Goal: Task Accomplishment & Management: Complete application form

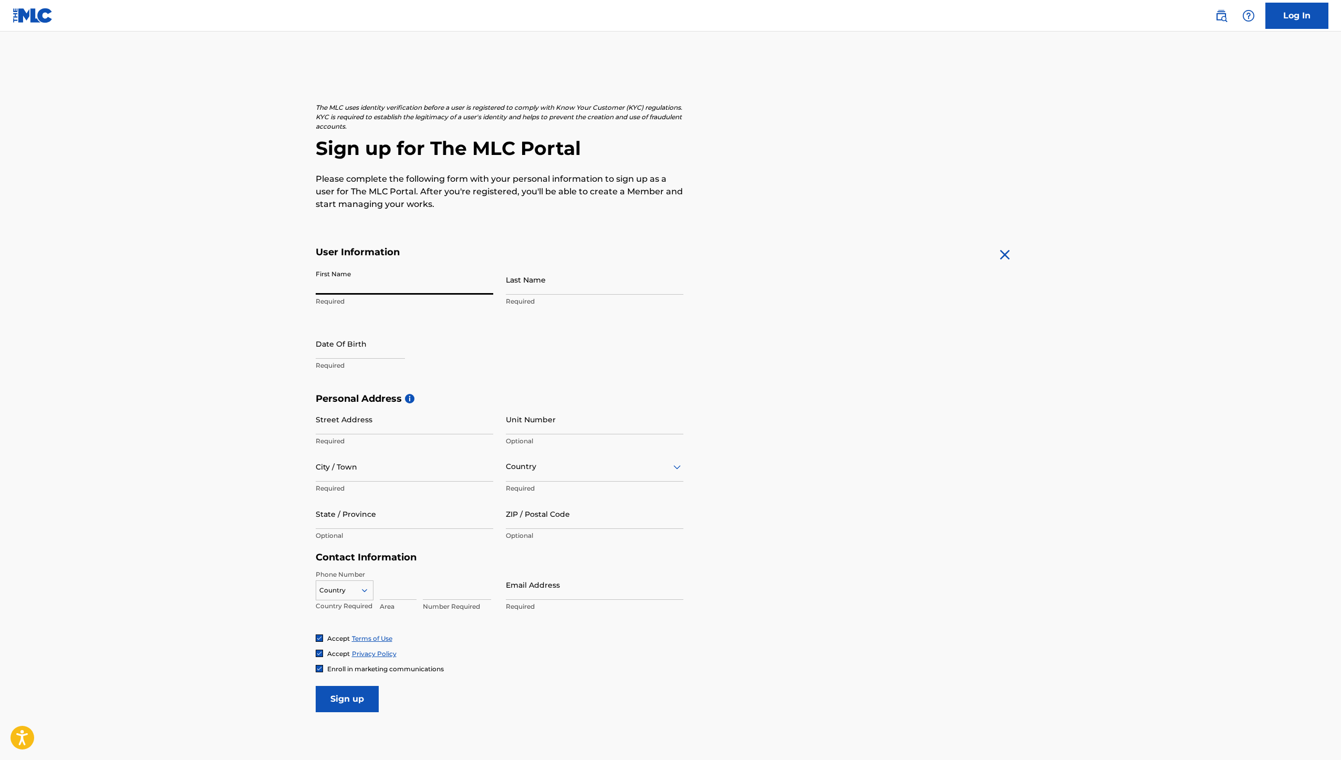
click at [404, 285] on input "First Name" at bounding box center [404, 280] width 177 height 30
type input "Omid"
type input "Piroozmandi"
type input "[STREET_ADDRESS]"
type input "encino"
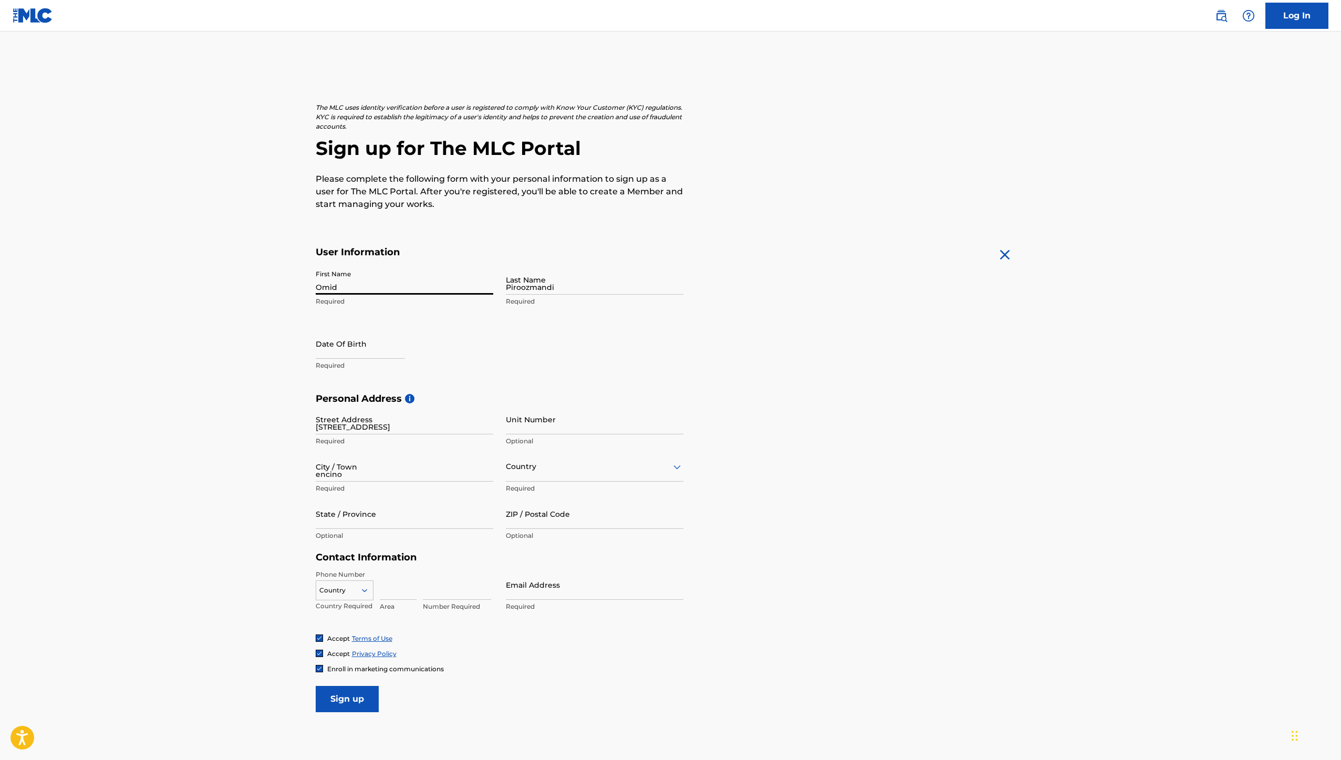
type input "[GEOGRAPHIC_DATA]"
type input "CA"
type input "91316"
type input "818"
type input "2055134"
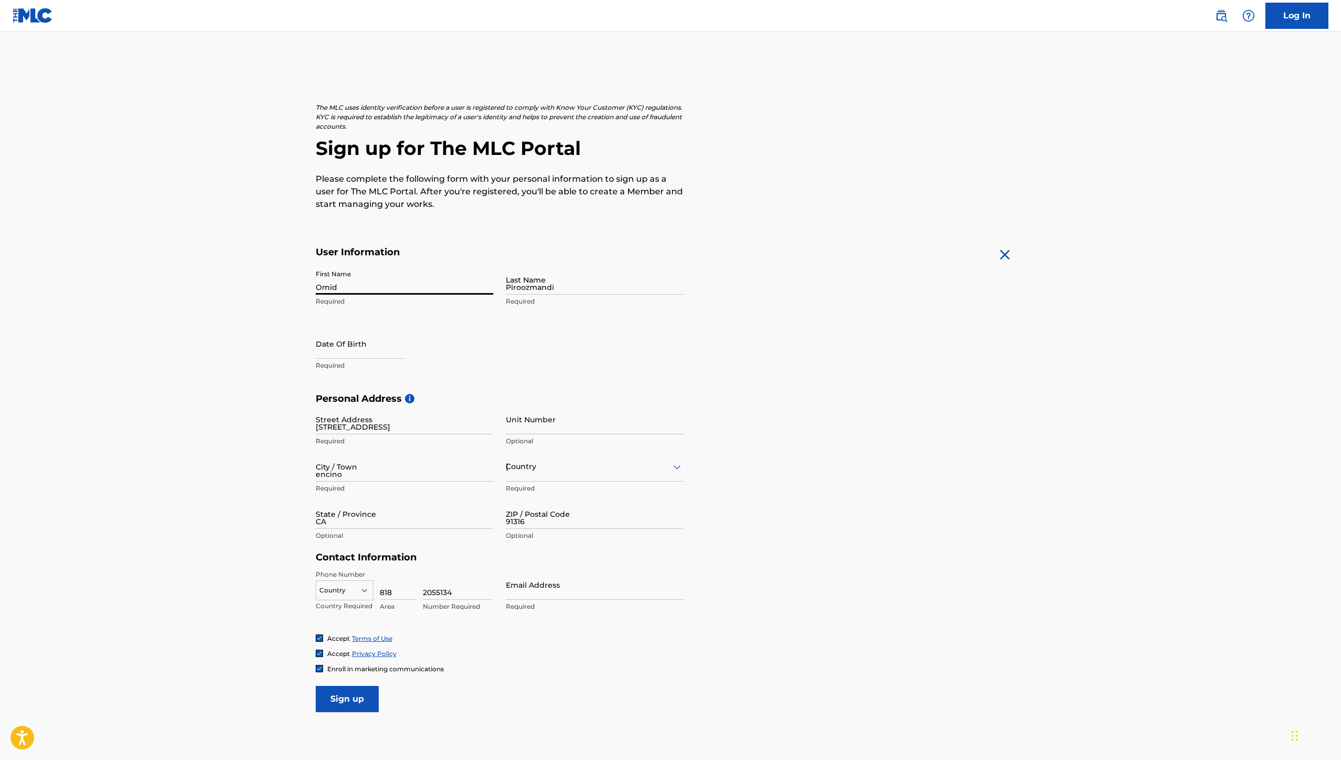
type input "[EMAIL_ADDRESS][DOMAIN_NAME]"
click at [385, 347] on input "text" at bounding box center [360, 344] width 89 height 30
select select "7"
select select "2025"
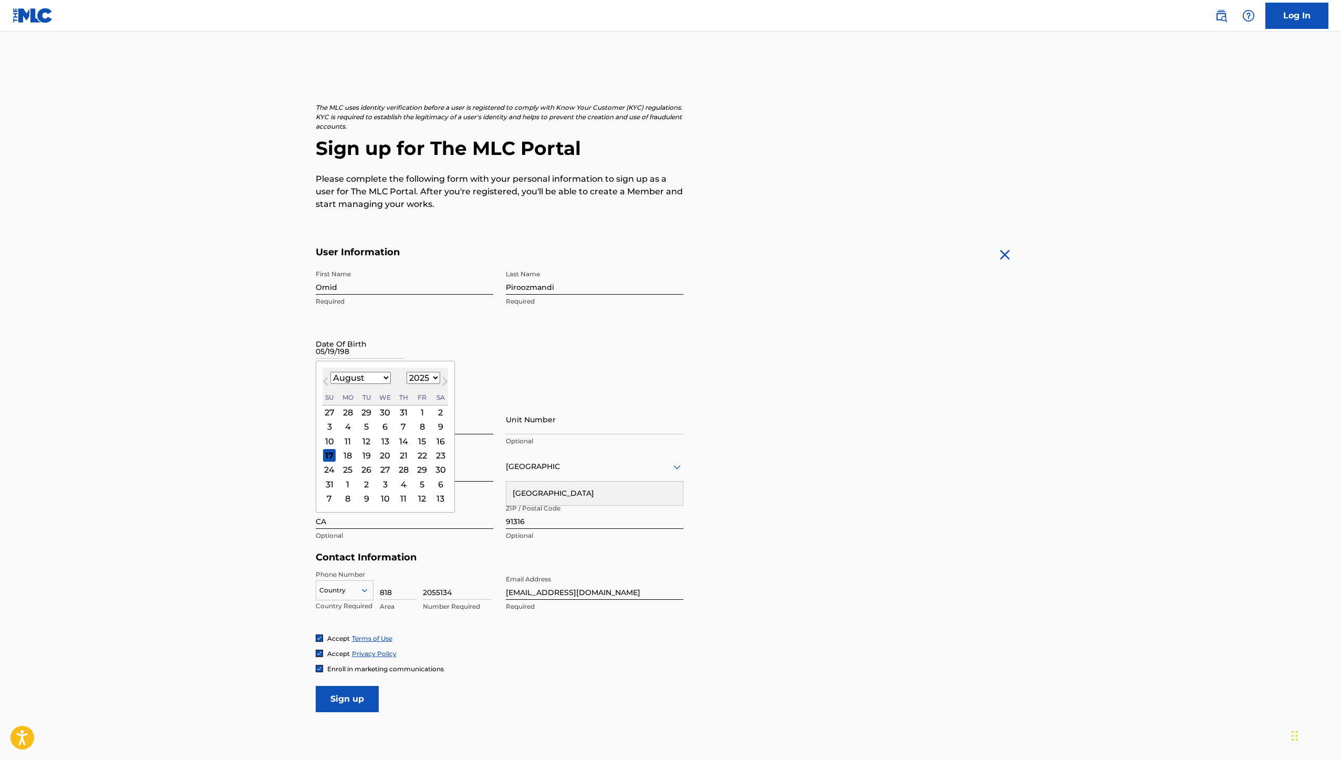
type input "[DATE]"
click at [281, 380] on main "The MLC uses identity verification before a user is registered to comply with K…" at bounding box center [670, 401] width 1341 height 739
click at [355, 352] on input "[DATE]" at bounding box center [360, 344] width 89 height 30
select select "7"
select select "2025"
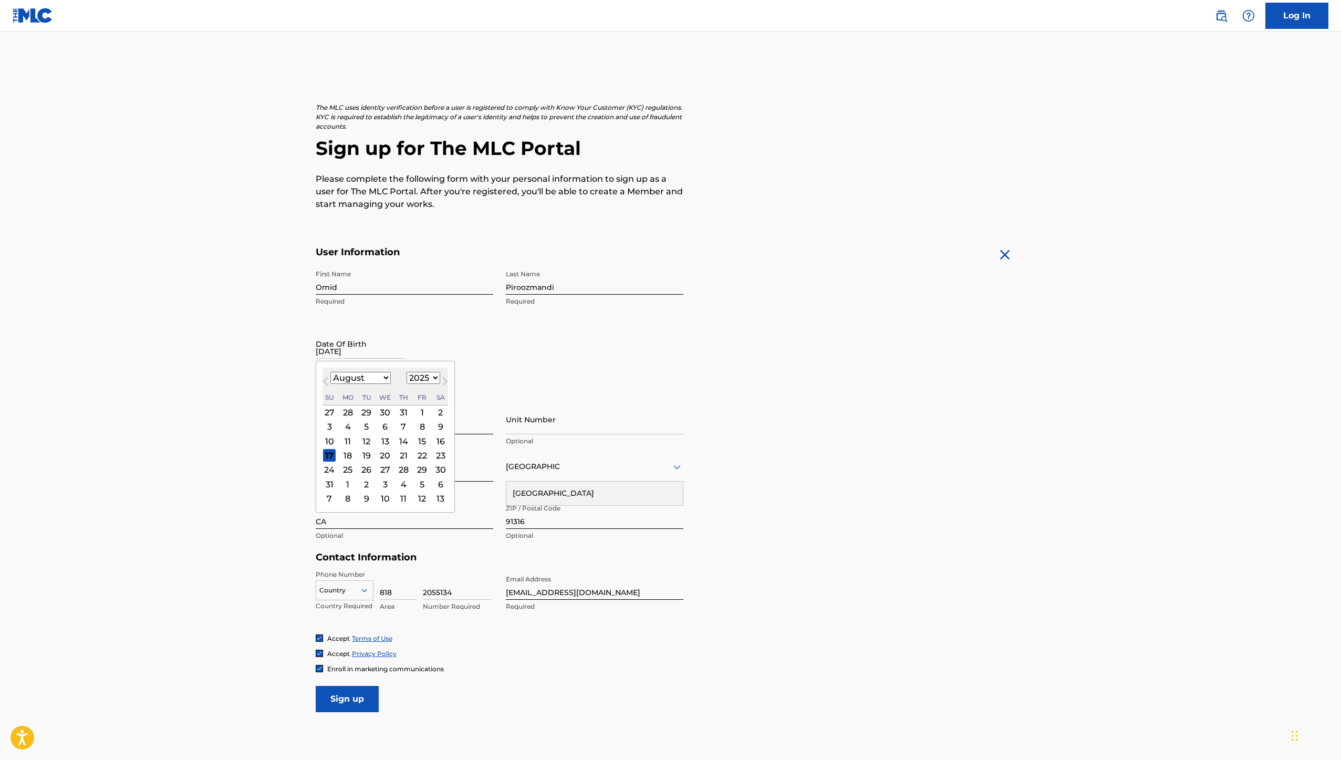
click at [373, 384] on div "January February March April May June July August September October November De…" at bounding box center [360, 378] width 60 height 13
select select "4"
click at [330, 372] on select "January February March April May June July August September October November De…" at bounding box center [360, 378] width 60 height 12
click at [351, 456] on div "19" at bounding box center [347, 455] width 13 height 13
drag, startPoint x: 379, startPoint y: 354, endPoint x: 343, endPoint y: 353, distance: 35.7
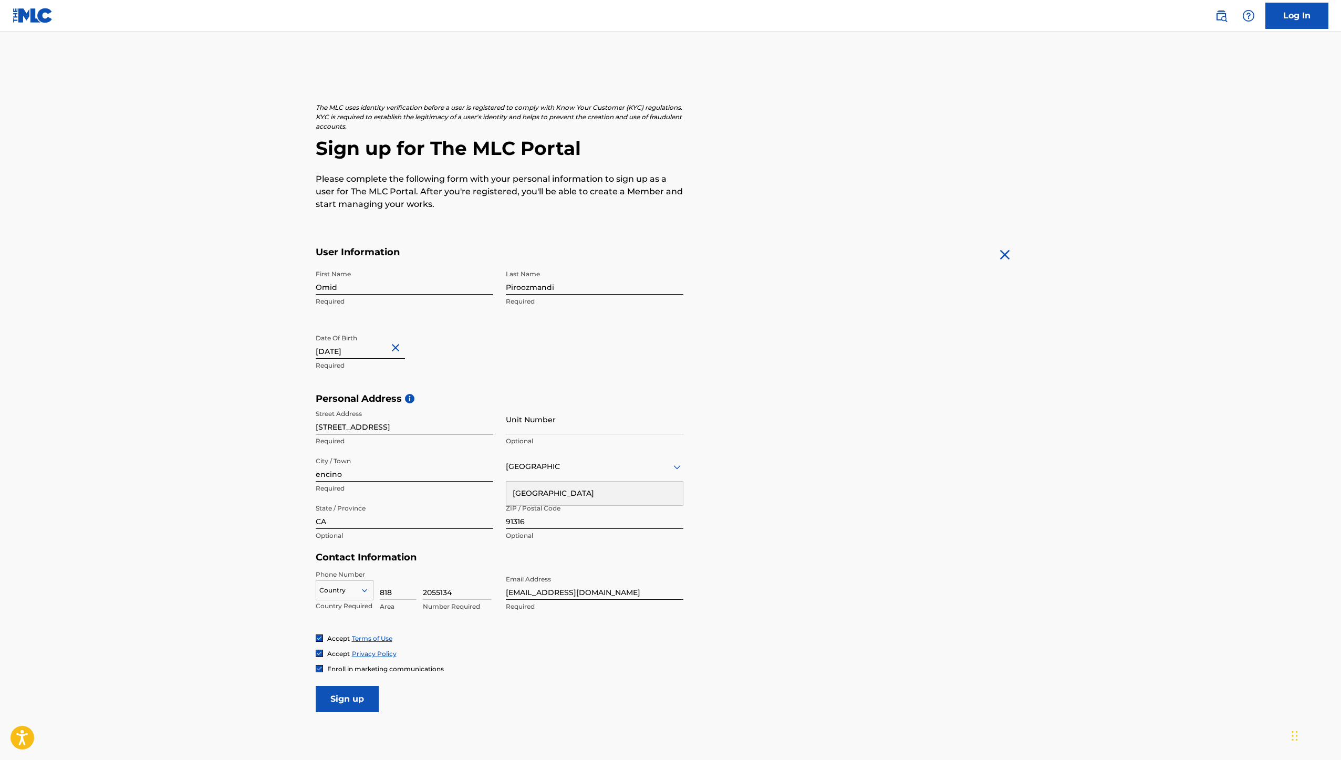
click at [343, 353] on input "[DATE]" at bounding box center [360, 344] width 89 height 30
select select "4"
select select "2025"
type input "[DATE]"
select select "1985"
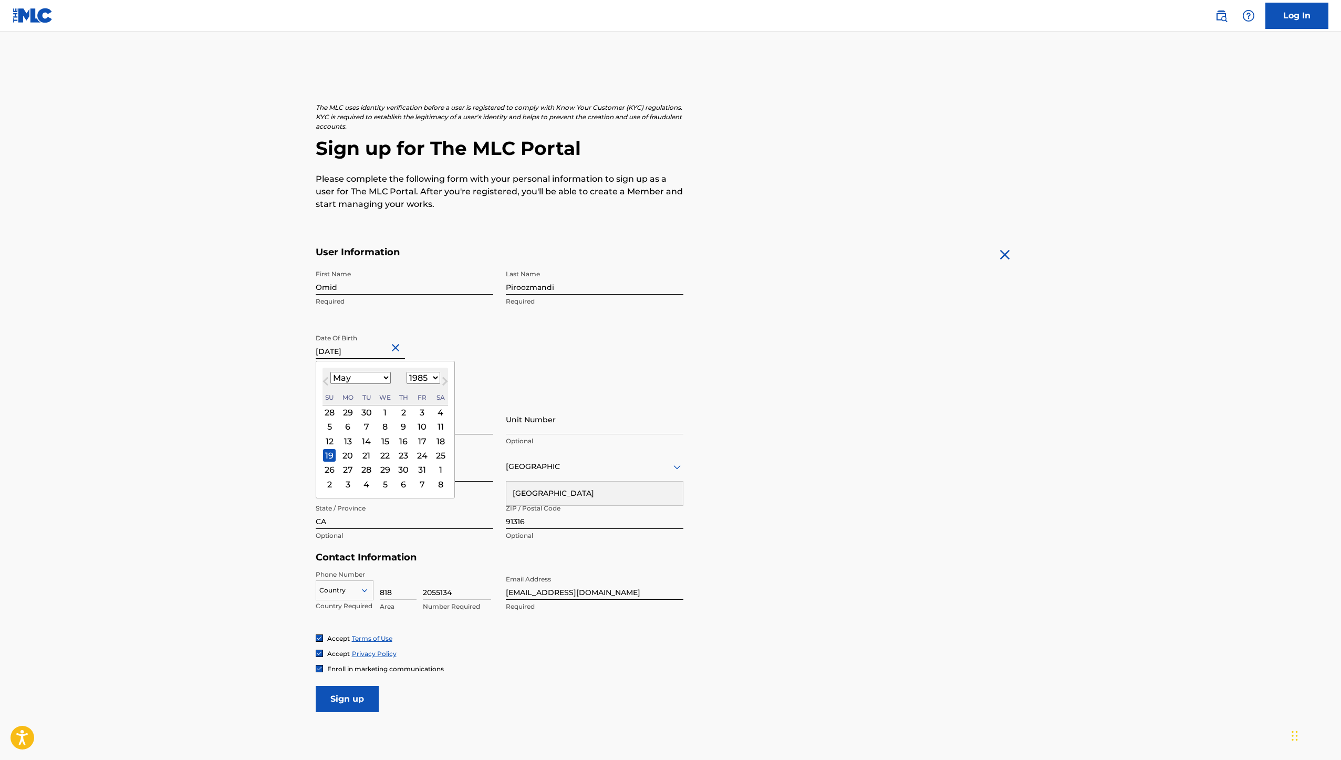
type input "[DATE]"
click at [240, 392] on main "The MLC uses identity verification before a user is registered to comply with K…" at bounding box center [670, 401] width 1341 height 739
drag, startPoint x: 381, startPoint y: 428, endPoint x: 449, endPoint y: 422, distance: 68.1
click at [450, 424] on input "[STREET_ADDRESS]" at bounding box center [404, 419] width 177 height 30
type input "[STREET_ADDRESS]"
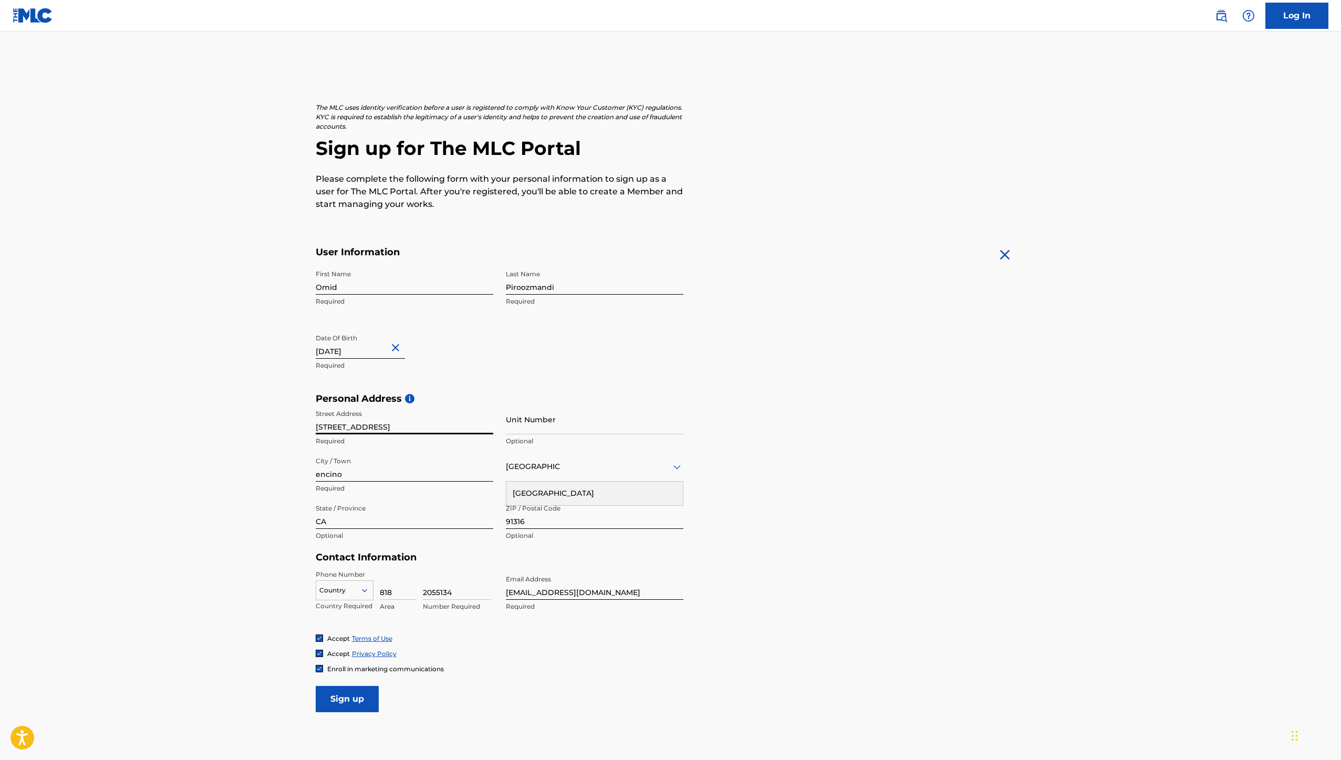
click at [528, 427] on input "Unit Number" at bounding box center [594, 419] width 177 height 30
type input "5"
click at [289, 511] on main "The MLC uses identity verification before a user is registered to comply with K…" at bounding box center [670, 401] width 1341 height 739
drag, startPoint x: 457, startPoint y: 593, endPoint x: 423, endPoint y: 591, distance: 34.2
click at [423, 591] on input "2055134" at bounding box center [457, 585] width 68 height 30
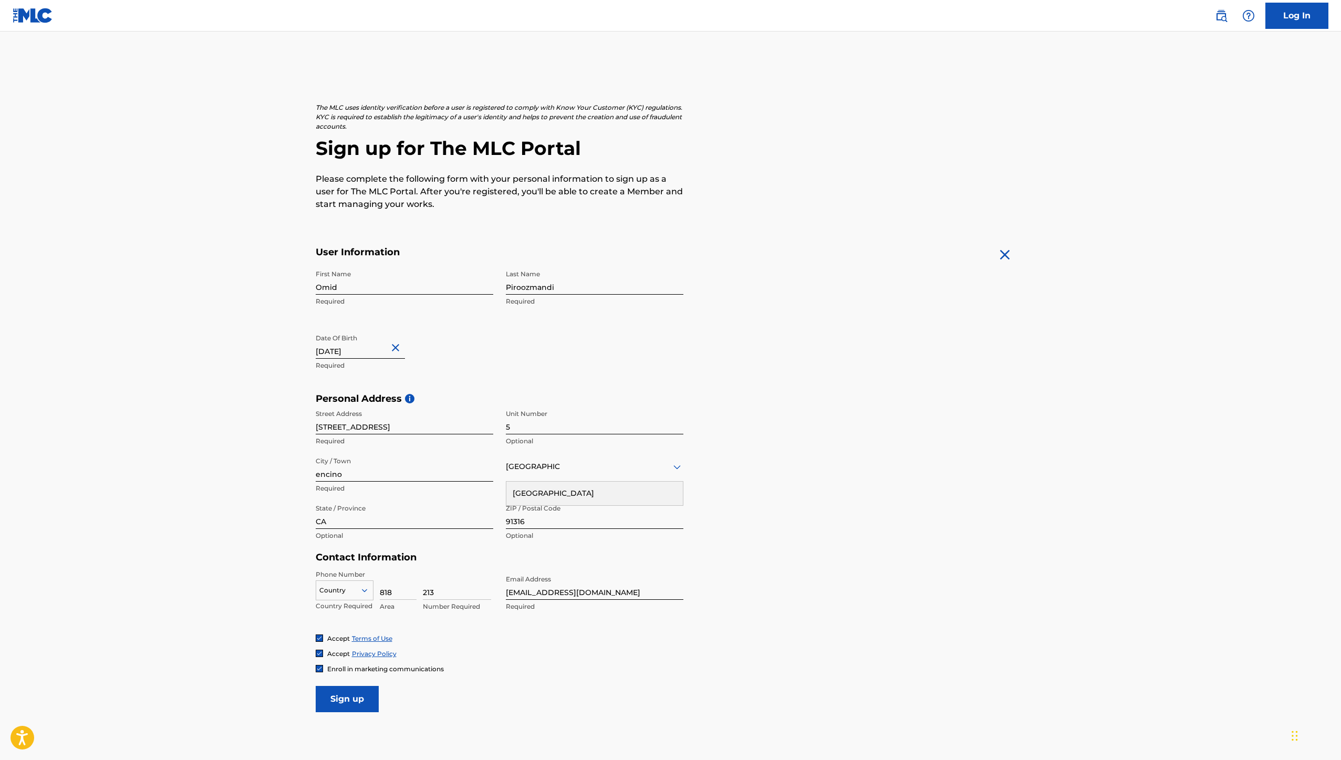
drag, startPoint x: 423, startPoint y: 591, endPoint x: 383, endPoint y: 589, distance: 40.0
click at [383, 588] on div "Country Country Required 818 Area 213 Number Required" at bounding box center [404, 593] width 177 height 47
type input "213"
drag, startPoint x: 384, startPoint y: 592, endPoint x: 407, endPoint y: 595, distance: 22.9
click at [407, 595] on input "818" at bounding box center [398, 585] width 37 height 30
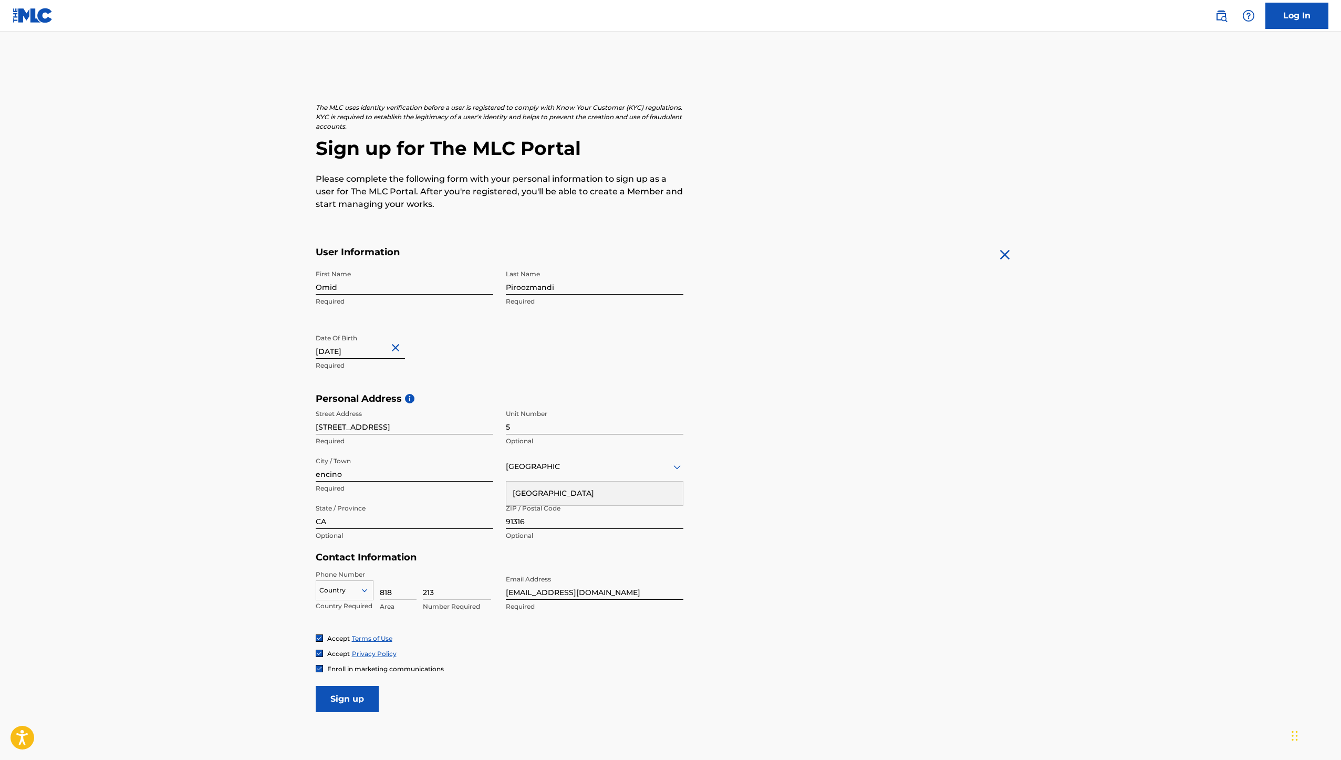
type input "8"
type input "213"
click at [430, 590] on input "213" at bounding box center [457, 585] width 68 height 30
click at [436, 590] on input "213" at bounding box center [457, 585] width 68 height 30
type input "2"
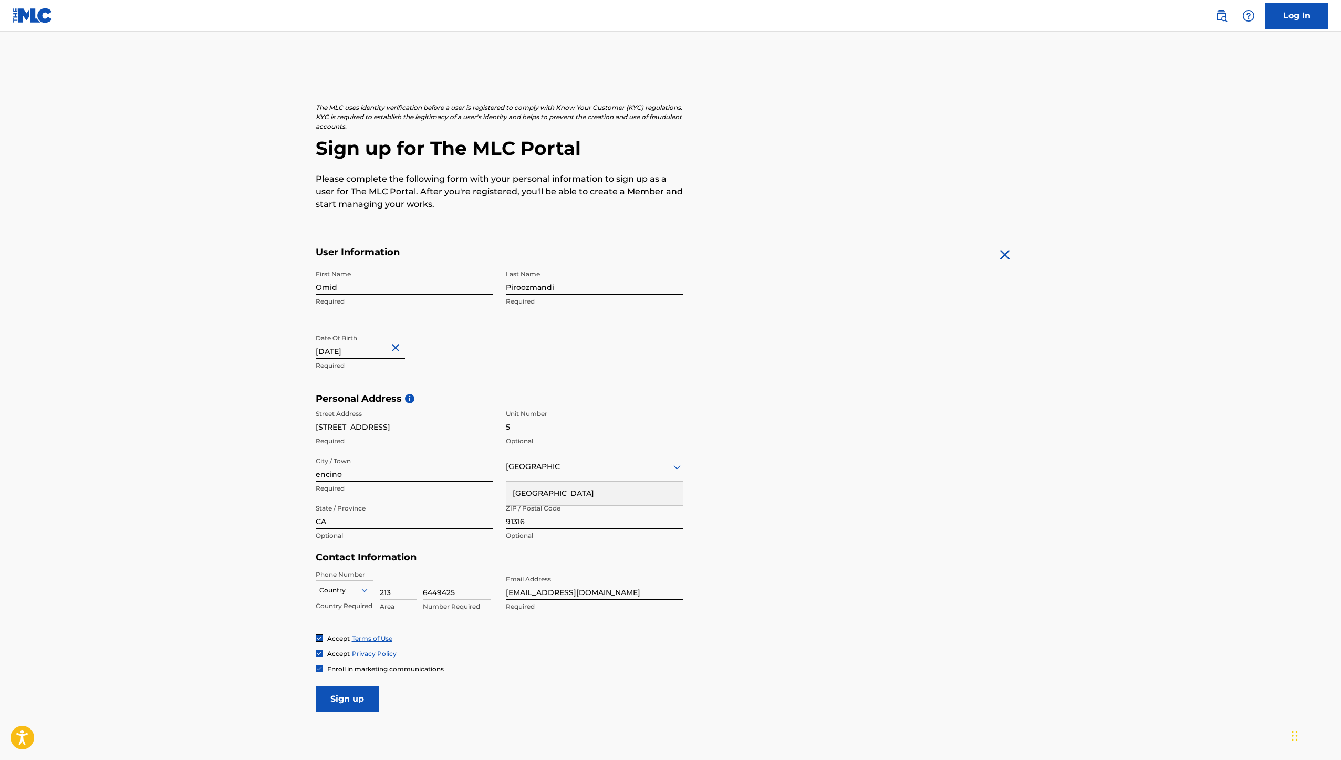
type input "6449425"
click at [293, 597] on main "The MLC uses identity verification before a user is registered to comply with K…" at bounding box center [670, 401] width 1341 height 739
drag, startPoint x: 559, startPoint y: 593, endPoint x: 490, endPoint y: 590, distance: 68.9
click at [490, 590] on div "Phone Number Country Country Required 213 Area 6449425 Number Required Email Ad…" at bounding box center [500, 602] width 368 height 64
type input "[EMAIL_ADDRESS][DOMAIN_NAME]"
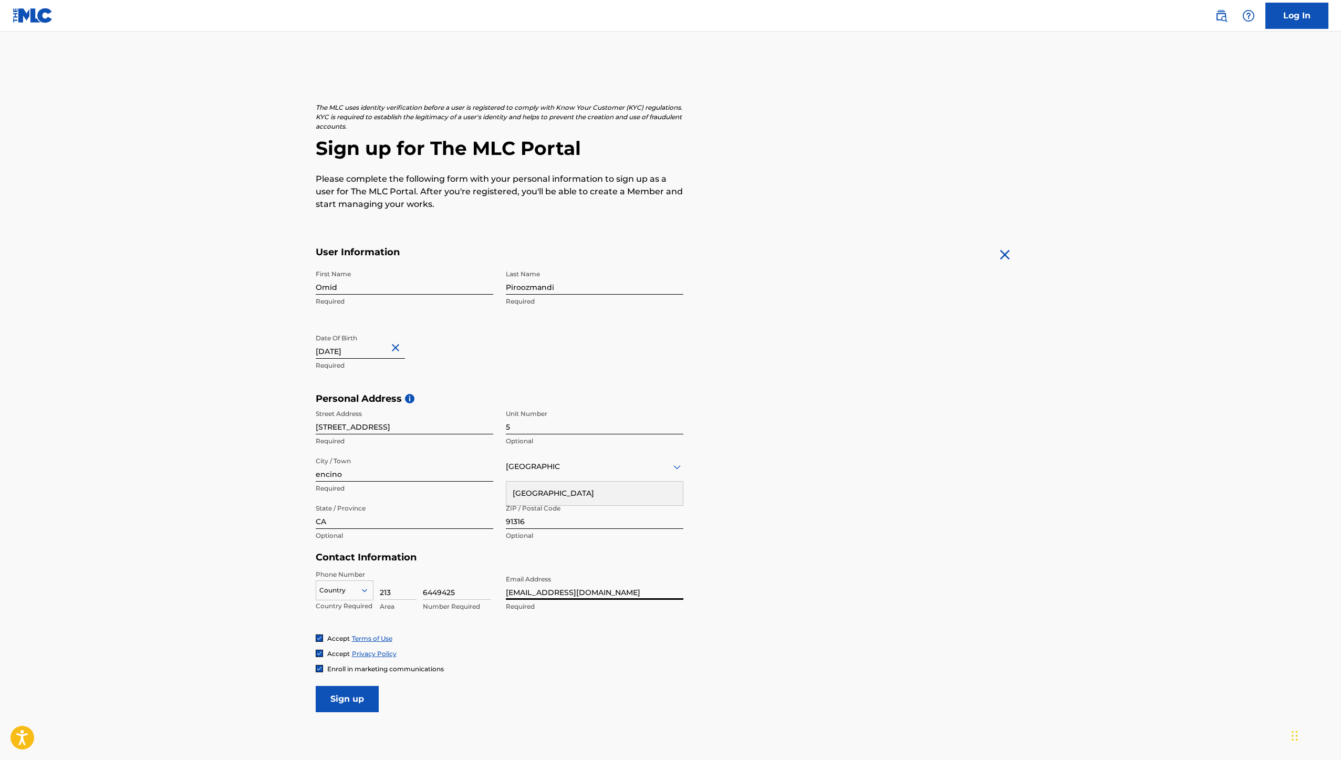
click at [595, 645] on div "Accept Terms of Use Accept Privacy Policy Enroll in marketing communications" at bounding box center [671, 653] width 710 height 39
click at [363, 707] on input "Sign up" at bounding box center [347, 699] width 63 height 26
click at [364, 587] on icon at bounding box center [364, 589] width 9 height 9
click at [336, 609] on div "US, [GEOGRAPHIC_DATA] +1" at bounding box center [344, 616] width 57 height 41
click at [270, 651] on main "The MLC uses identity verification before a user is registered to comply with K…" at bounding box center [670, 401] width 1341 height 739
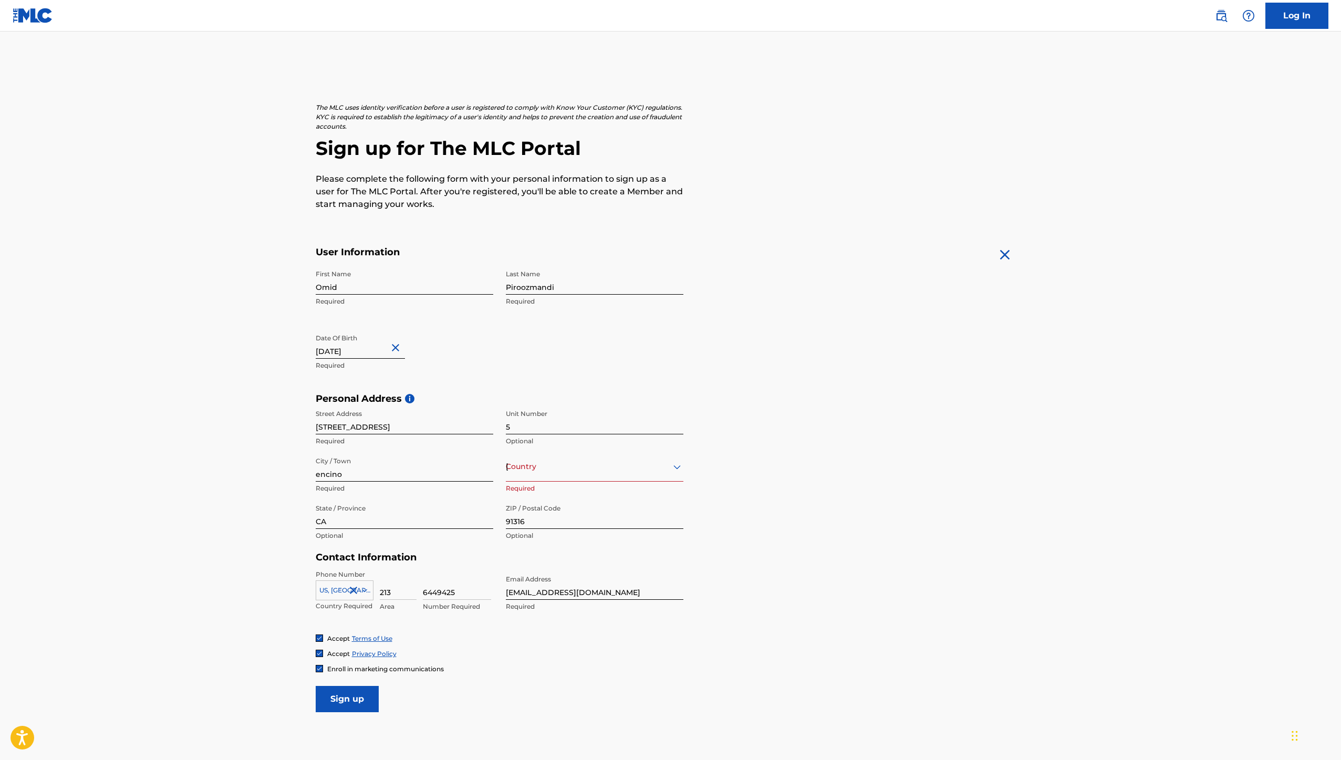
click at [338, 696] on input "Sign up" at bounding box center [347, 699] width 63 height 26
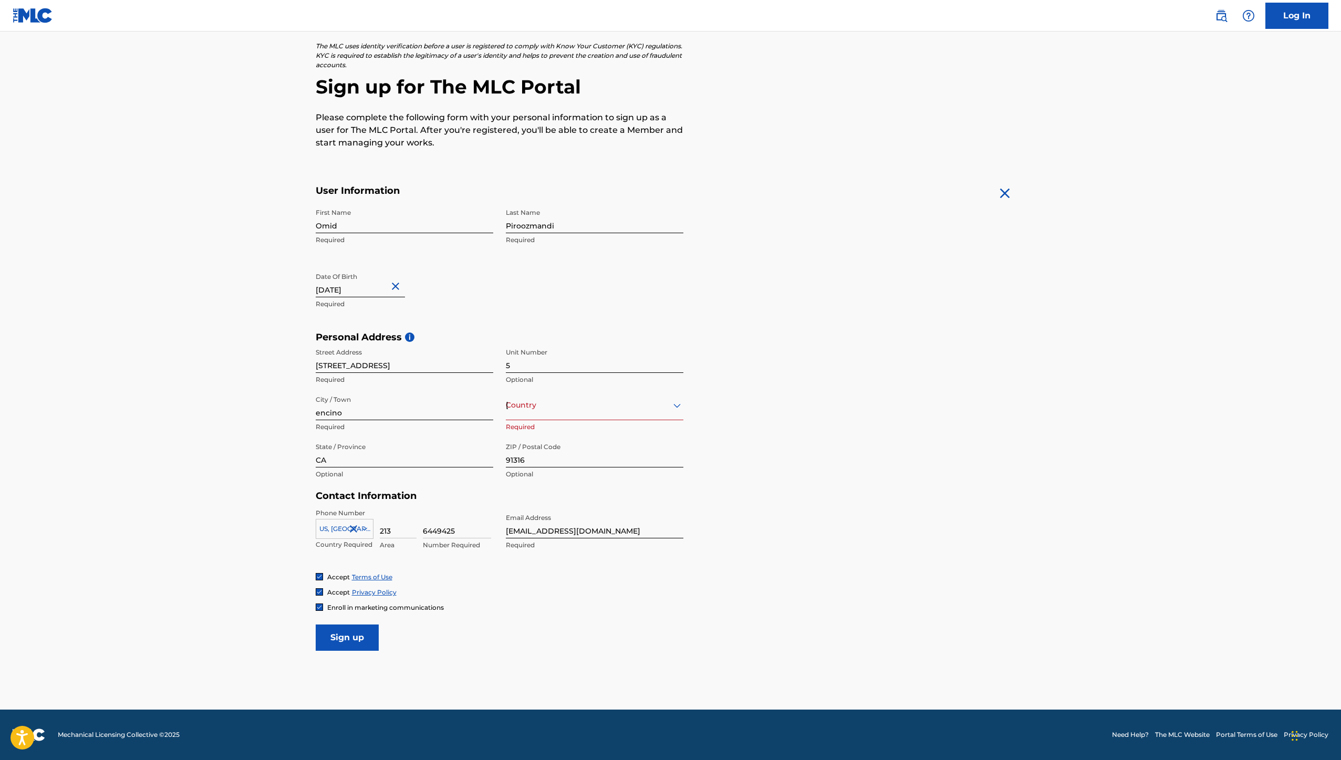
click at [342, 534] on div "US, [GEOGRAPHIC_DATA] +1" at bounding box center [345, 527] width 58 height 16
type input "us"
click at [355, 548] on div "US, [GEOGRAPHIC_DATA] +1" at bounding box center [344, 555] width 57 height 41
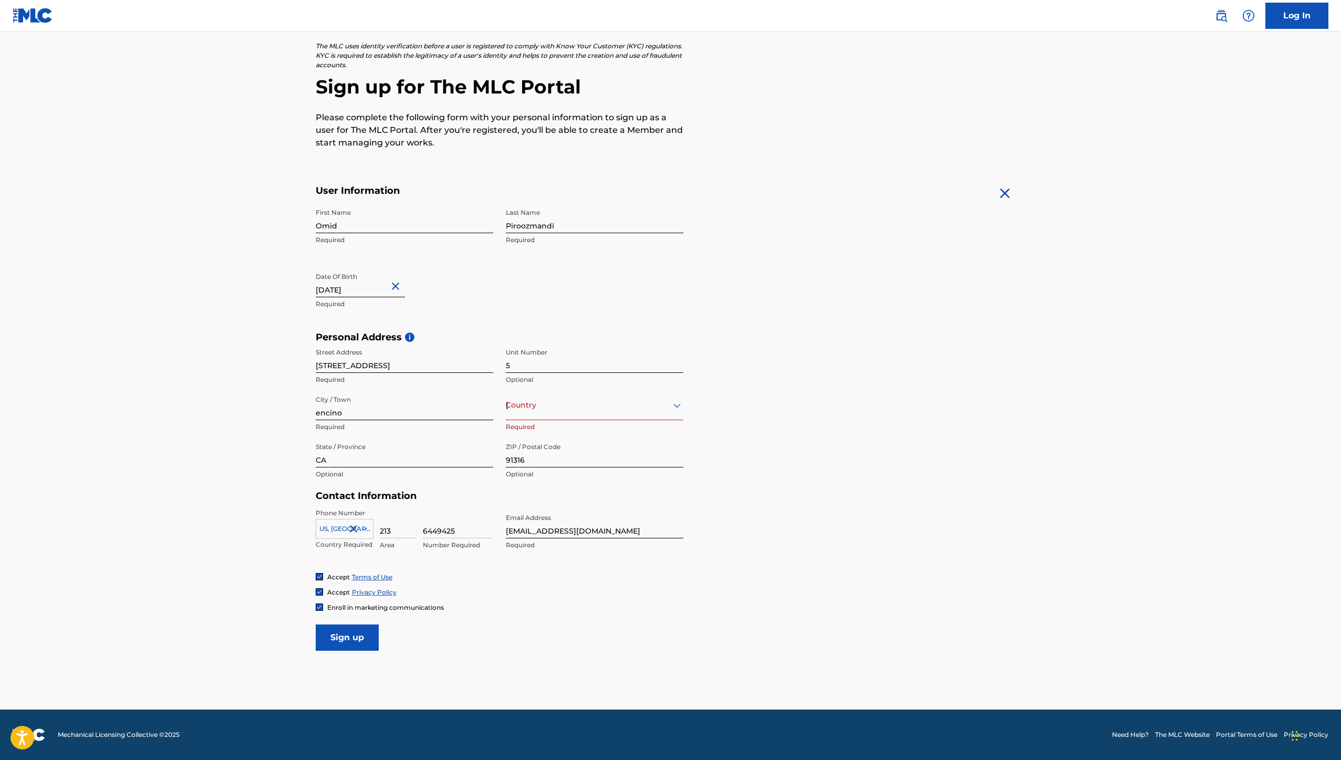
click at [287, 552] on main "The MLC uses identity verification before a user is registered to comply with K…" at bounding box center [670, 339] width 1341 height 739
click at [352, 634] on input "Sign up" at bounding box center [347, 637] width 63 height 26
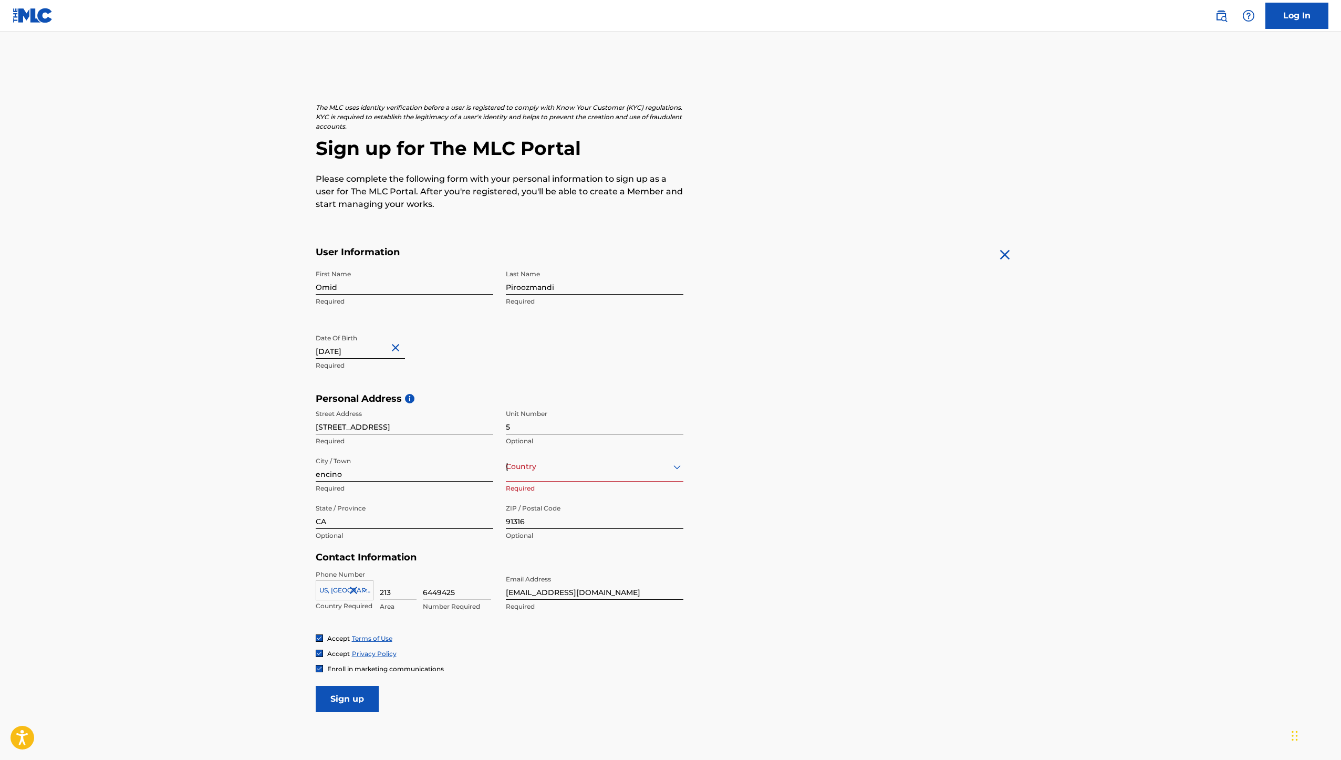
click at [591, 484] on p "Required" at bounding box center [594, 488] width 177 height 9
click at [575, 472] on div "[GEOGRAPHIC_DATA]" at bounding box center [594, 466] width 177 height 13
click at [564, 495] on div "[GEOGRAPHIC_DATA]" at bounding box center [594, 494] width 176 height 24
click at [370, 523] on div "State / Province" at bounding box center [404, 514] width 177 height 30
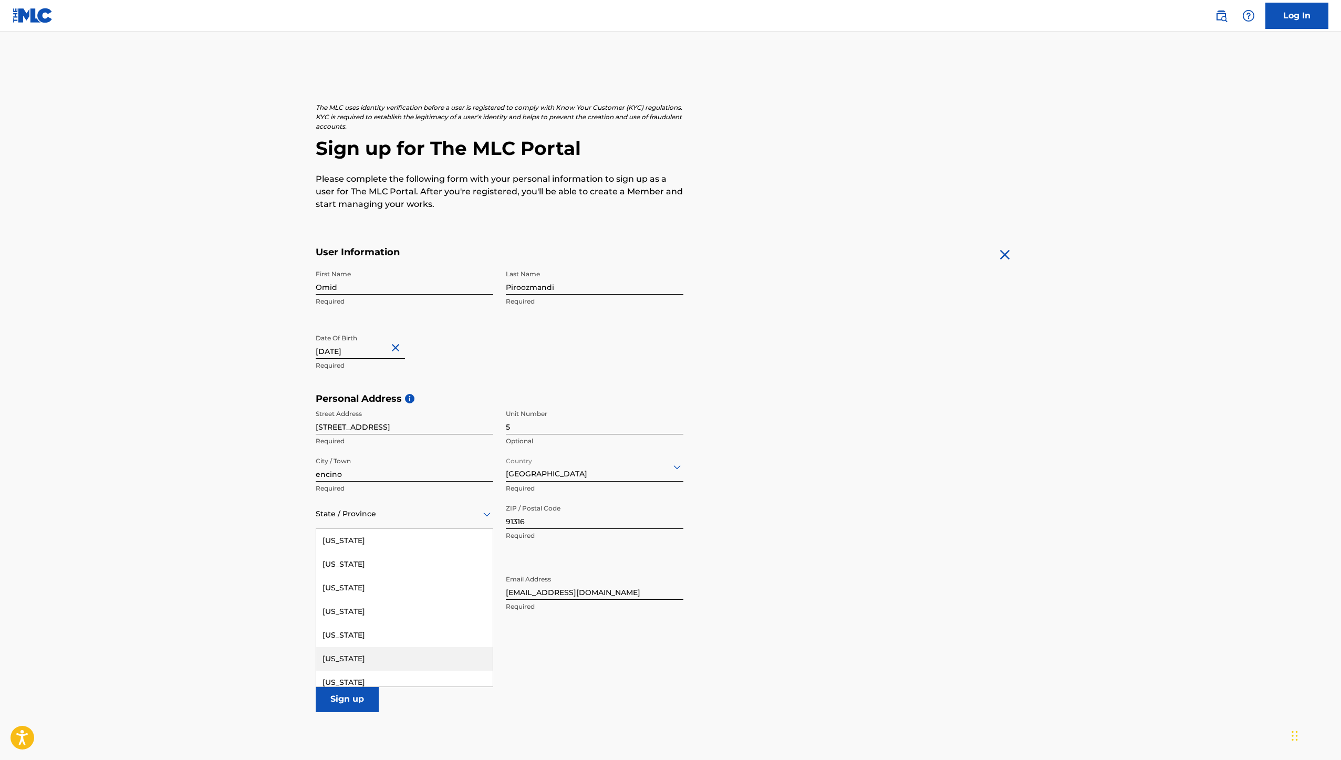
click at [348, 660] on div "[US_STATE]" at bounding box center [404, 659] width 176 height 24
click at [254, 616] on main "The MLC uses identity verification before a user is registered to comply with K…" at bounding box center [670, 401] width 1341 height 739
click at [339, 694] on input "Sign up" at bounding box center [347, 699] width 63 height 26
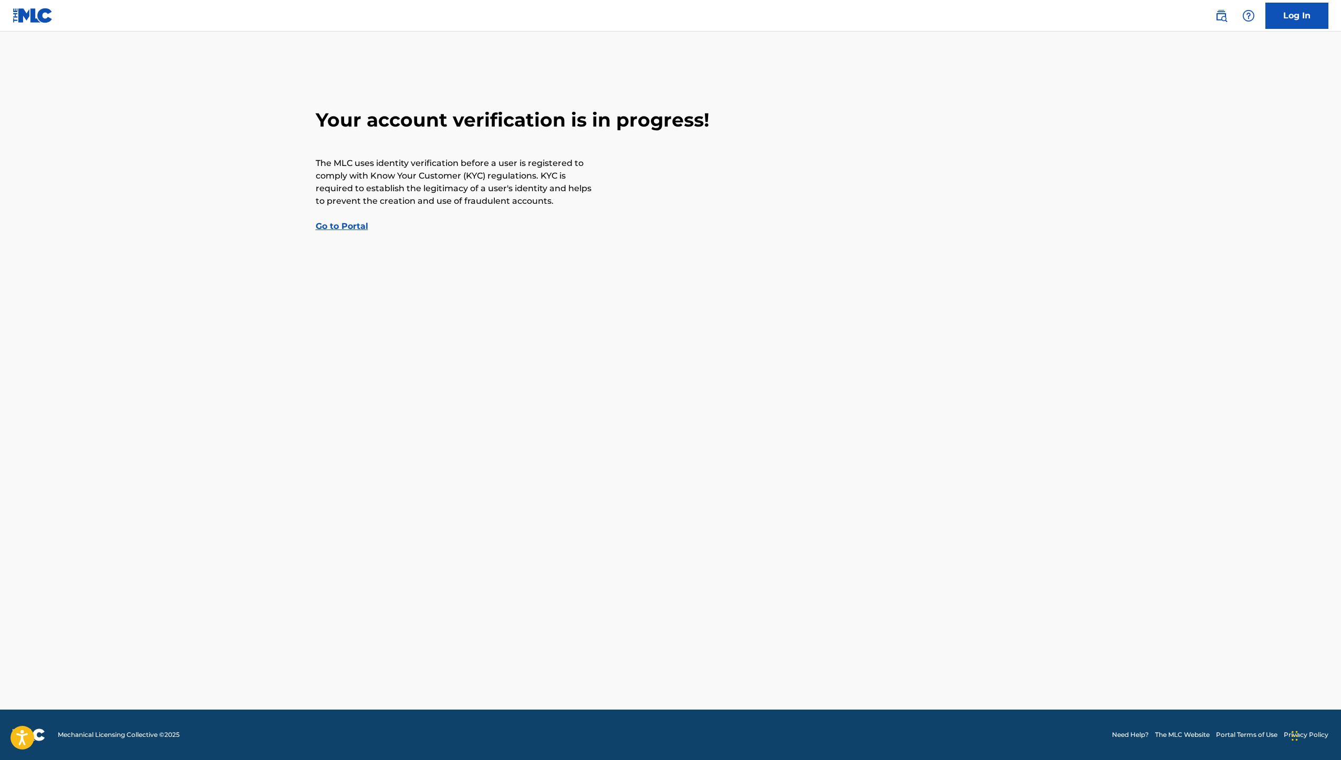
click at [357, 230] on link "Go to Portal" at bounding box center [342, 226] width 53 height 10
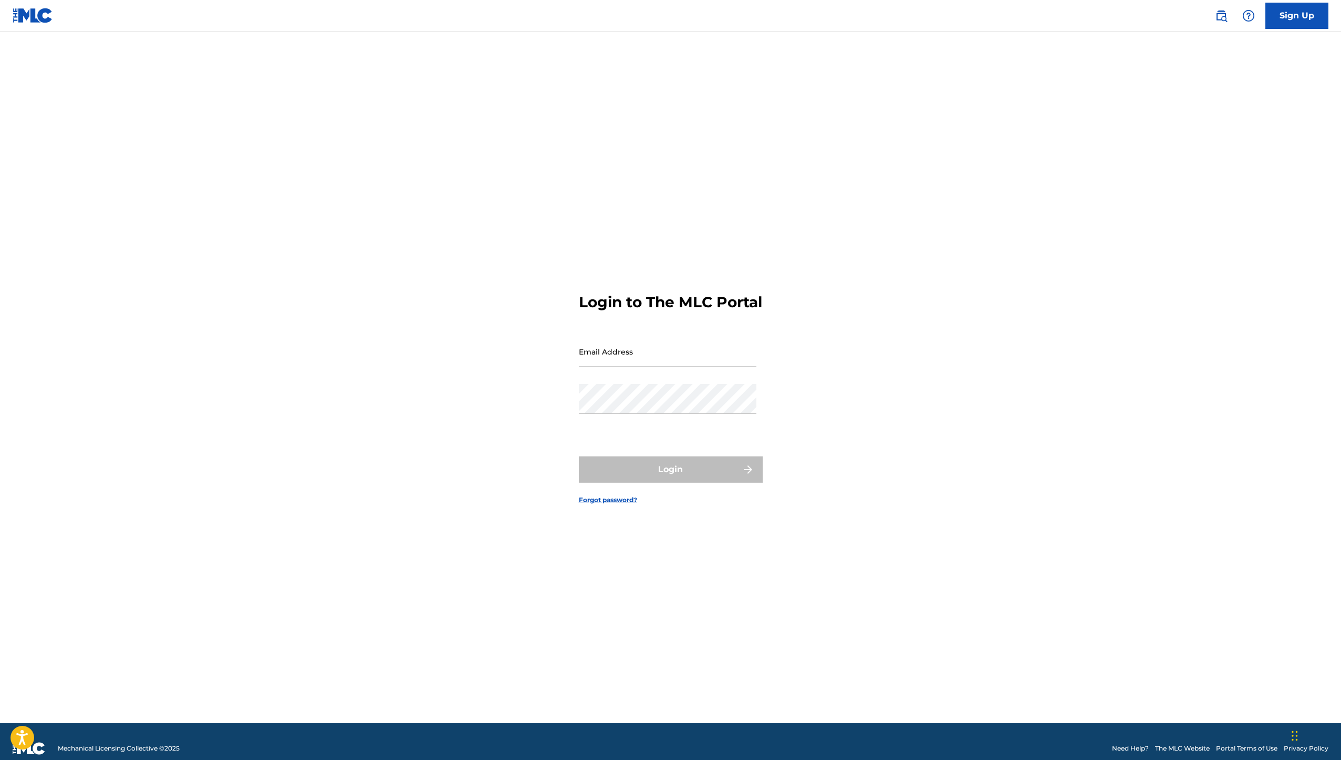
click at [358, 231] on div "Sign Up Login to The MLC Portal Email Address Password Login Forgot password? M…" at bounding box center [670, 386] width 1341 height 773
click at [605, 355] on input "Email Address" at bounding box center [667, 352] width 177 height 30
type input "[EMAIL_ADDRESS][DOMAIN_NAME]"
click at [579, 456] on button "Login" at bounding box center [671, 469] width 184 height 26
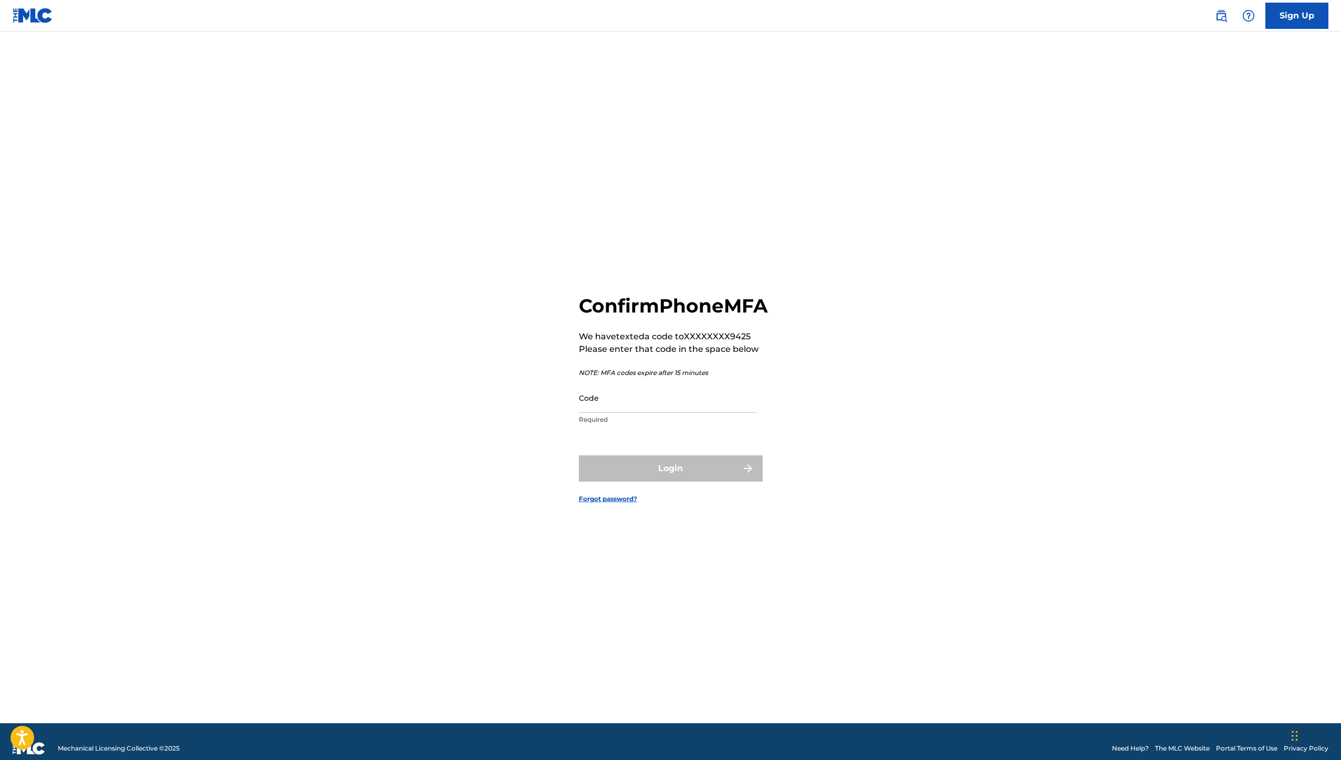
click at [662, 413] on input "Code" at bounding box center [667, 398] width 177 height 30
type input "083595"
click at [579, 455] on button "Login" at bounding box center [671, 468] width 184 height 26
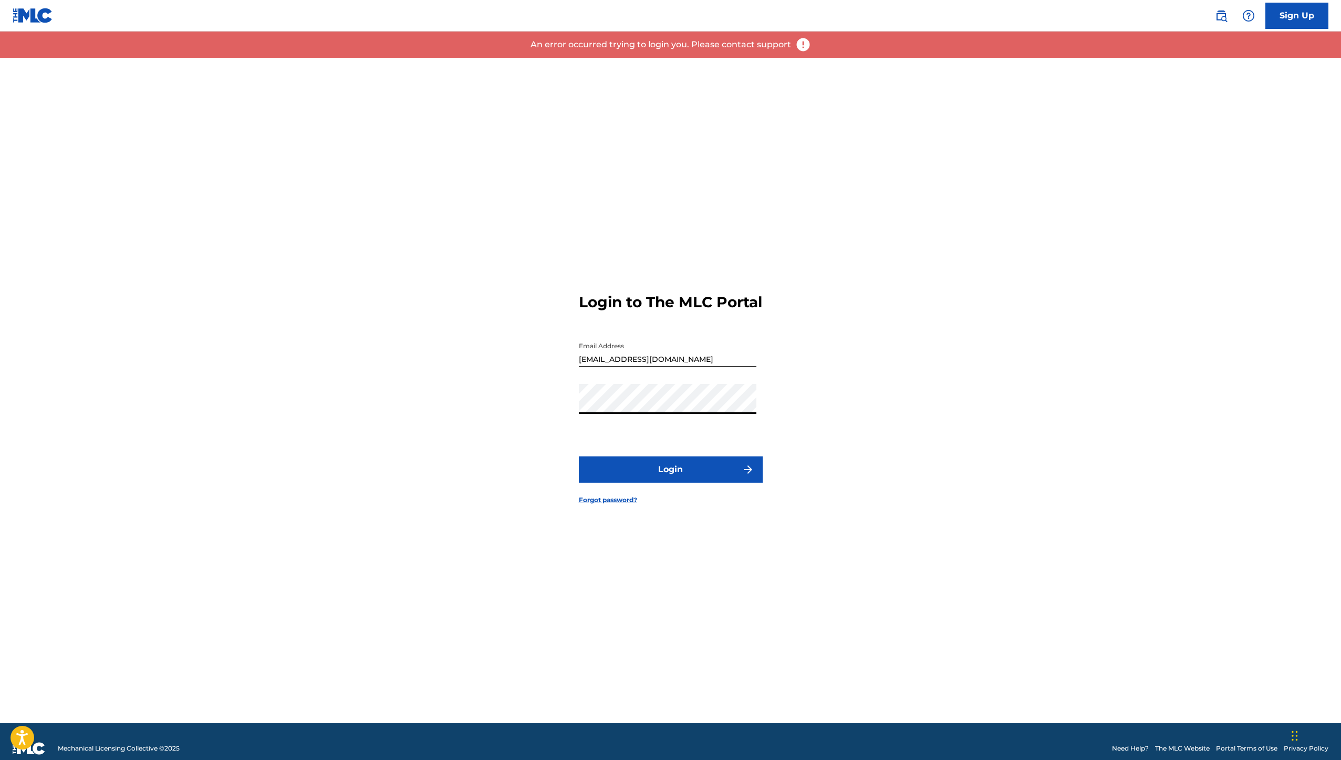
click at [634, 477] on button "Login" at bounding box center [671, 469] width 184 height 26
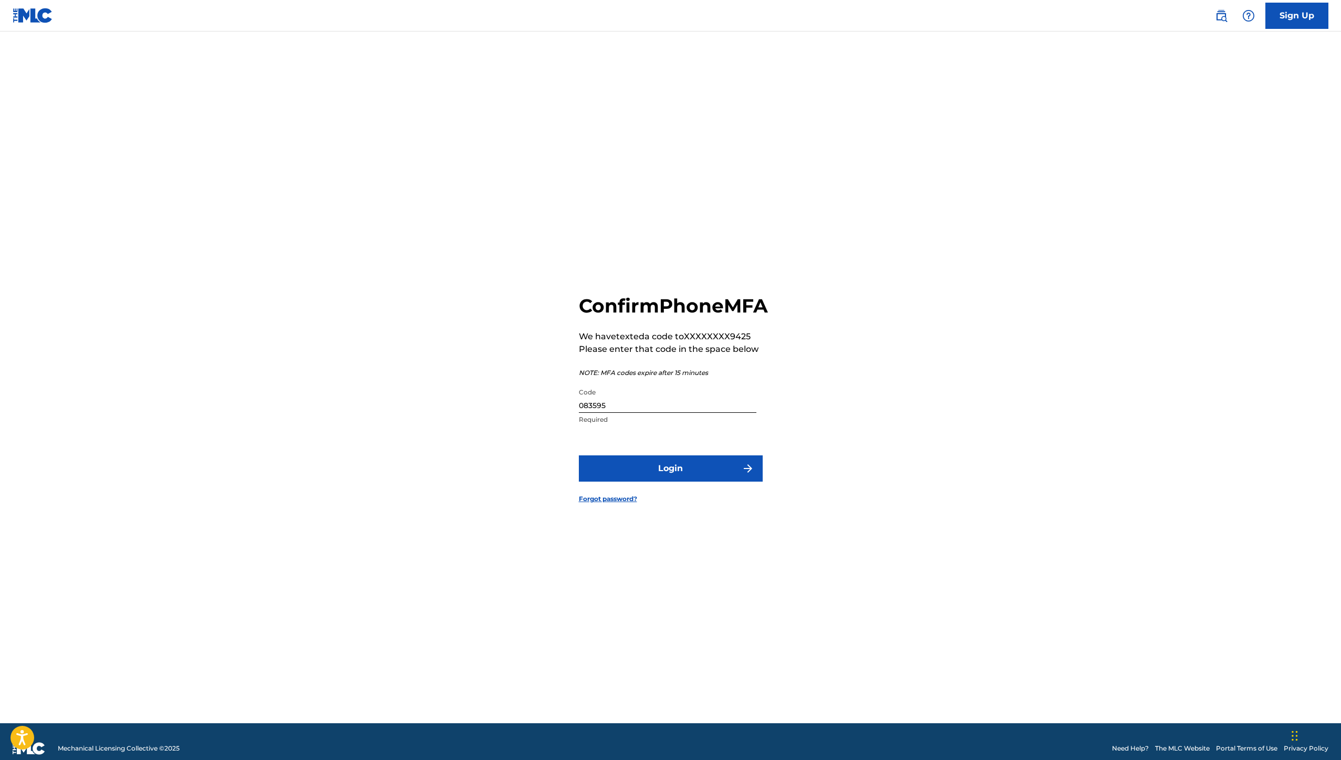
click at [596, 413] on input "083595" at bounding box center [667, 398] width 177 height 30
click at [594, 413] on input "083595" at bounding box center [667, 398] width 177 height 30
click at [605, 413] on input "0836595" at bounding box center [667, 398] width 177 height 30
click at [539, 456] on div "Confirm Phone MFA We have texted a code to XXXXXXXX9425 Please enter that code …" at bounding box center [670, 390] width 735 height 665
drag, startPoint x: 623, startPoint y: 420, endPoint x: 500, endPoint y: 406, distance: 123.2
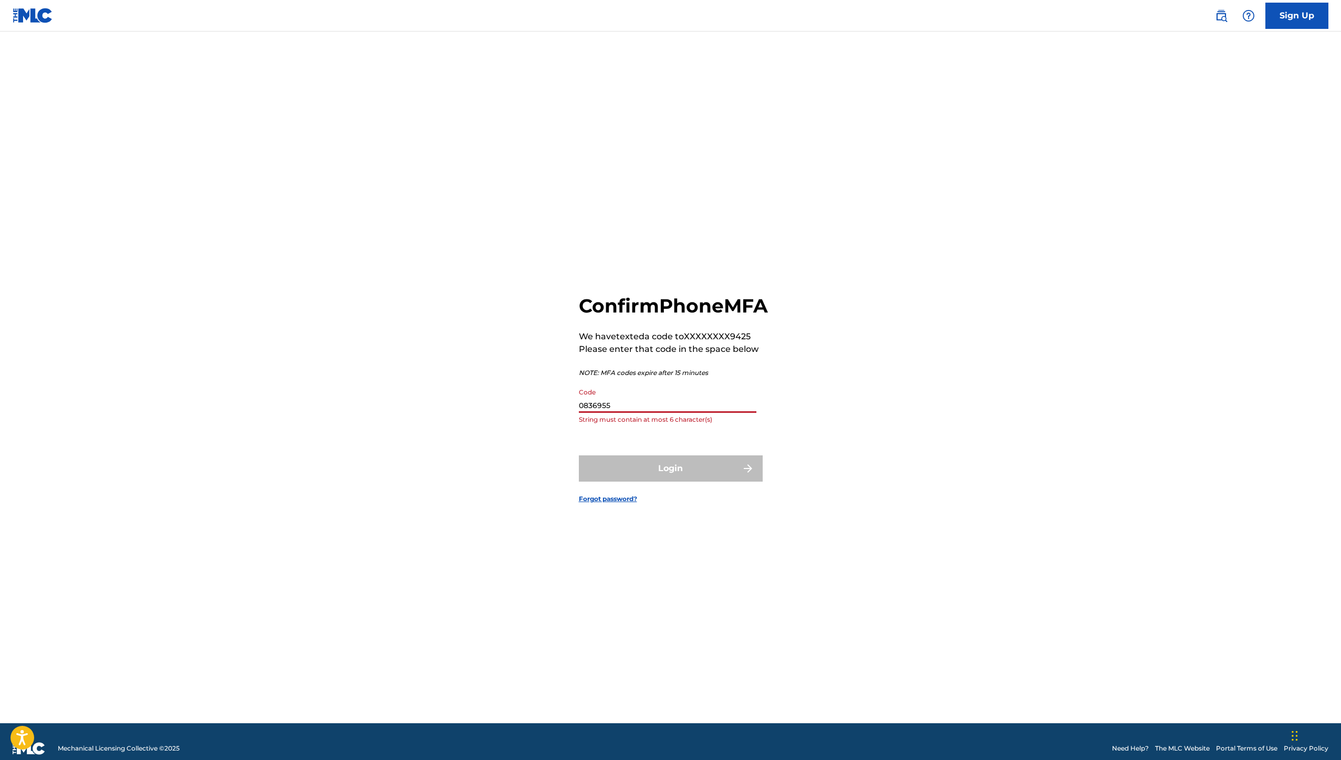
click at [500, 406] on div "Confirm Phone MFA We have texted a code to XXXXXXXX9425 Please enter that code …" at bounding box center [670, 390] width 735 height 665
type input "083695"
click at [614, 473] on button "Login" at bounding box center [671, 468] width 184 height 26
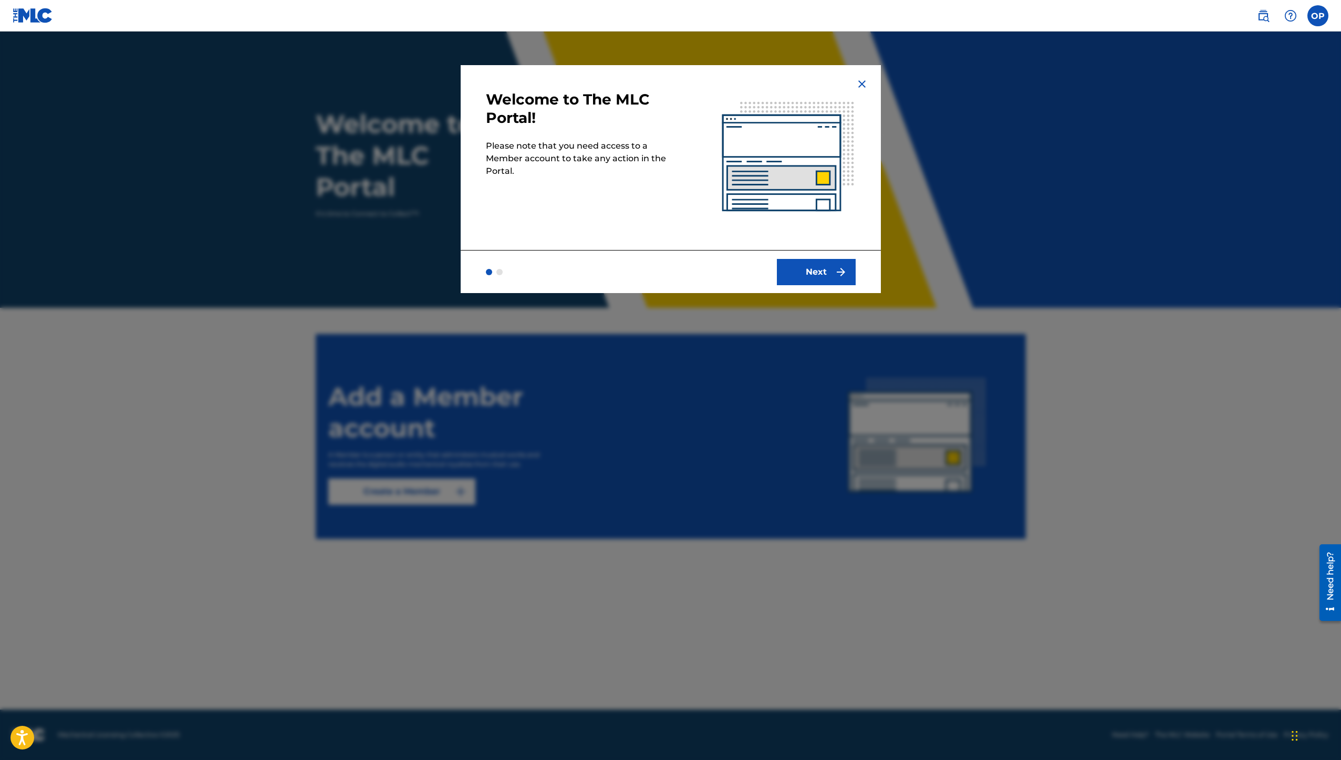
click at [813, 280] on button "Next" at bounding box center [816, 272] width 79 height 26
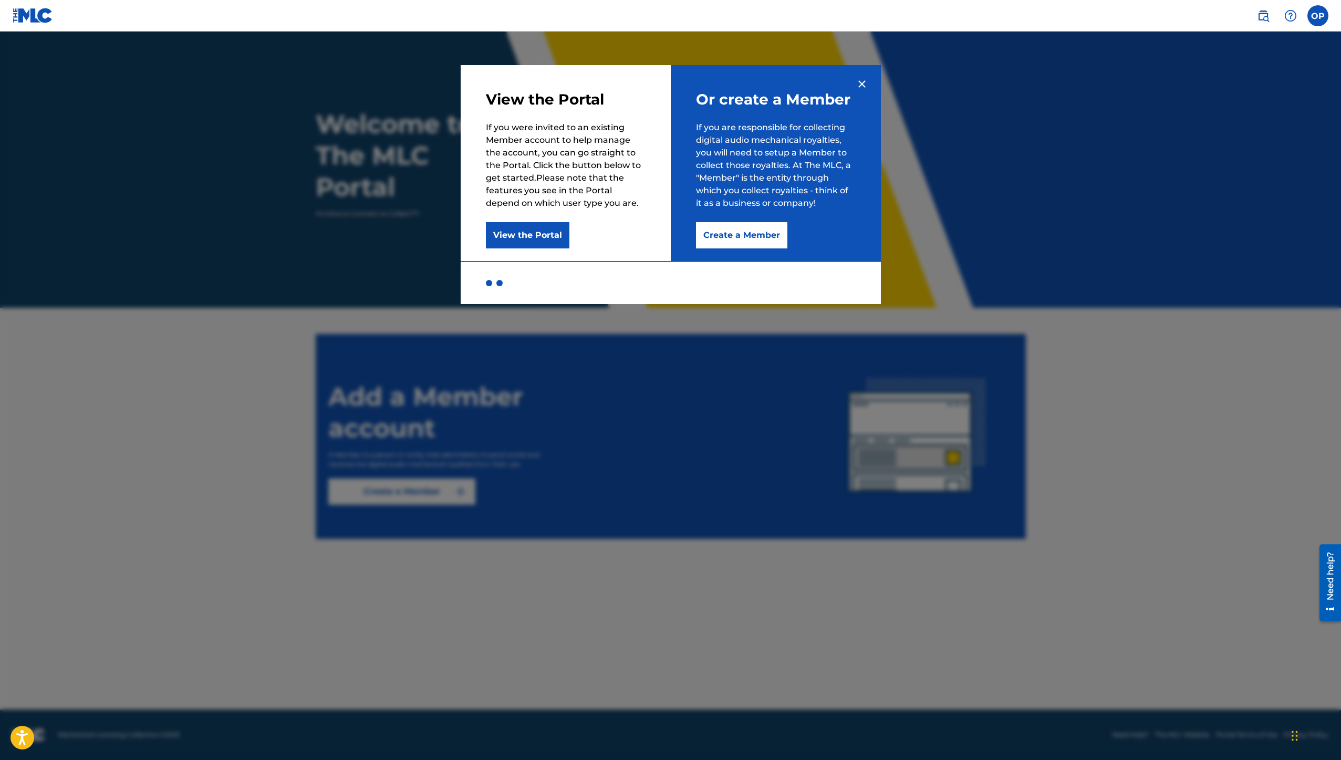
click at [861, 89] on img at bounding box center [861, 84] width 13 height 13
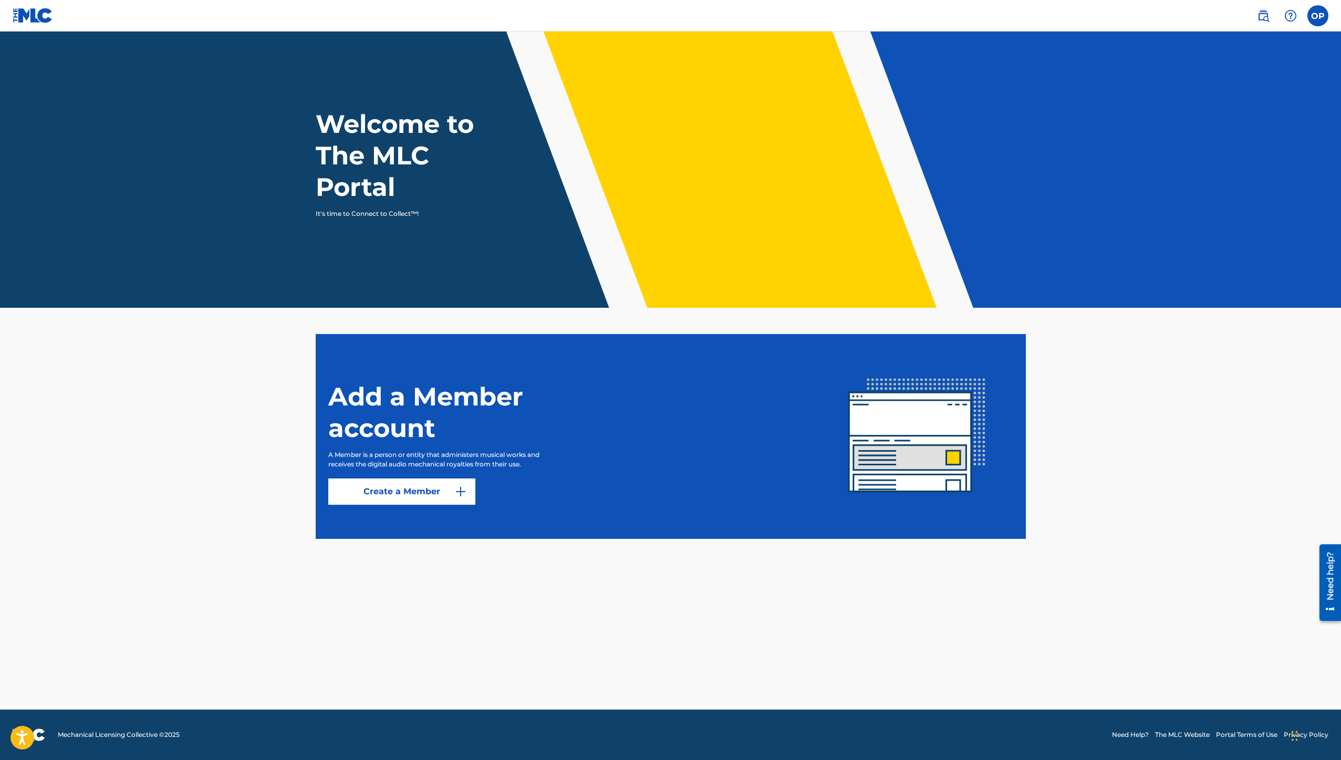
click at [415, 501] on link "Create a Member" at bounding box center [401, 491] width 147 height 26
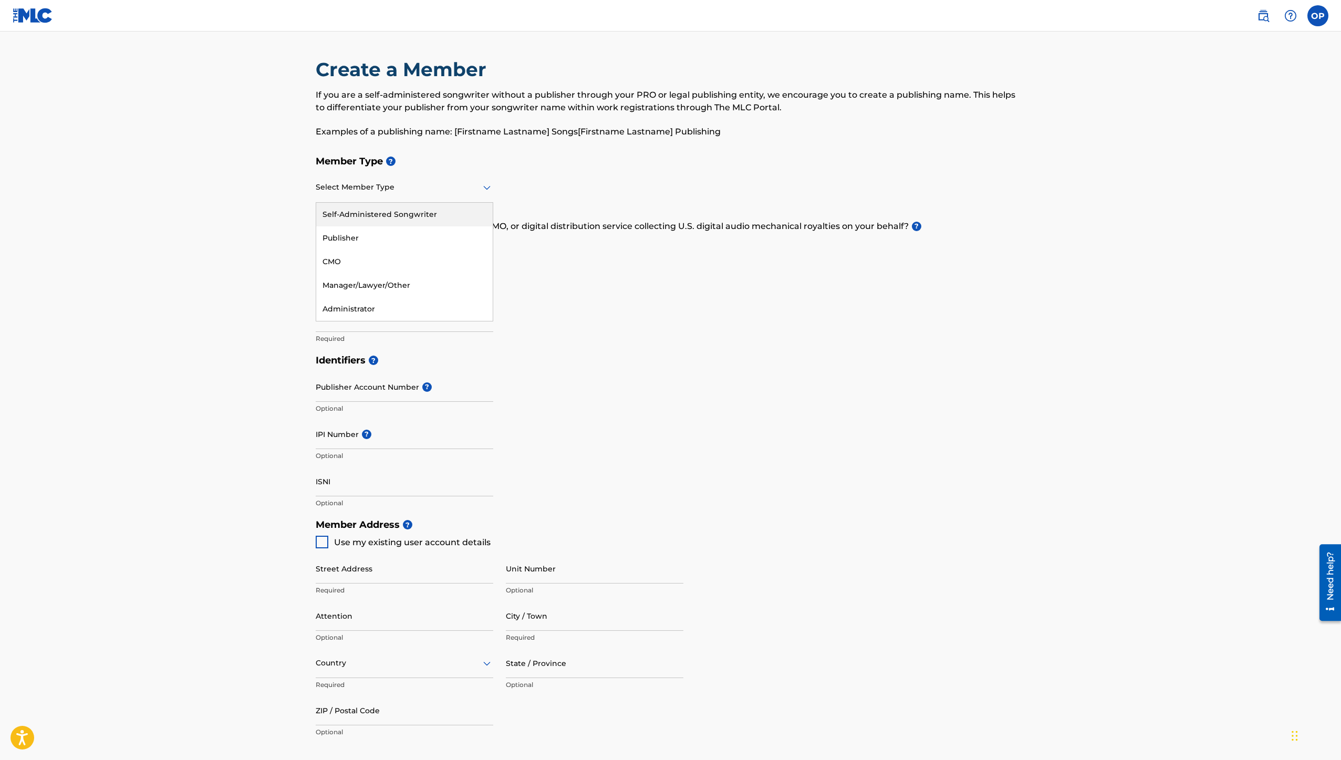
click at [376, 193] on div at bounding box center [404, 187] width 177 height 13
click at [367, 236] on div "Publisher" at bounding box center [404, 238] width 176 height 24
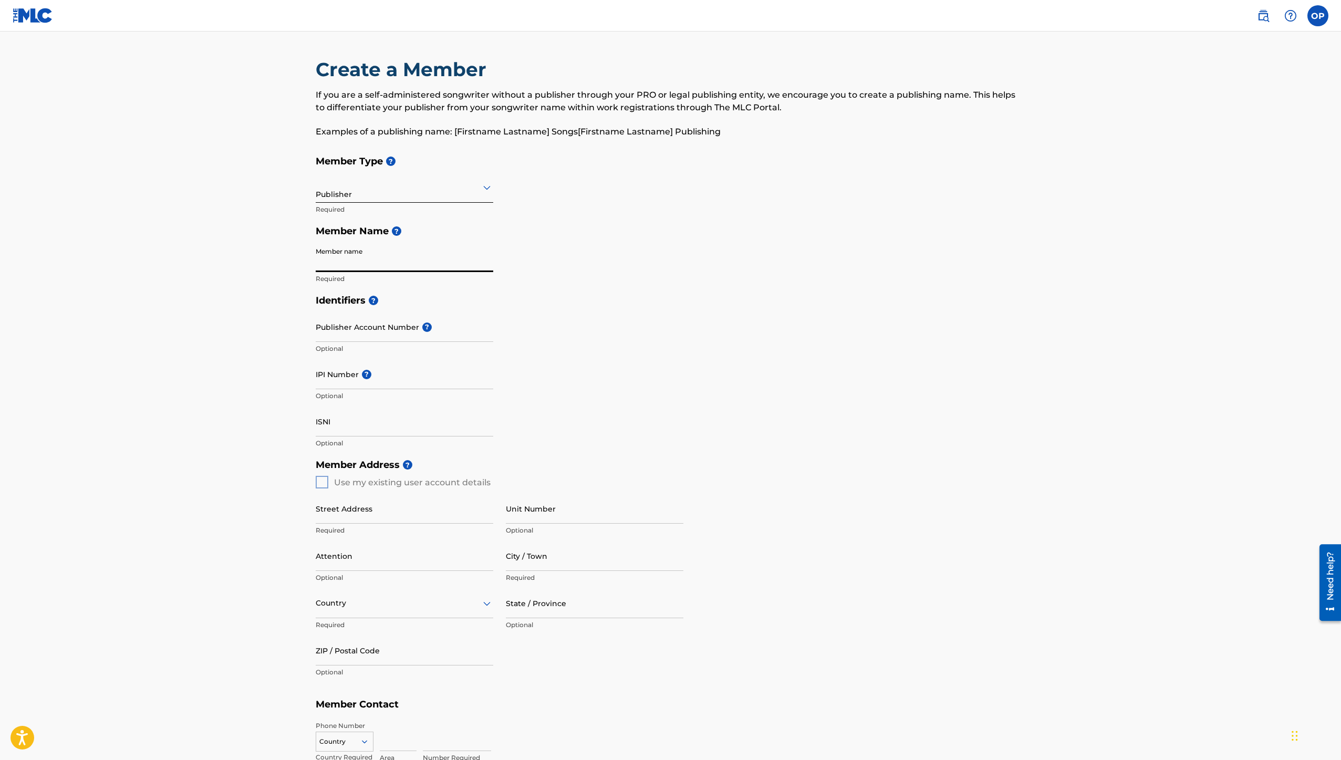
click at [344, 264] on input "Member name" at bounding box center [404, 257] width 177 height 30
type input "[PERSON_NAME]"
type input "[STREET_ADDRESS]"
click at [360, 330] on input "Publisher Account Number ?" at bounding box center [404, 327] width 177 height 30
click at [340, 374] on input "IPI Number ?" at bounding box center [404, 374] width 177 height 30
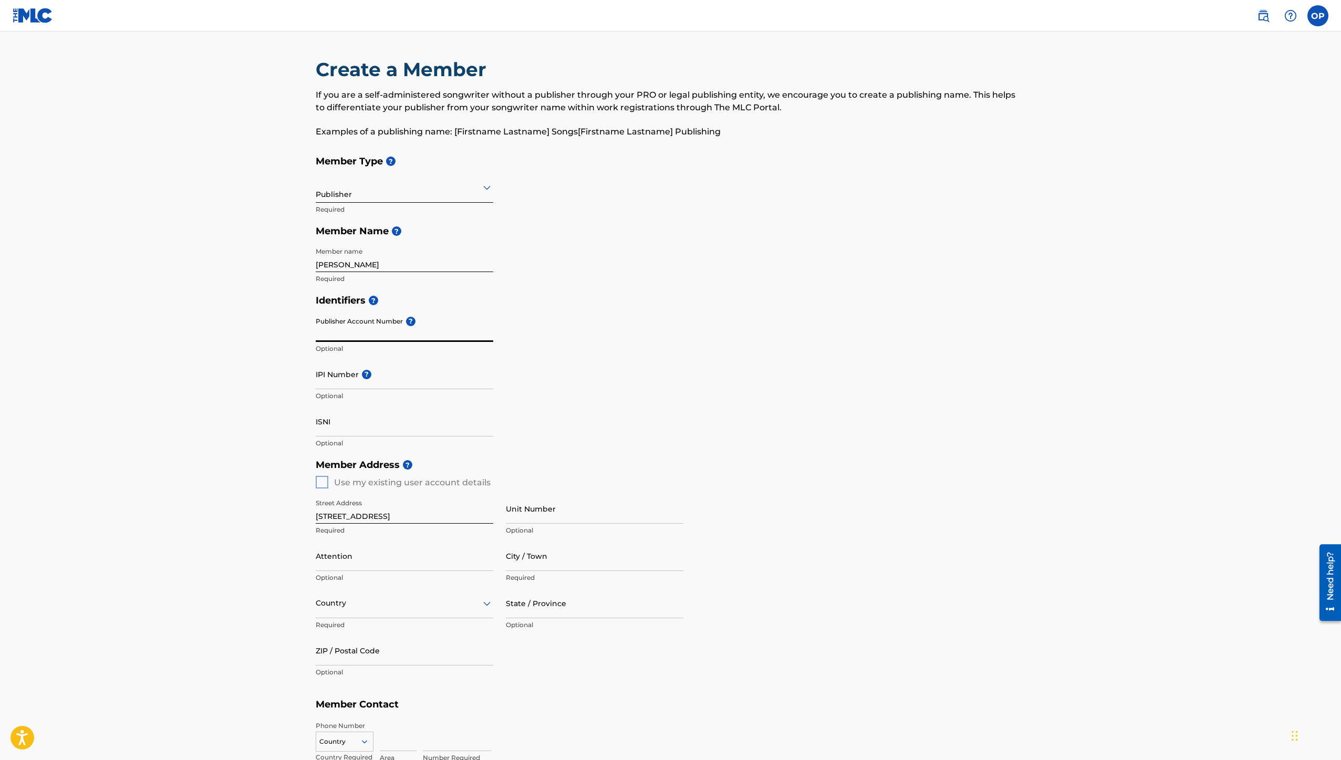
click at [368, 330] on input "Publisher Account Number ?" at bounding box center [404, 327] width 177 height 30
click at [280, 348] on main "Create a Member If you are a self-administered songwriter without a publisher t…" at bounding box center [670, 473] width 1341 height 883
click at [310, 367] on div "Create a Member If you are a self-administered songwriter without a publisher t…" at bounding box center [670, 447] width 735 height 778
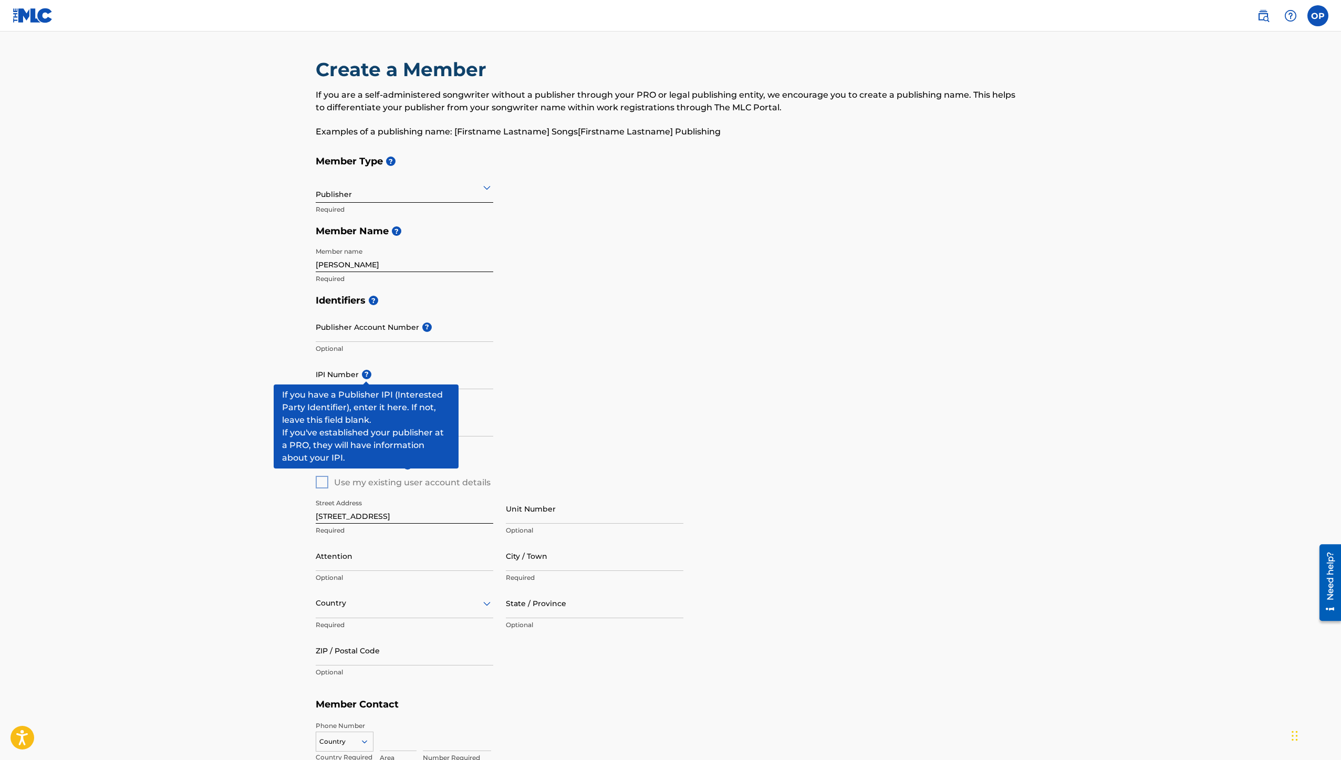
click at [362, 377] on span "?" at bounding box center [366, 374] width 9 height 9
click at [362, 377] on input "IPI Number ?" at bounding box center [404, 374] width 177 height 30
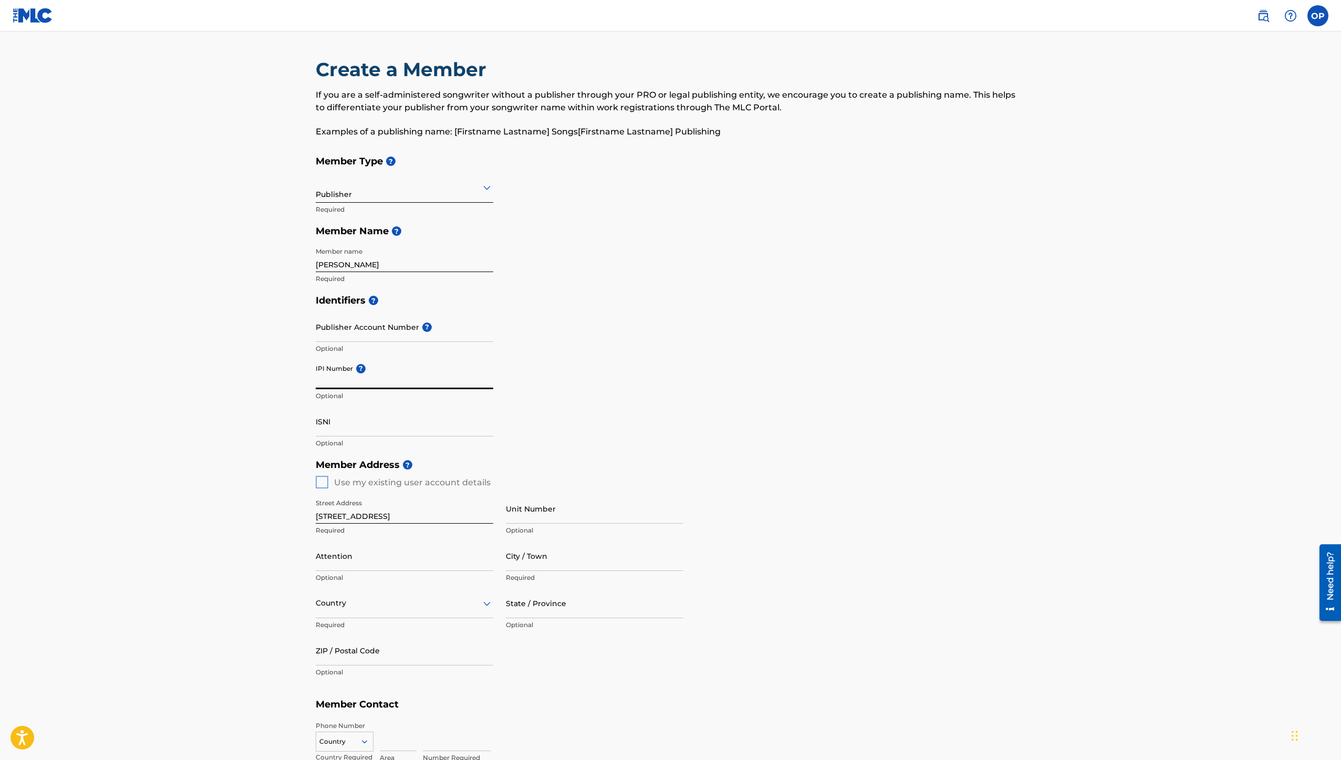
click at [337, 423] on input "ISNI" at bounding box center [404, 421] width 177 height 30
click at [273, 422] on main "Create a Member If you are a self-administered songwriter without a publisher t…" at bounding box center [670, 473] width 1341 height 883
click at [338, 379] on input "IPI Number ?" at bounding box center [404, 374] width 177 height 30
paste input "528066058"
type input "528066058"
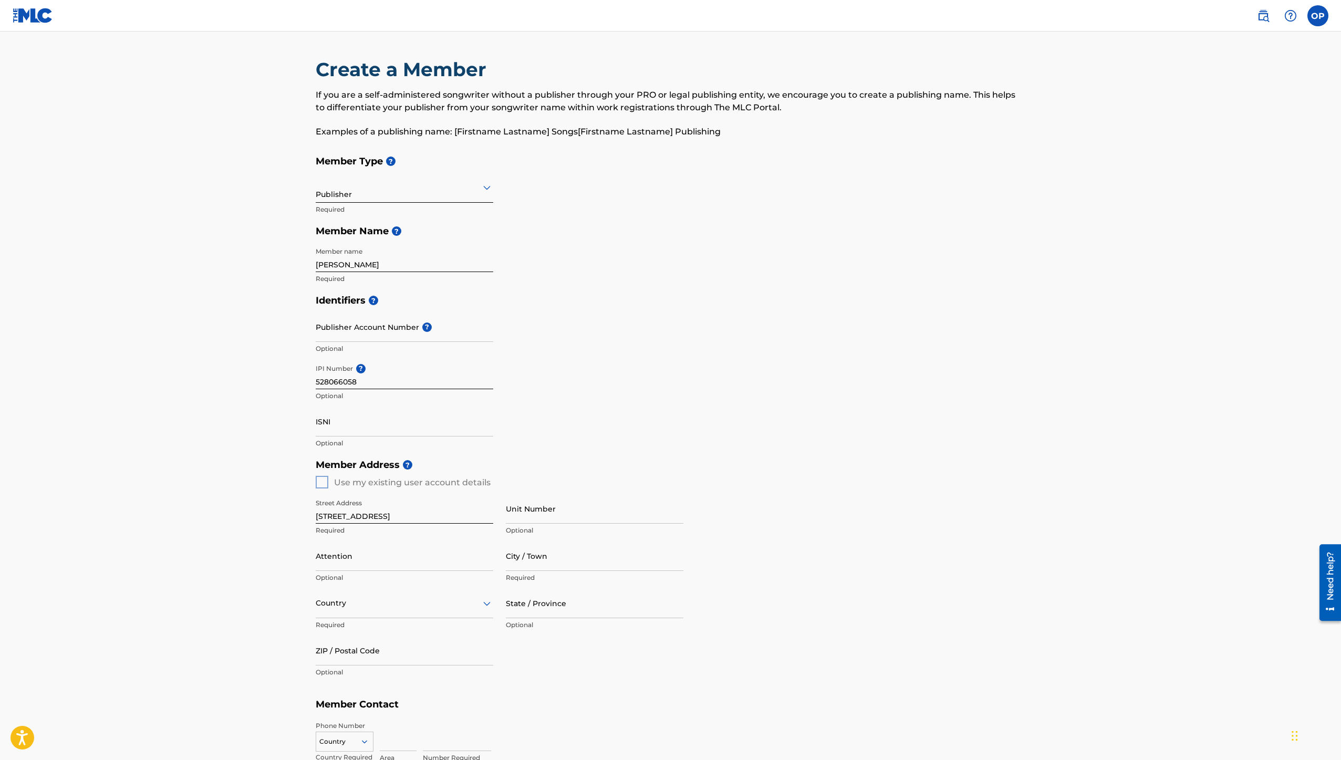
click at [268, 407] on main "Create a Member If you are a self-administered songwriter without a publisher t…" at bounding box center [670, 473] width 1341 height 883
click at [347, 427] on input "ISNI" at bounding box center [404, 421] width 177 height 30
click at [450, 193] on div at bounding box center [404, 187] width 177 height 13
click at [452, 218] on div "Self-Administered Songwriter" at bounding box center [404, 215] width 176 height 24
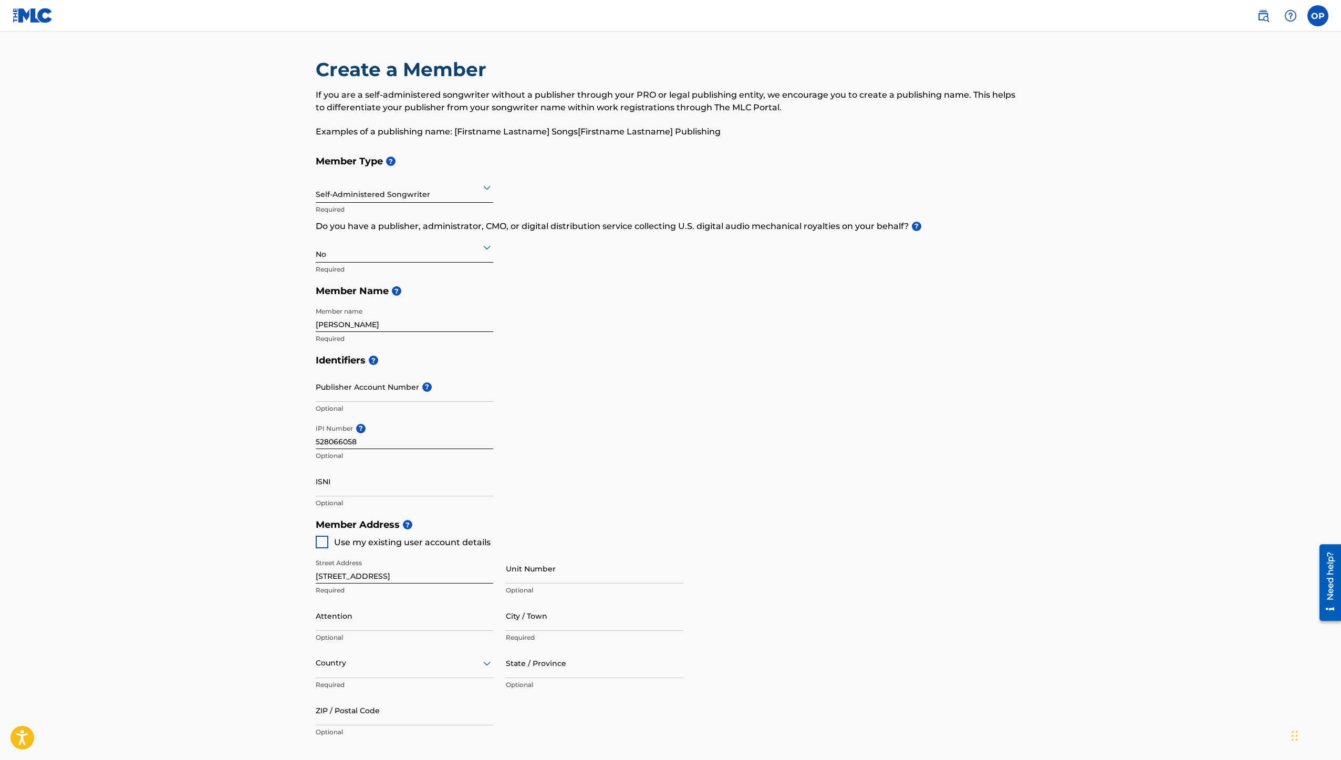
click at [457, 197] on div "Self-Administered Songwriter" at bounding box center [404, 187] width 177 height 26
click at [423, 238] on div "Publisher" at bounding box center [404, 238] width 176 height 24
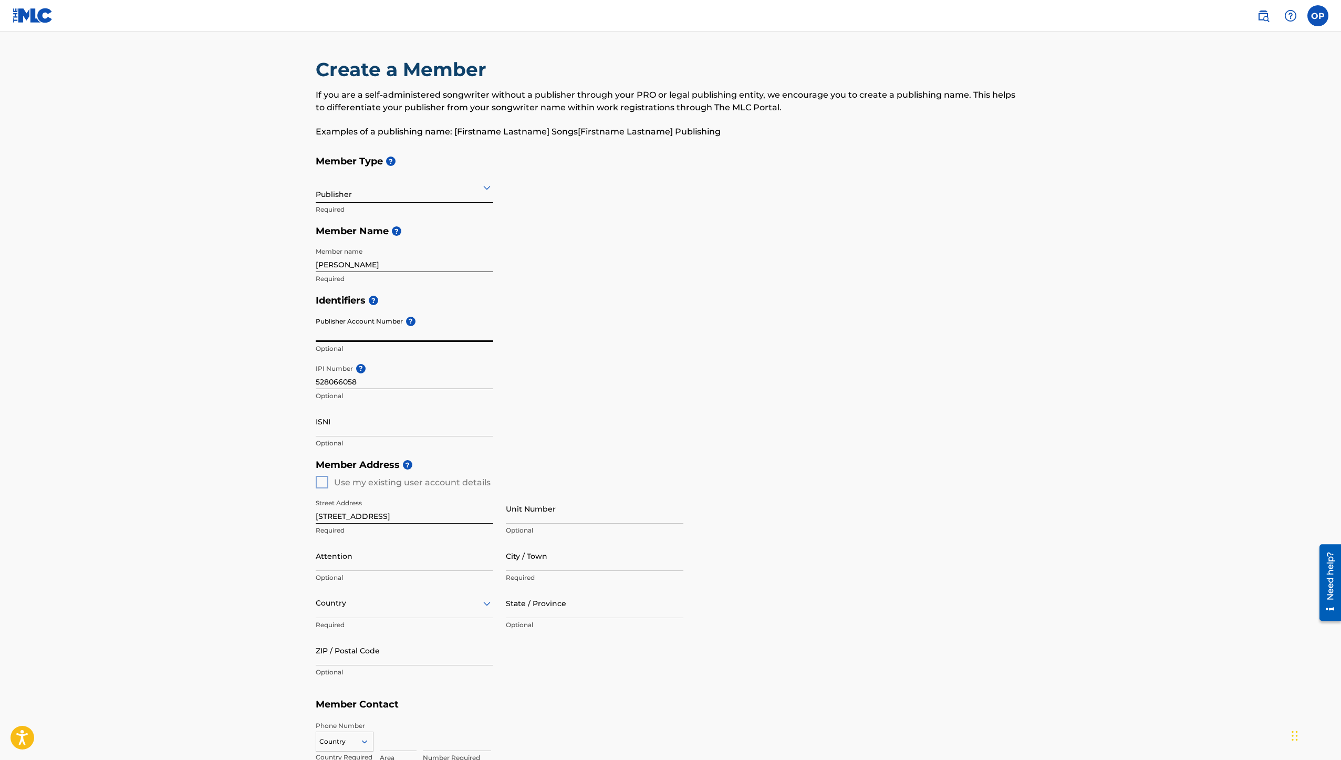
click at [382, 331] on input "Publisher Account Number ?" at bounding box center [404, 327] width 177 height 30
click at [584, 352] on div "Identifiers ? Publisher Account Number ? Optional IPI Number ? 528066058 Option…" at bounding box center [671, 371] width 710 height 164
click at [482, 191] on icon at bounding box center [486, 187] width 13 height 13
click at [549, 236] on h5 "Member Name ?" at bounding box center [671, 231] width 710 height 23
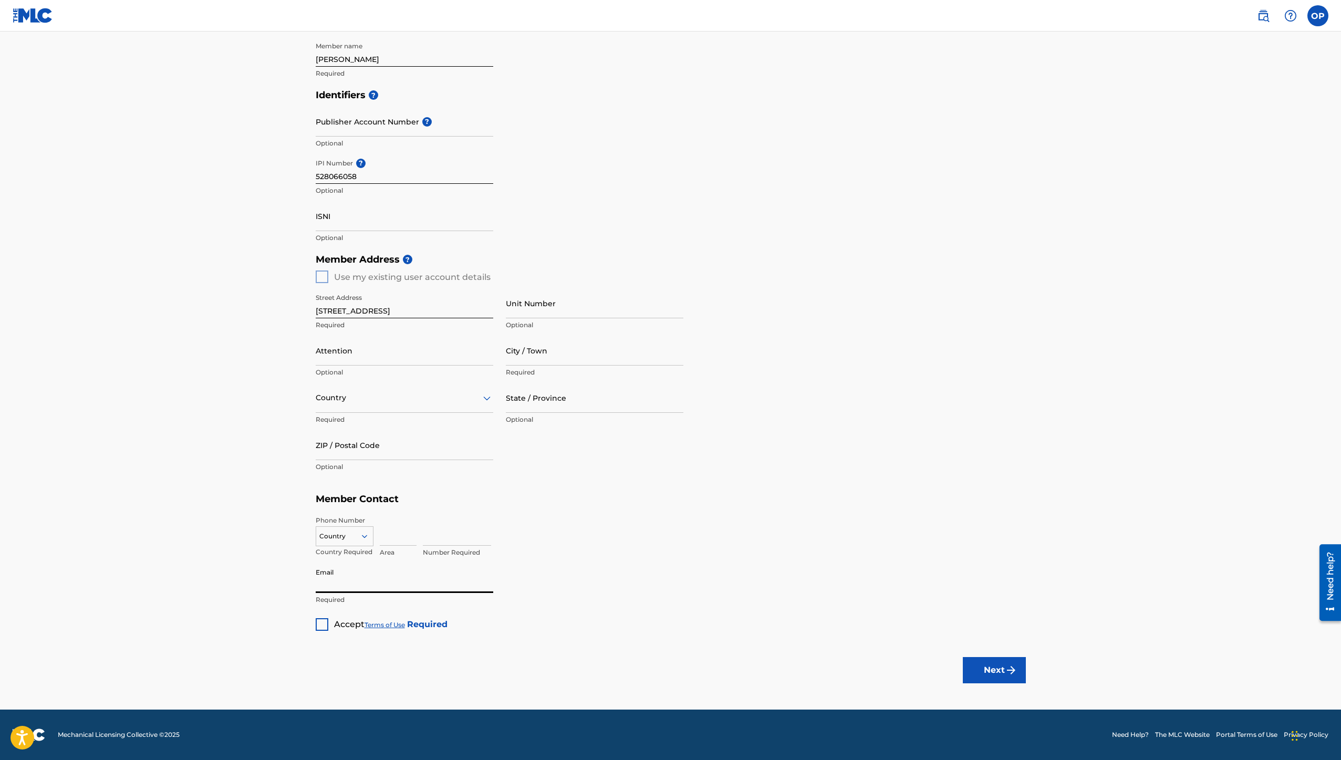
click at [343, 585] on input "Email" at bounding box center [404, 578] width 177 height 30
type input "[EMAIL_ADDRESS][DOMAIN_NAME]"
type input "[PERSON_NAME]"
type input "encino"
type input "[GEOGRAPHIC_DATA]"
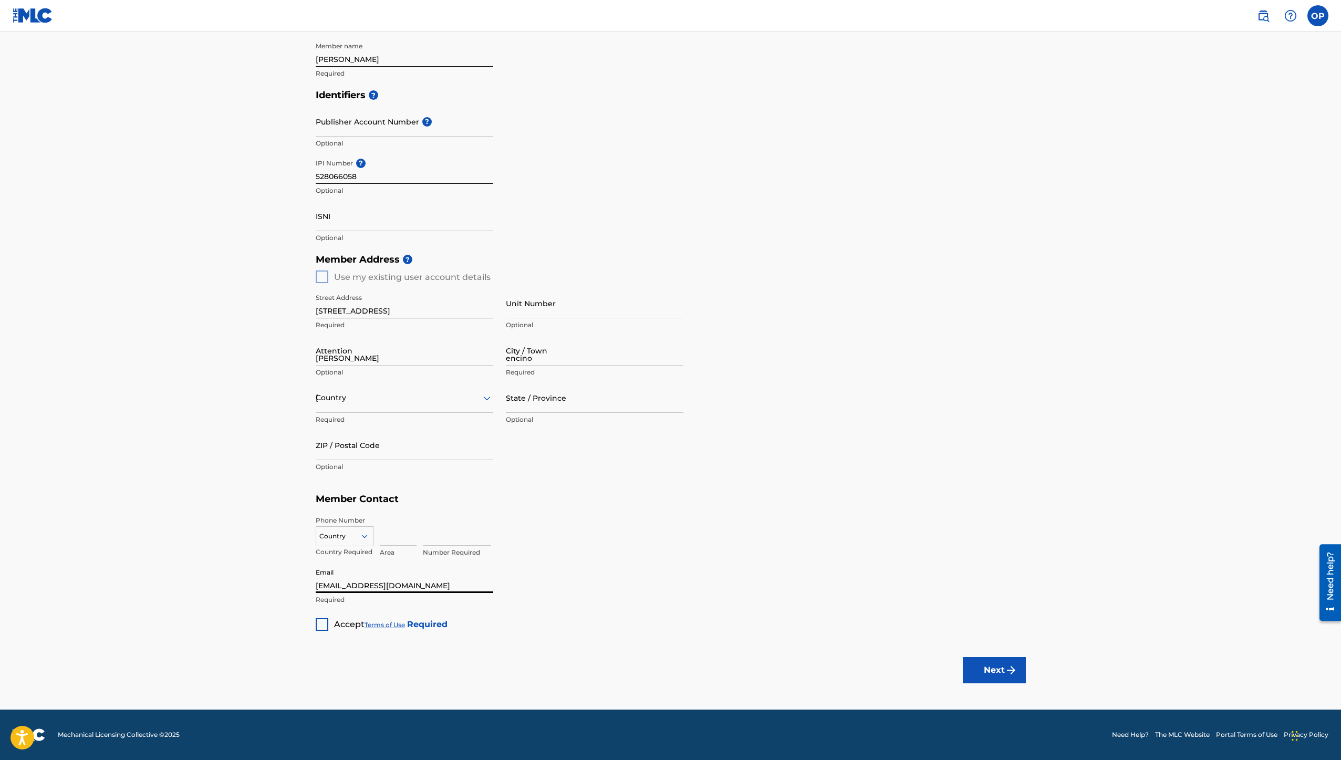
type input "CA"
type input "91316"
type input "818"
type input "2055134"
drag, startPoint x: 416, startPoint y: 583, endPoint x: 301, endPoint y: 578, distance: 115.1
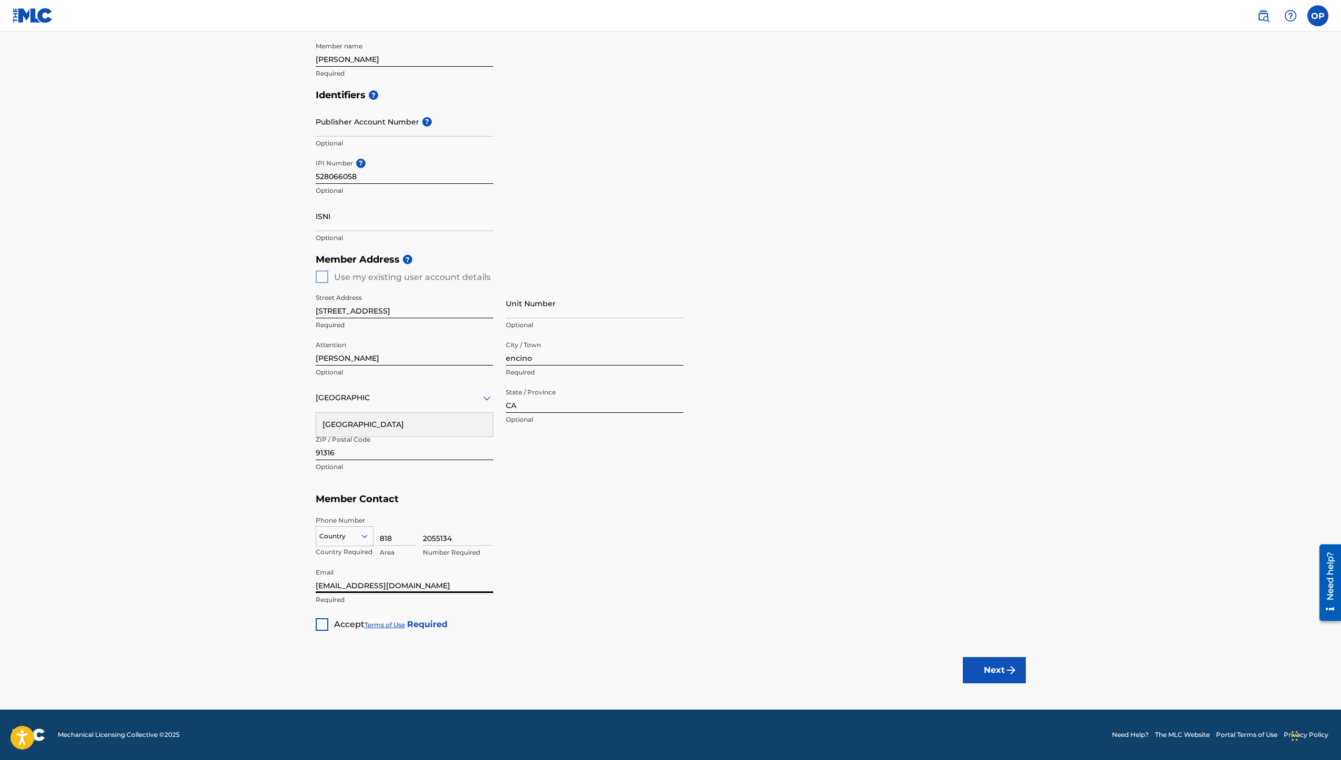
click at [301, 578] on main "Create a Member If you are a self-administered songwriter without a publisher t…" at bounding box center [670, 267] width 1341 height 883
type input "[EMAIL_ADDRESS][DOMAIN_NAME]"
click at [248, 583] on main "Create a Member If you are a self-administered songwriter without a publisher t…" at bounding box center [670, 267] width 1341 height 883
drag, startPoint x: 461, startPoint y: 539, endPoint x: 423, endPoint y: 537, distance: 37.8
click at [423, 537] on input "2055134" at bounding box center [457, 531] width 68 height 30
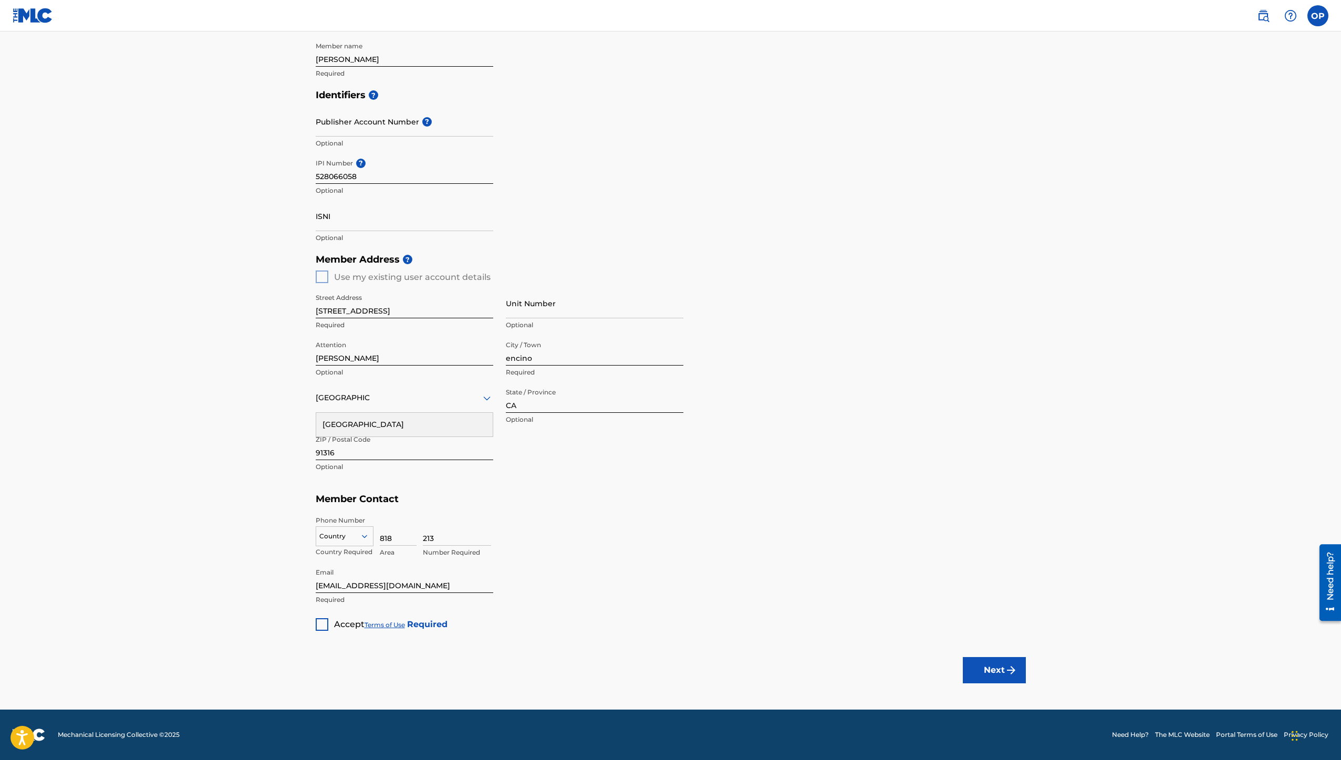
type input "213"
drag, startPoint x: 393, startPoint y: 538, endPoint x: 369, endPoint y: 537, distance: 23.7
click at [369, 536] on div "Country Country Required 818 Area 213 Number Required" at bounding box center [671, 539] width 710 height 47
type input "213"
drag, startPoint x: 436, startPoint y: 538, endPoint x: 416, endPoint y: 533, distance: 20.6
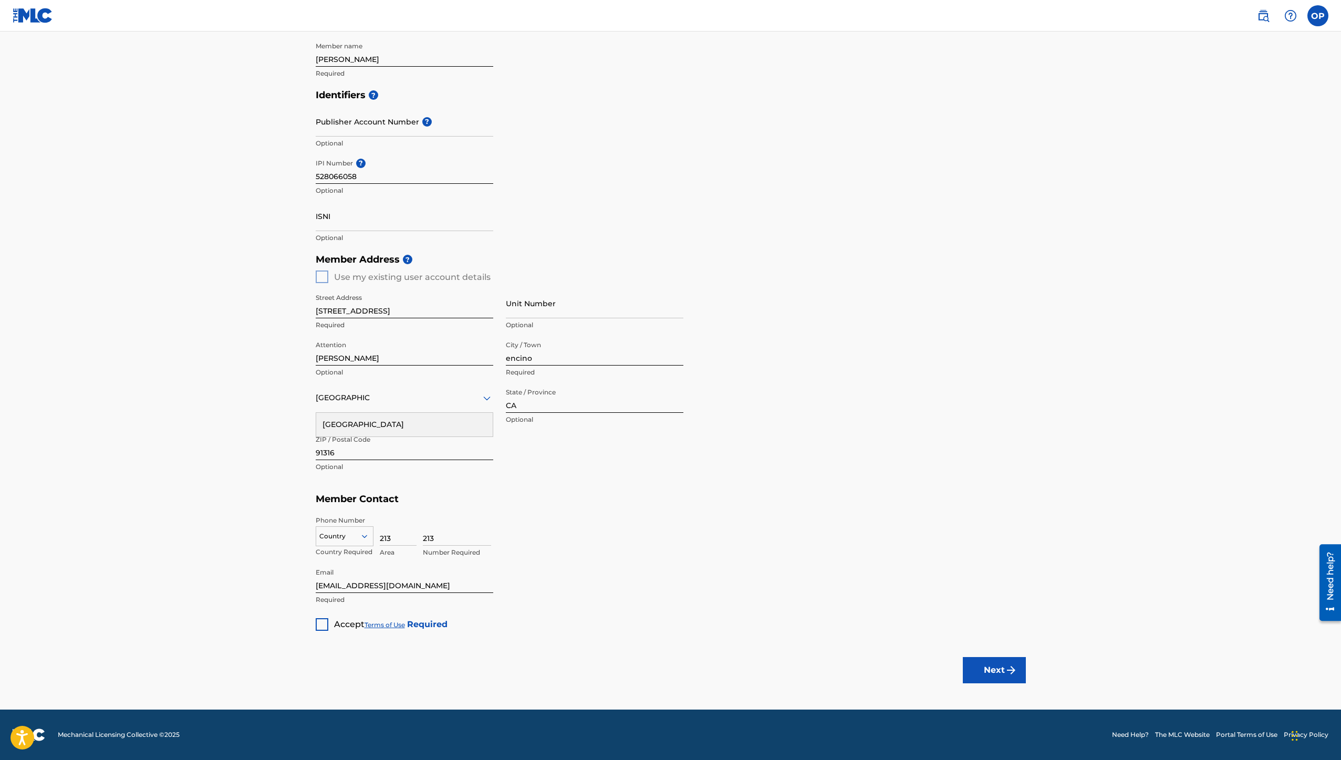
click at [416, 533] on div "Country Country Required 213 Area 213 Number Required" at bounding box center [671, 539] width 710 height 47
type input "6449425"
click at [236, 540] on main "Create a Member If you are a self-administered songwriter without a publisher t…" at bounding box center [670, 267] width 1341 height 883
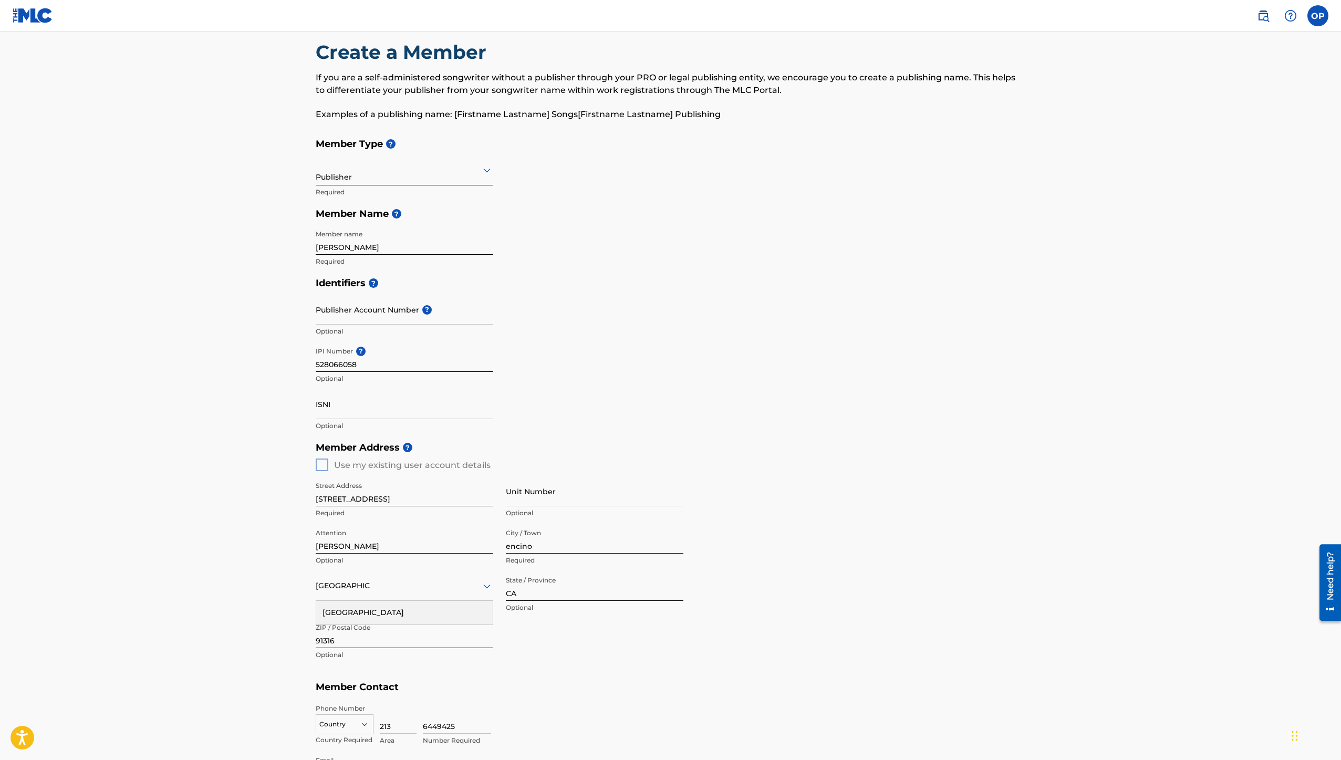
scroll to position [17, 0]
drag, startPoint x: 380, startPoint y: 500, endPoint x: 442, endPoint y: 497, distance: 61.5
click at [442, 497] on input "[STREET_ADDRESS]" at bounding box center [404, 492] width 177 height 30
type input "[STREET_ADDRESS]"
click at [530, 495] on input "Unit Number" at bounding box center [594, 492] width 177 height 30
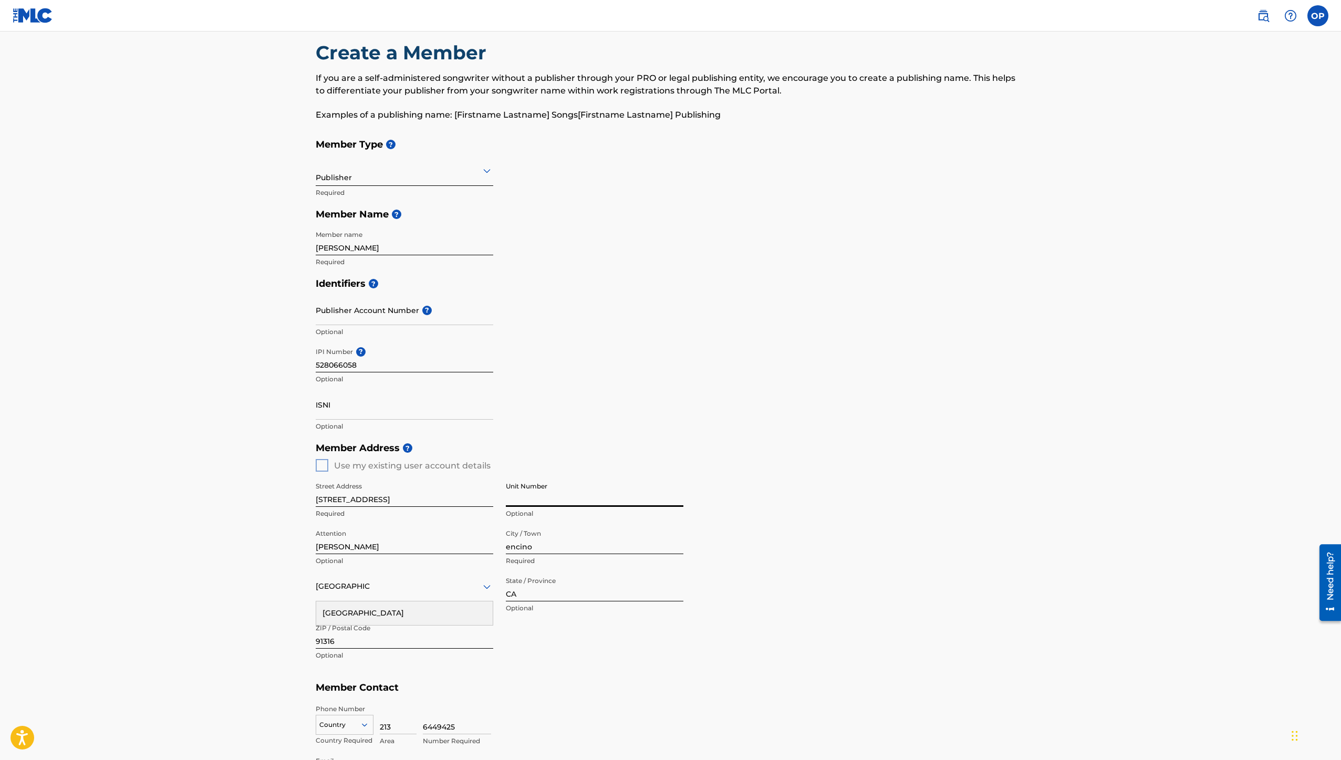
type input "5"
click at [385, 180] on div "Publisher" at bounding box center [404, 173] width 177 height 26
click at [574, 280] on h5 "Identifiers ?" at bounding box center [671, 286] width 710 height 23
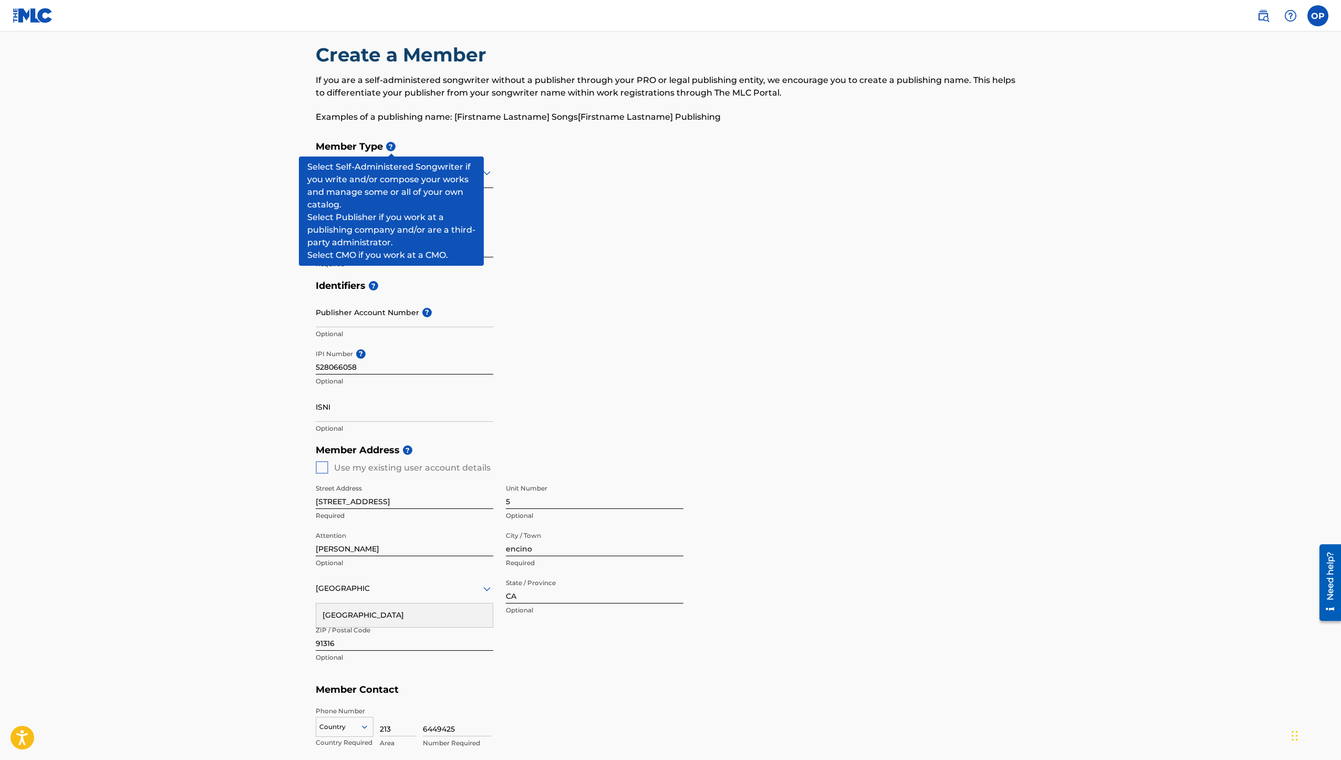
click at [391, 147] on span "?" at bounding box center [390, 146] width 9 height 9
click at [293, 153] on main "Create a Member If you are a self-administered songwriter without a publisher t…" at bounding box center [670, 458] width 1341 height 883
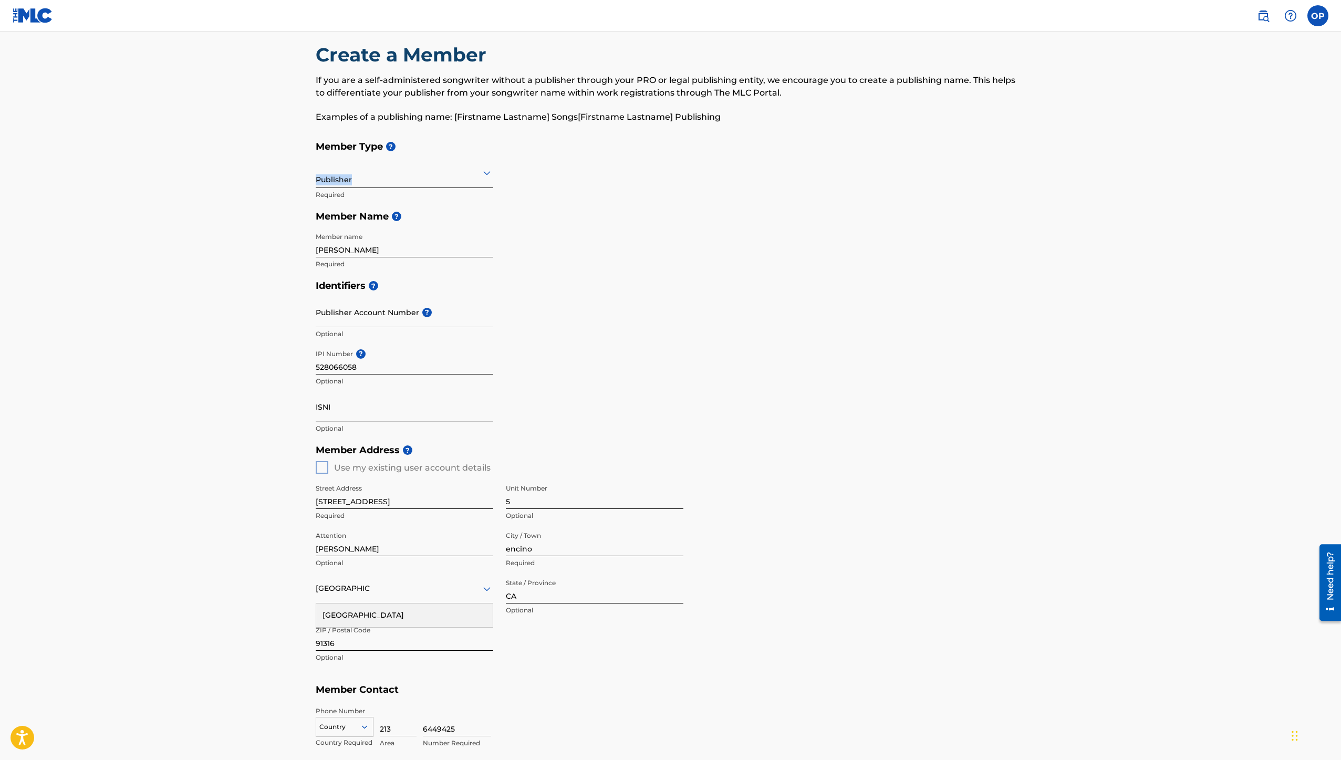
drag, startPoint x: 293, startPoint y: 153, endPoint x: 368, endPoint y: 182, distance: 80.5
click at [368, 182] on main "Create a Member If you are a self-administered songwriter without a publisher t…" at bounding box center [670, 458] width 1341 height 883
click at [368, 182] on div "Publisher" at bounding box center [404, 173] width 177 height 26
click at [274, 195] on main "Create a Member If you are a self-administered songwriter without a publisher t…" at bounding box center [670, 458] width 1341 height 883
click at [332, 183] on div "Publisher" at bounding box center [404, 173] width 177 height 26
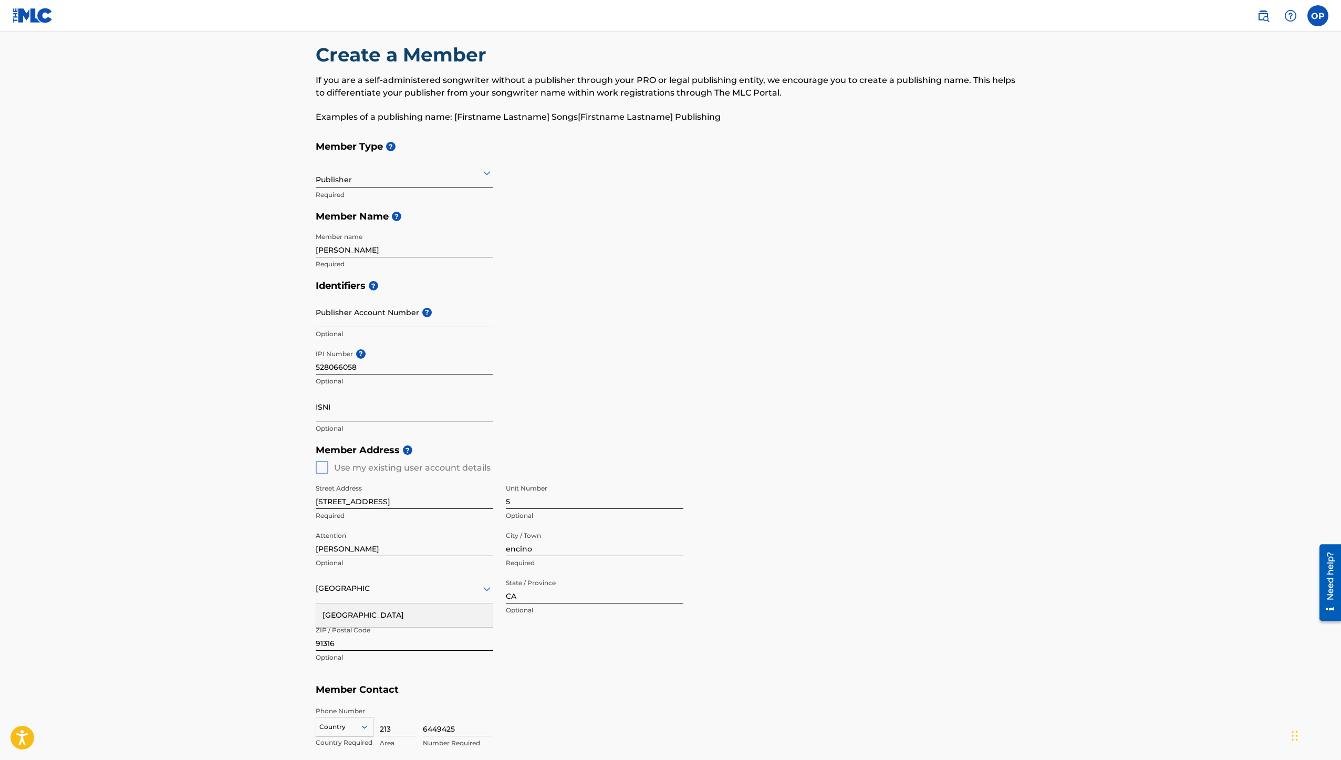
click at [385, 318] on input "Publisher Account Number ?" at bounding box center [404, 312] width 177 height 30
paste input "138403"
type input "138403"
click at [294, 346] on main "Create a Member If you are a self-administered songwriter without a publisher t…" at bounding box center [670, 458] width 1341 height 883
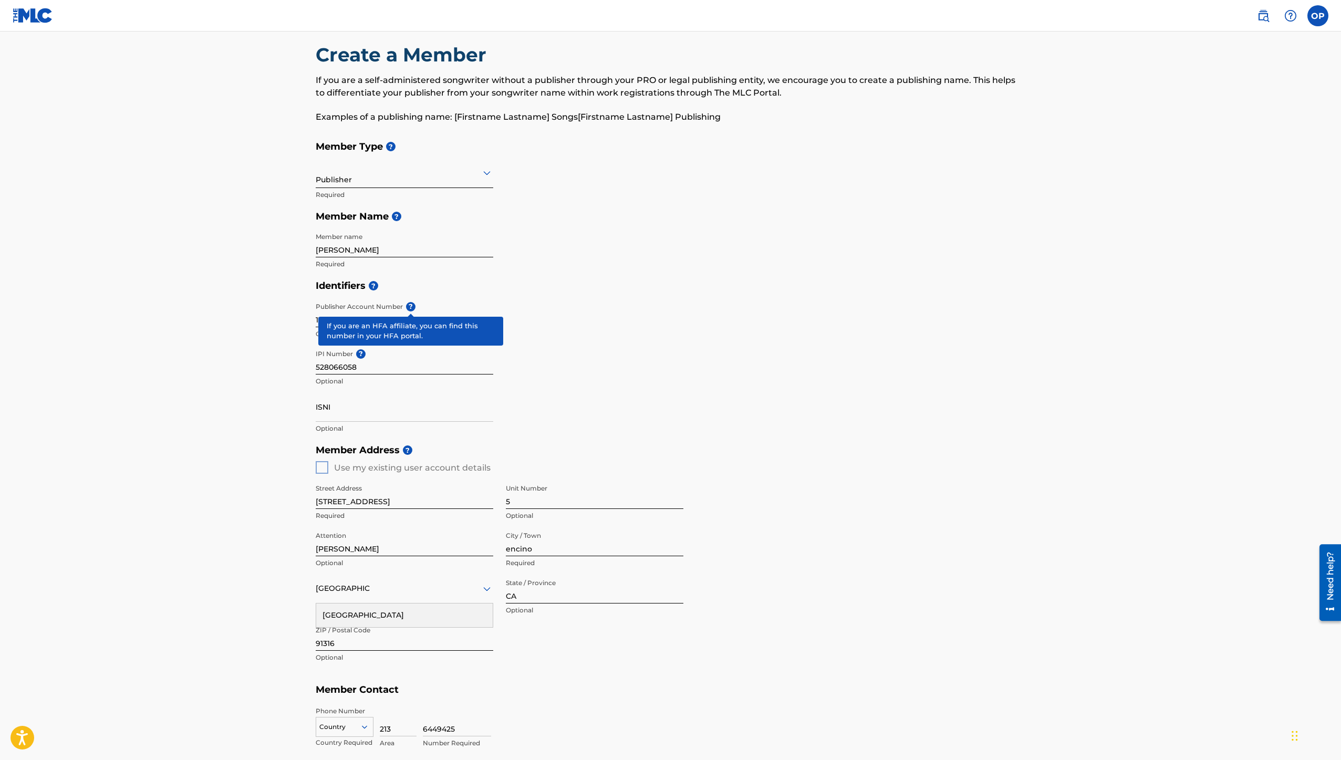
click at [410, 306] on span "?" at bounding box center [410, 306] width 9 height 9
click at [410, 306] on input "138403" at bounding box center [404, 312] width 177 height 30
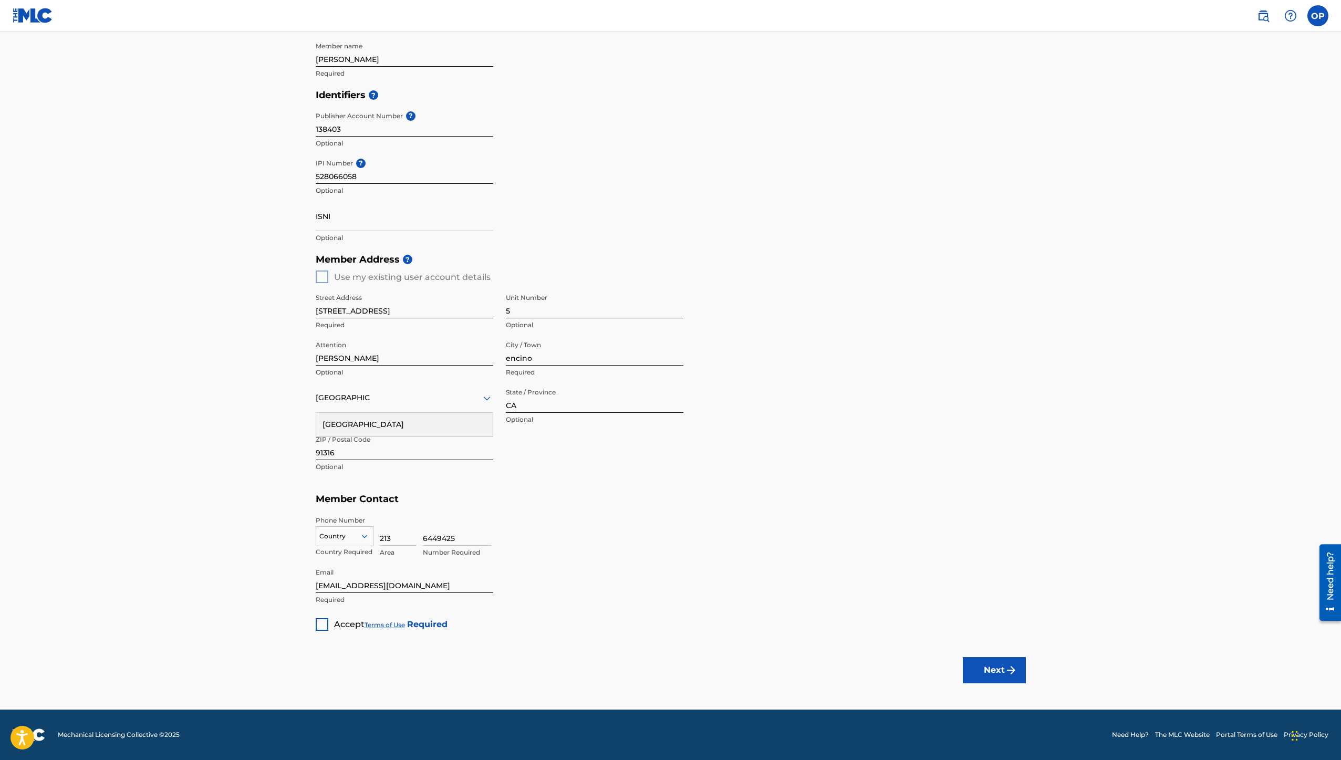
click at [322, 281] on div "Member Address ? Use my existing user account details Street Address [STREET_AD…" at bounding box center [671, 368] width 710 height 240
click at [321, 278] on div "Member Address ? Use my existing user account details Street Address [STREET_AD…" at bounding box center [671, 368] width 710 height 240
click at [321, 633] on main "Create a Member If you are a self-administered songwriter without a publisher t…" at bounding box center [670, 267] width 1341 height 883
click at [321, 631] on main "Create a Member If you are a self-administered songwriter without a publisher t…" at bounding box center [670, 267] width 1341 height 883
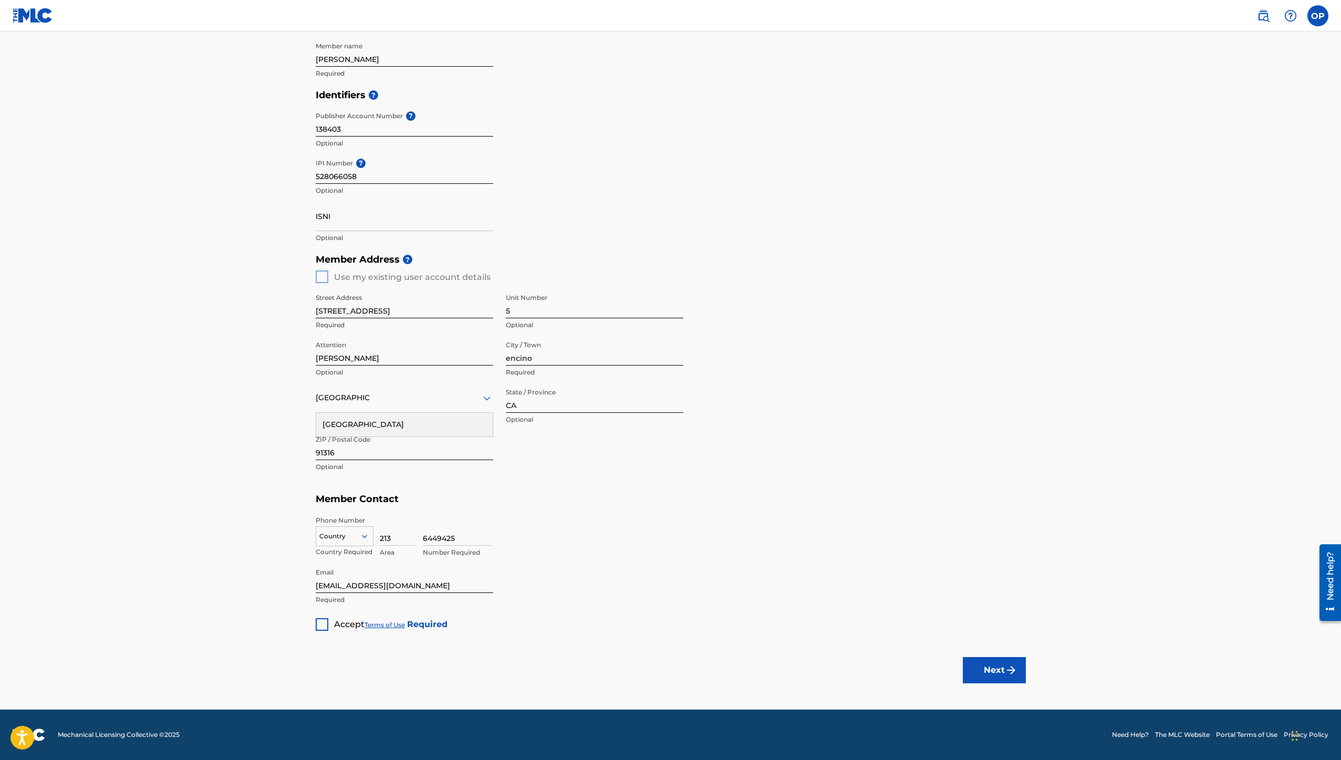
drag, startPoint x: 321, startPoint y: 631, endPoint x: 325, endPoint y: 624, distance: 7.5
click at [325, 624] on main "Create a Member If you are a self-administered songwriter without a publisher t…" at bounding box center [670, 267] width 1341 height 883
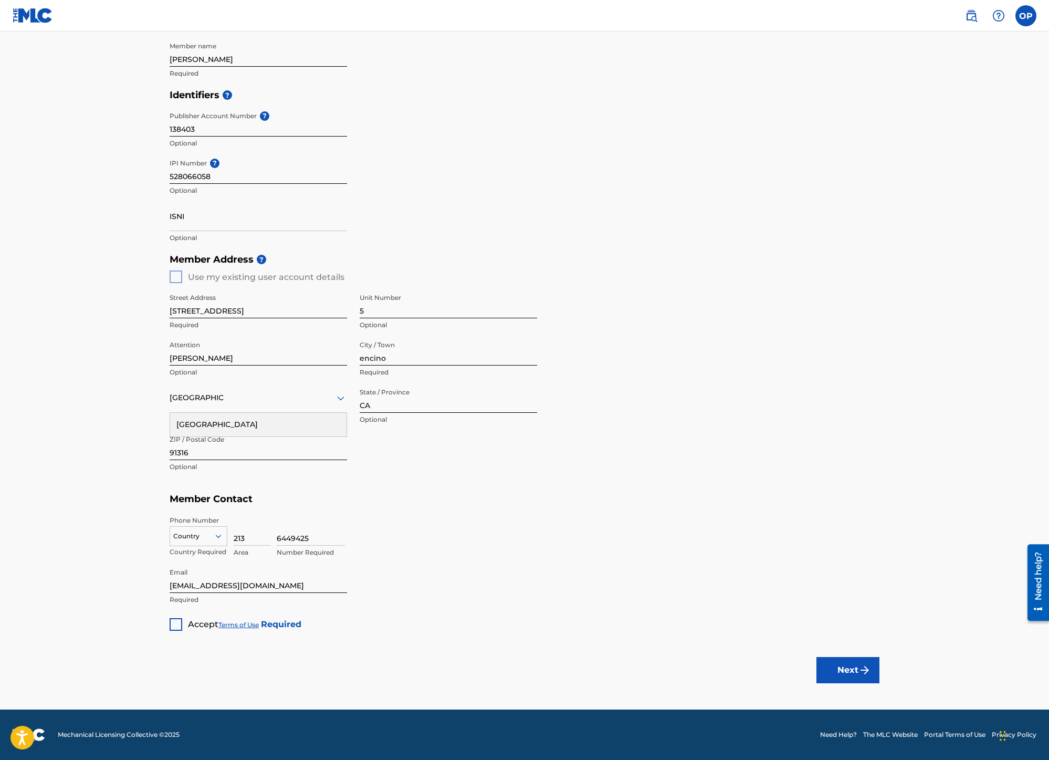
click at [325, 624] on div "Member Type ? Publisher Required Member Name ? Member name [PERSON_NAME] Requir…" at bounding box center [525, 288] width 710 height 686
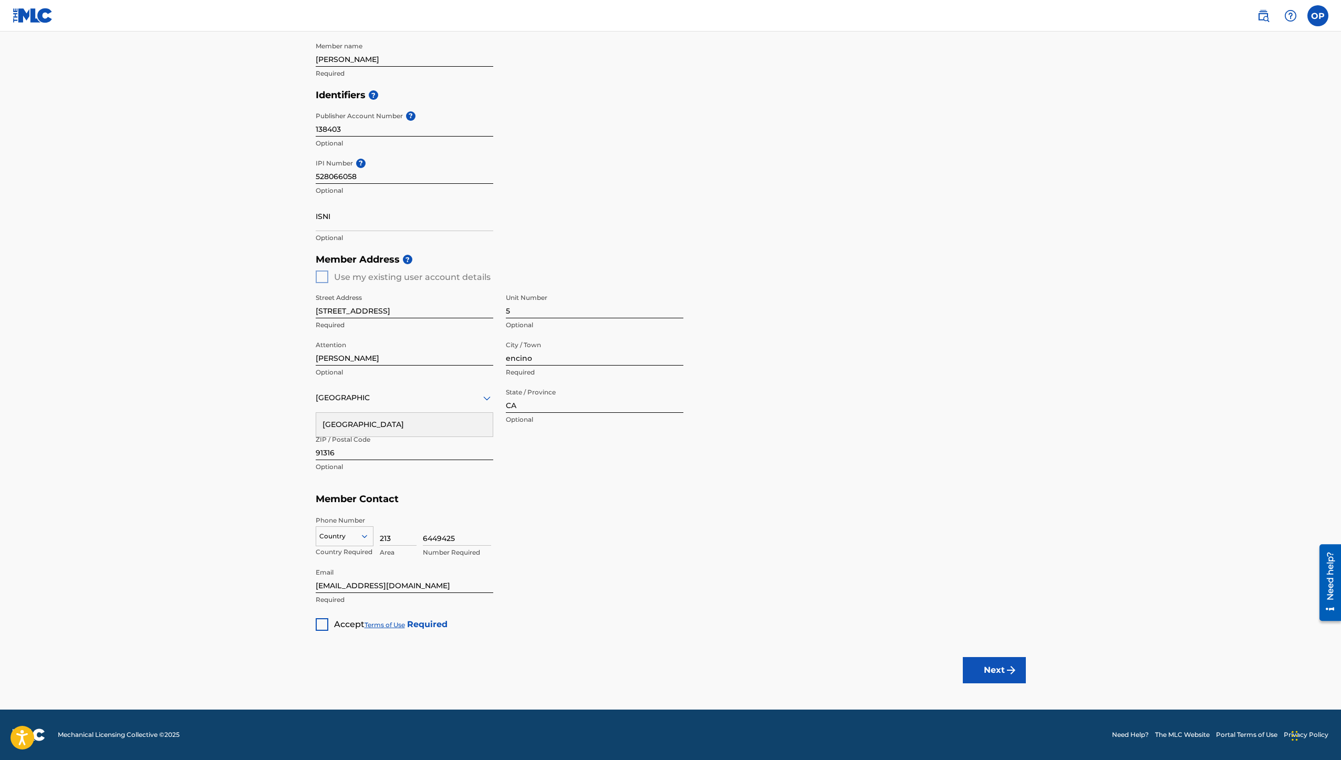
click at [320, 626] on div at bounding box center [322, 624] width 13 height 13
click at [992, 666] on button "Next" at bounding box center [994, 670] width 63 height 26
click at [355, 537] on div at bounding box center [344, 536] width 57 height 12
click at [340, 552] on div "US, [GEOGRAPHIC_DATA] +1" at bounding box center [344, 562] width 57 height 41
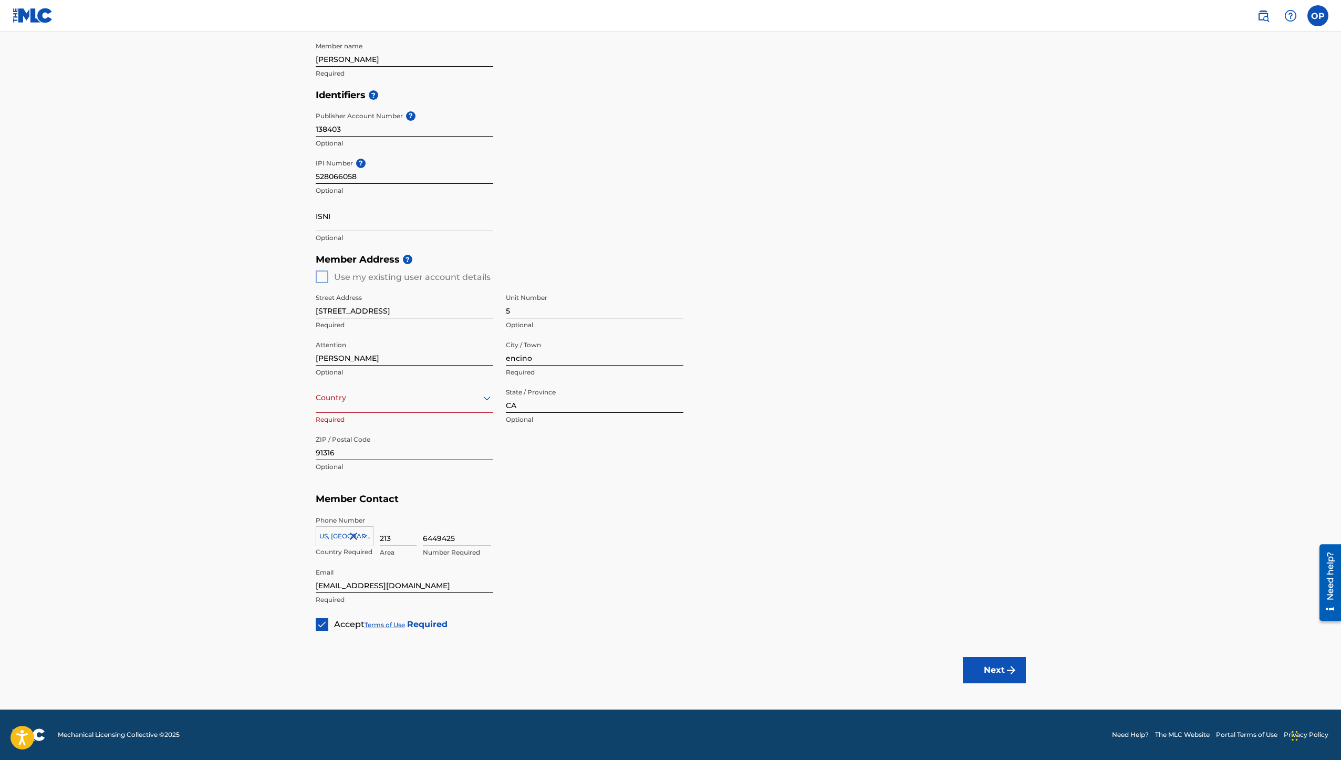
click at [258, 555] on main "Create a Member If you are a self-administered songwriter without a publisher t…" at bounding box center [670, 267] width 1341 height 883
click at [346, 408] on div "Country" at bounding box center [404, 398] width 177 height 30
click at [347, 428] on div "[GEOGRAPHIC_DATA]" at bounding box center [404, 425] width 176 height 24
click at [247, 484] on main "Create a Member If you are a self-administered songwriter without a publisher t…" at bounding box center [670, 267] width 1341 height 883
click at [578, 398] on div at bounding box center [594, 397] width 177 height 13
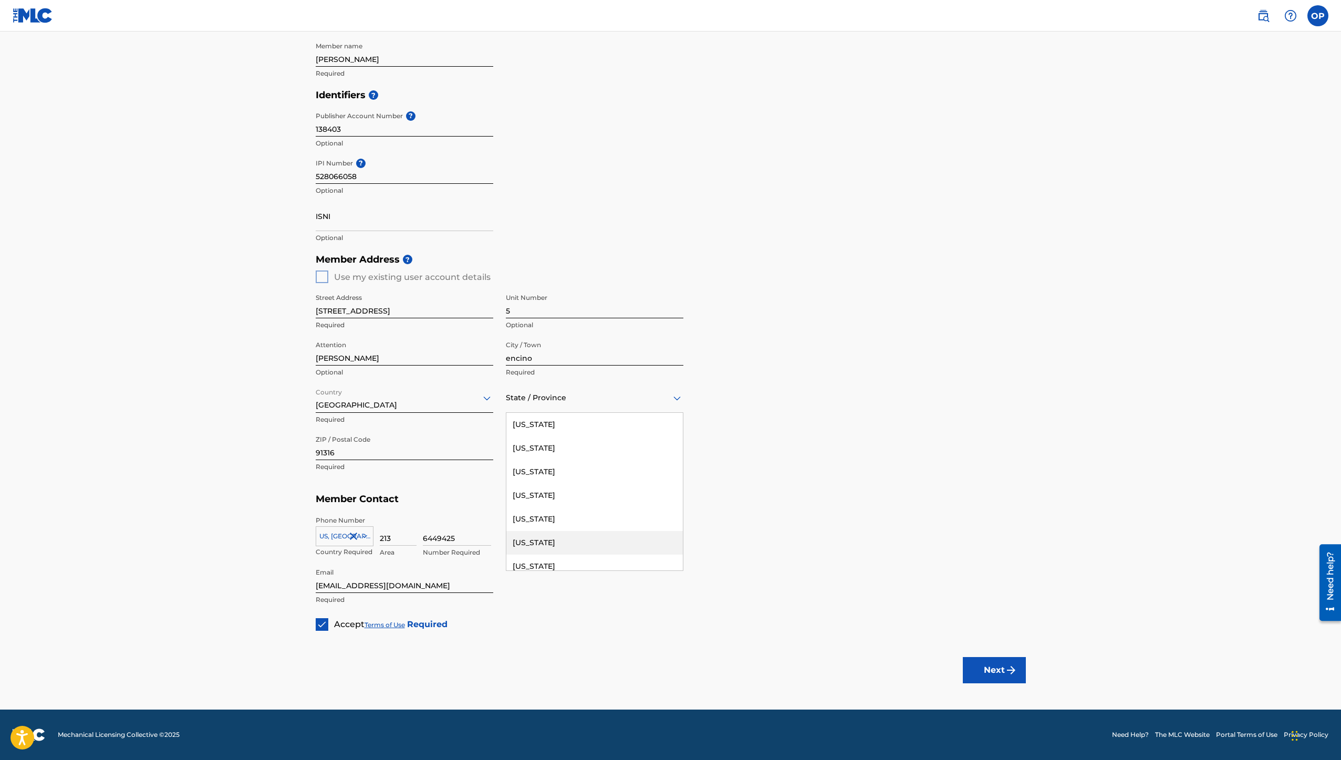
click at [548, 546] on div "[US_STATE]" at bounding box center [594, 543] width 176 height 24
click at [605, 585] on div "Member Type ? Publisher Required Member Name ? Member name [PERSON_NAME] Requir…" at bounding box center [671, 288] width 710 height 686
click at [988, 667] on button "Next" at bounding box center [994, 670] width 63 height 26
click at [361, 128] on input "138403" at bounding box center [404, 122] width 177 height 30
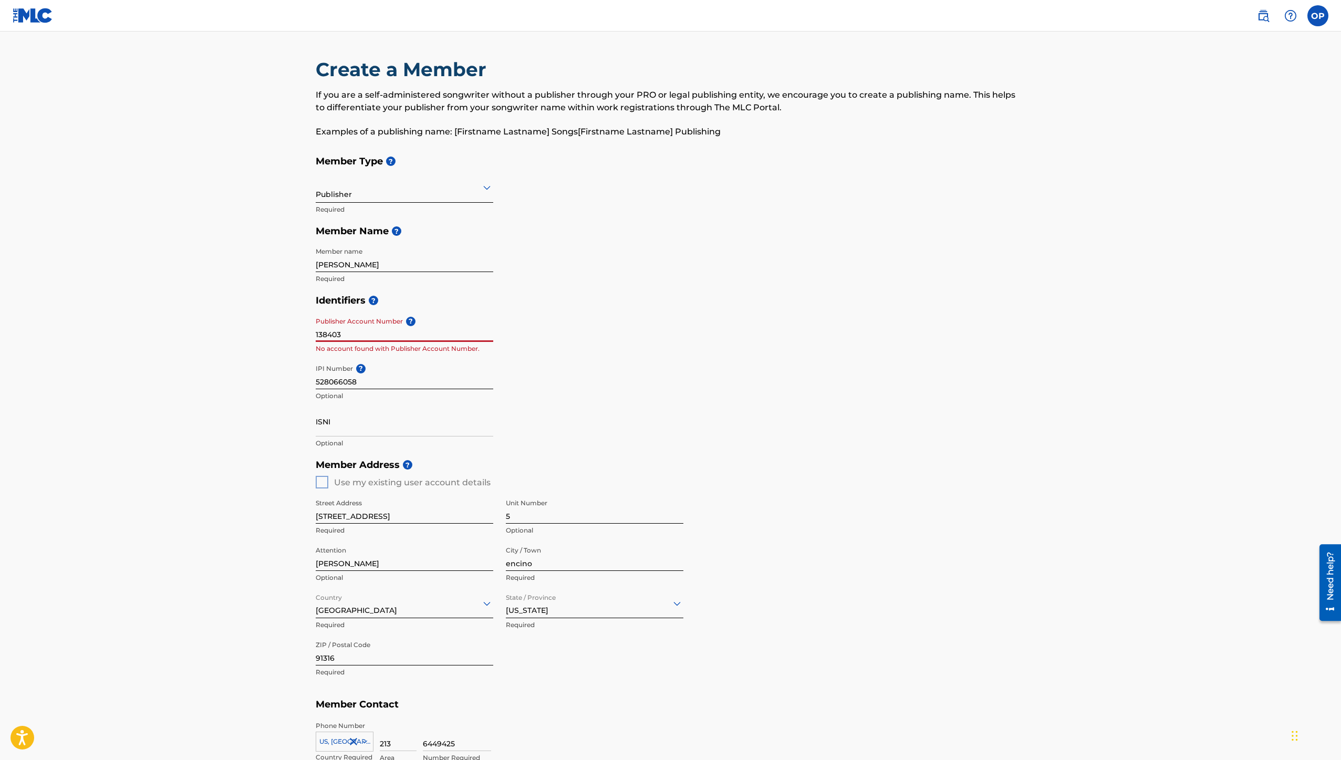
drag, startPoint x: 362, startPoint y: 334, endPoint x: 281, endPoint y: 326, distance: 81.8
click at [281, 326] on main "Create a Member If you are a self-administered songwriter without a publisher t…" at bounding box center [670, 473] width 1341 height 883
click at [275, 342] on main "Create a Member If you are a self-administered songwriter without a publisher t…" at bounding box center [670, 473] width 1341 height 883
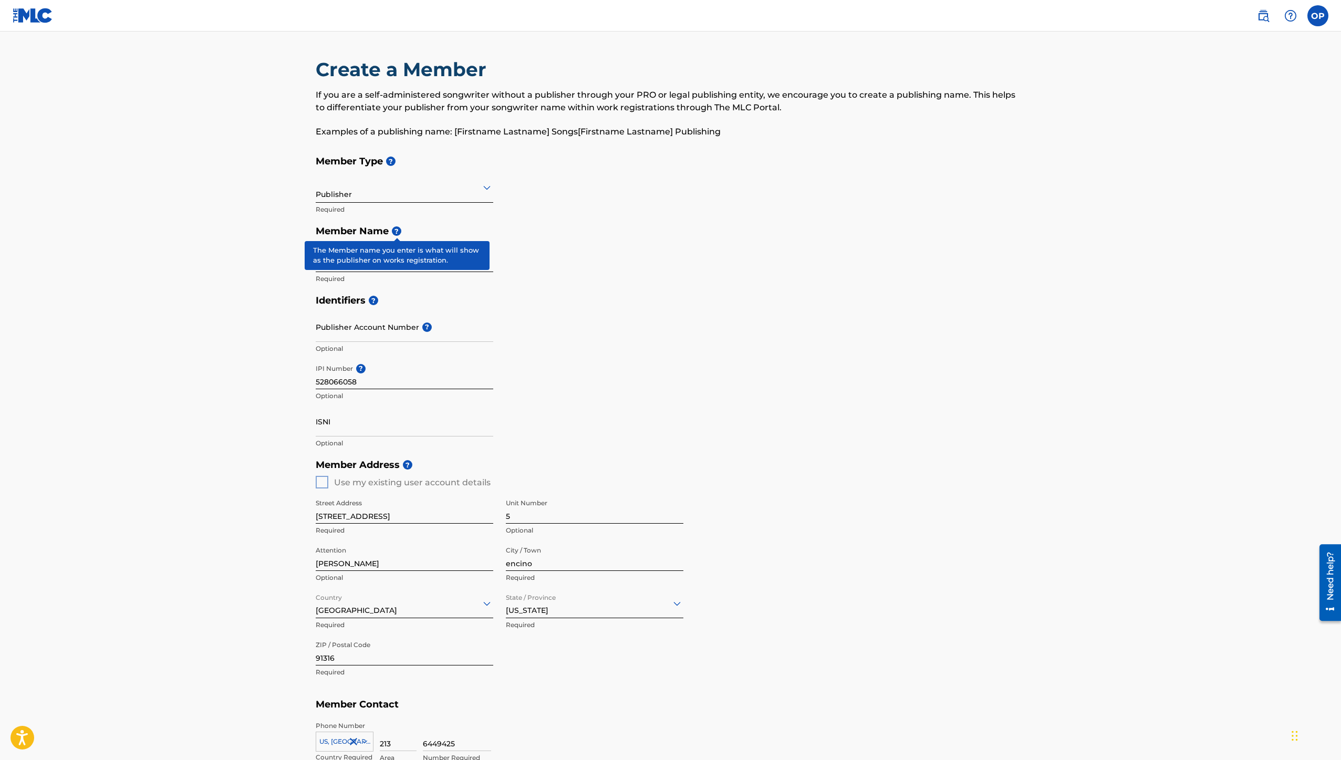
click at [394, 234] on span "?" at bounding box center [396, 230] width 9 height 9
drag, startPoint x: 404, startPoint y: 265, endPoint x: 263, endPoint y: 262, distance: 141.8
click at [263, 262] on main "Create a Member If you are a self-administered songwriter without a publisher t…" at bounding box center [670, 473] width 1341 height 883
drag, startPoint x: 364, startPoint y: 268, endPoint x: 272, endPoint y: 255, distance: 92.8
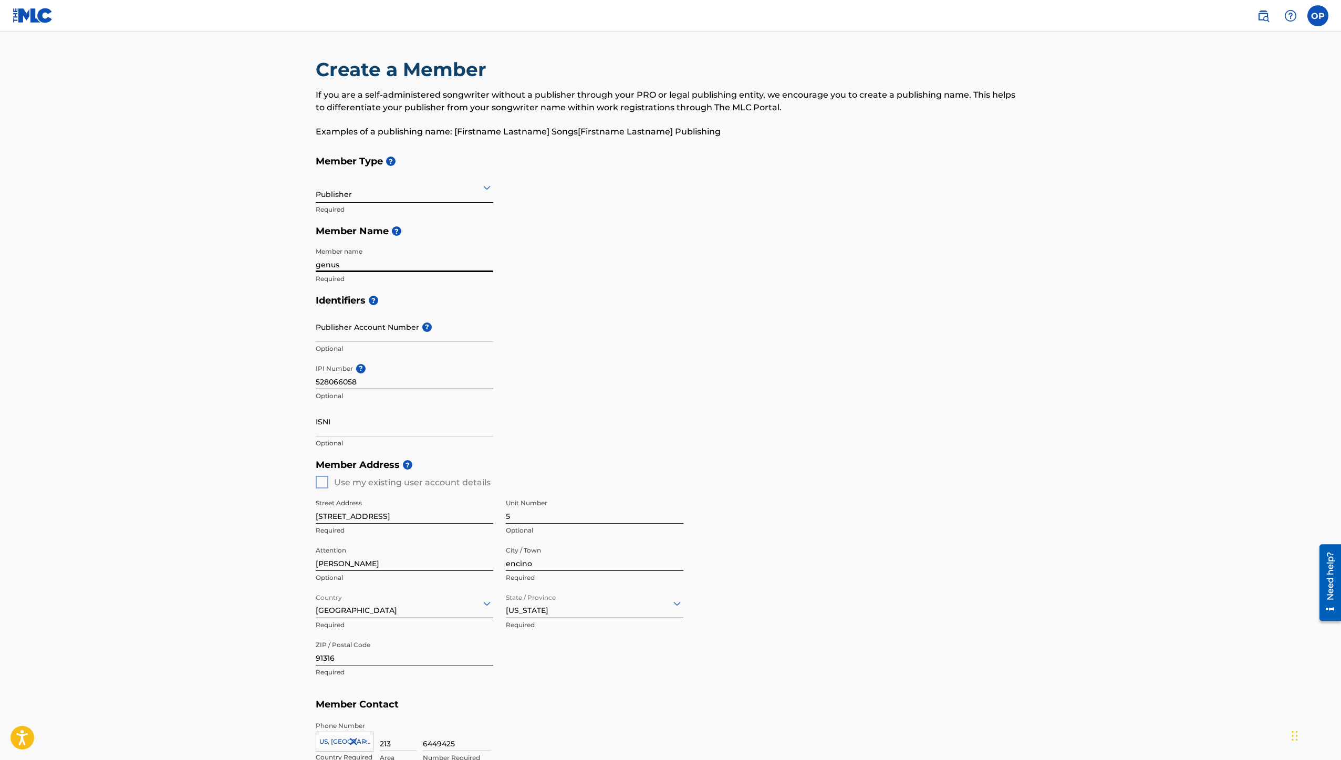
click at [272, 255] on main "Create a Member If you are a self-administered songwriter without a publisher t…" at bounding box center [670, 473] width 1341 height 883
type input "Genus [PERSON_NAME] Music"
click at [356, 337] on input "Publisher Account Number ?" at bounding box center [404, 327] width 177 height 30
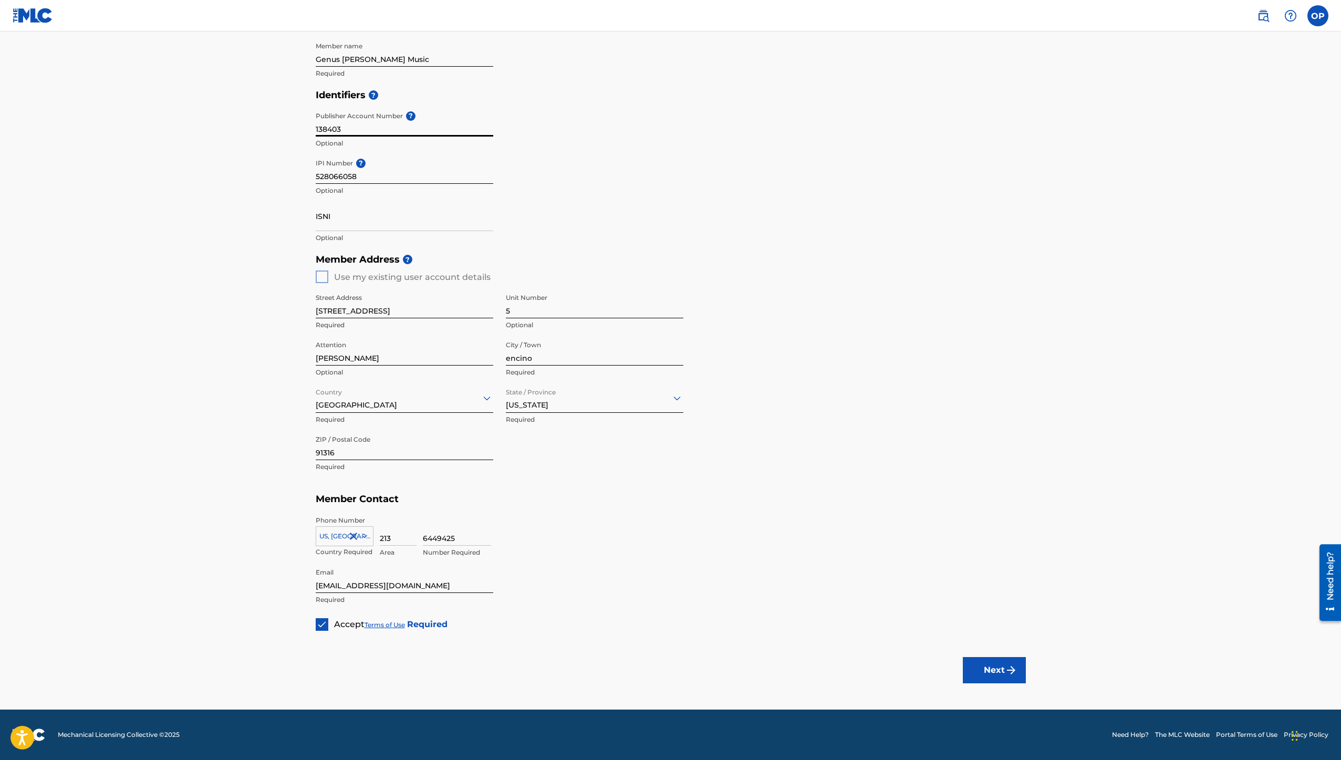
click at [998, 674] on button "Next" at bounding box center [994, 670] width 63 height 26
click at [318, 131] on input "138403" at bounding box center [404, 122] width 177 height 30
click at [984, 661] on button "Next" at bounding box center [994, 670] width 63 height 26
drag, startPoint x: 380, startPoint y: 128, endPoint x: 267, endPoint y: 125, distance: 112.9
click at [268, 125] on main "Create a Member If you are a self-administered songwriter without a publisher t…" at bounding box center [670, 267] width 1341 height 883
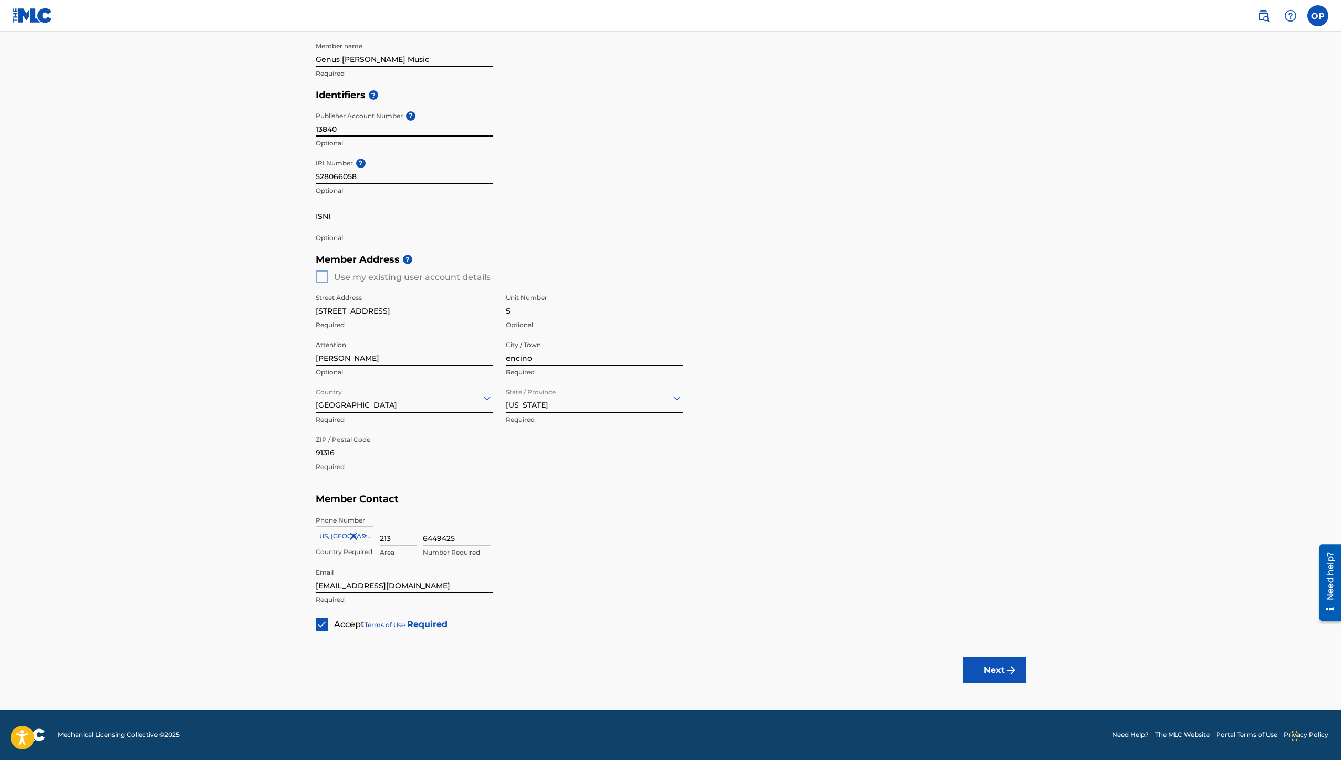
type input "138403"
click at [262, 329] on main "Create a Member If you are a self-administered songwriter without a publisher t…" at bounding box center [670, 267] width 1341 height 883
click at [978, 666] on button "Next" at bounding box center [994, 670] width 63 height 26
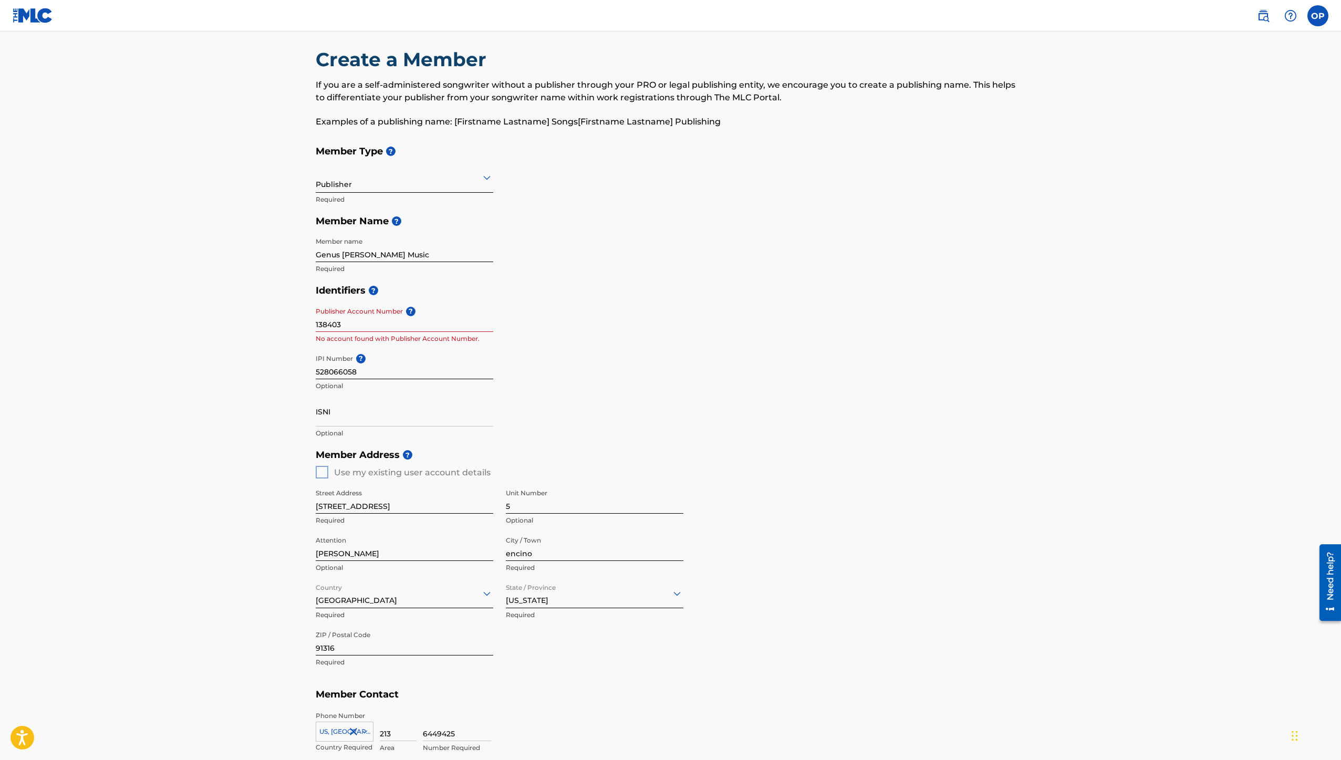
scroll to position [11, 0]
click at [440, 185] on div "Publisher" at bounding box center [404, 177] width 177 height 26
click at [654, 247] on div "Member Type ? 5 results available. Use Up and Down to choose options, press Ent…" at bounding box center [671, 209] width 710 height 139
click at [493, 186] on div "Member Type ? Publisher Required Member Name ? Member name Genus [PERSON_NAME] …" at bounding box center [671, 209] width 710 height 139
click at [475, 180] on div at bounding box center [404, 176] width 177 height 13
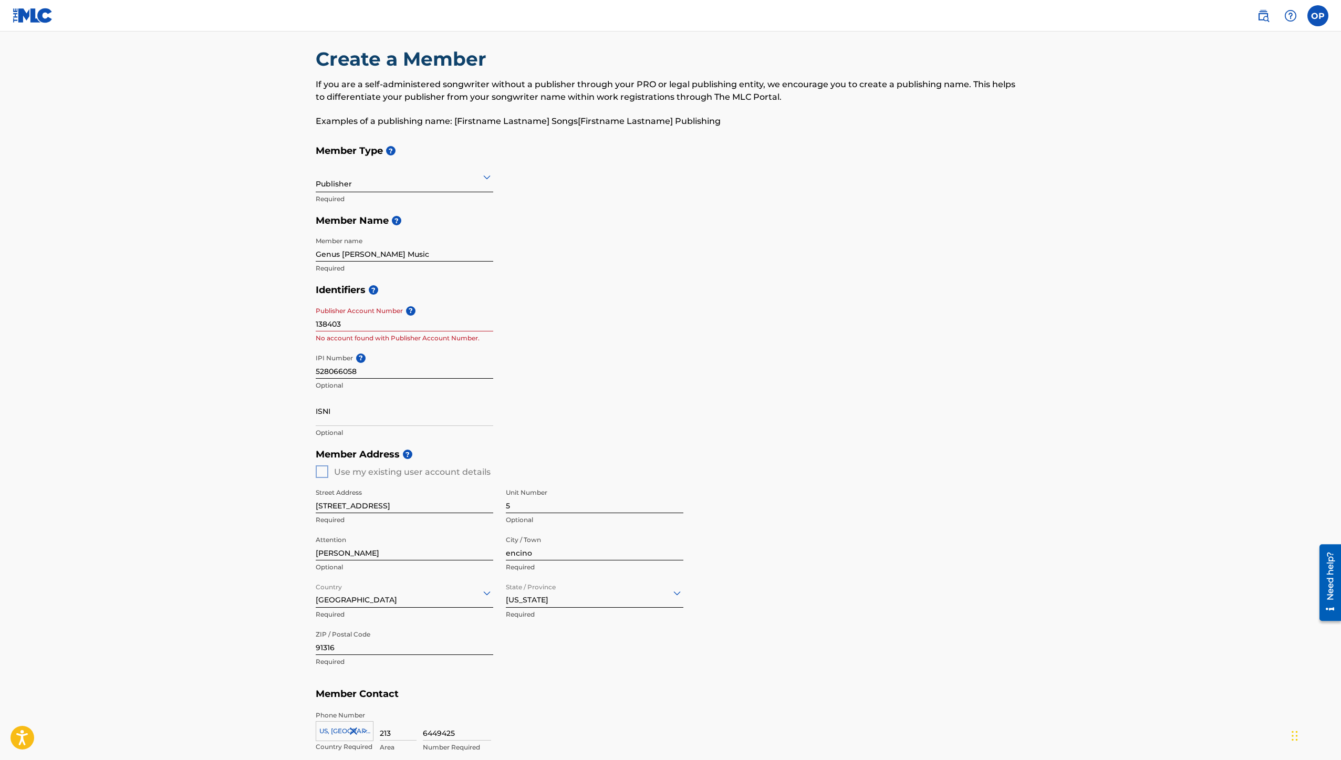
click at [572, 257] on div "Member Type ? Publisher Required Member Name ? Member name Genus [PERSON_NAME] …" at bounding box center [671, 209] width 710 height 139
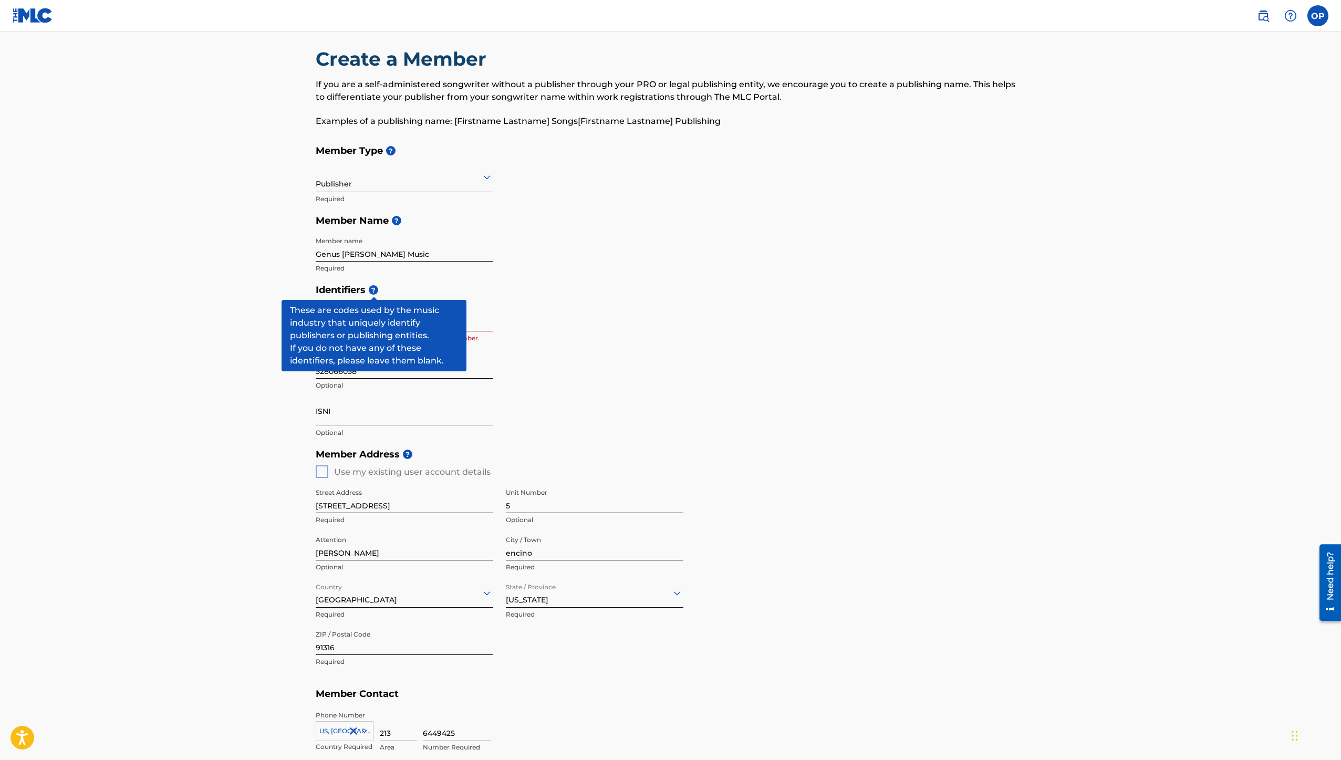
click at [372, 292] on span "?" at bounding box center [373, 289] width 9 height 9
click at [277, 308] on main "Create a Member If you are a self-administered songwriter without a publisher t…" at bounding box center [670, 462] width 1341 height 883
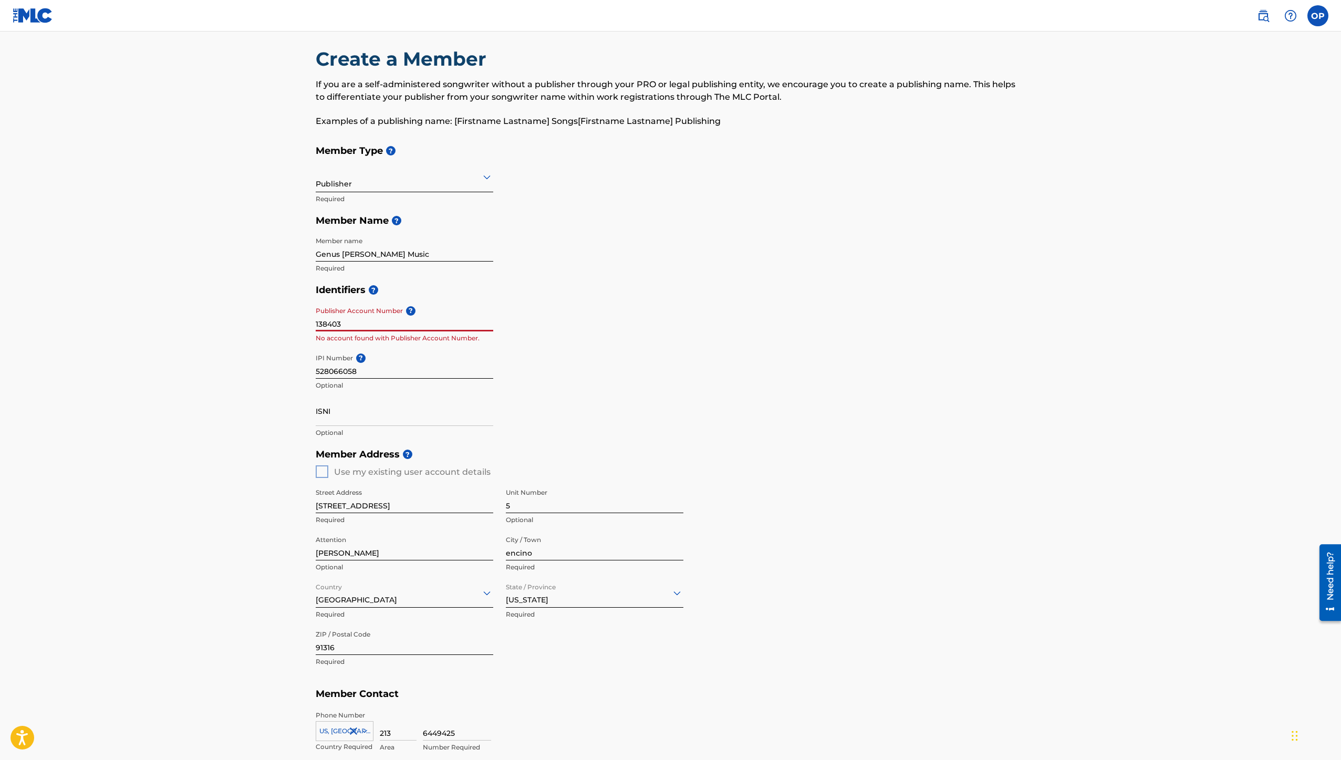
drag, startPoint x: 352, startPoint y: 321, endPoint x: 264, endPoint y: 315, distance: 89.0
click at [264, 315] on main "Create a Member If you are a self-administered songwriter without a publisher t…" at bounding box center [670, 462] width 1341 height 883
click at [244, 371] on main "Create a Member If you are a self-administered songwriter without a publisher t…" at bounding box center [670, 462] width 1341 height 883
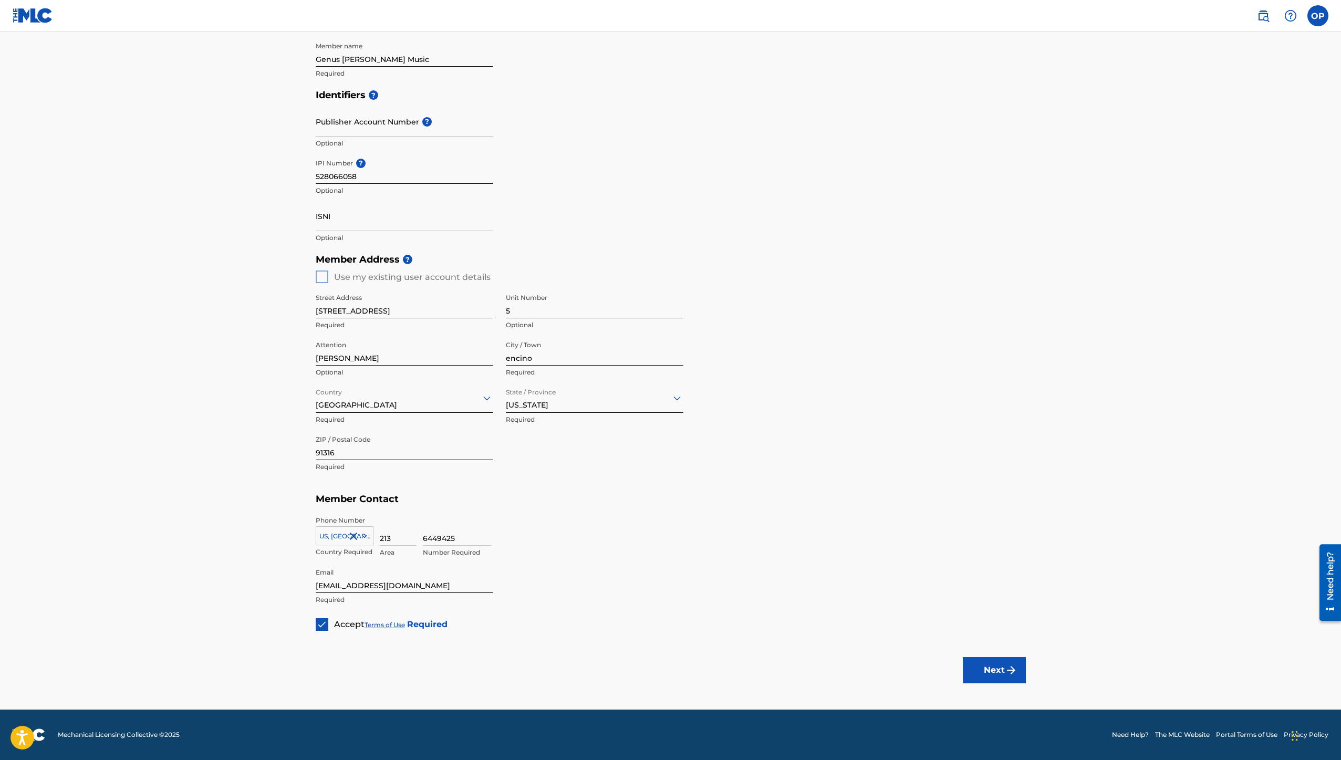
click at [979, 667] on button "Next" at bounding box center [994, 670] width 63 height 26
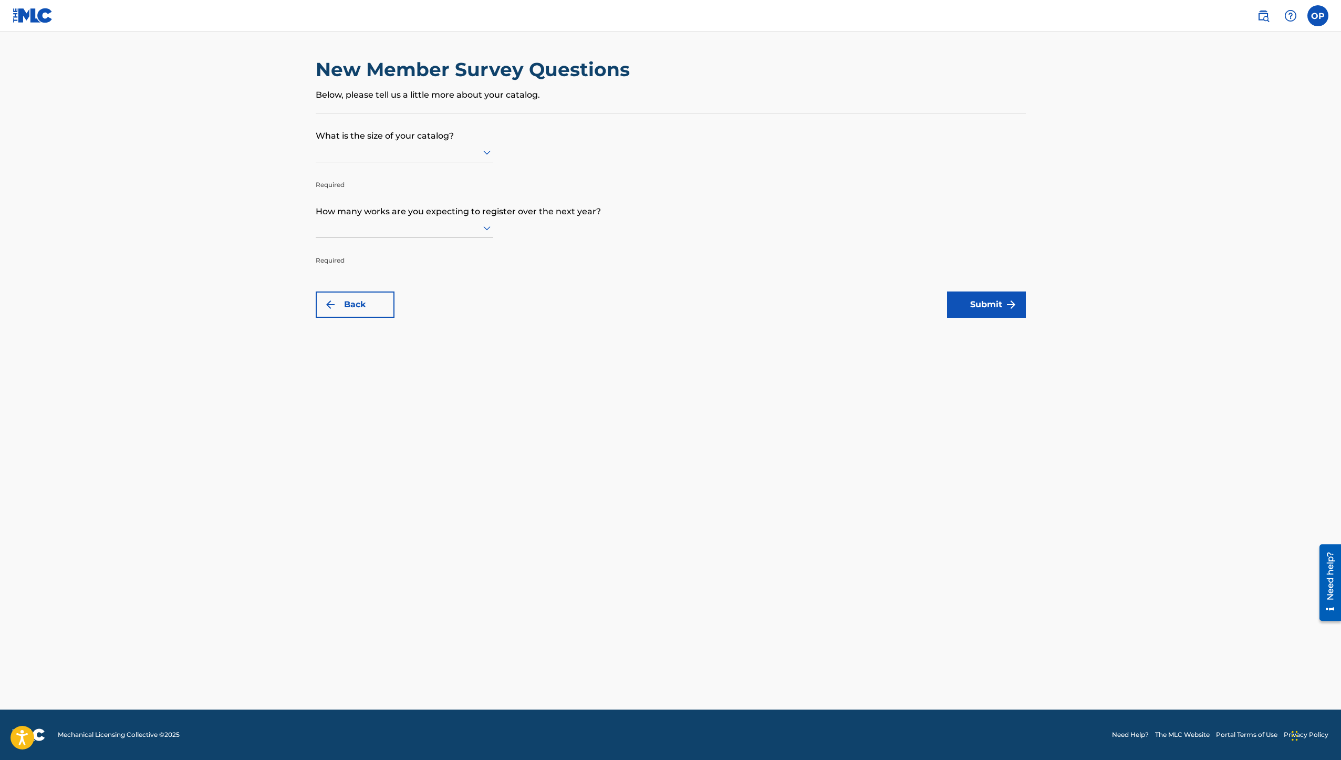
click at [432, 154] on div at bounding box center [404, 151] width 177 height 13
click at [416, 177] on div "Up to 100" at bounding box center [404, 174] width 176 height 24
click at [413, 236] on div at bounding box center [404, 228] width 177 height 20
click at [400, 272] on div "101 to 300" at bounding box center [404, 274] width 176 height 24
click at [1005, 310] on img "submit" at bounding box center [1011, 304] width 13 height 13
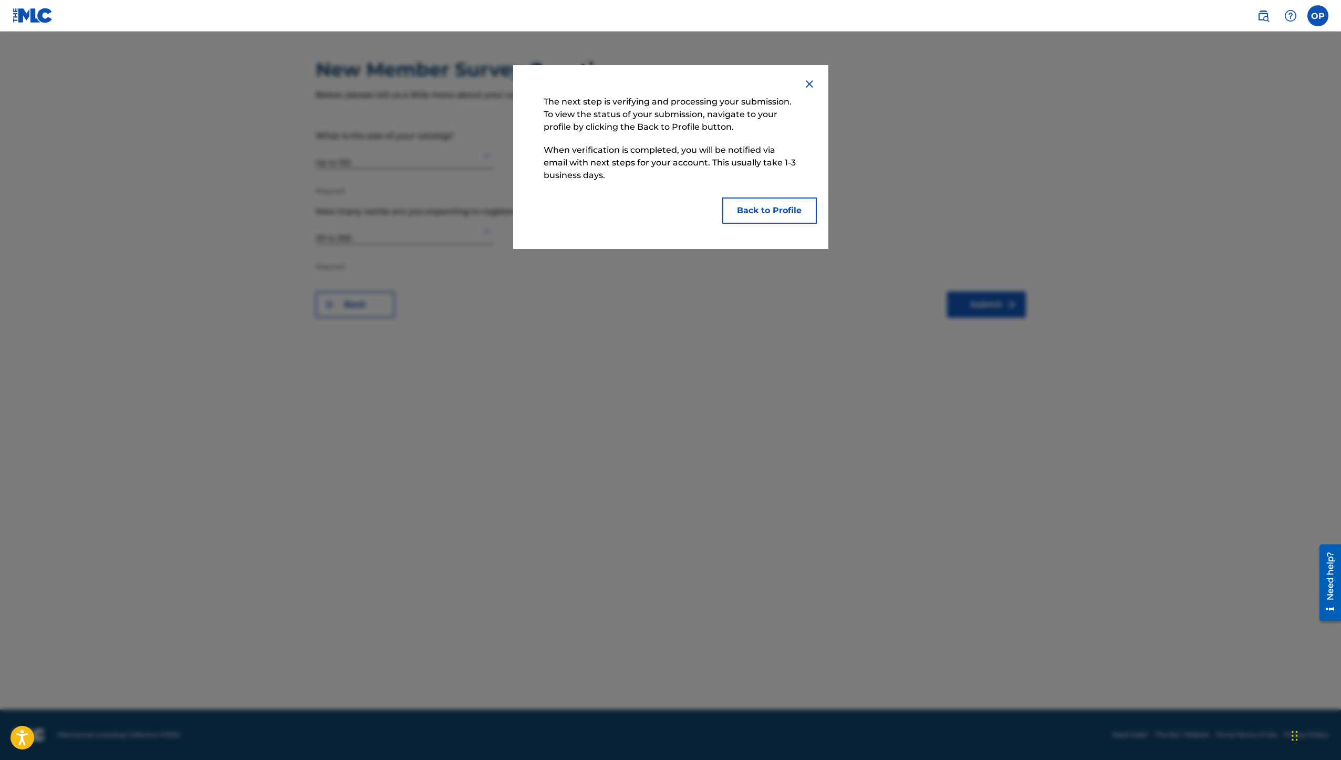
click at [768, 201] on button "Back to Profile" at bounding box center [769, 210] width 95 height 26
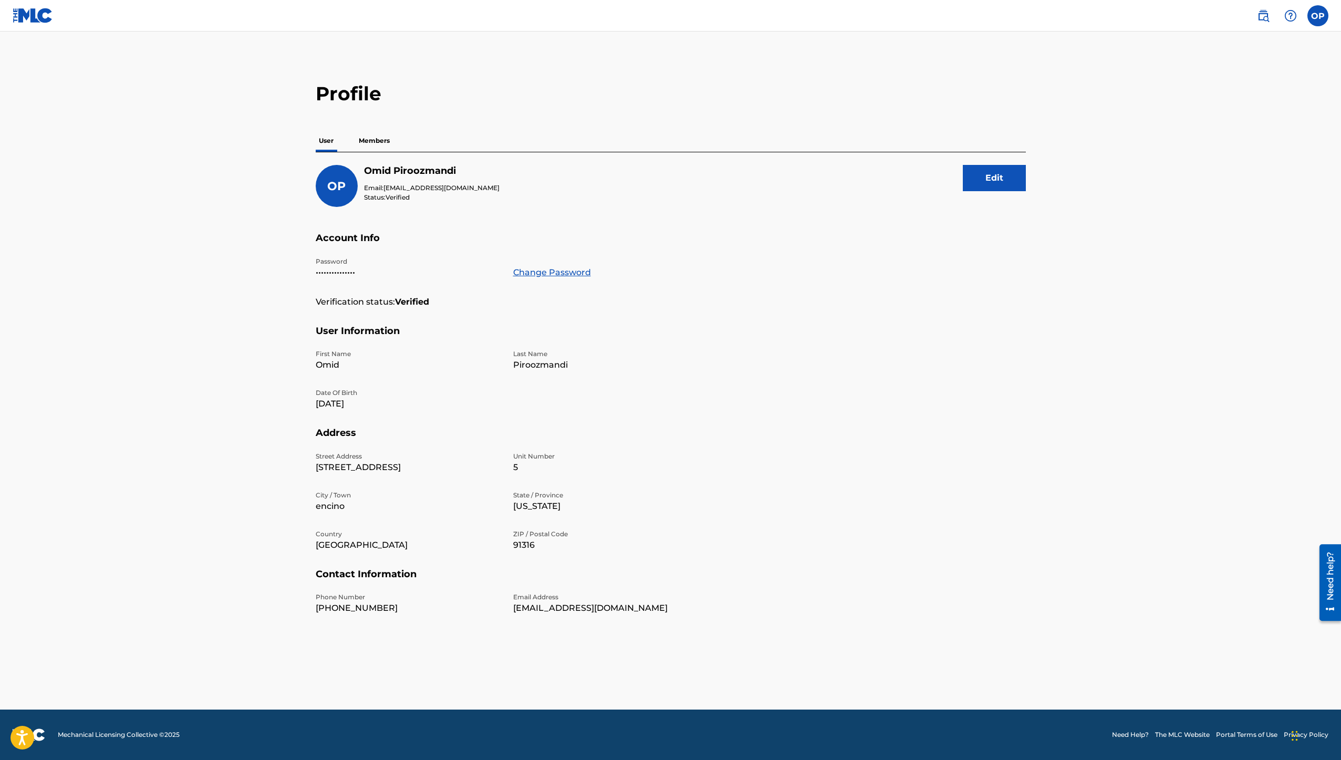
click at [998, 192] on div "Edit" at bounding box center [994, 186] width 63 height 42
click at [987, 180] on button "Edit" at bounding box center [994, 178] width 63 height 26
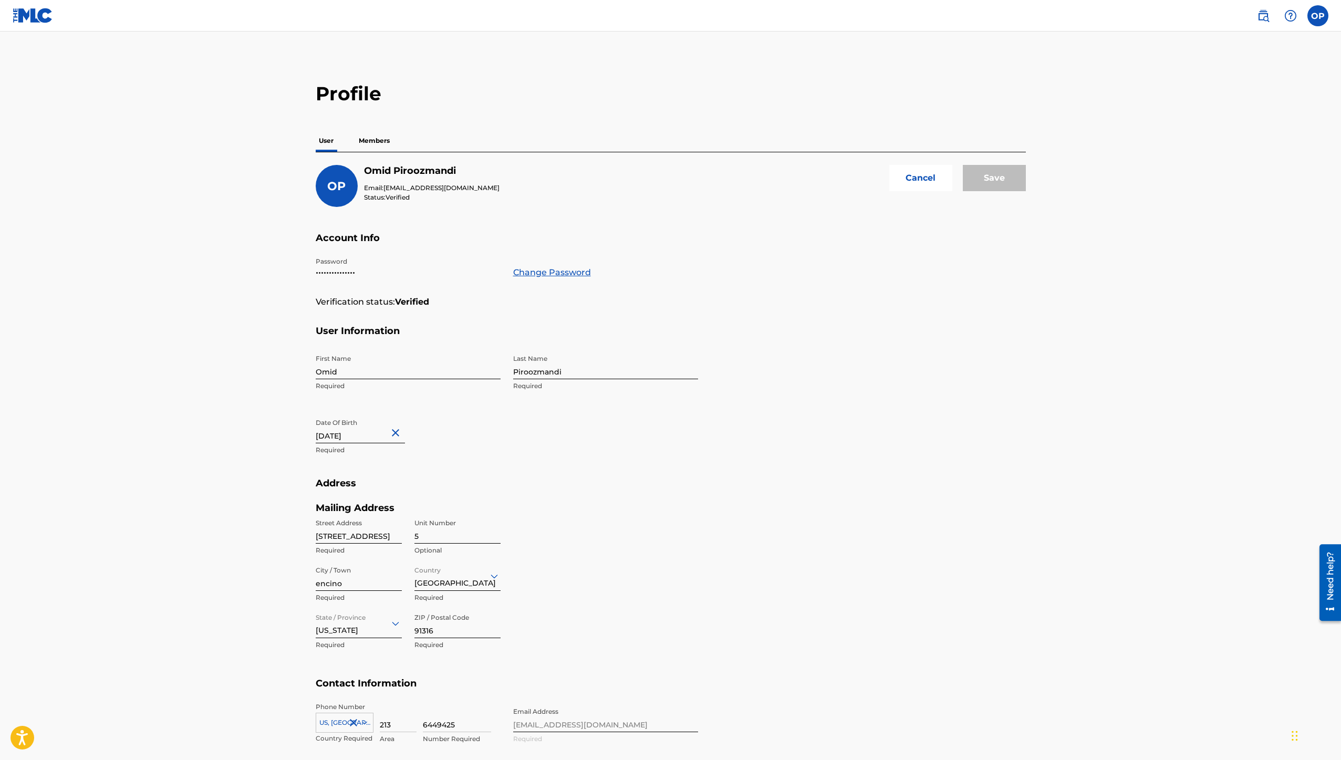
scroll to position [82, 0]
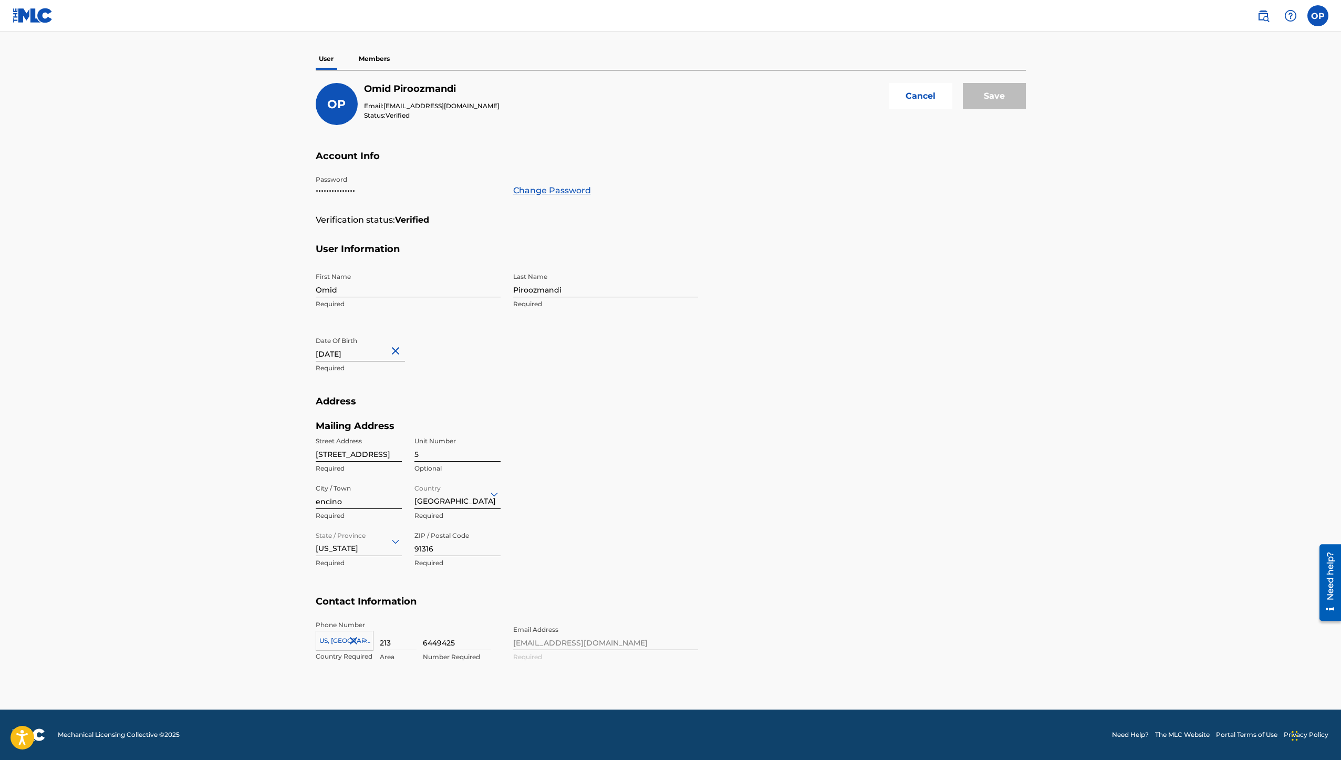
click at [438, 643] on input "6449425" at bounding box center [457, 635] width 68 height 30
type input "6449425"
click at [1002, 102] on div "Save" at bounding box center [994, 104] width 63 height 42
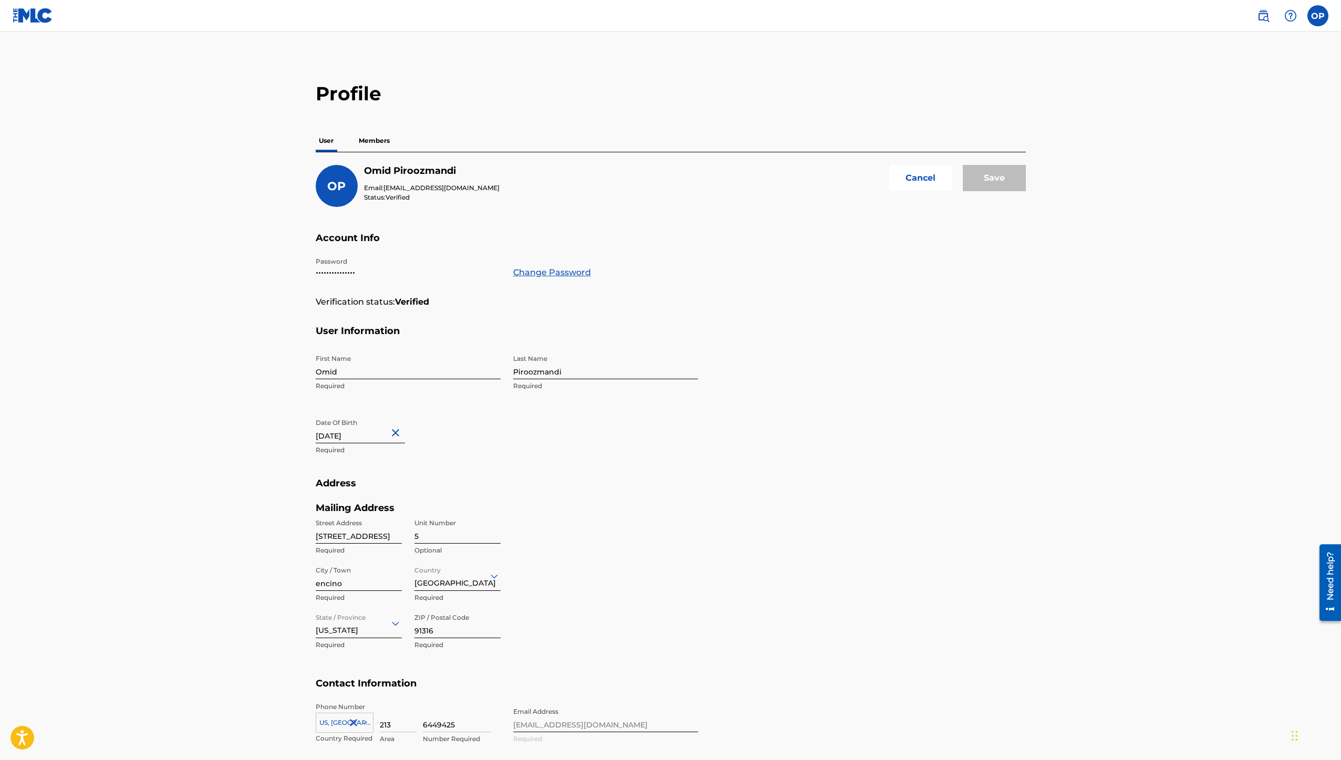
click at [923, 186] on button "Cancel" at bounding box center [920, 178] width 63 height 26
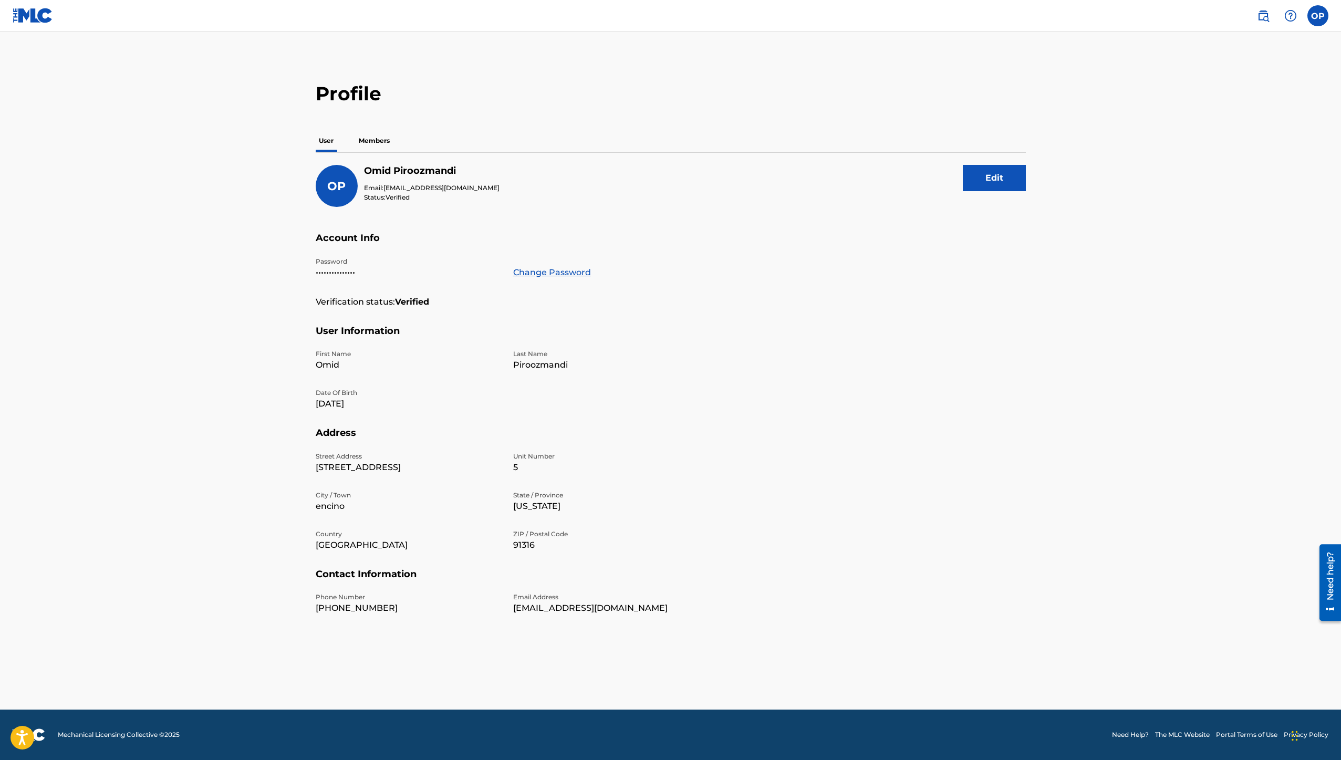
click at [375, 142] on p "Members" at bounding box center [373, 141] width 37 height 22
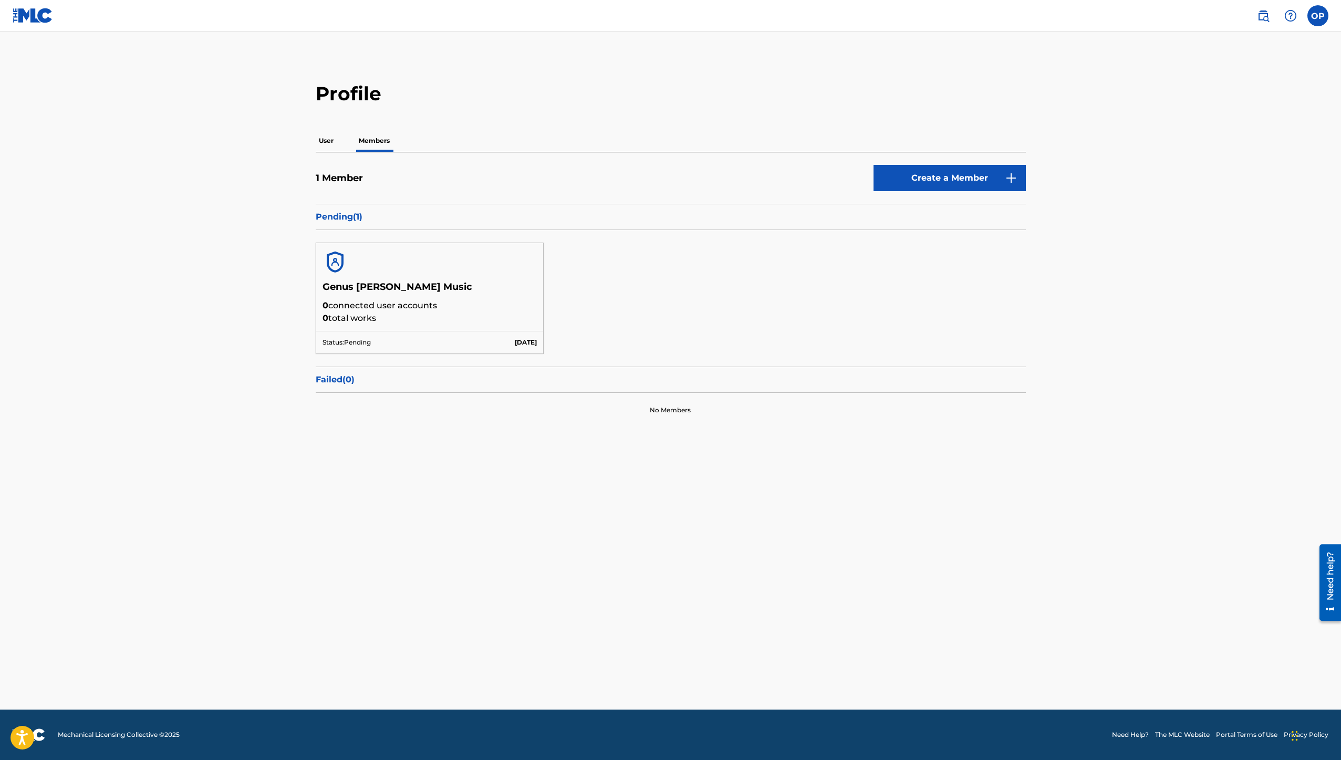
click at [339, 468] on main "Profile User Members 1 Member Create a Member Pending ( 1 ) Genus [PERSON_NAME]…" at bounding box center [670, 371] width 1341 height 678
click at [346, 210] on div "Pending ( 1 )" at bounding box center [671, 217] width 710 height 26
click at [478, 329] on div "Genus [PERSON_NAME] Music 0 connected user accounts 0 total works" at bounding box center [429, 306] width 227 height 50
click at [372, 346] on div "Status: Pending [DATE]" at bounding box center [429, 342] width 227 height 23
click at [42, 18] on img at bounding box center [33, 15] width 40 height 15
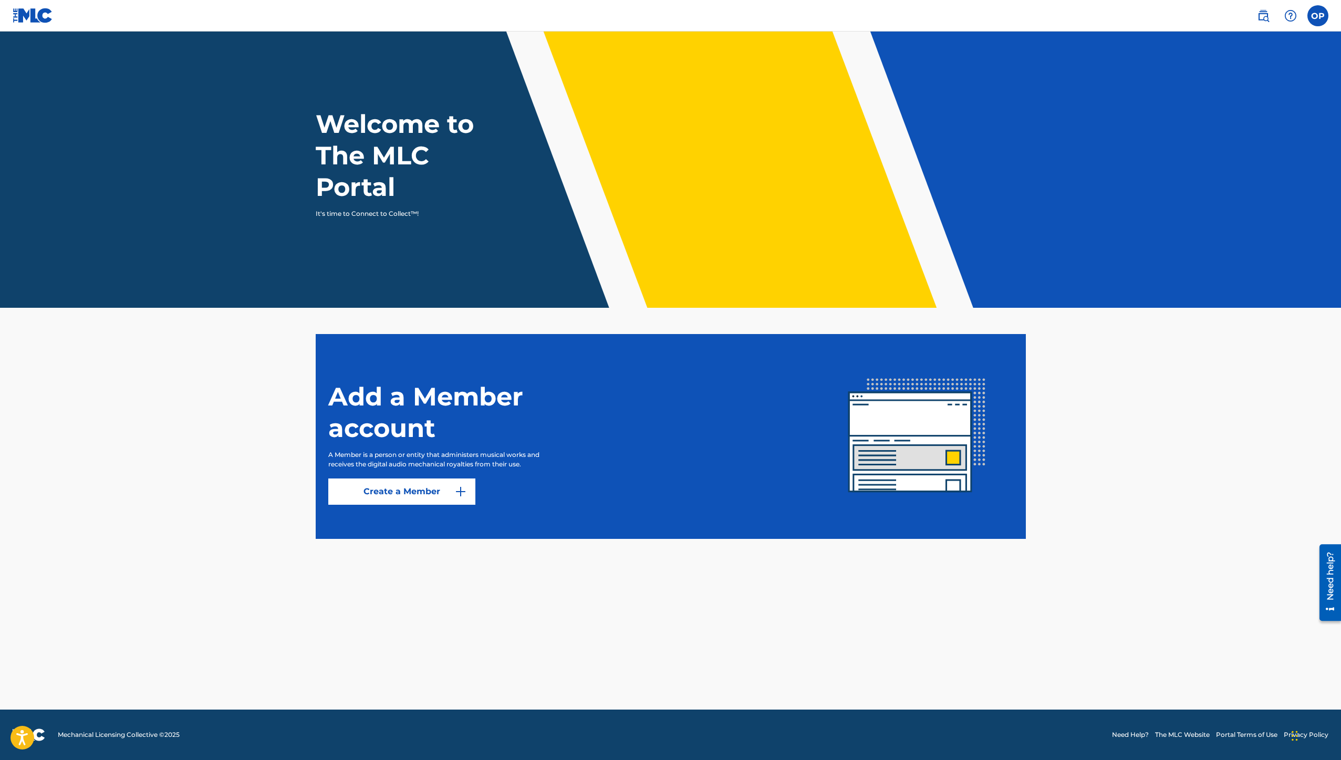
click at [1312, 17] on label at bounding box center [1317, 15] width 21 height 21
click at [1317, 16] on input "OP [PERSON_NAME] [EMAIL_ADDRESS][DOMAIN_NAME] Notification Preferences Profile …" at bounding box center [1317, 16] width 0 height 0
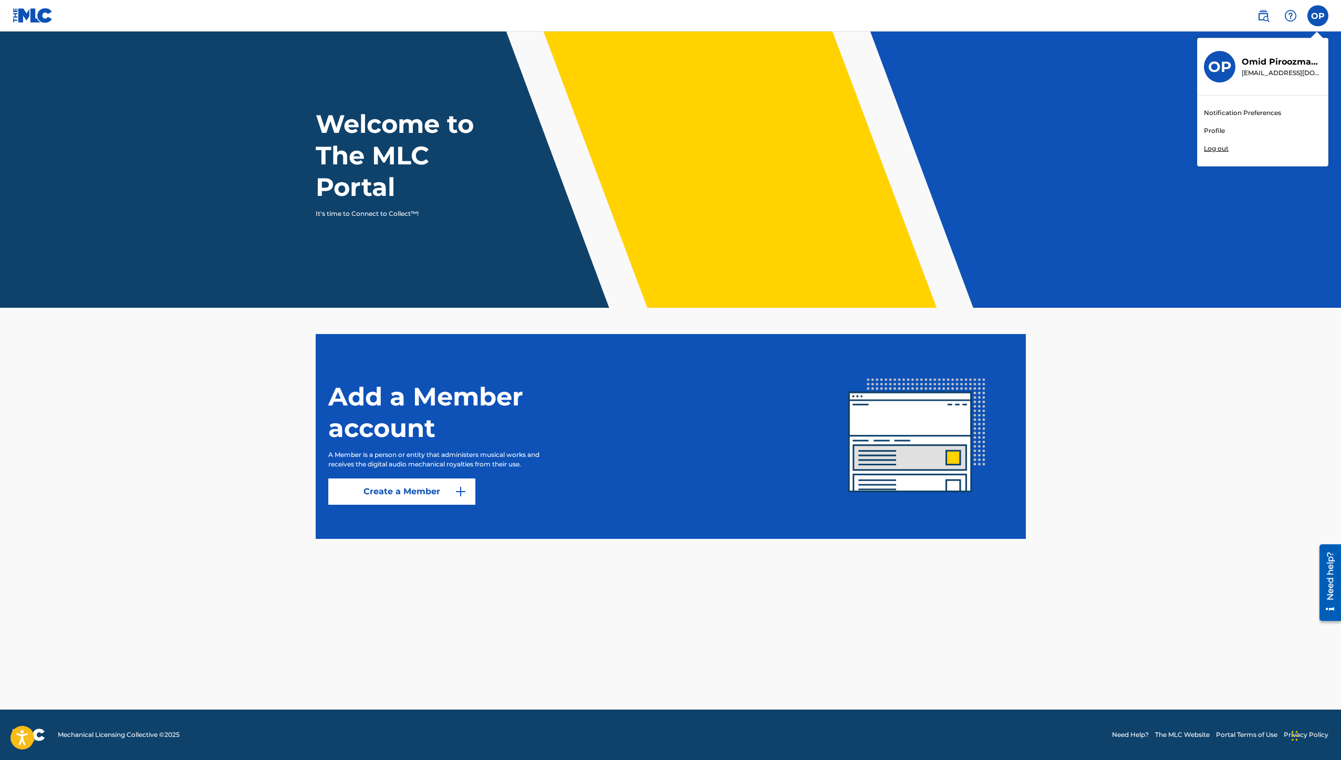
click at [1223, 65] on h3 "OP" at bounding box center [1220, 67] width 24 height 18
click at [1317, 16] on input "OP [PERSON_NAME] [EMAIL_ADDRESS][DOMAIN_NAME] Notification Preferences Profile …" at bounding box center [1317, 16] width 0 height 0
click at [1219, 130] on link "Profile" at bounding box center [1214, 130] width 21 height 9
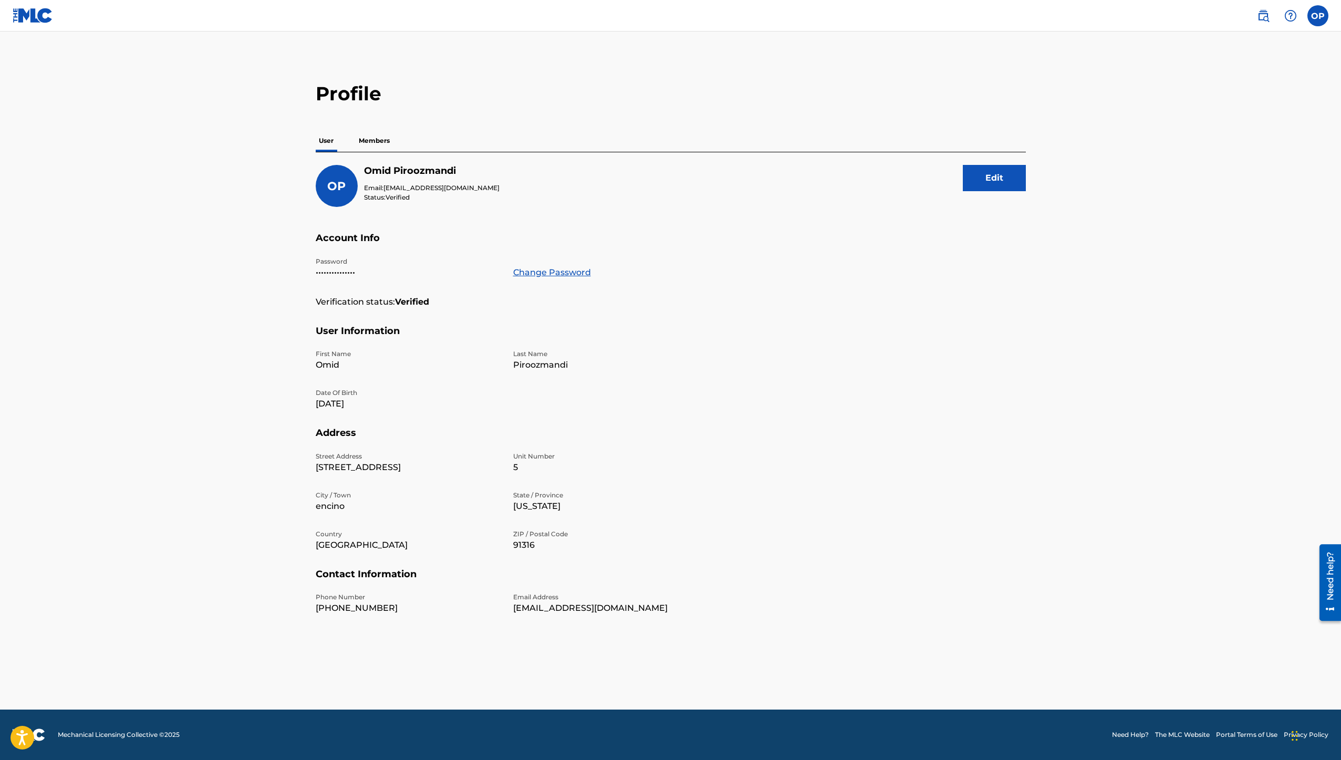
click at [396, 148] on div "User Members" at bounding box center [671, 141] width 710 height 22
click at [381, 144] on p "Members" at bounding box center [373, 141] width 37 height 22
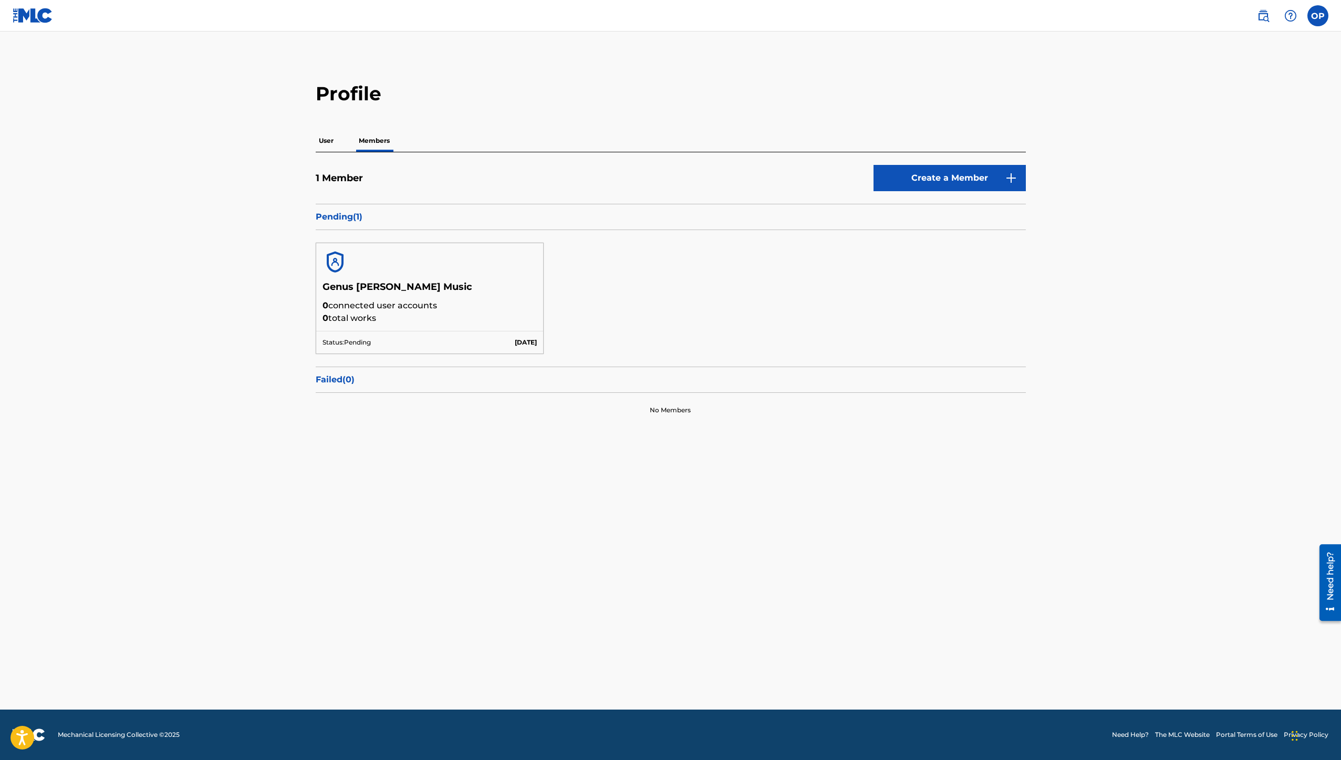
click at [338, 216] on p "Pending ( 1 )" at bounding box center [671, 217] width 710 height 13
click at [409, 473] on main "Profile User Members 1 Member Create a Member Pending ( 1 ) Genus [PERSON_NAME]…" at bounding box center [670, 371] width 1341 height 678
click at [339, 219] on p "Pending ( 1 )" at bounding box center [671, 217] width 710 height 13
click at [328, 139] on p "User" at bounding box center [326, 141] width 21 height 22
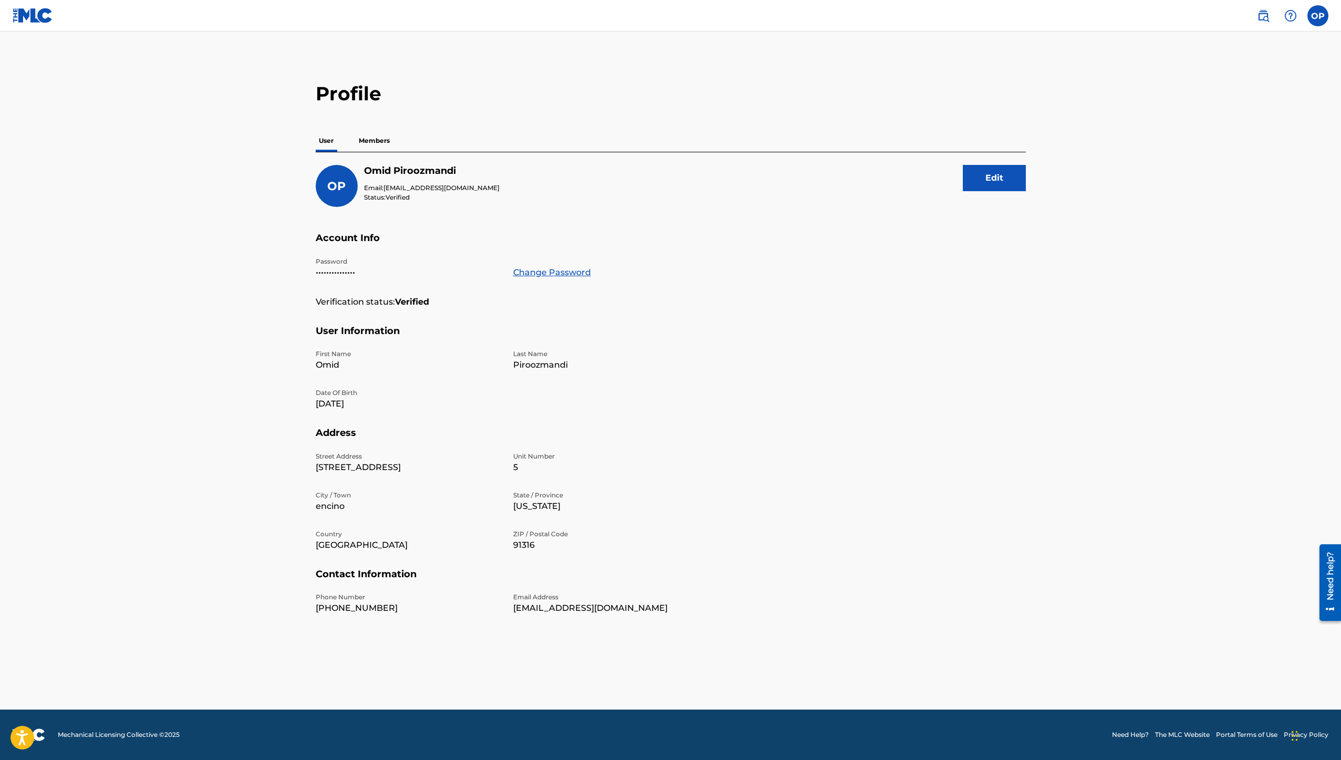
click at [367, 140] on p "Members" at bounding box center [373, 141] width 37 height 22
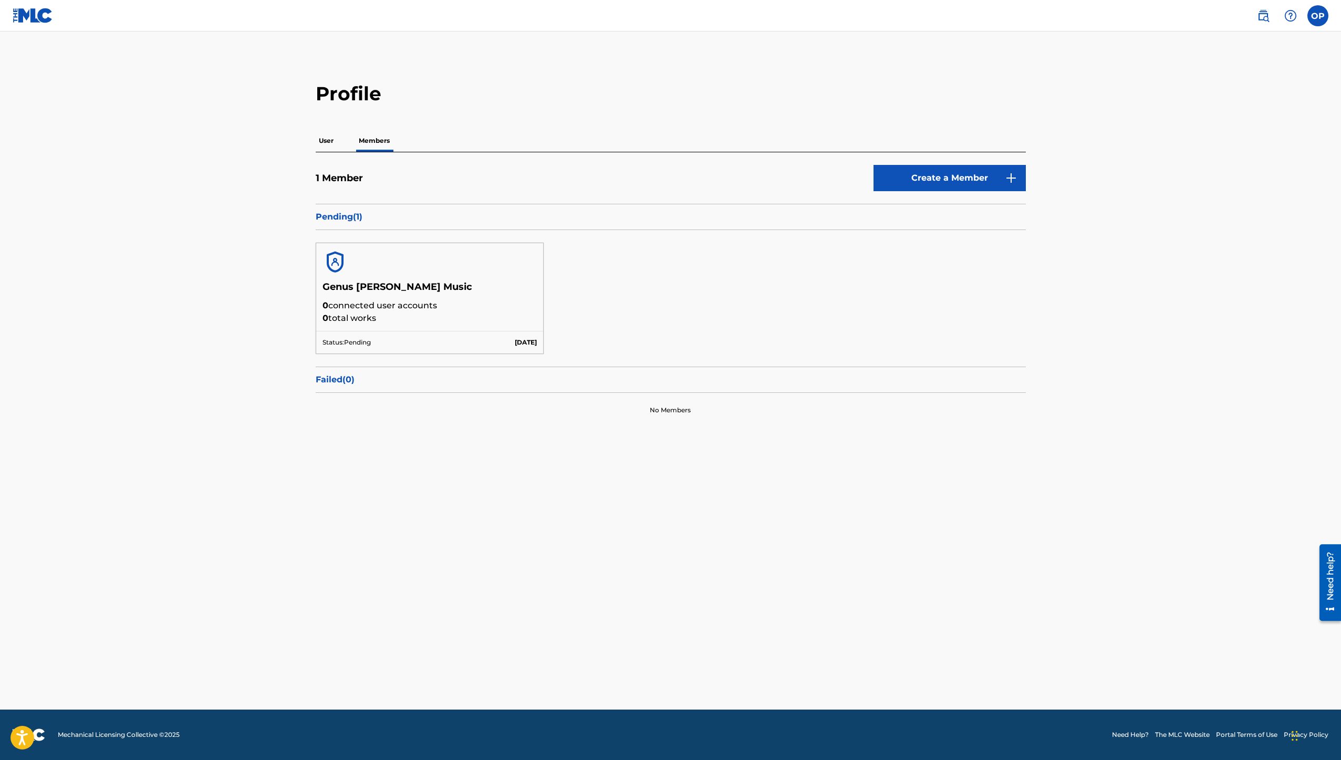
click at [339, 264] on img at bounding box center [334, 261] width 25 height 25
drag, startPoint x: 507, startPoint y: 422, endPoint x: 517, endPoint y: 424, distance: 10.2
click at [511, 423] on div "No Members" at bounding box center [671, 410] width 710 height 35
drag, startPoint x: 550, startPoint y: 419, endPoint x: 562, endPoint y: 419, distance: 11.6
click at [556, 418] on div "No Members" at bounding box center [671, 410] width 710 height 35
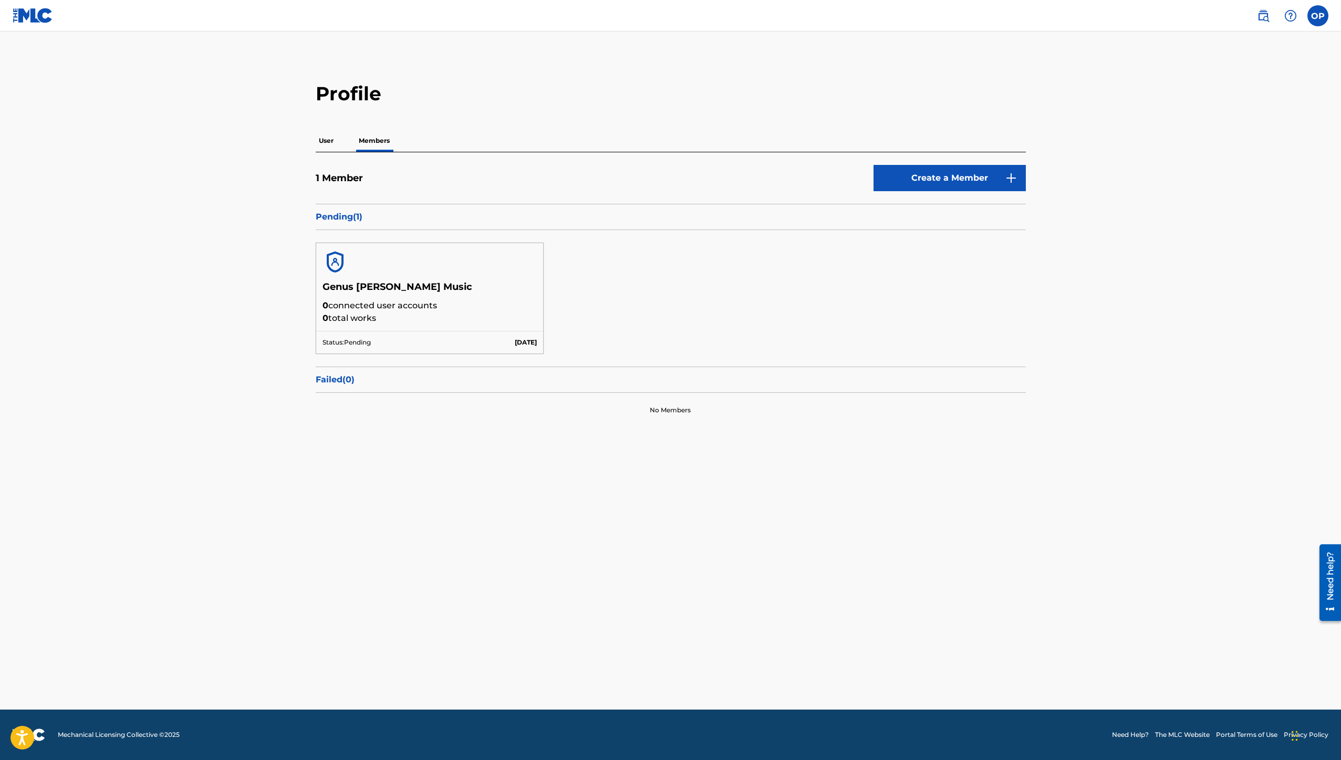
click at [325, 143] on p "User" at bounding box center [326, 141] width 21 height 22
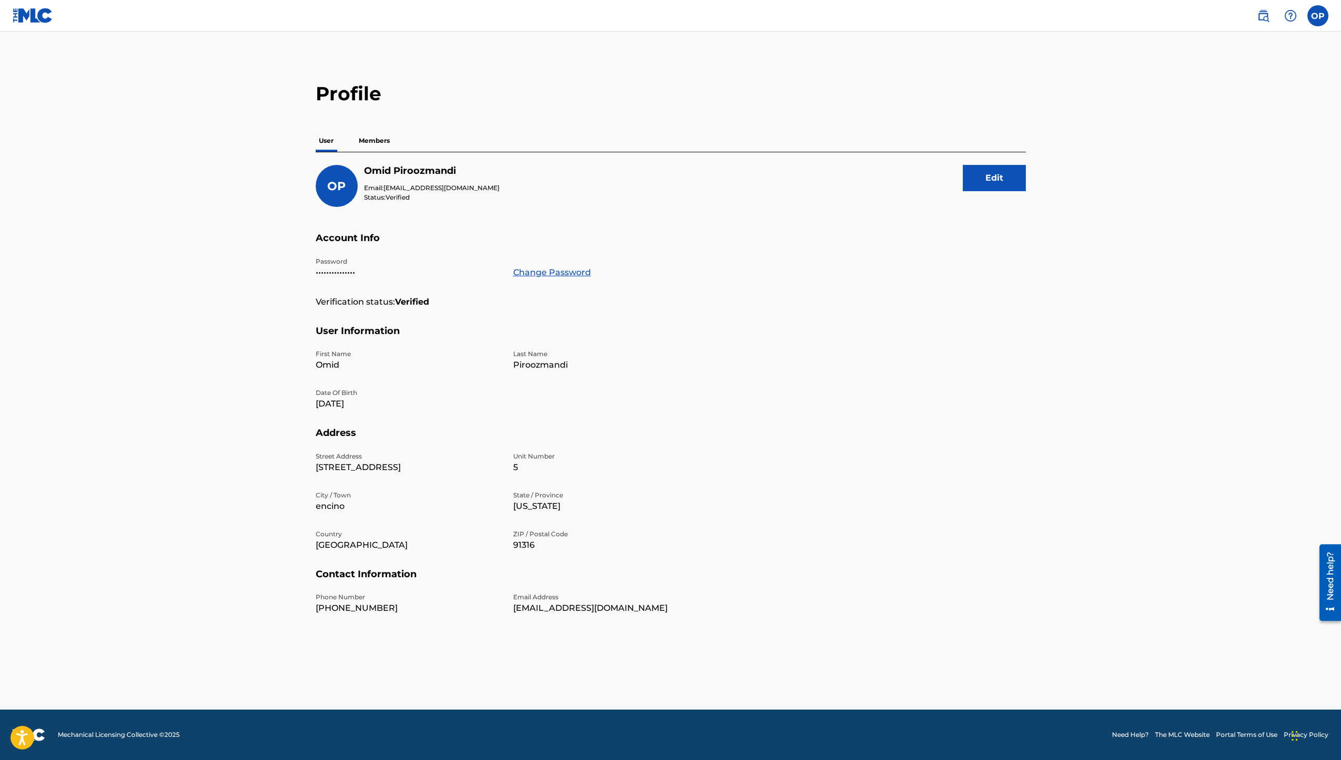
click at [369, 138] on p "Members" at bounding box center [373, 141] width 37 height 22
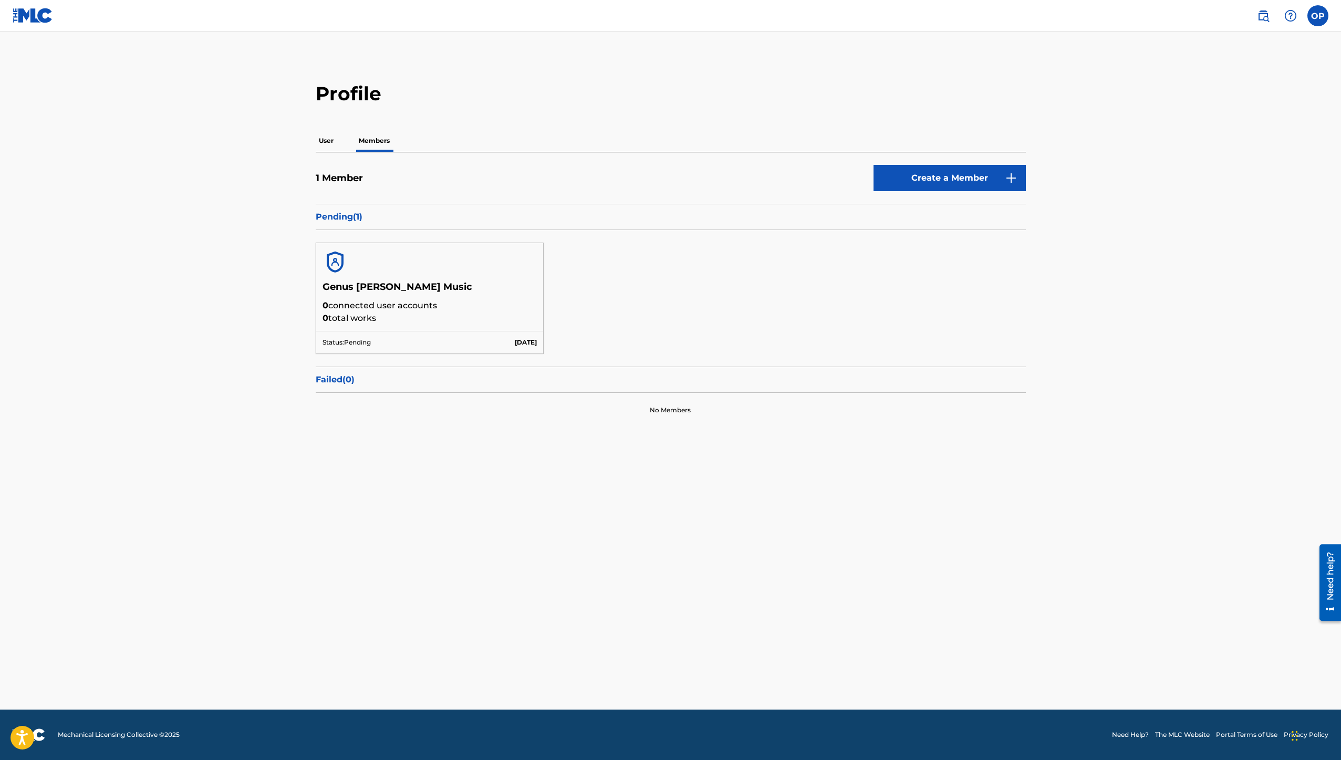
click at [347, 216] on p "Pending ( 1 )" at bounding box center [671, 217] width 710 height 13
click at [338, 267] on img at bounding box center [334, 261] width 25 height 25
click at [350, 315] on p "0 total works" at bounding box center [429, 318] width 215 height 13
click at [349, 347] on p "Status: Pending" at bounding box center [346, 342] width 48 height 9
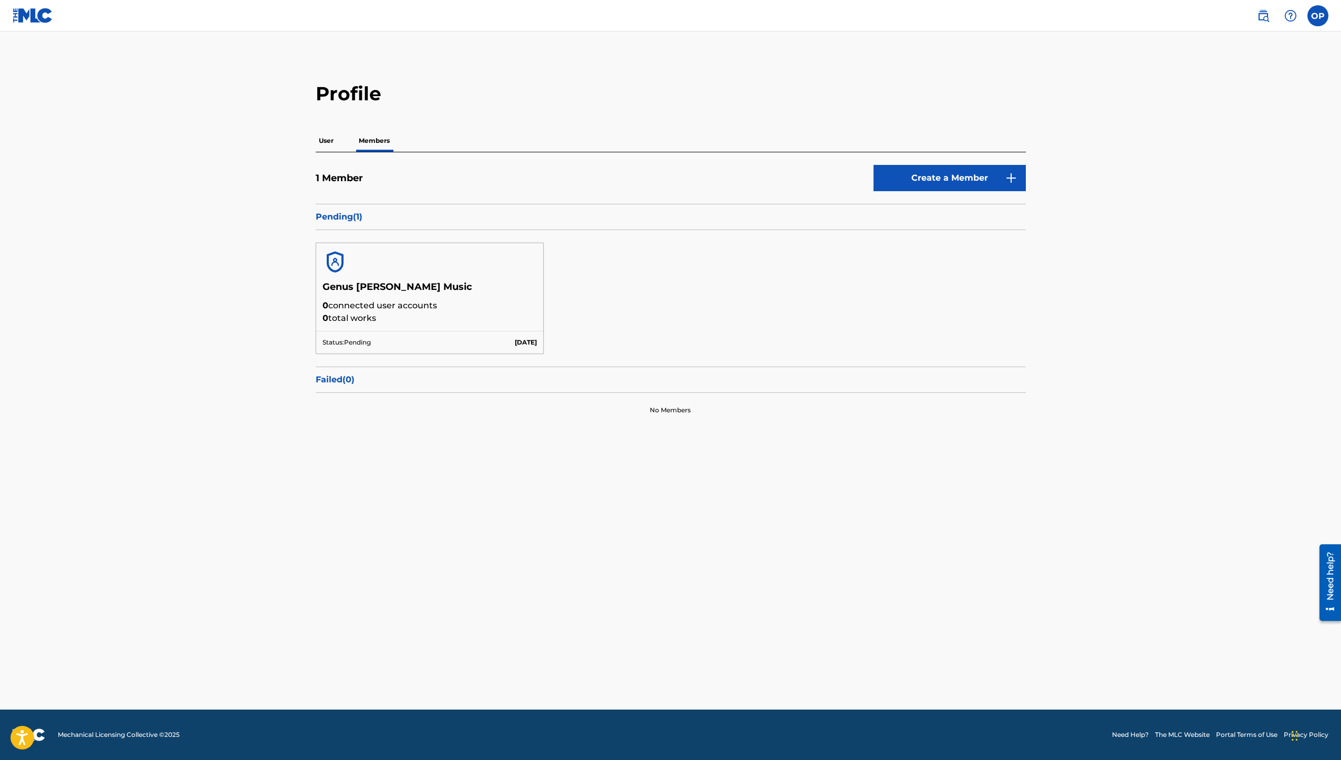
click at [45, 16] on img at bounding box center [33, 15] width 40 height 15
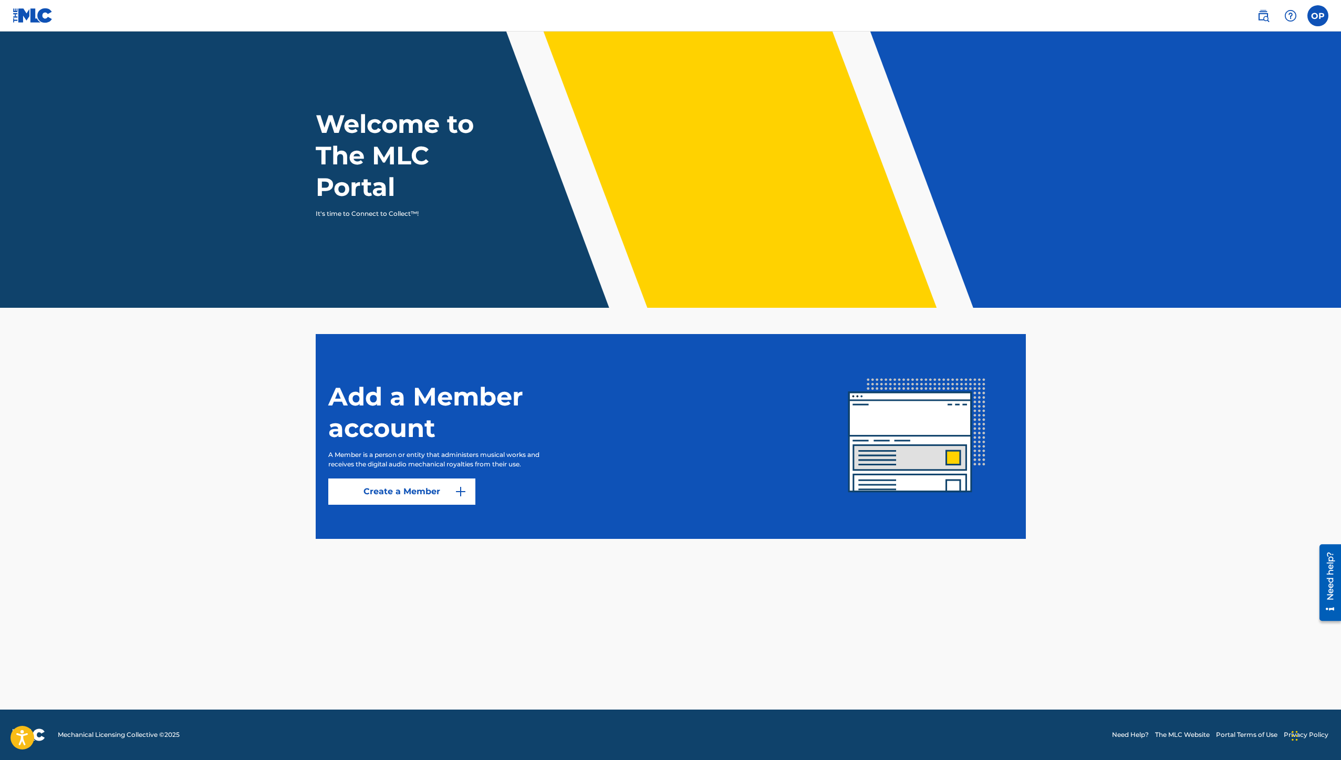
click at [1263, 18] on img at bounding box center [1263, 15] width 13 height 13
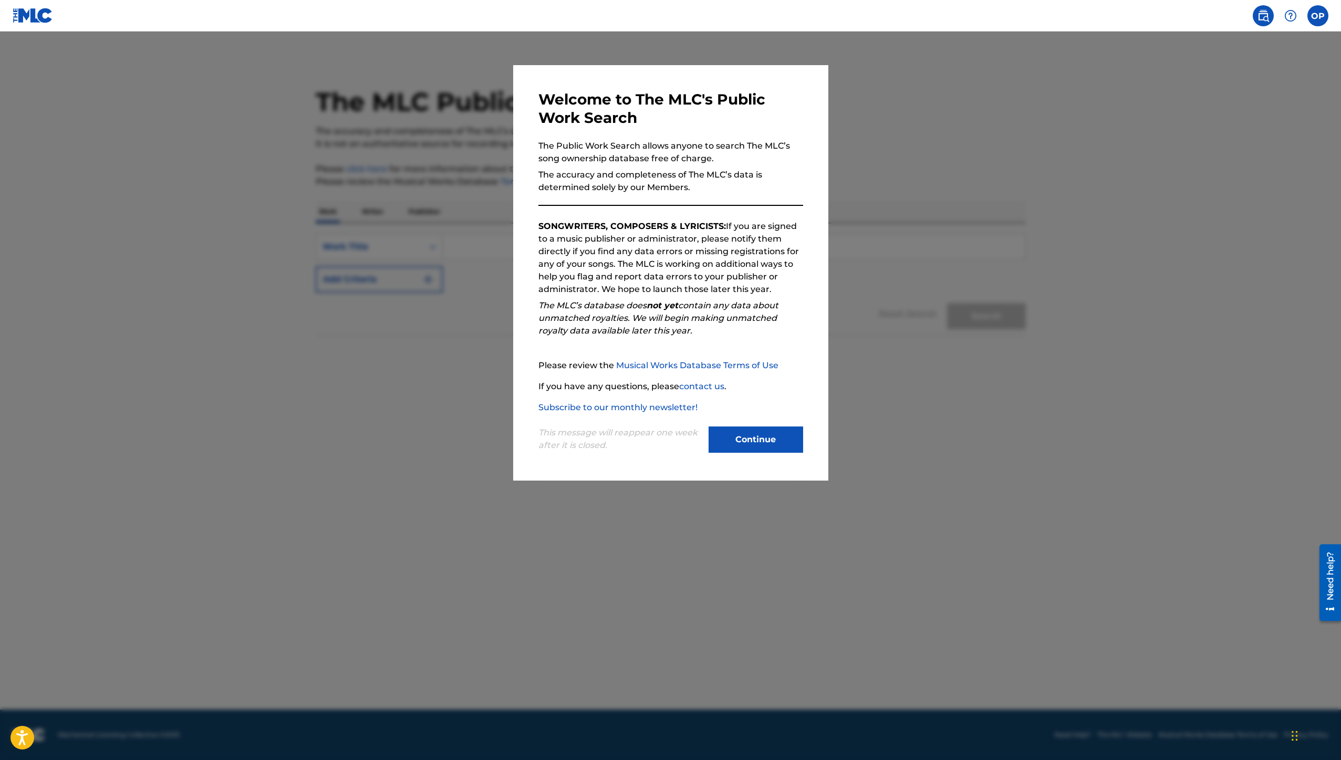
click at [797, 424] on div "This message will reappear one week after it is closed. Continue" at bounding box center [670, 434] width 265 height 41
click at [770, 435] on button "Continue" at bounding box center [755, 439] width 95 height 26
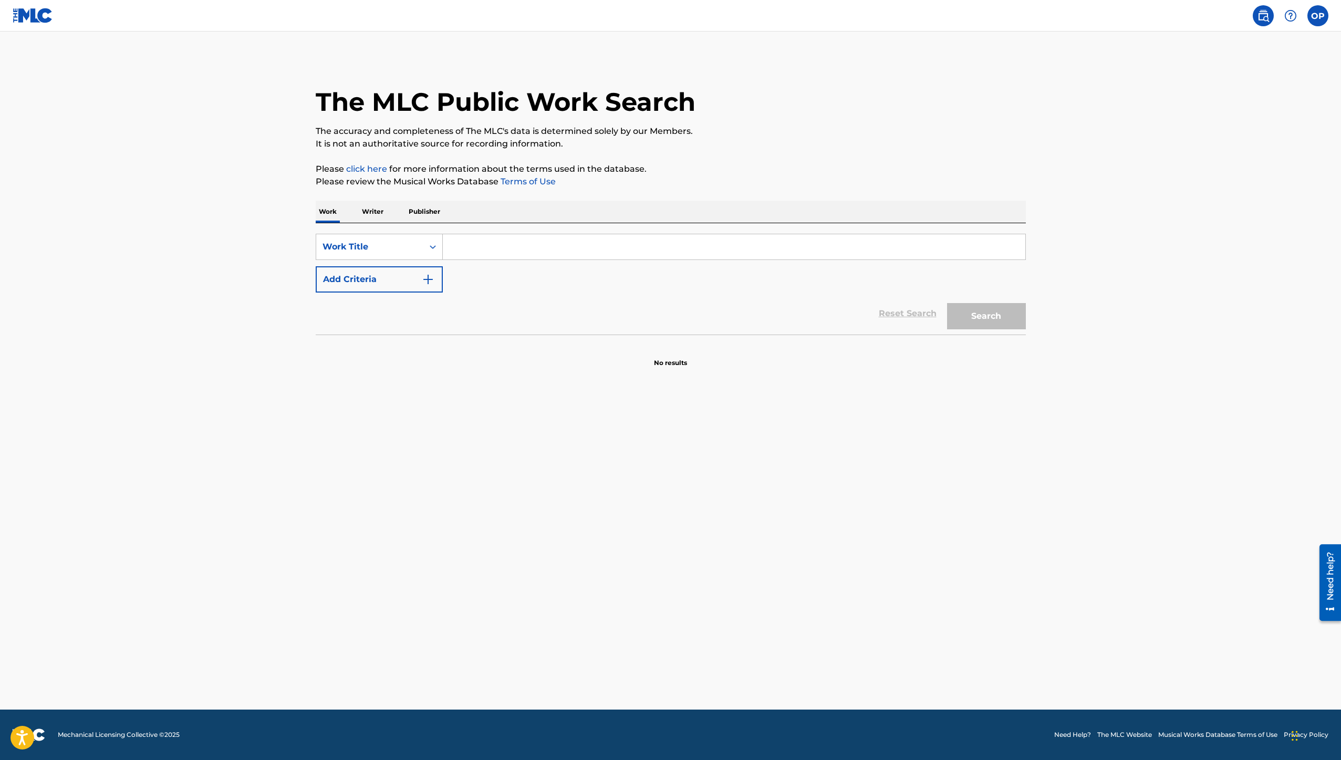
click at [376, 213] on p "Writer" at bounding box center [373, 212] width 28 height 22
click at [386, 244] on div "Writer Name" at bounding box center [369, 246] width 95 height 13
click at [375, 302] on div "Writer Name" at bounding box center [379, 299] width 126 height 26
click at [398, 255] on div "Writer Name" at bounding box center [369, 247] width 107 height 20
click at [385, 265] on div "Writer IPI" at bounding box center [379, 273] width 126 height 26
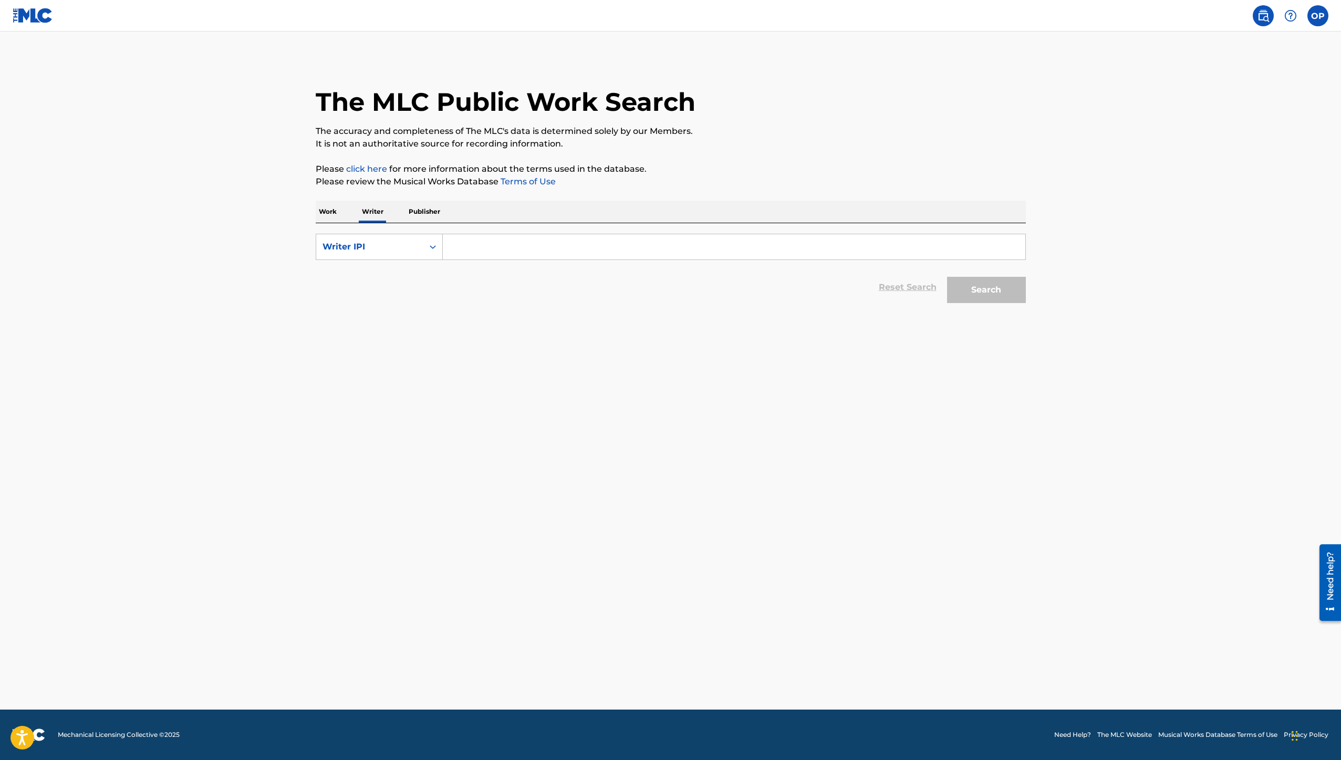
click at [430, 217] on p "Publisher" at bounding box center [424, 212] width 38 height 22
click at [397, 244] on div "Publisher Name" at bounding box center [369, 246] width 95 height 13
click at [404, 277] on div "Publisher IPI" at bounding box center [379, 273] width 126 height 26
click at [480, 262] on form "SearchWithCriteria2533fc9f-4f69-46fc-89f3-f14ca1f24d9a Publisher IPI Reset Sear…" at bounding box center [671, 271] width 710 height 75
click at [500, 249] on input "Search Form" at bounding box center [734, 246] width 582 height 25
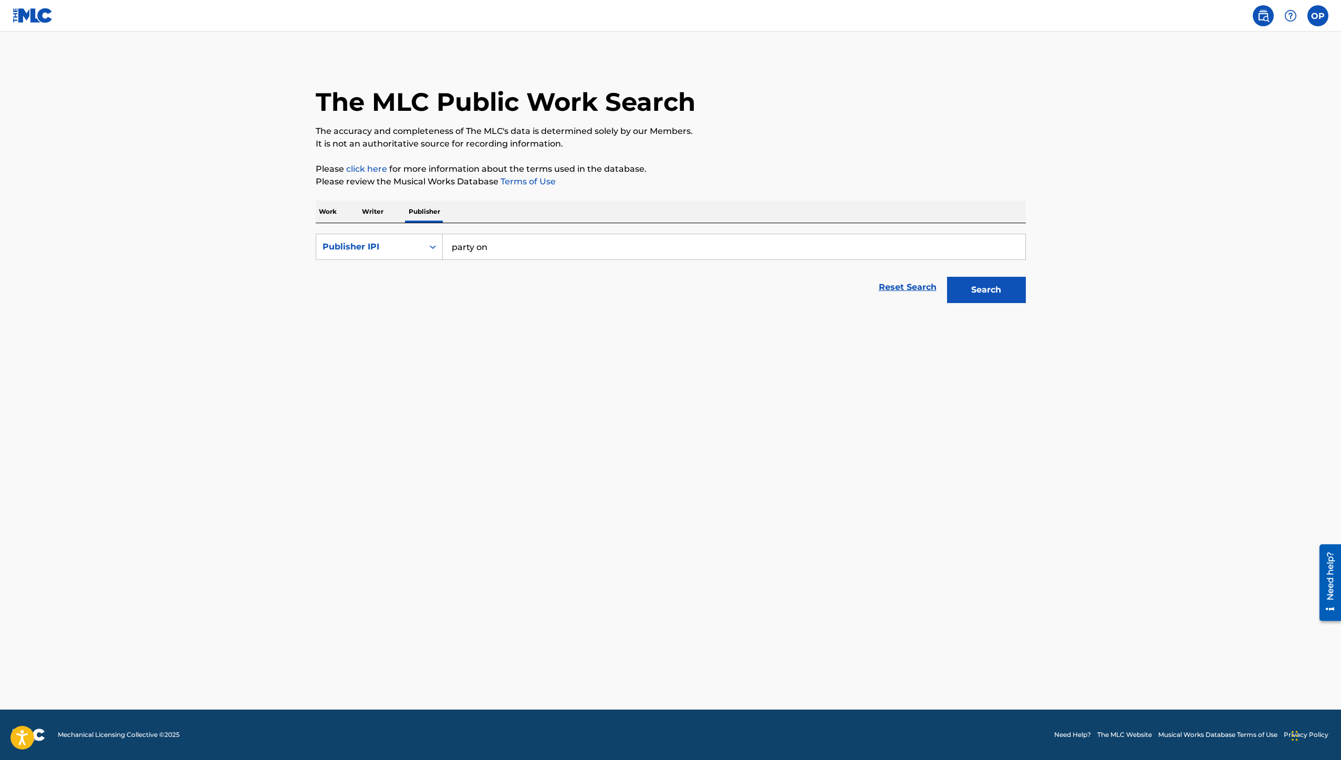
type input "party on"
click at [333, 219] on p "Work" at bounding box center [328, 212] width 24 height 22
click at [362, 249] on div "Work Title" at bounding box center [369, 246] width 95 height 13
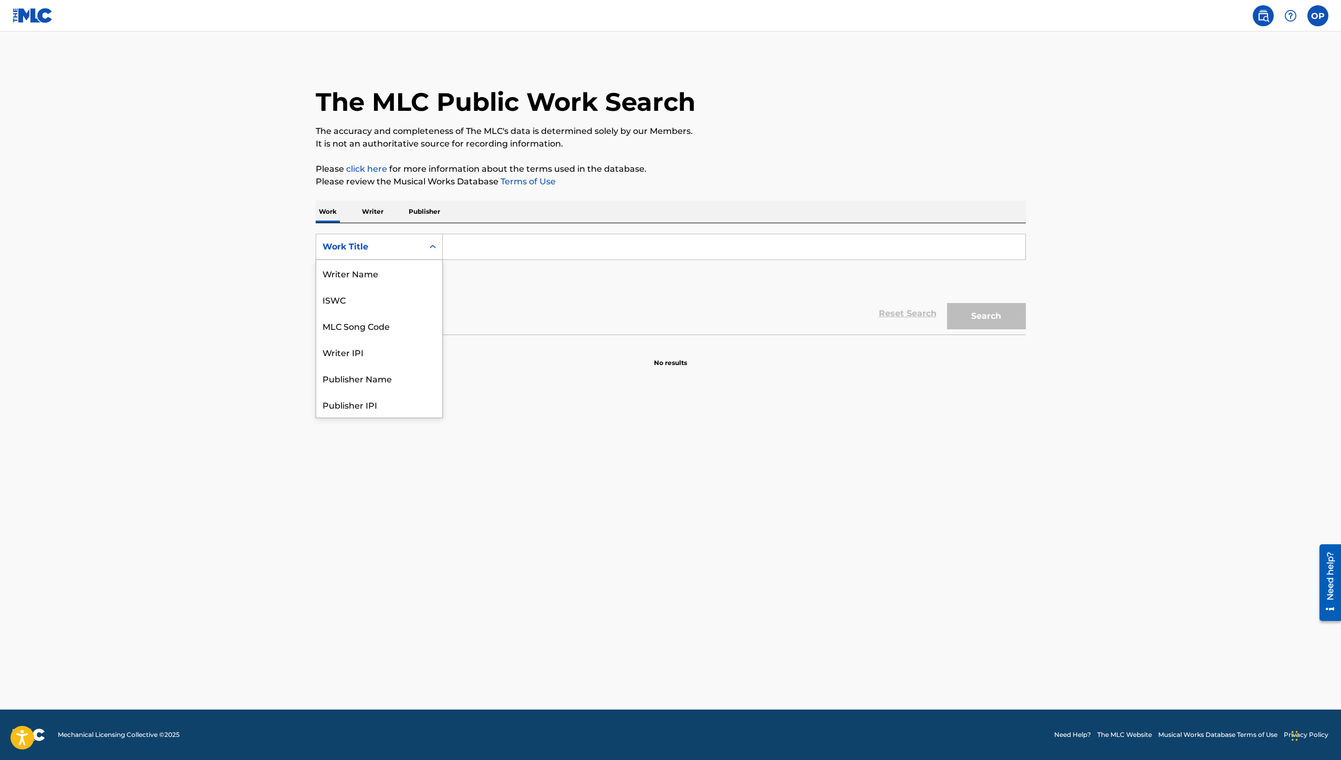
scroll to position [53, 0]
click at [252, 310] on main "The MLC Public Work Search The accuracy and completeness of The MLC's data is d…" at bounding box center [670, 371] width 1341 height 678
click at [462, 249] on input "Search Form" at bounding box center [734, 246] width 582 height 25
click at [462, 251] on input "Search Form" at bounding box center [734, 246] width 582 height 25
drag, startPoint x: 534, startPoint y: 250, endPoint x: 626, endPoint y: 255, distance: 92.6
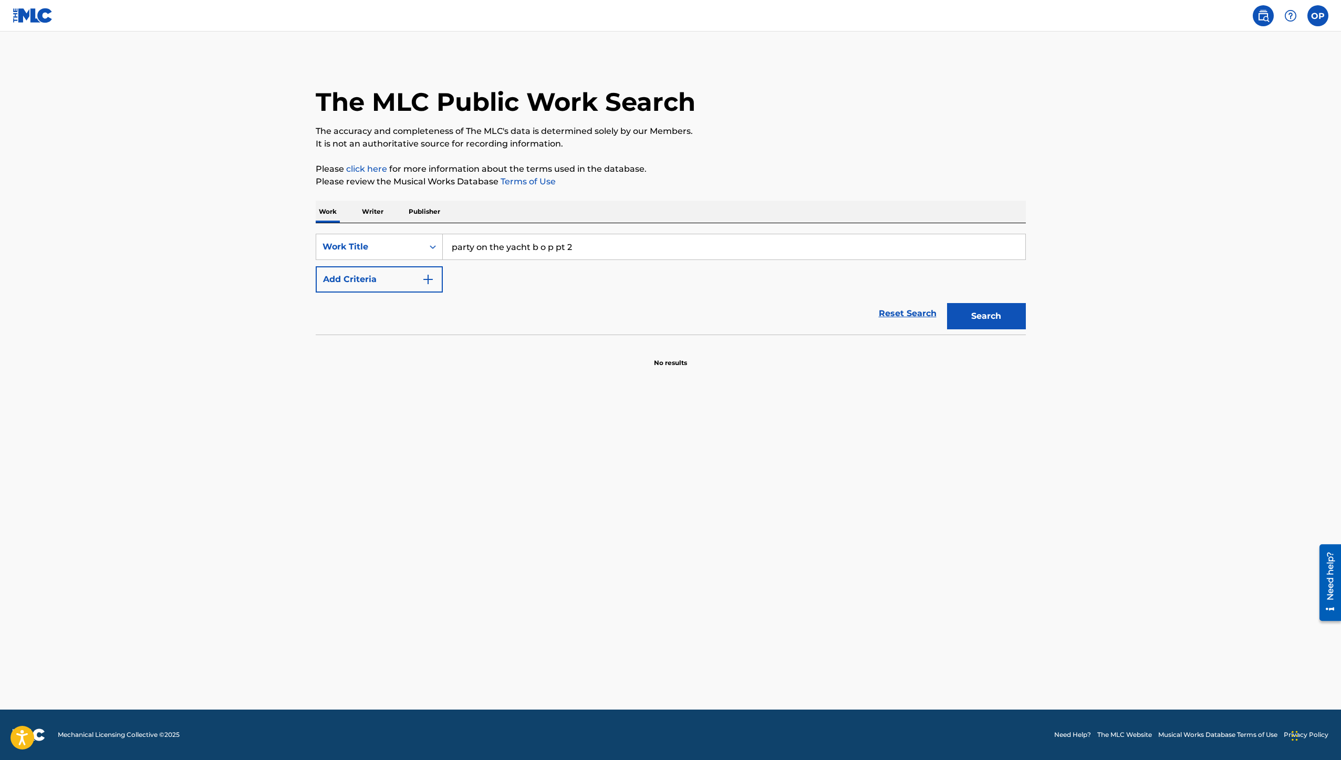
click at [626, 258] on input "party on the yacht b o p pt 2" at bounding box center [734, 246] width 582 height 25
click at [624, 255] on input "party on the yacht b o p pt 2" at bounding box center [734, 246] width 582 height 25
click at [572, 249] on input "party on the yacht" at bounding box center [734, 246] width 582 height 25
click at [585, 267] on div "party on the yacht b o p pt 2" at bounding box center [733, 270] width 581 height 19
type input "party on the yacht b o p pt 2"
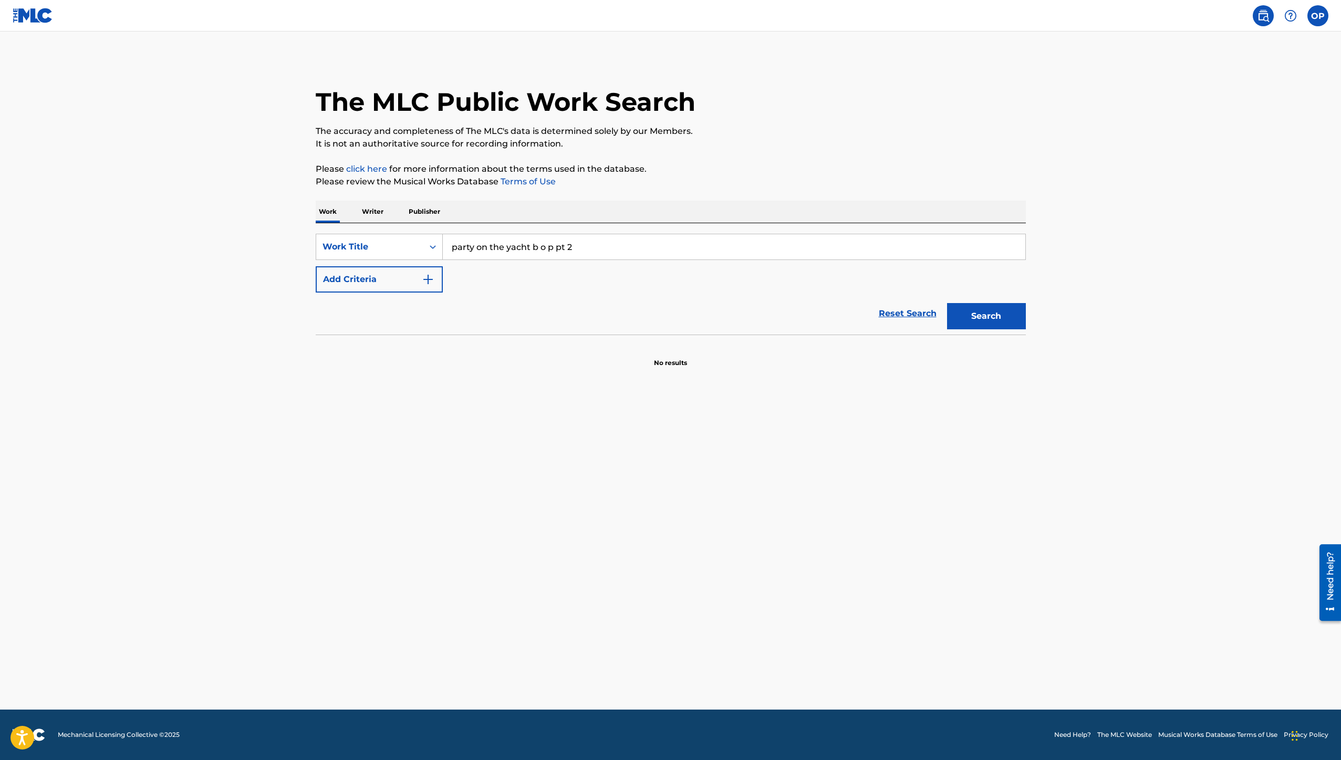
click at [943, 322] on div "Search" at bounding box center [984, 313] width 84 height 42
click at [979, 316] on button "Search" at bounding box center [986, 316] width 79 height 26
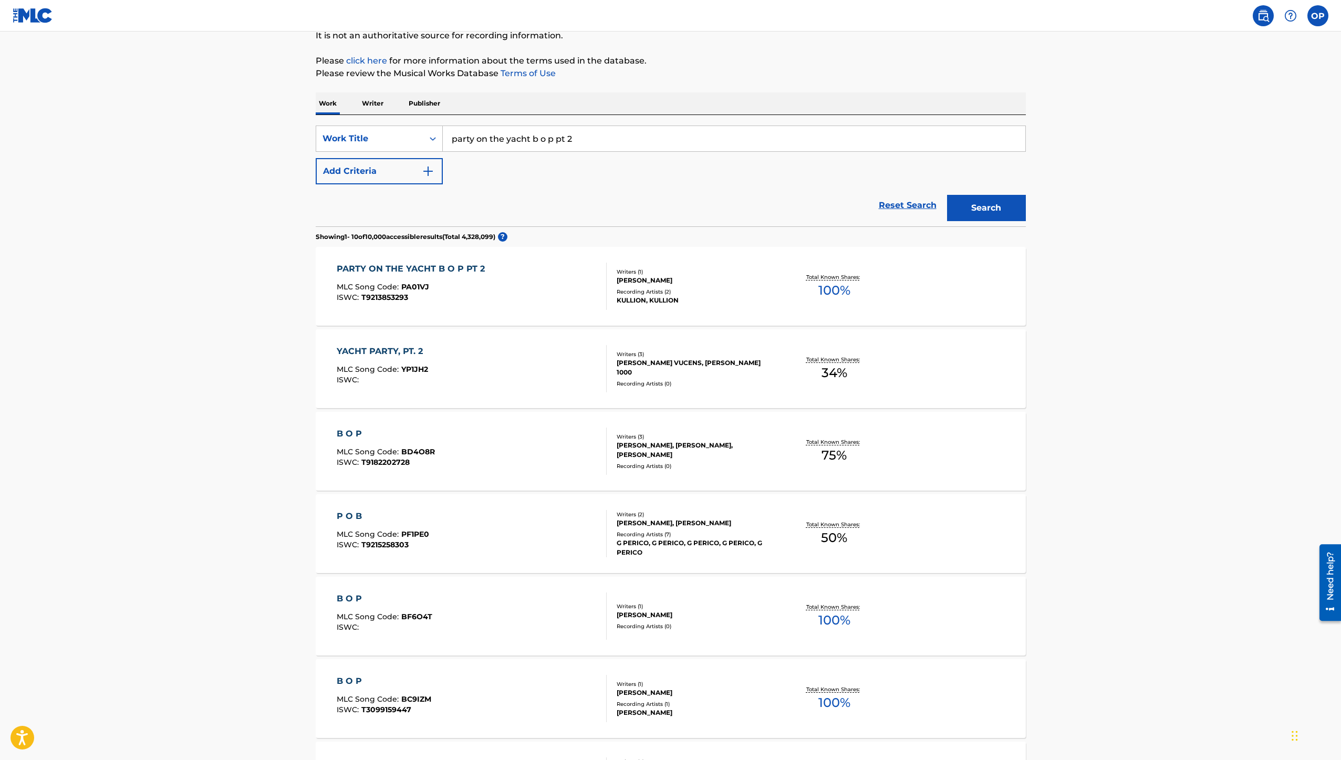
scroll to position [107, 0]
click at [456, 273] on div "PARTY ON THE YACHT B O P PT 2" at bounding box center [413, 270] width 153 height 13
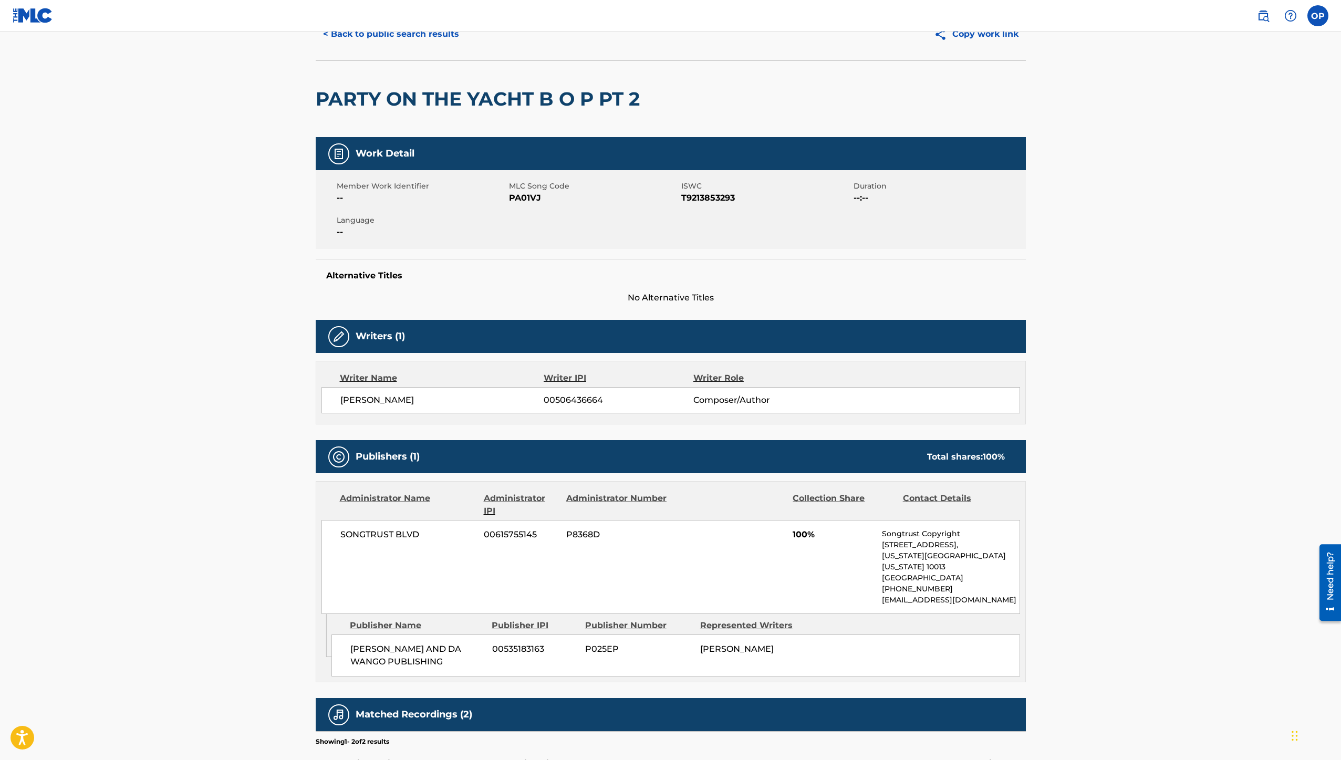
scroll to position [171, 0]
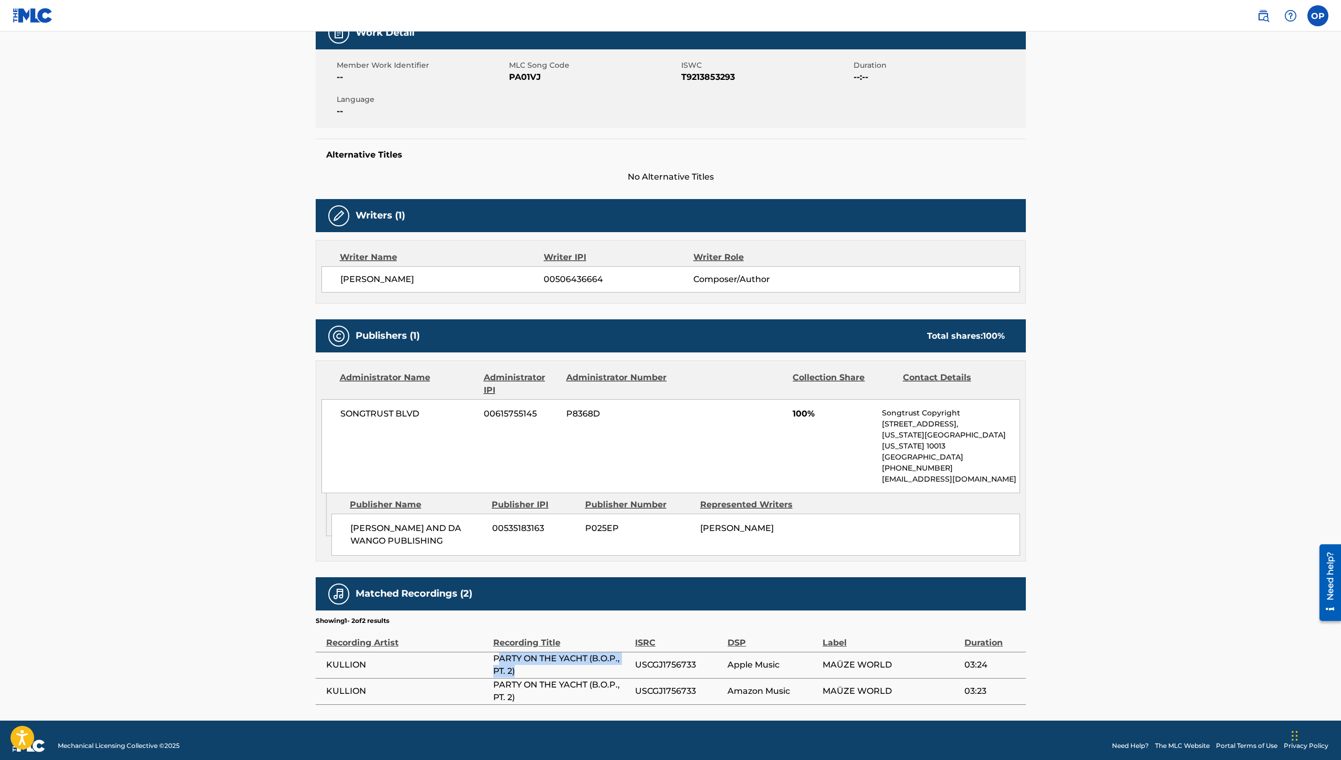
drag, startPoint x: 497, startPoint y: 643, endPoint x: 524, endPoint y: 658, distance: 30.6
click at [524, 658] on span "PARTY ON THE YACHT (B.O.P., PT. 2)" at bounding box center [561, 664] width 137 height 25
drag, startPoint x: 524, startPoint y: 658, endPoint x: 501, endPoint y: 648, distance: 24.2
click at [501, 652] on span "PARTY ON THE YACHT (B.O.P., PT. 2)" at bounding box center [561, 664] width 137 height 25
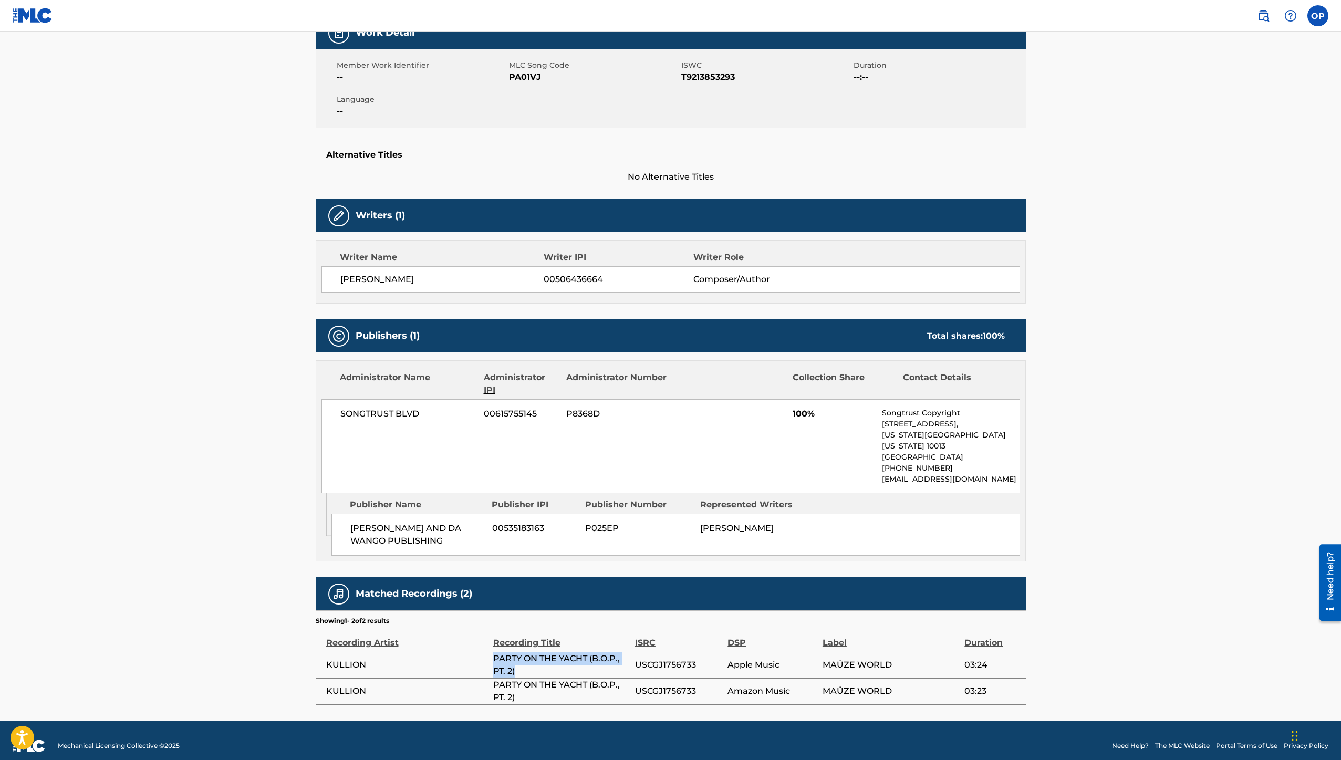
copy span "PARTY ON THE YACHT (B.O.P., PT. 2)"
drag, startPoint x: 447, startPoint y: 279, endPoint x: 327, endPoint y: 274, distance: 120.4
click at [327, 274] on div "[PERSON_NAME] 00506436664 Composer/Author" at bounding box center [670, 279] width 698 height 26
copy span "[PERSON_NAME]"
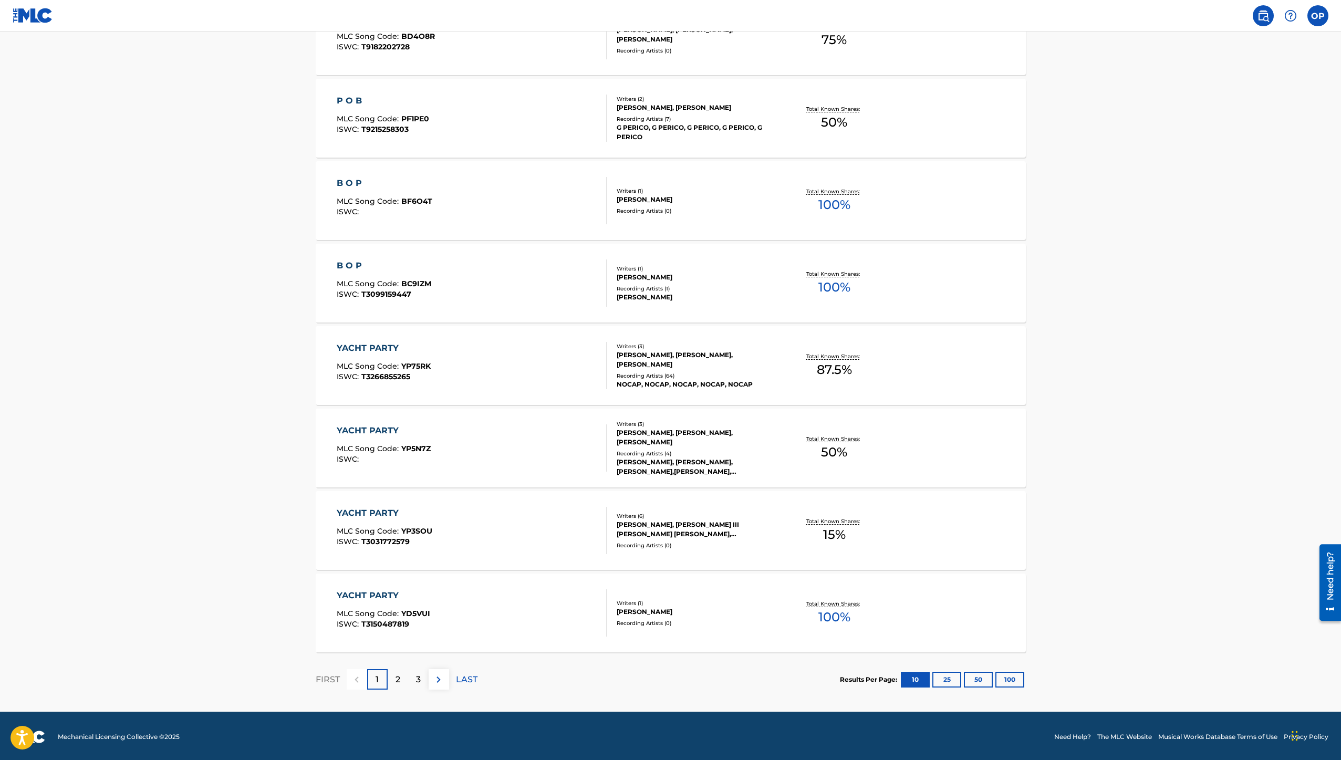
scroll to position [526, 0]
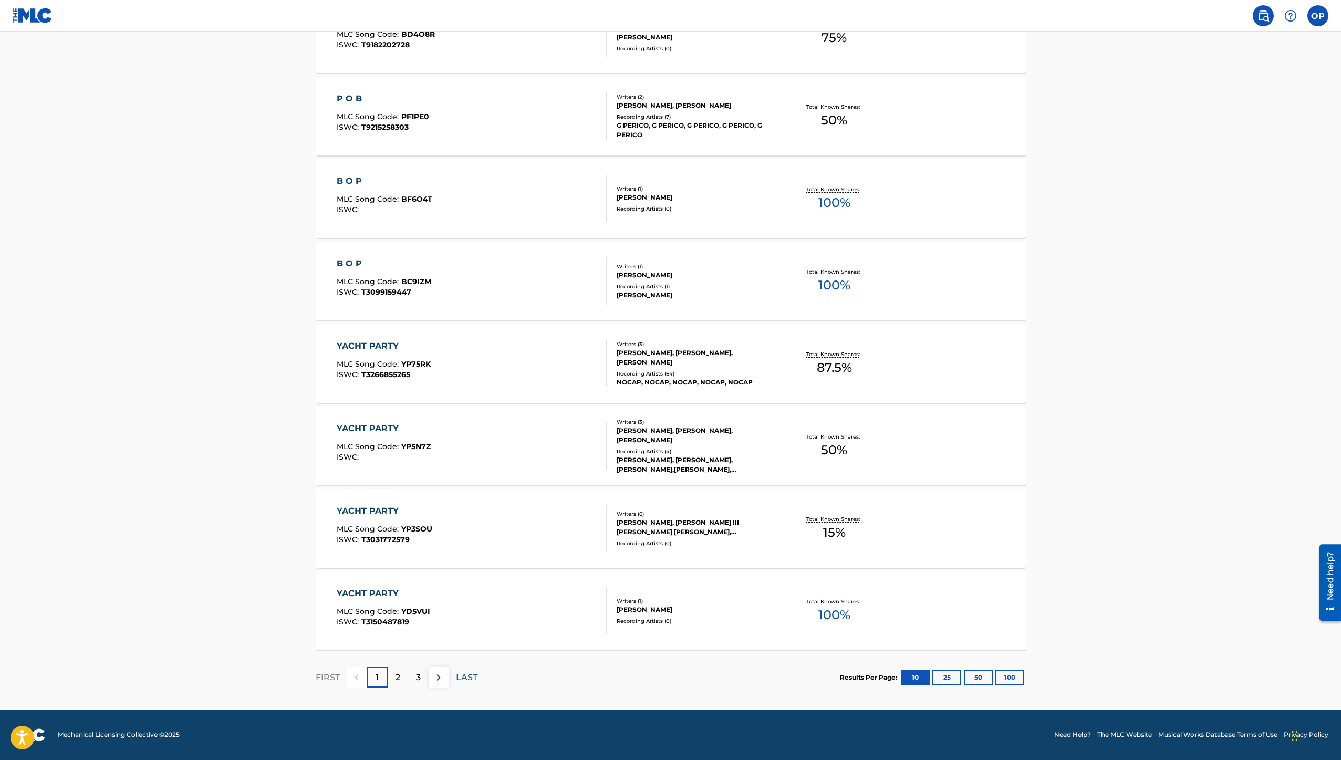
click at [393, 679] on div "2" at bounding box center [398, 677] width 20 height 20
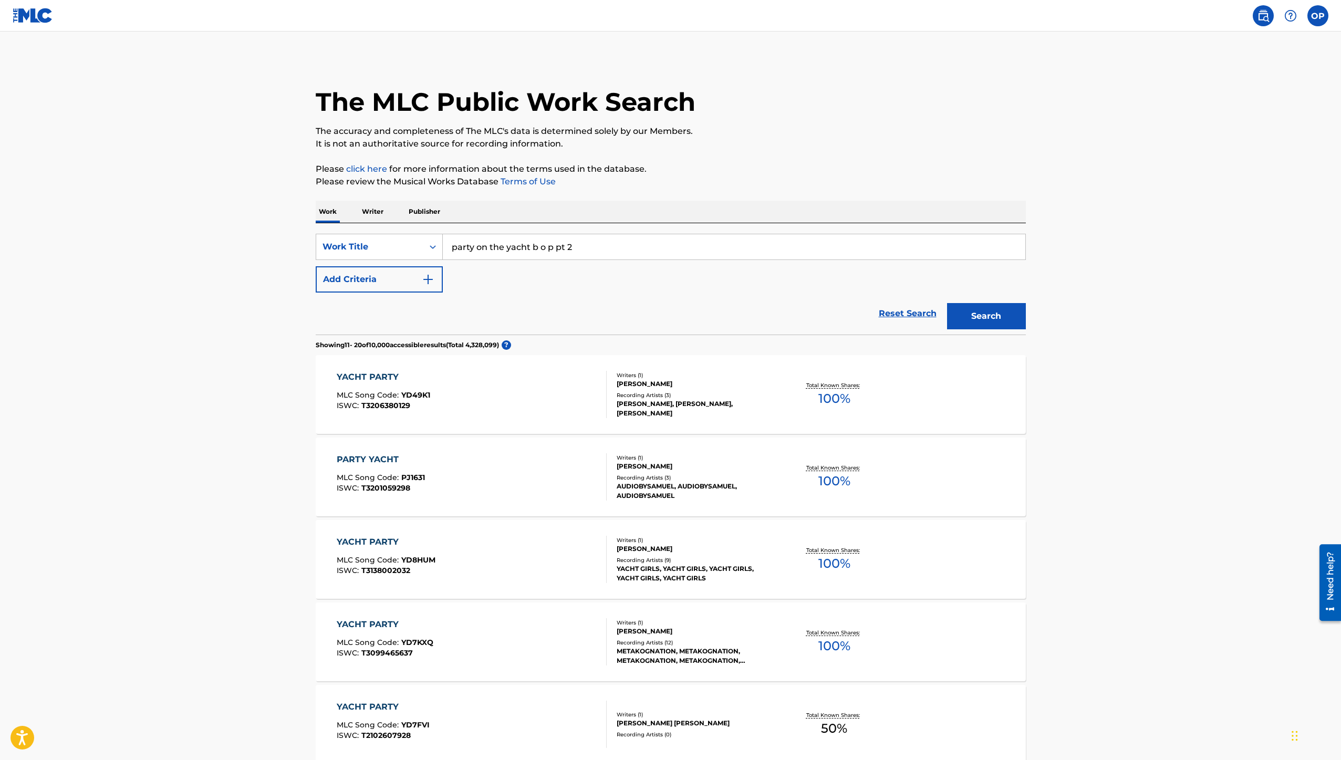
drag, startPoint x: 532, startPoint y: 245, endPoint x: 621, endPoint y: 253, distance: 89.0
click at [611, 252] on input "party on the yacht b o p pt 2" at bounding box center [734, 246] width 582 height 25
click at [621, 253] on input "party on the yacht b o p pt 2" at bounding box center [734, 246] width 582 height 25
type input "party on the yacht"
click at [296, 279] on main "The MLC Public Work Search The accuracy and completeness of The MLC's data is d…" at bounding box center [670, 634] width 1341 height 1204
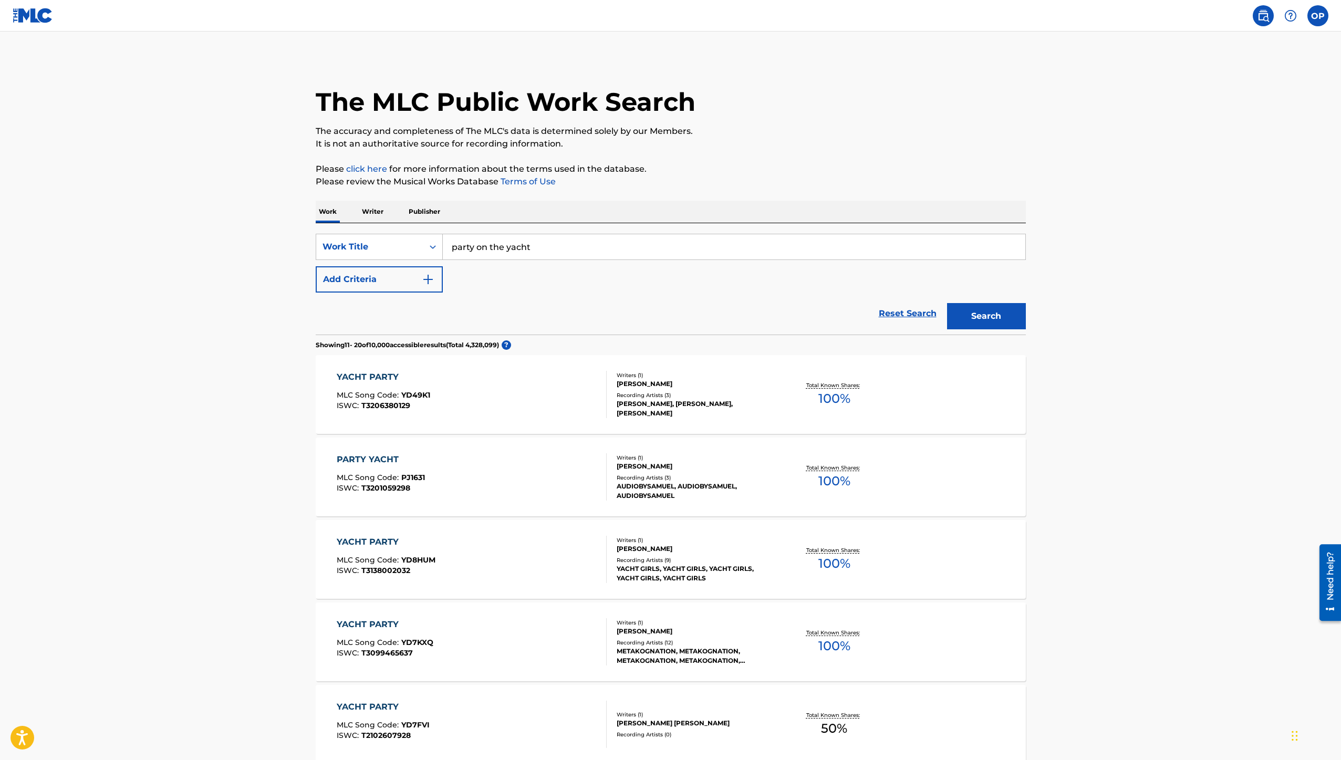
click at [1007, 312] on button "Search" at bounding box center [986, 316] width 79 height 26
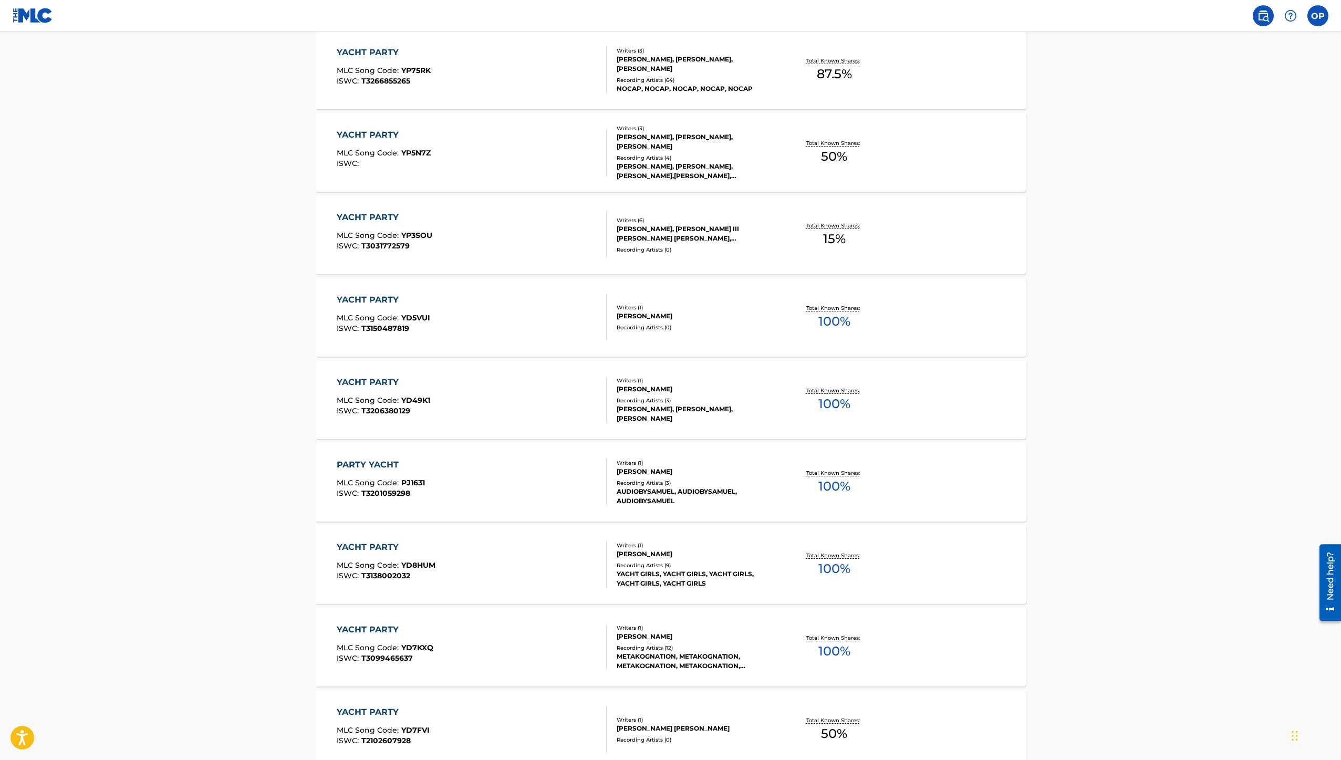
scroll to position [526, 0]
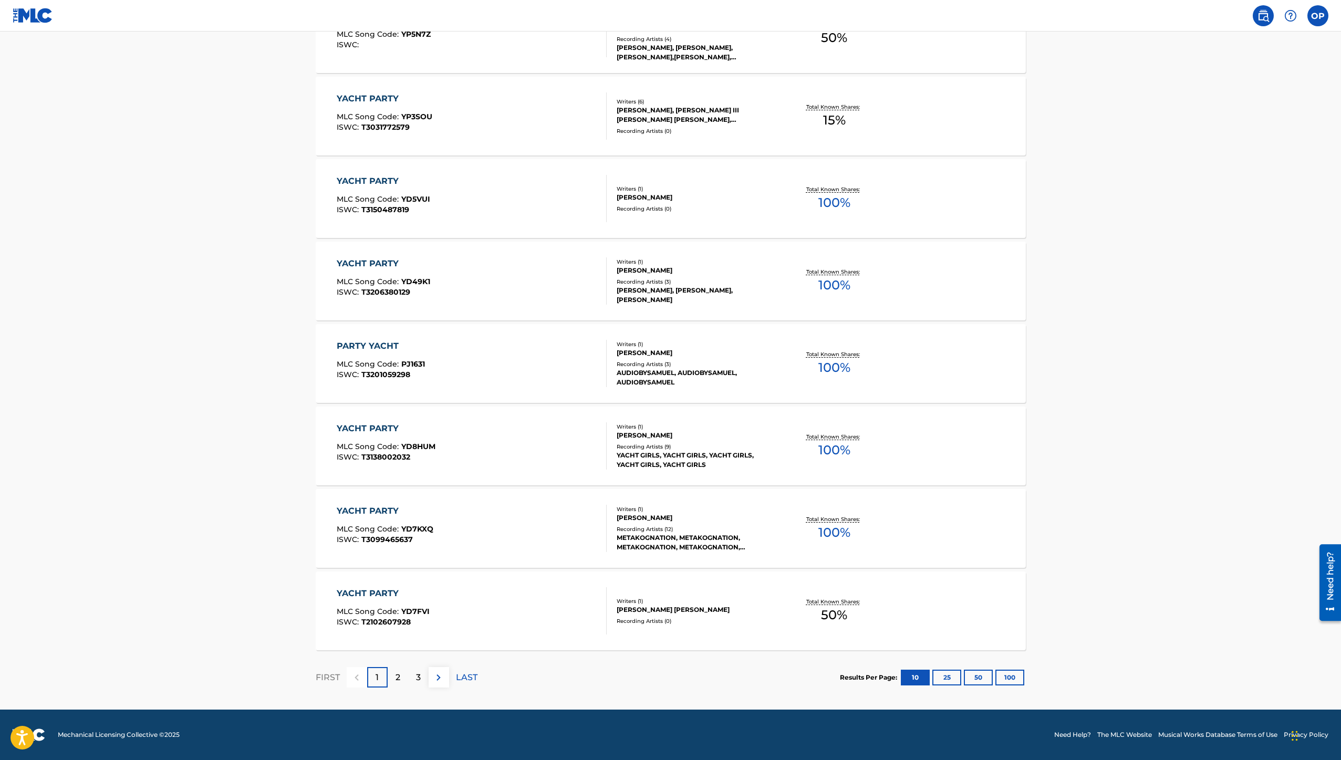
click at [402, 678] on div "2" at bounding box center [398, 677] width 20 height 20
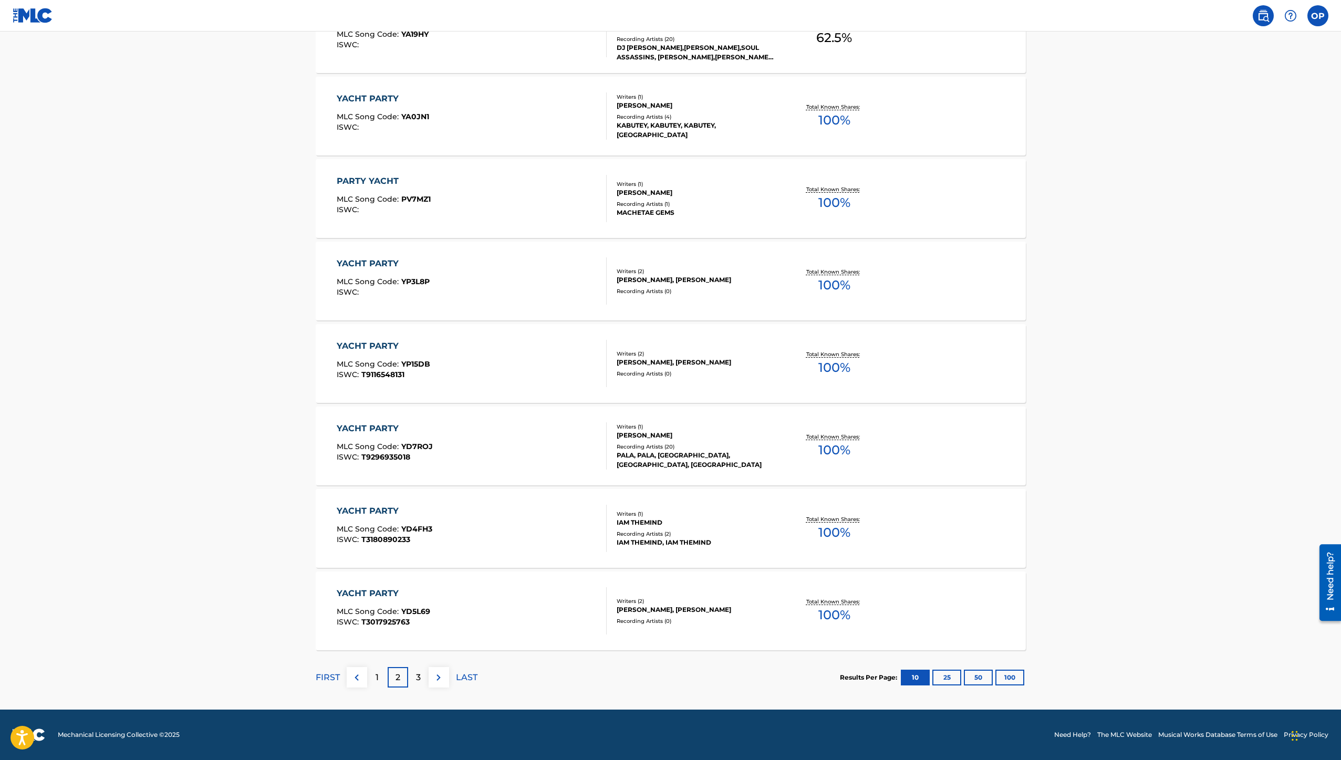
scroll to position [0, 0]
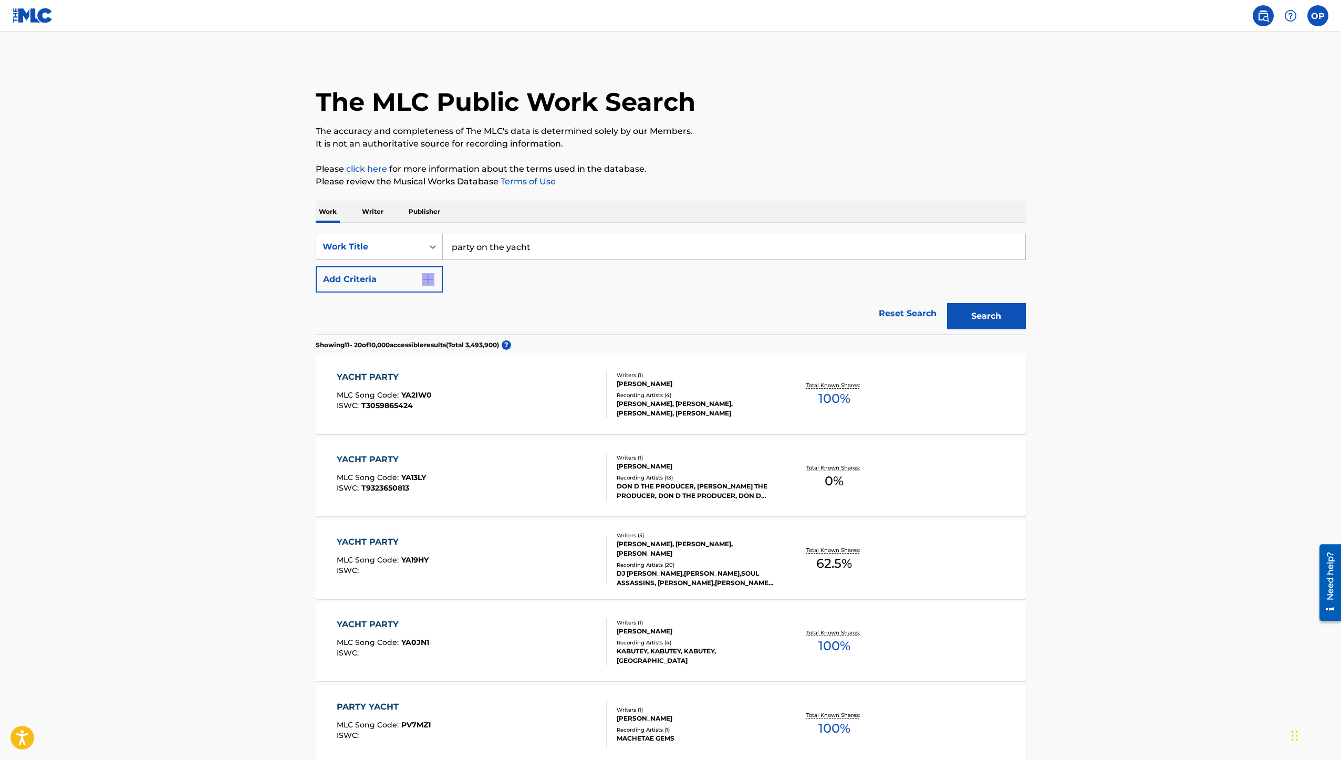
drag, startPoint x: 427, startPoint y: 304, endPoint x: 404, endPoint y: 286, distance: 29.3
click at [403, 286] on form "SearchWithCriteriaf6d51e45-702a-4663-8b5c-965577971ce4 Work Title party on the …" at bounding box center [671, 284] width 710 height 101
click at [427, 284] on img "Search Form" at bounding box center [428, 279] width 13 height 13
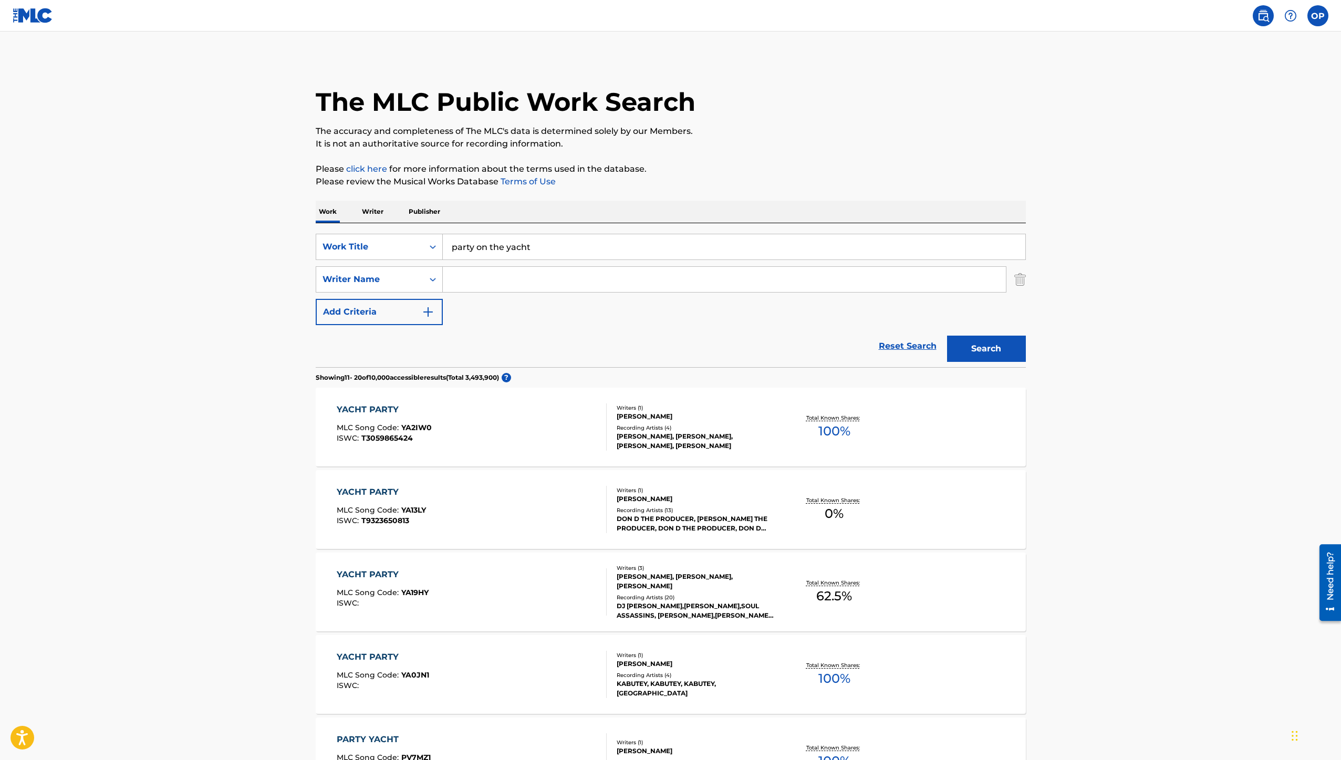
click at [461, 284] on input "Search Form" at bounding box center [724, 279] width 563 height 25
click at [461, 283] on input "Search Form" at bounding box center [724, 279] width 563 height 25
drag, startPoint x: 411, startPoint y: 217, endPoint x: 389, endPoint y: 216, distance: 22.6
click at [396, 216] on div "Work Writer Publisher" at bounding box center [671, 212] width 710 height 22
click at [389, 216] on div "Work Writer Publisher" at bounding box center [671, 212] width 710 height 22
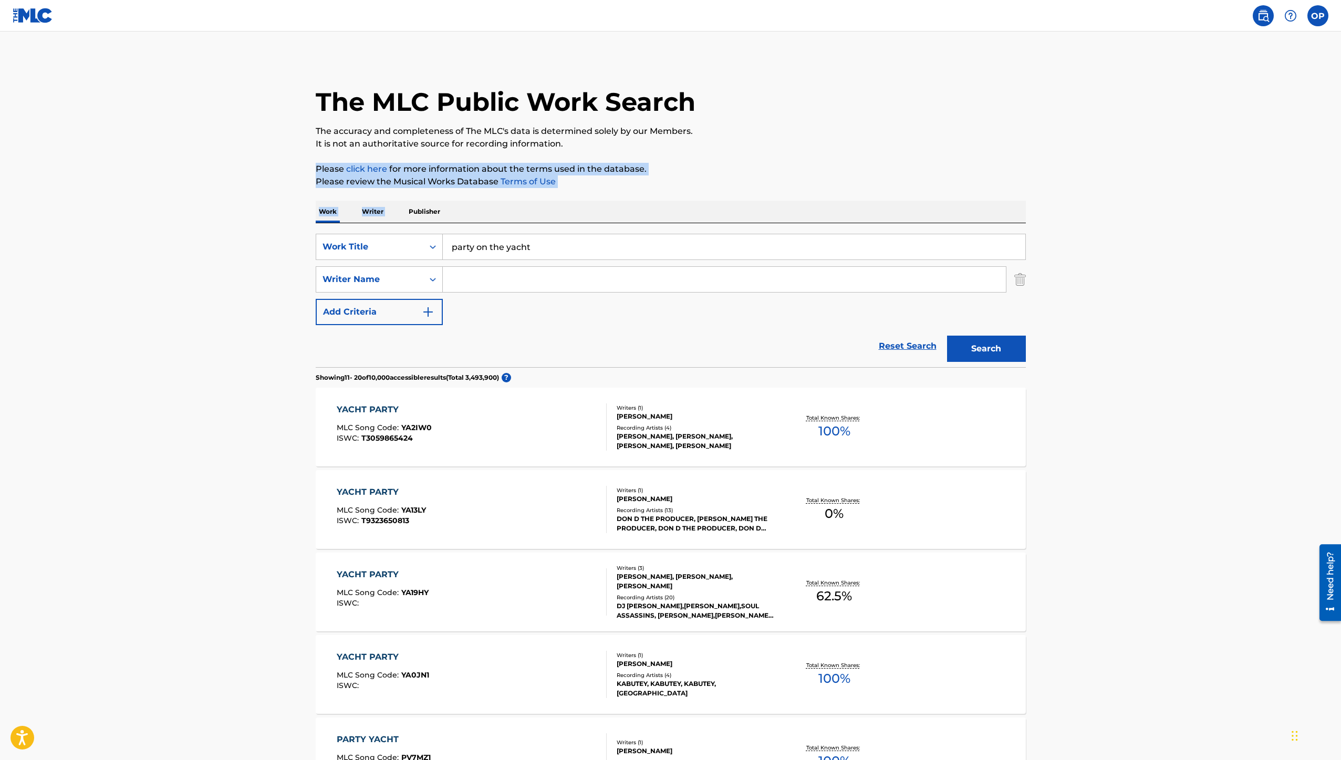
drag, startPoint x: 389, startPoint y: 216, endPoint x: 257, endPoint y: 130, distance: 157.4
click at [263, 131] on main "The MLC Public Work Search The accuracy and completeness of The MLC's data is d…" at bounding box center [670, 650] width 1341 height 1236
click at [1319, 24] on label at bounding box center [1317, 15] width 21 height 21
click at [1317, 16] on input "OP [PERSON_NAME] [EMAIL_ADDRESS][DOMAIN_NAME] Notification Preferences Profile …" at bounding box center [1317, 16] width 0 height 0
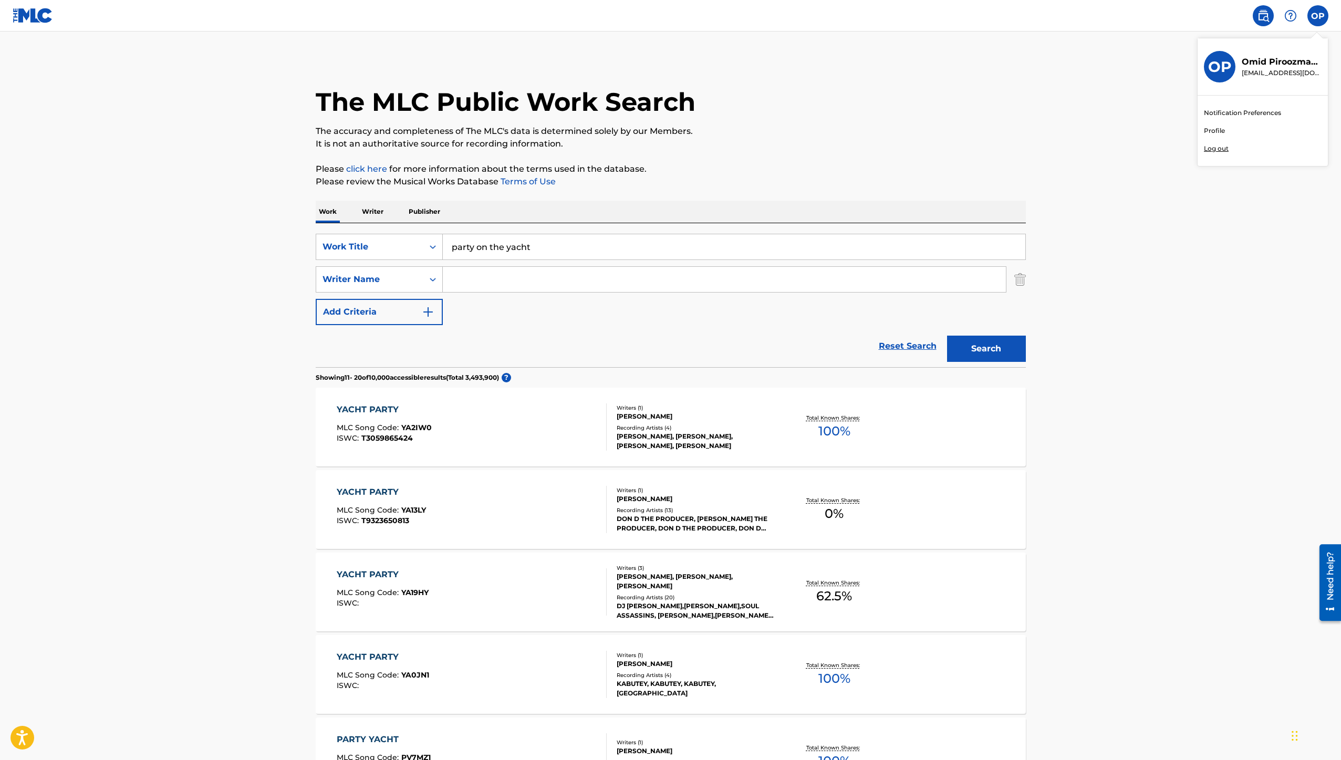
click at [1233, 69] on div "OP" at bounding box center [1220, 67] width 32 height 32
click at [1317, 16] on input "OP [PERSON_NAME] [EMAIL_ADDRESS][DOMAIN_NAME] Notification Preferences Profile …" at bounding box center [1317, 16] width 0 height 0
click at [1233, 69] on div "OP" at bounding box center [1220, 67] width 32 height 32
click at [1317, 16] on input "OP [PERSON_NAME] [EMAIL_ADDRESS][DOMAIN_NAME] Notification Preferences Profile …" at bounding box center [1317, 16] width 0 height 0
click at [1213, 130] on link "Profile" at bounding box center [1214, 130] width 21 height 9
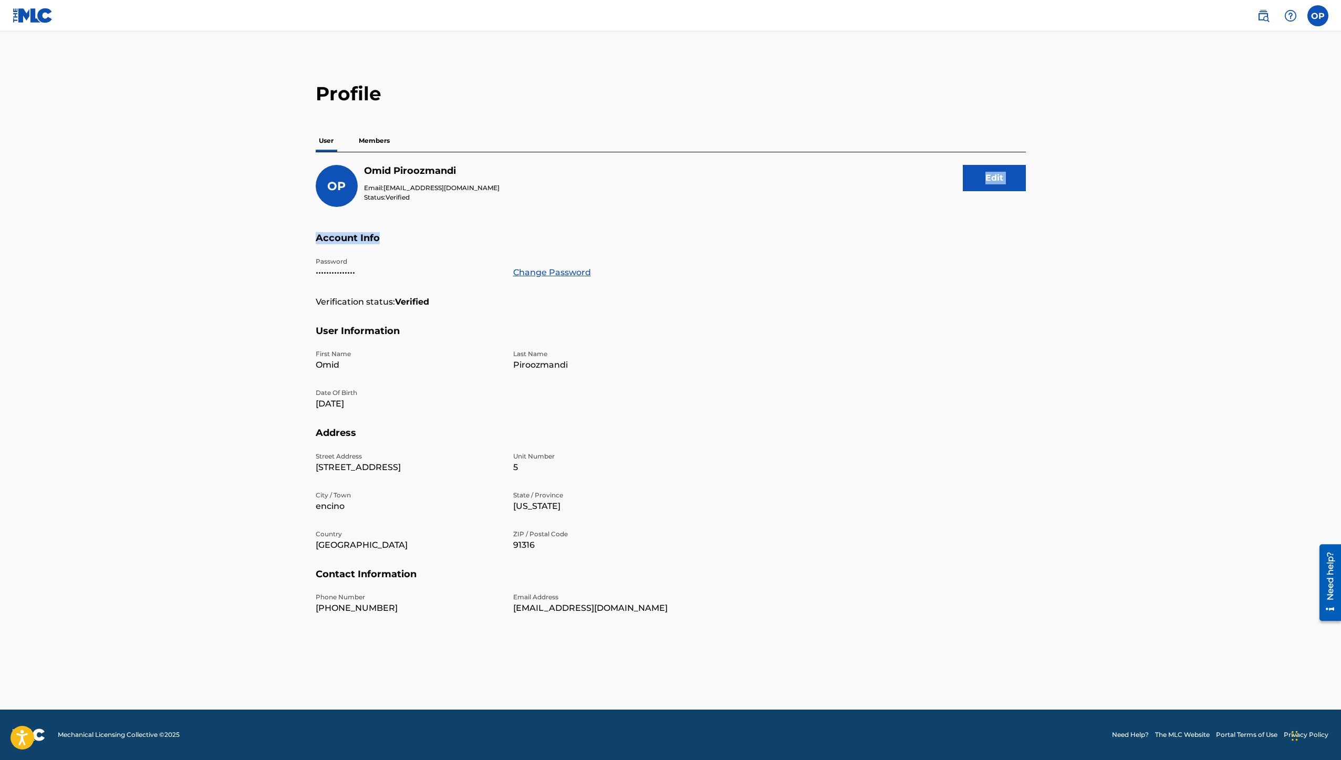
drag, startPoint x: 759, startPoint y: 253, endPoint x: 475, endPoint y: 164, distance: 297.0
click at [475, 164] on div "OP [PERSON_NAME] Email: [EMAIL_ADDRESS][DOMAIN_NAME] Status: Verified Edit Acco…" at bounding box center [671, 391] width 710 height 479
click at [367, 143] on p "Members" at bounding box center [373, 141] width 37 height 22
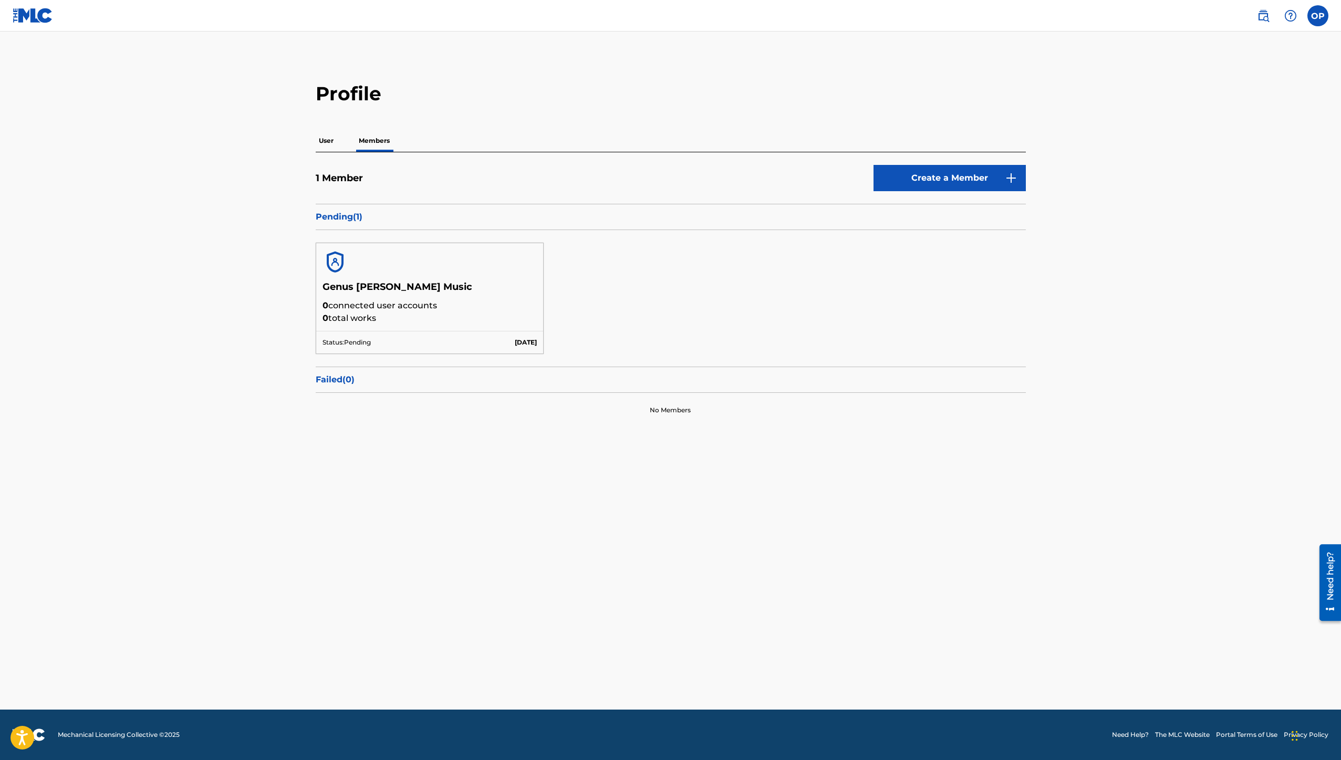
drag, startPoint x: 482, startPoint y: 319, endPoint x: 426, endPoint y: 423, distance: 118.4
click at [426, 423] on div "1 Member Create a Member Pending ( 1 ) Genus [PERSON_NAME] Music 0 connected us…" at bounding box center [671, 289] width 710 height 275
click at [173, 237] on main "Profile User Members 1 Member Create a Member Pending ( 1 ) Genus [PERSON_NAME]…" at bounding box center [670, 371] width 1341 height 678
click at [1313, 22] on label at bounding box center [1317, 15] width 21 height 21
click at [1317, 16] on input "OP [PERSON_NAME] [EMAIL_ADDRESS][DOMAIN_NAME] Notification Preferences Profile …" at bounding box center [1317, 16] width 0 height 0
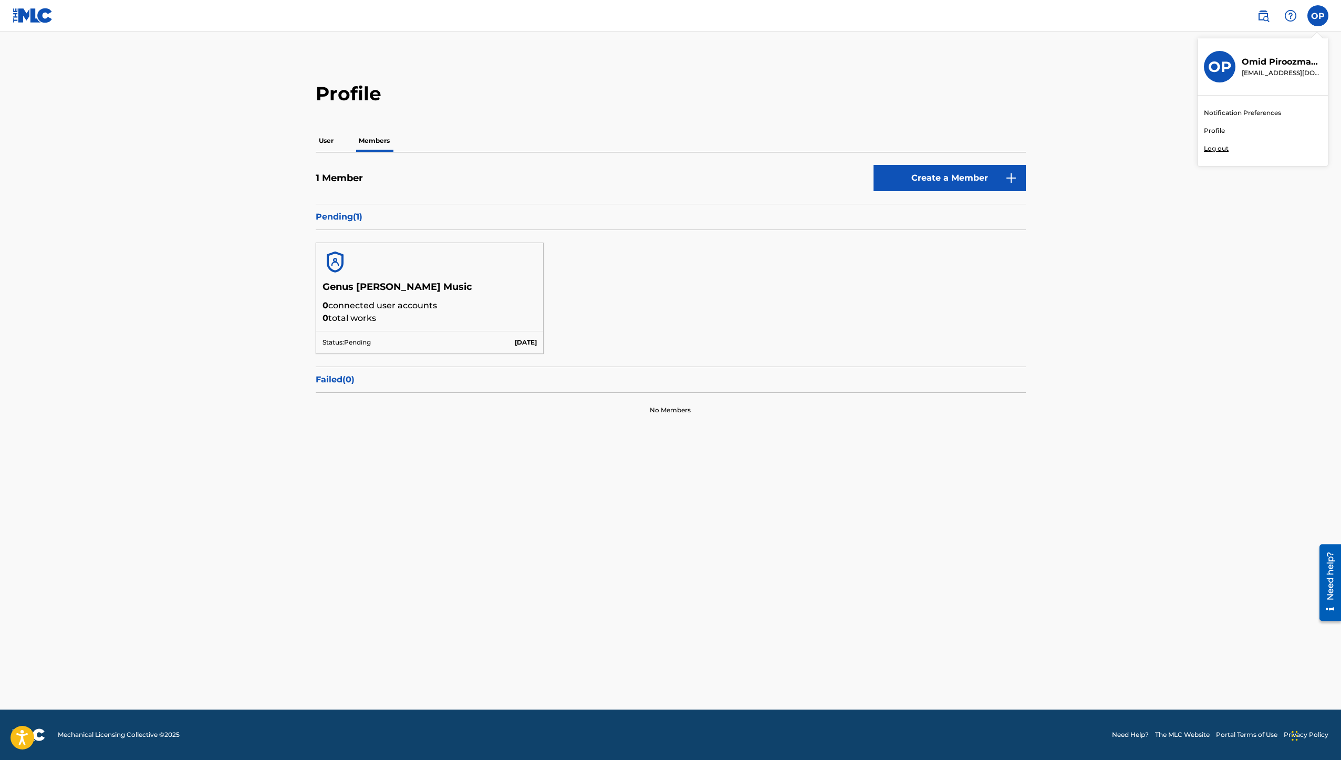
click at [1240, 112] on link "Notification Preferences" at bounding box center [1242, 112] width 77 height 9
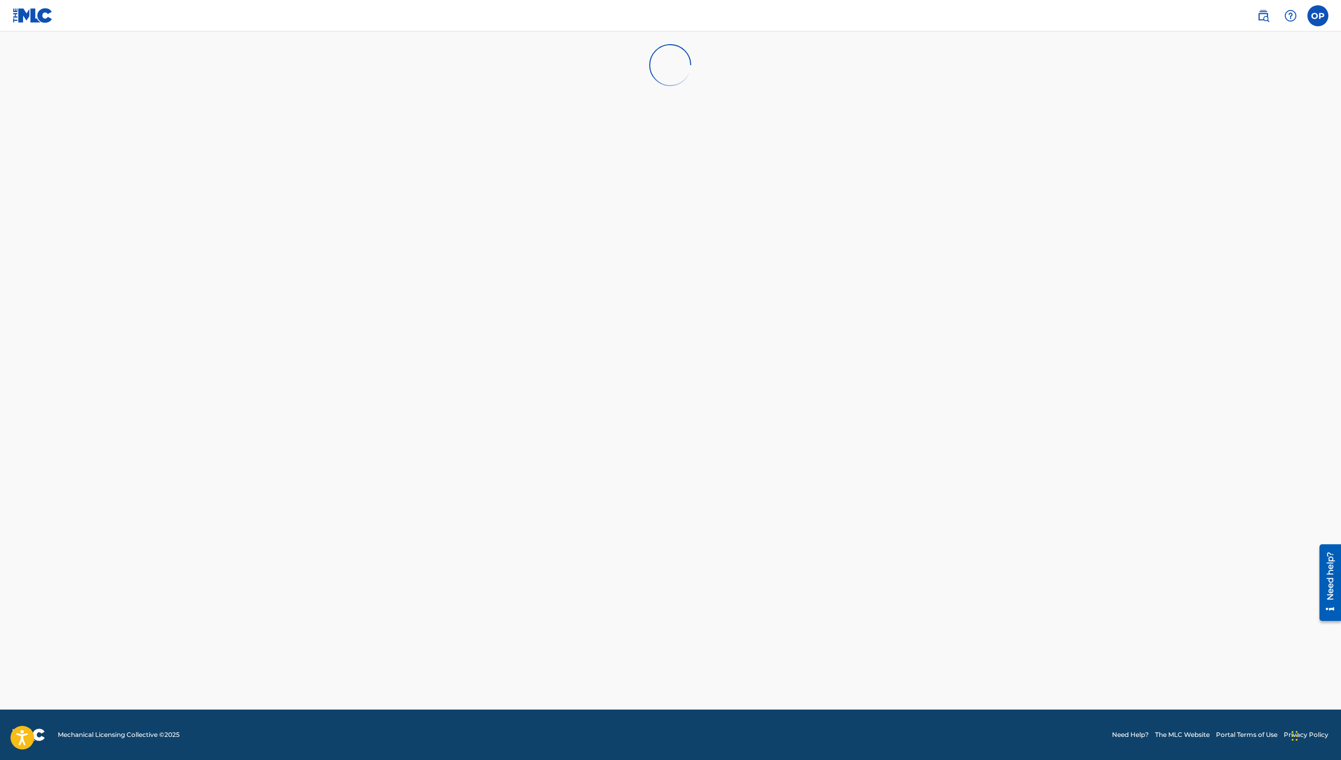
click at [1317, 15] on label at bounding box center [1317, 15] width 21 height 21
click at [1317, 16] on input "OP [PERSON_NAME] [EMAIL_ADDRESS][DOMAIN_NAME] Notification Preferences Profile …" at bounding box center [1317, 16] width 0 height 0
click at [1214, 134] on link "Profile" at bounding box center [1214, 130] width 21 height 9
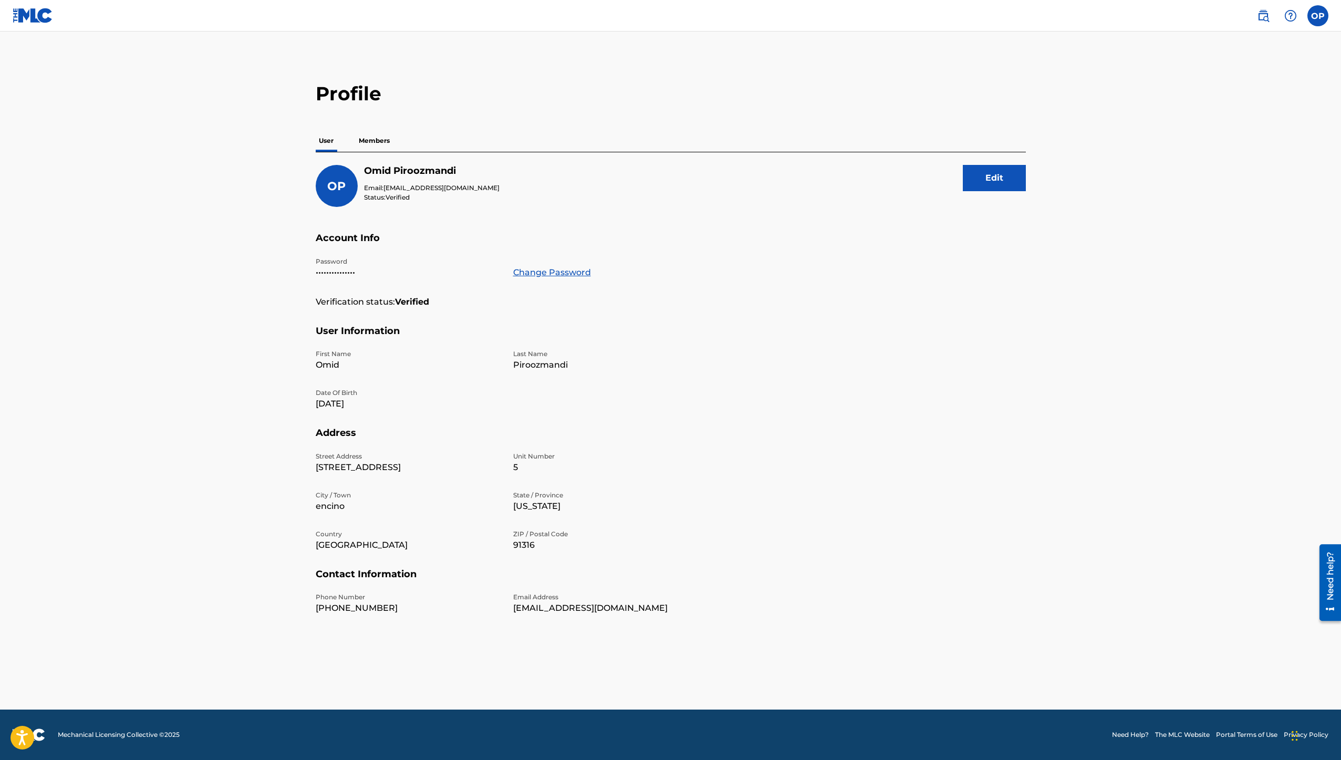
click at [386, 140] on p "Members" at bounding box center [373, 141] width 37 height 22
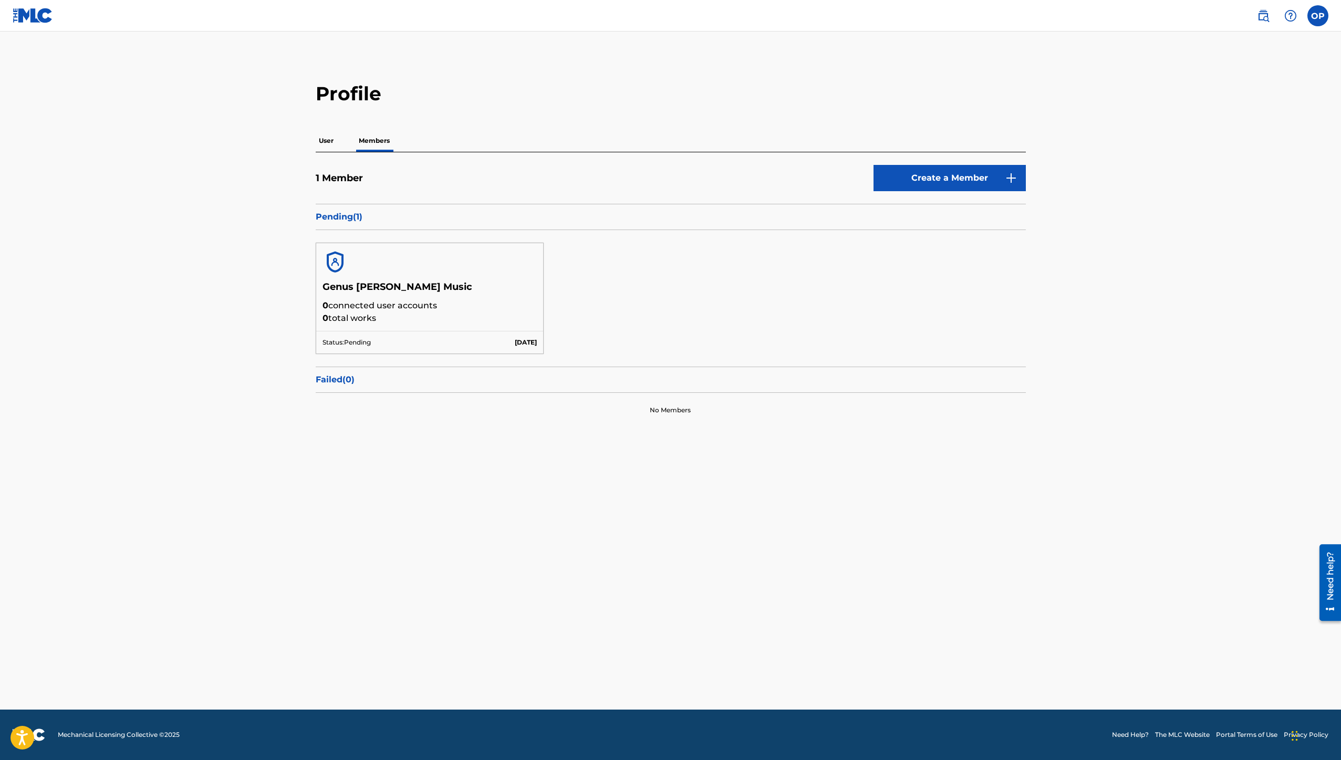
click at [1313, 22] on label at bounding box center [1317, 15] width 21 height 21
click at [1317, 16] on input "OP [PERSON_NAME] [EMAIL_ADDRESS][DOMAIN_NAME] Notification Preferences Profile …" at bounding box center [1317, 16] width 0 height 0
click at [1222, 63] on h3 "OP" at bounding box center [1220, 67] width 24 height 18
click at [1317, 16] on input "OP [PERSON_NAME] [EMAIL_ADDRESS][DOMAIN_NAME] Notification Preferences Profile …" at bounding box center [1317, 16] width 0 height 0
click at [1221, 131] on link "Profile" at bounding box center [1214, 130] width 21 height 9
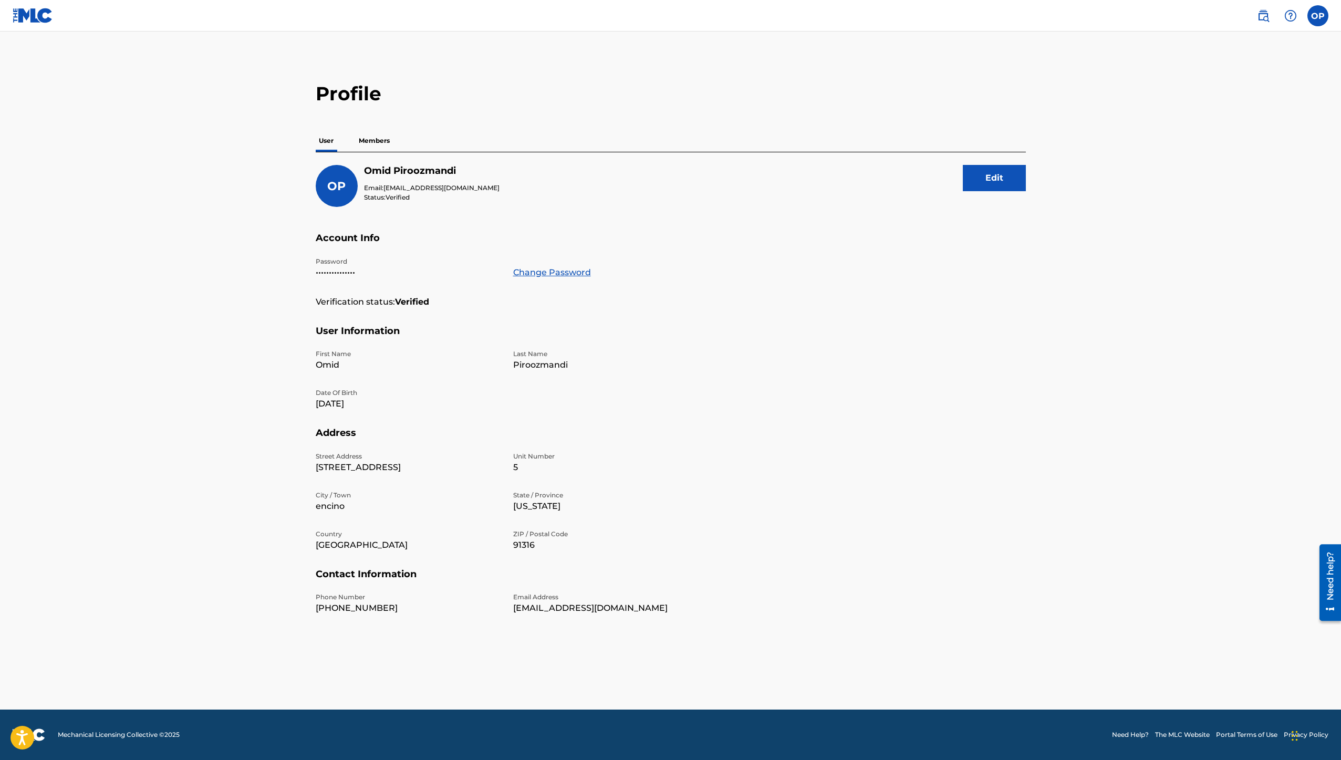
click at [384, 148] on p "Members" at bounding box center [373, 141] width 37 height 22
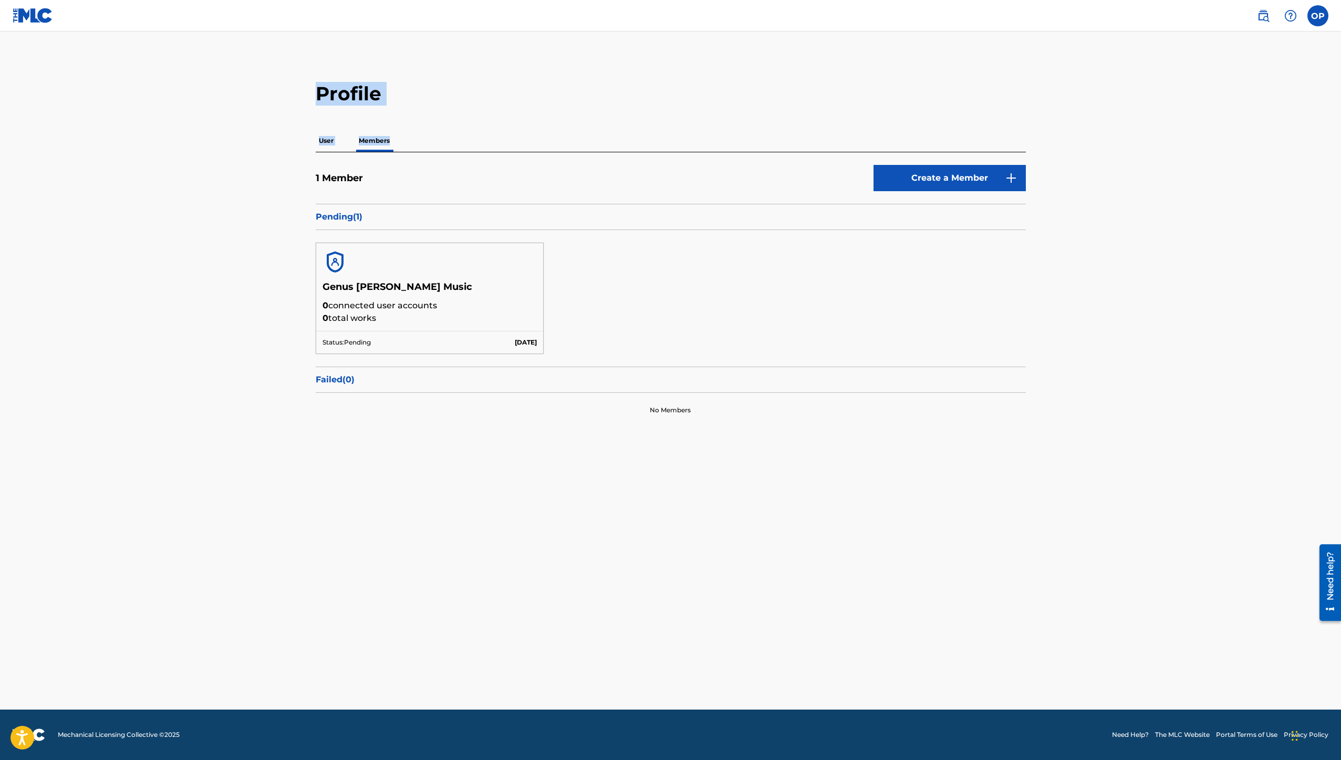
drag, startPoint x: 384, startPoint y: 148, endPoint x: 27, endPoint y: 92, distance: 361.9
click at [27, 92] on main "Profile User Members 1 Member Create a Member Pending ( 1 ) Genus [PERSON_NAME]…" at bounding box center [670, 371] width 1341 height 678
click at [35, 22] on img at bounding box center [33, 15] width 40 height 15
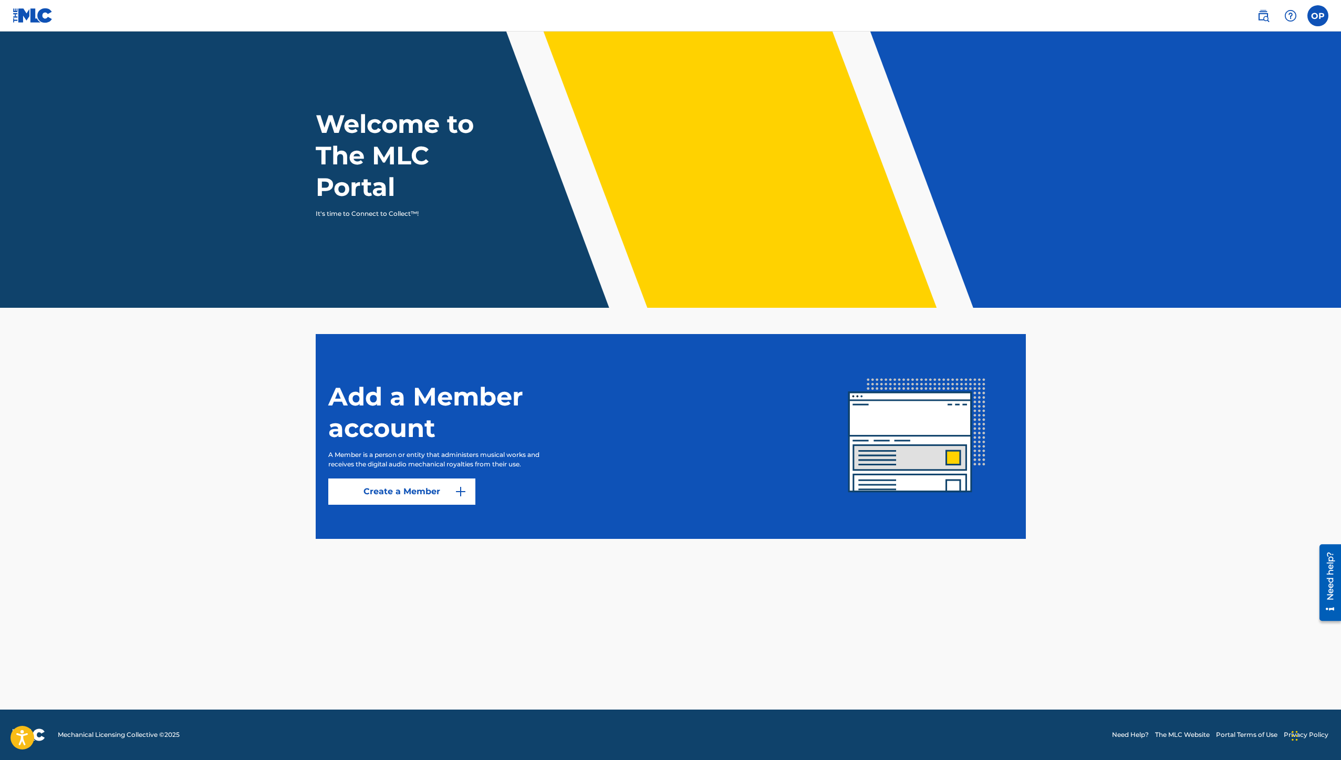
click at [1261, 19] on img at bounding box center [1263, 15] width 13 height 13
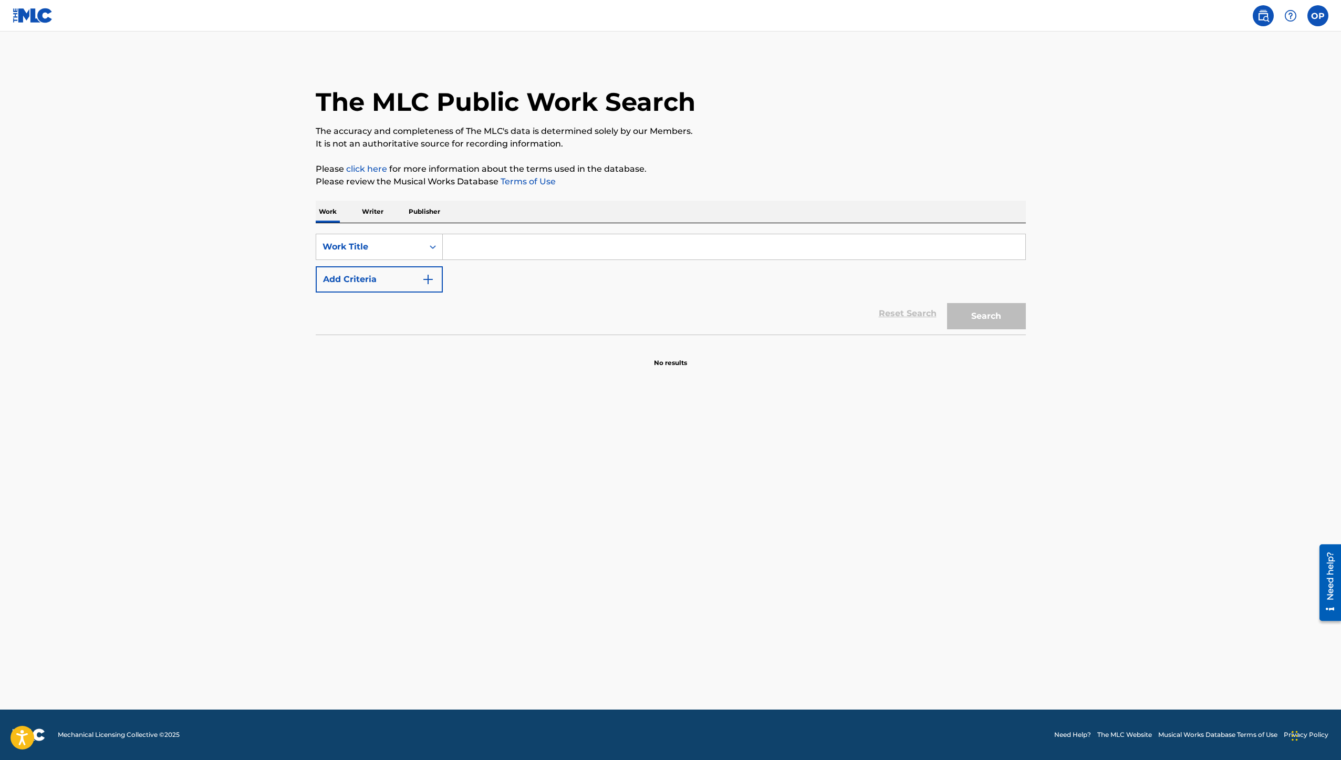
click at [497, 253] on input "Search Form" at bounding box center [734, 246] width 582 height 25
paste input "GHOST SHIP"
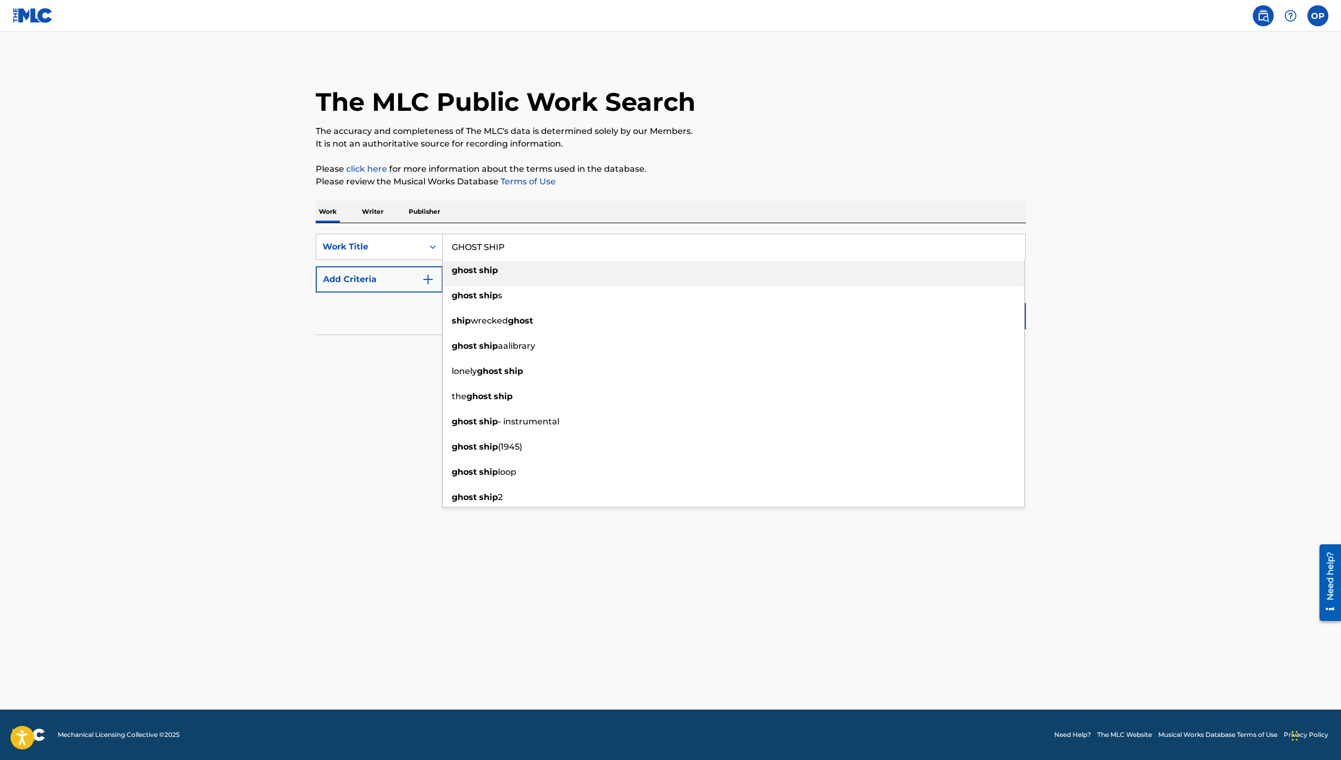
click at [1016, 322] on div "ship wrecked ghost" at bounding box center [733, 320] width 581 height 19
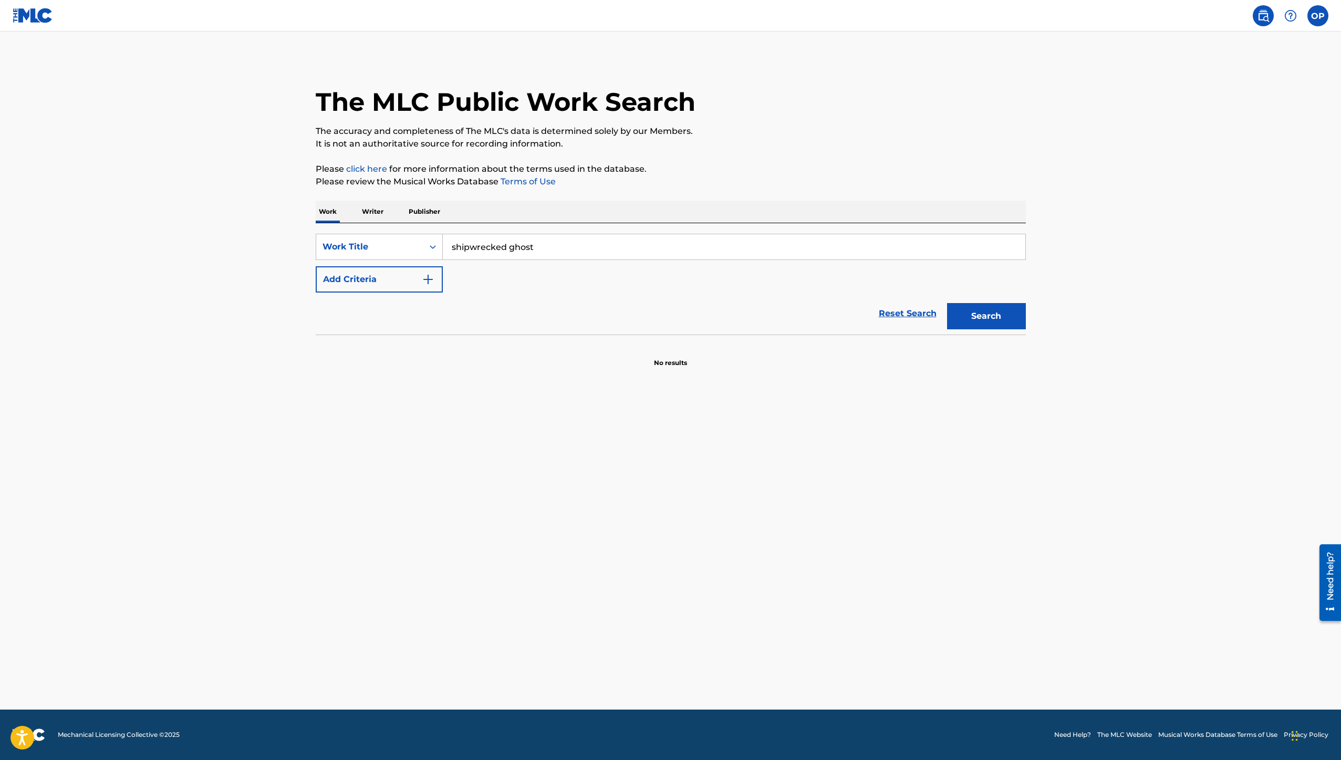
drag, startPoint x: 690, startPoint y: 243, endPoint x: 430, endPoint y: 231, distance: 260.2
click at [431, 231] on div "SearchWithCriteriaf6d51e45-702a-4663-8b5c-965577971ce4 Work Title shipwrecked g…" at bounding box center [671, 278] width 710 height 111
paste input "GHOST SHIP"
click at [778, 177] on p "Please review the Musical Works Database Terms of Use" at bounding box center [671, 181] width 710 height 13
click at [977, 316] on button "Search" at bounding box center [986, 316] width 79 height 26
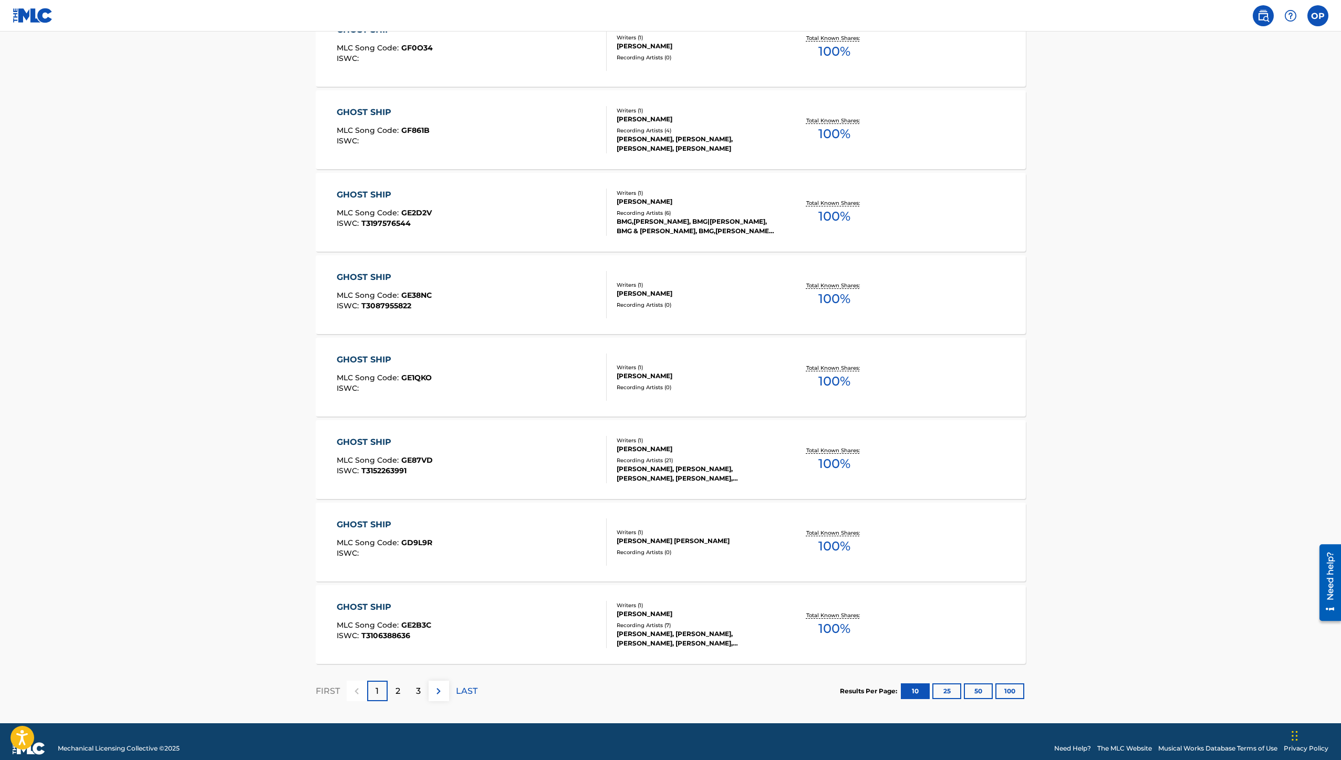
scroll to position [526, 0]
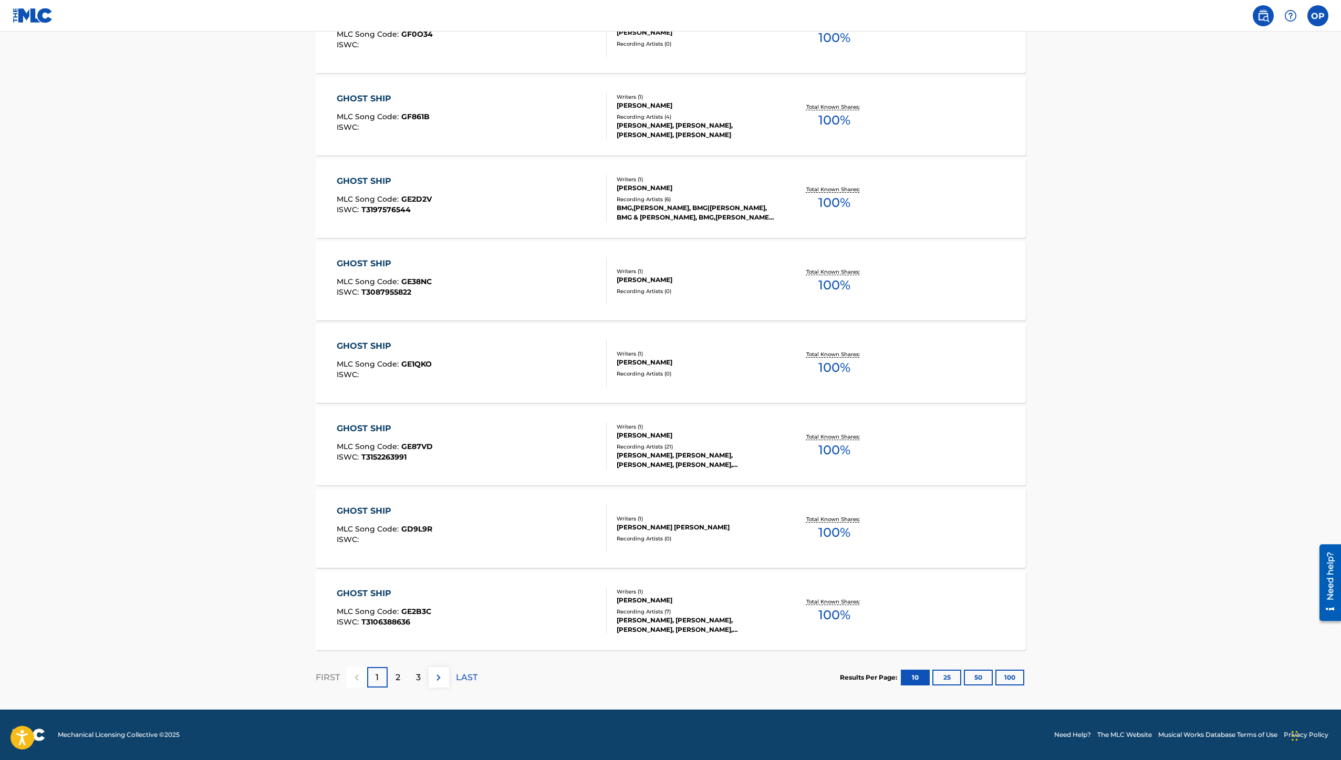
click at [398, 675] on p "2" at bounding box center [397, 677] width 5 height 13
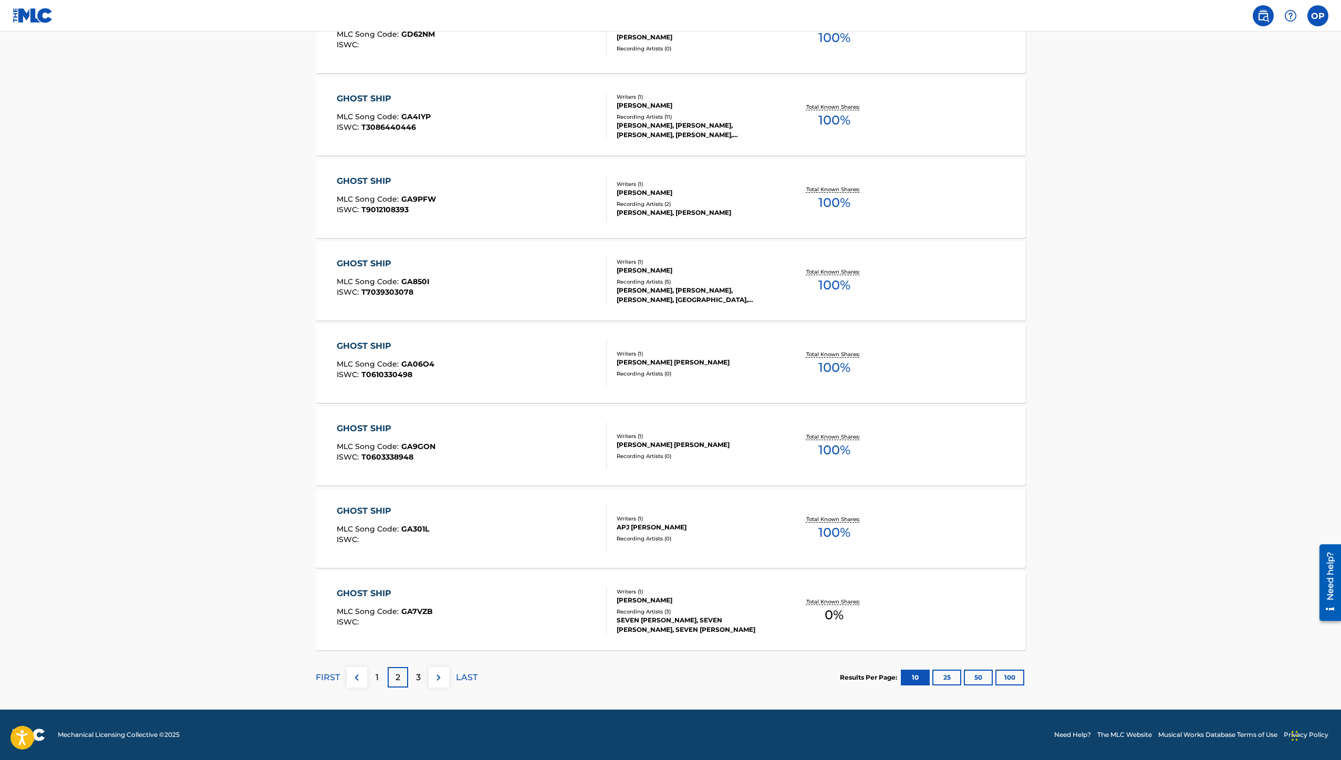
click at [416, 669] on div "3" at bounding box center [418, 677] width 20 height 20
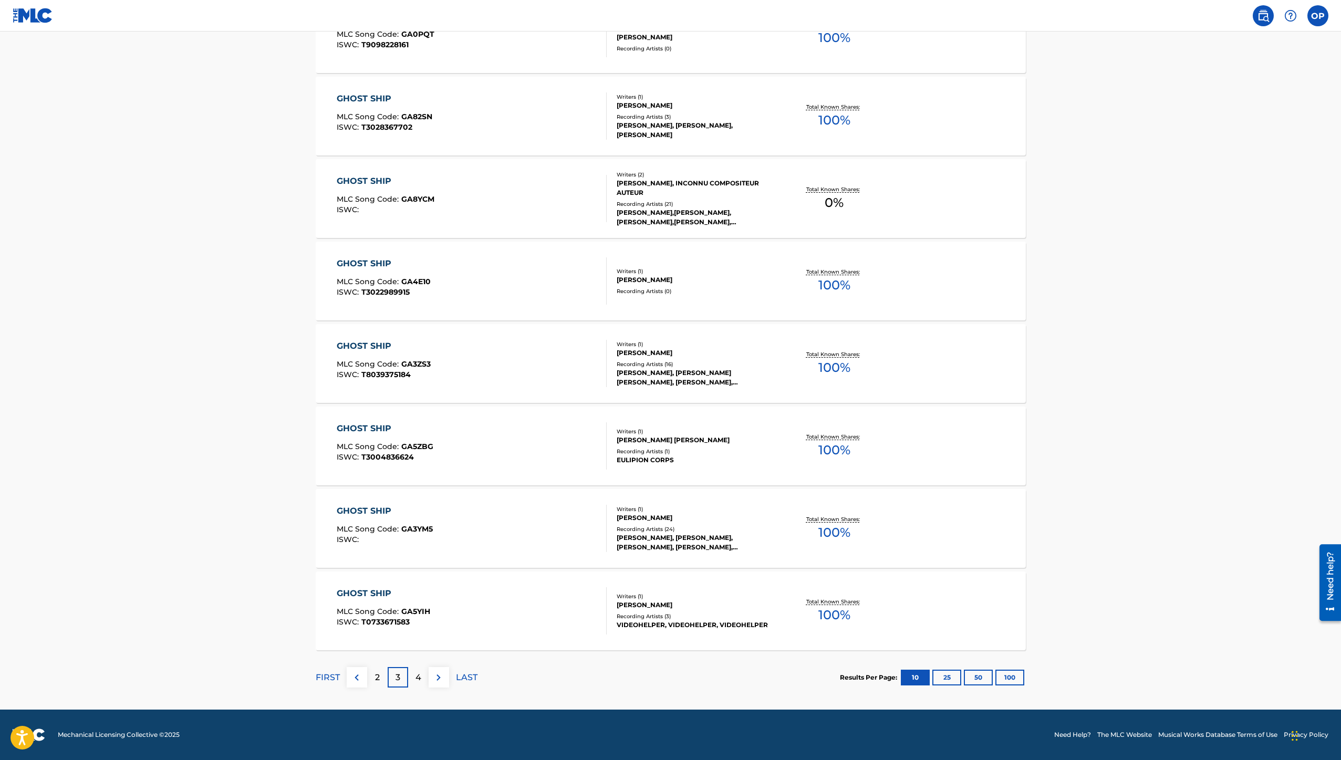
click at [421, 679] on div "4" at bounding box center [418, 677] width 20 height 20
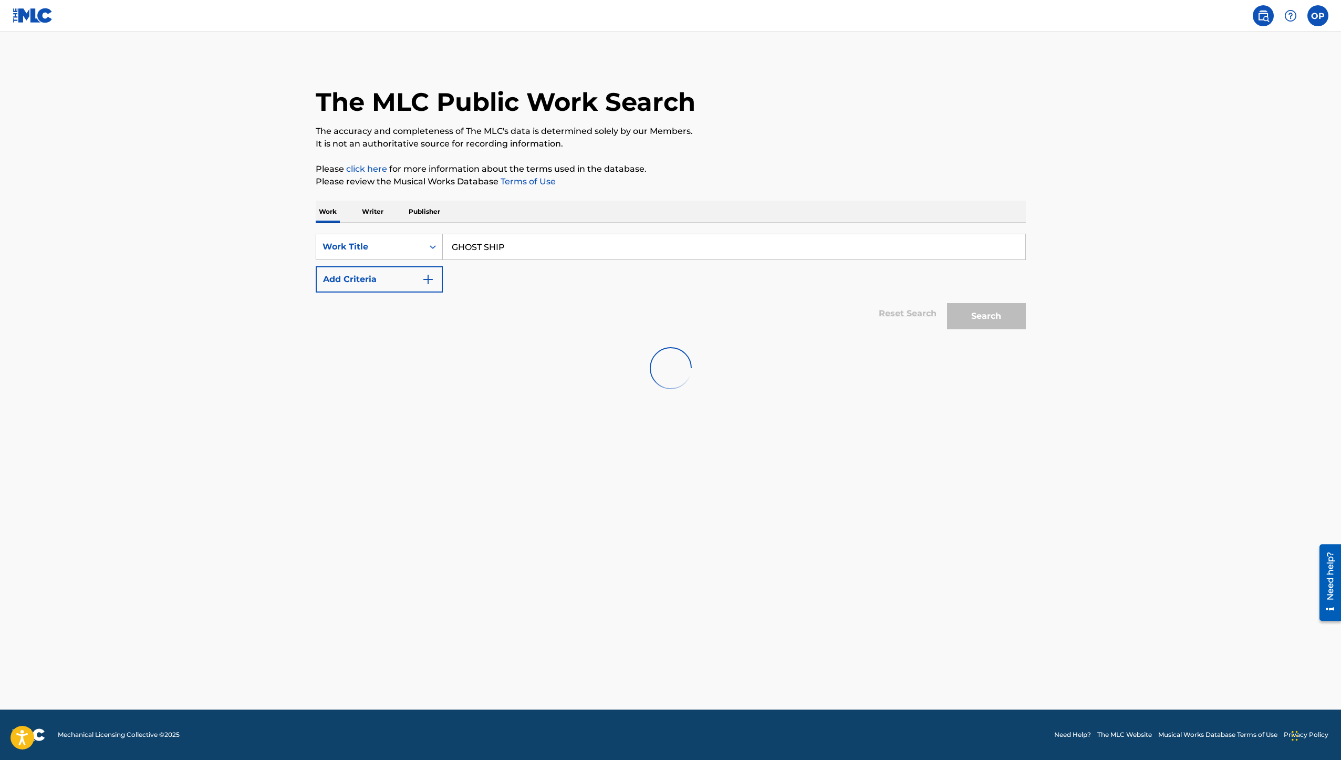
scroll to position [0, 0]
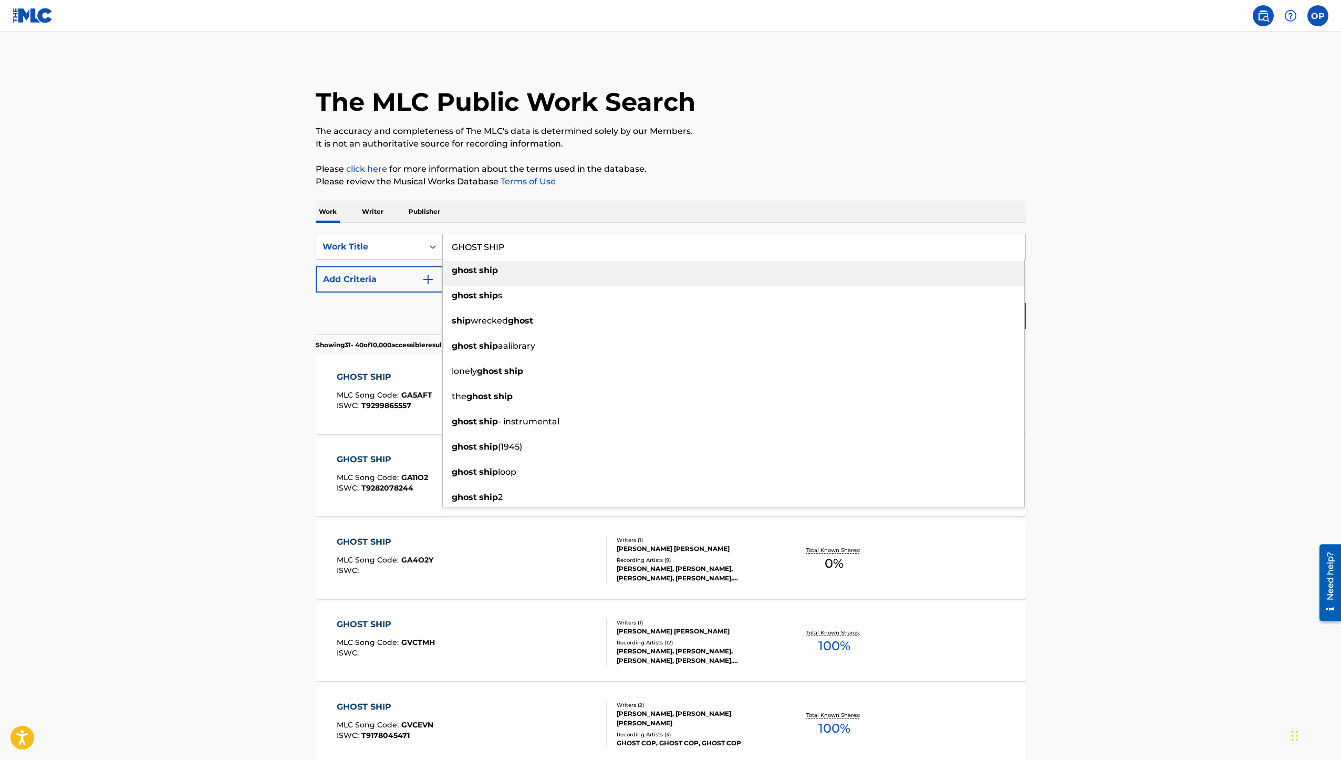
drag, startPoint x: 560, startPoint y: 240, endPoint x: 471, endPoint y: 244, distance: 88.8
click at [471, 244] on input "GHOST SHIP" at bounding box center [734, 246] width 582 height 25
drag, startPoint x: 526, startPoint y: 249, endPoint x: 418, endPoint y: 237, distance: 108.3
click at [418, 237] on div "SearchWithCriteriaf6d51e45-702a-4663-8b5c-965577971ce4 Work Title GHOST SHIP gh…" at bounding box center [671, 247] width 710 height 26
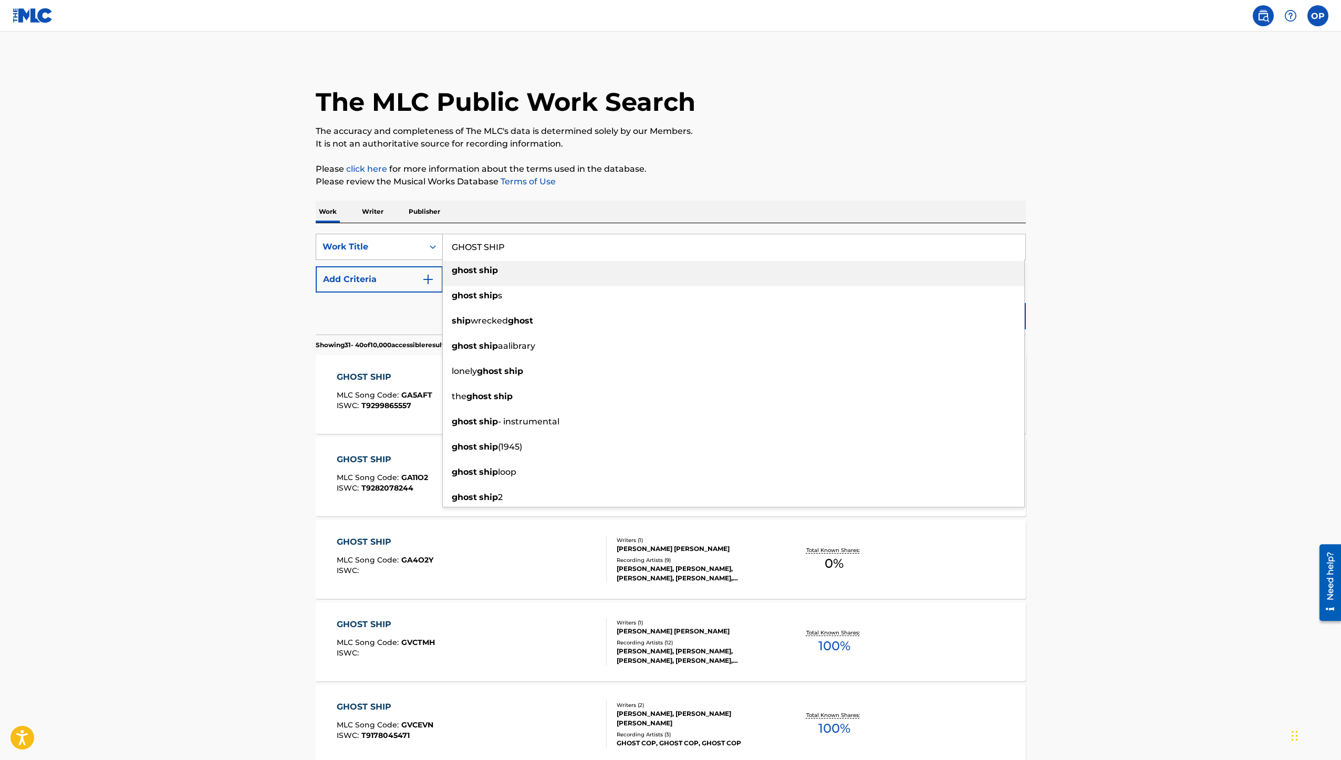
paste input "A FIBER THAT IS TASTE"
type input "A FIBER THAT IS TASTE"
click at [273, 270] on main "The MLC Public Work Search The accuracy and completeness of The MLC's data is d…" at bounding box center [670, 634] width 1341 height 1204
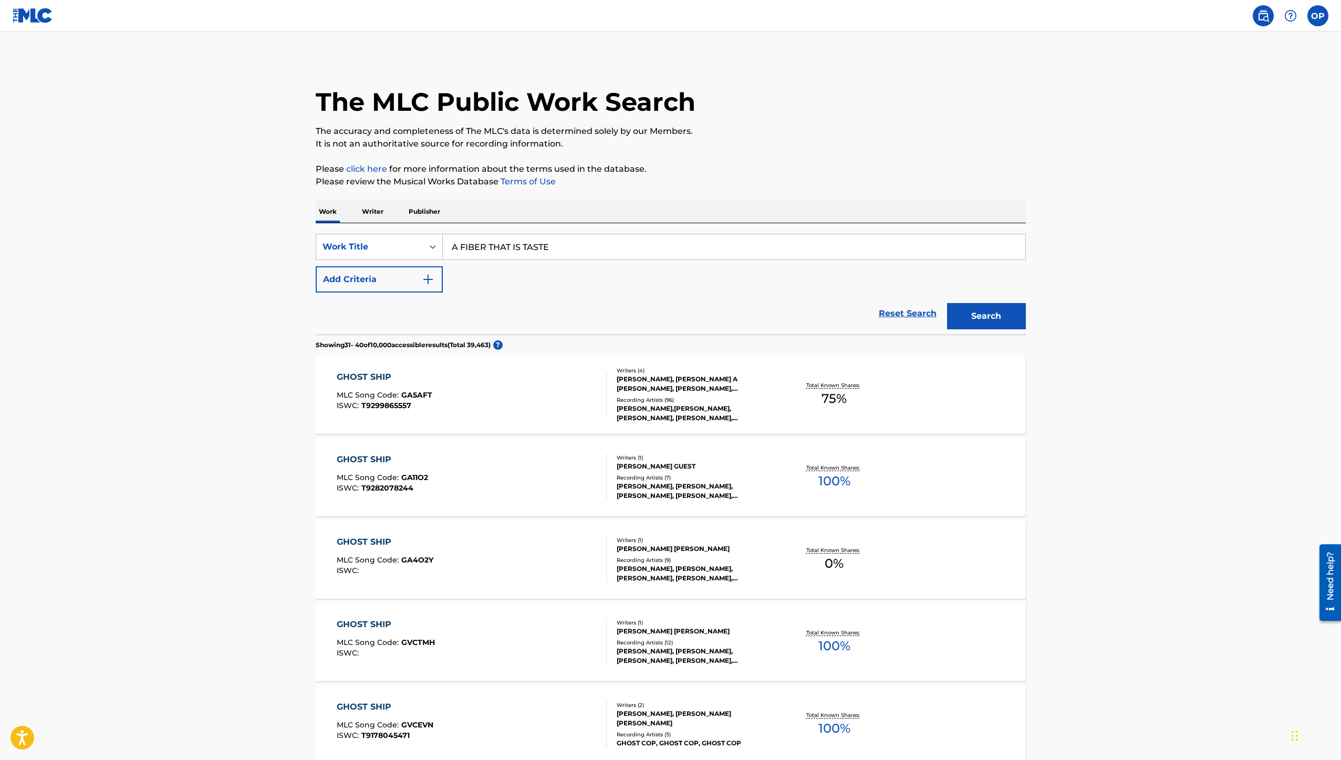
click at [993, 313] on button "Search" at bounding box center [986, 316] width 79 height 26
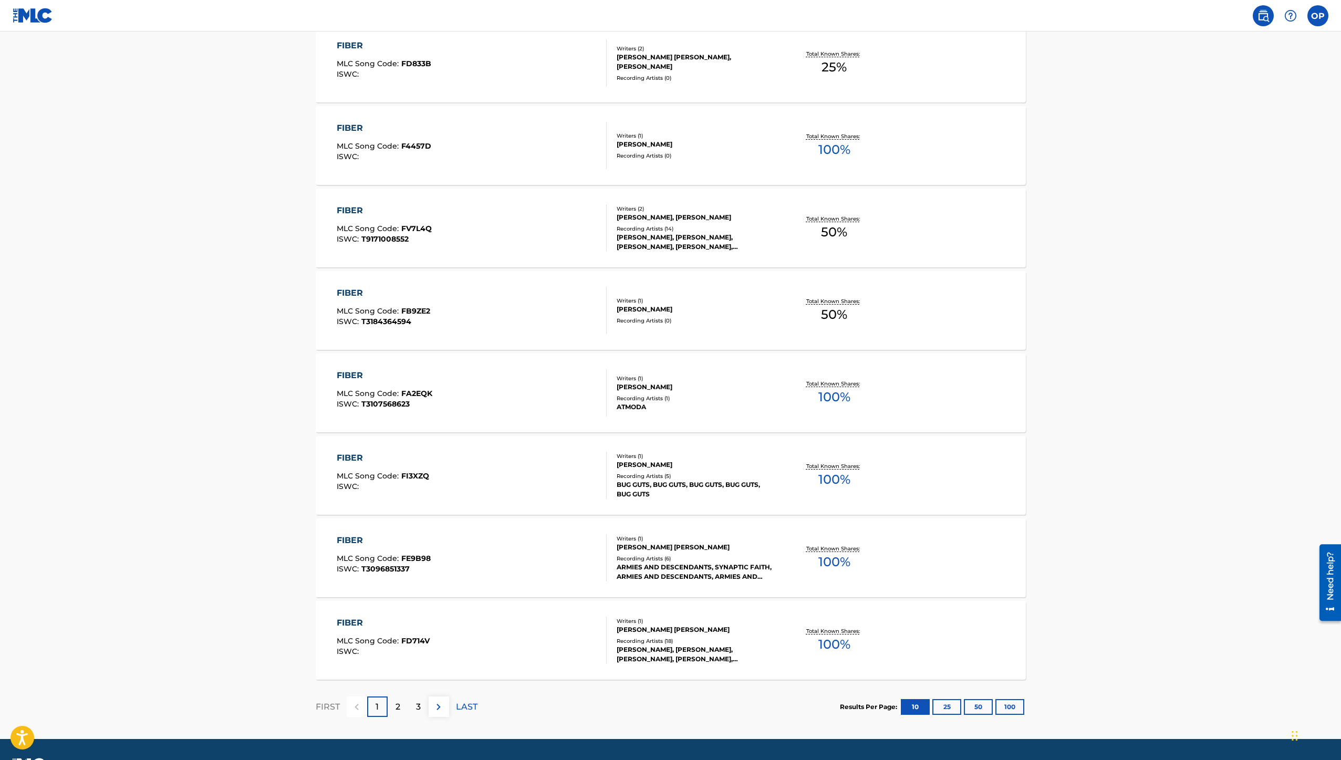
scroll to position [526, 0]
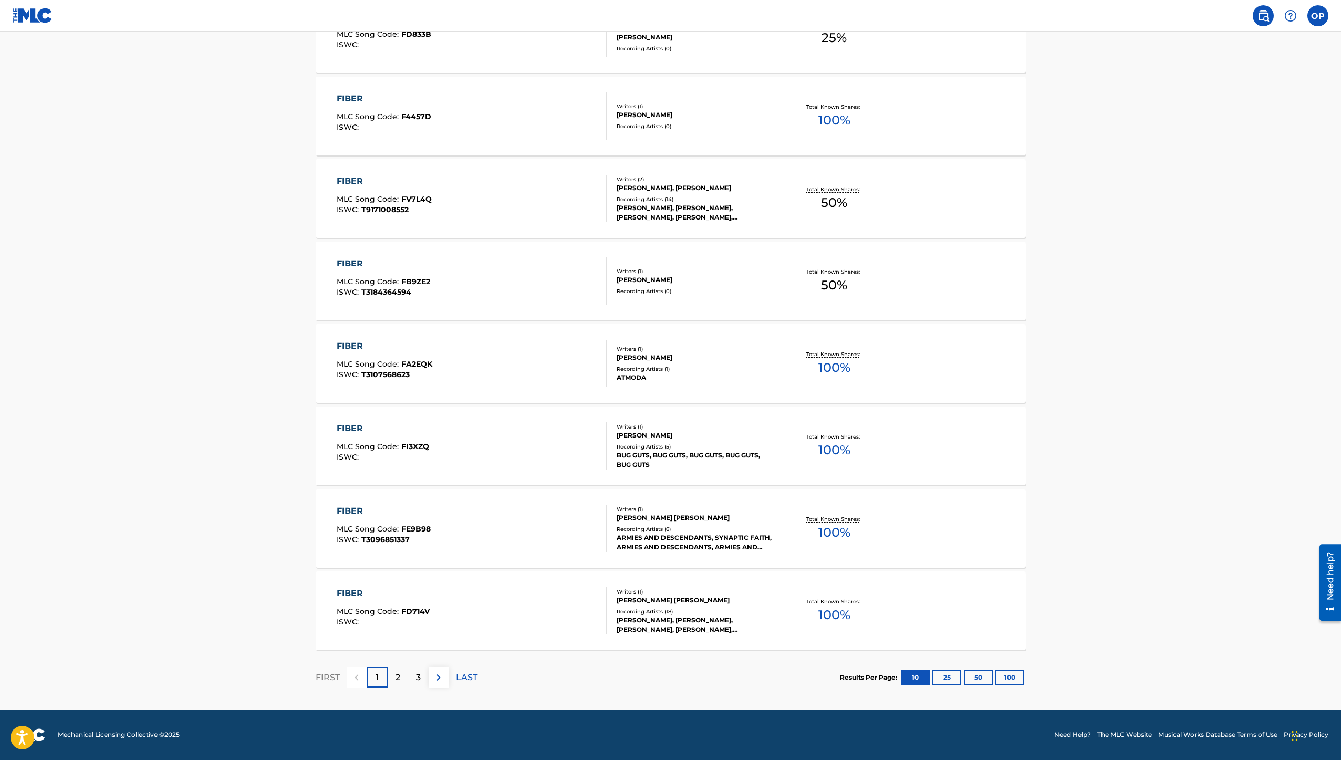
click at [396, 675] on p "2" at bounding box center [397, 677] width 5 height 13
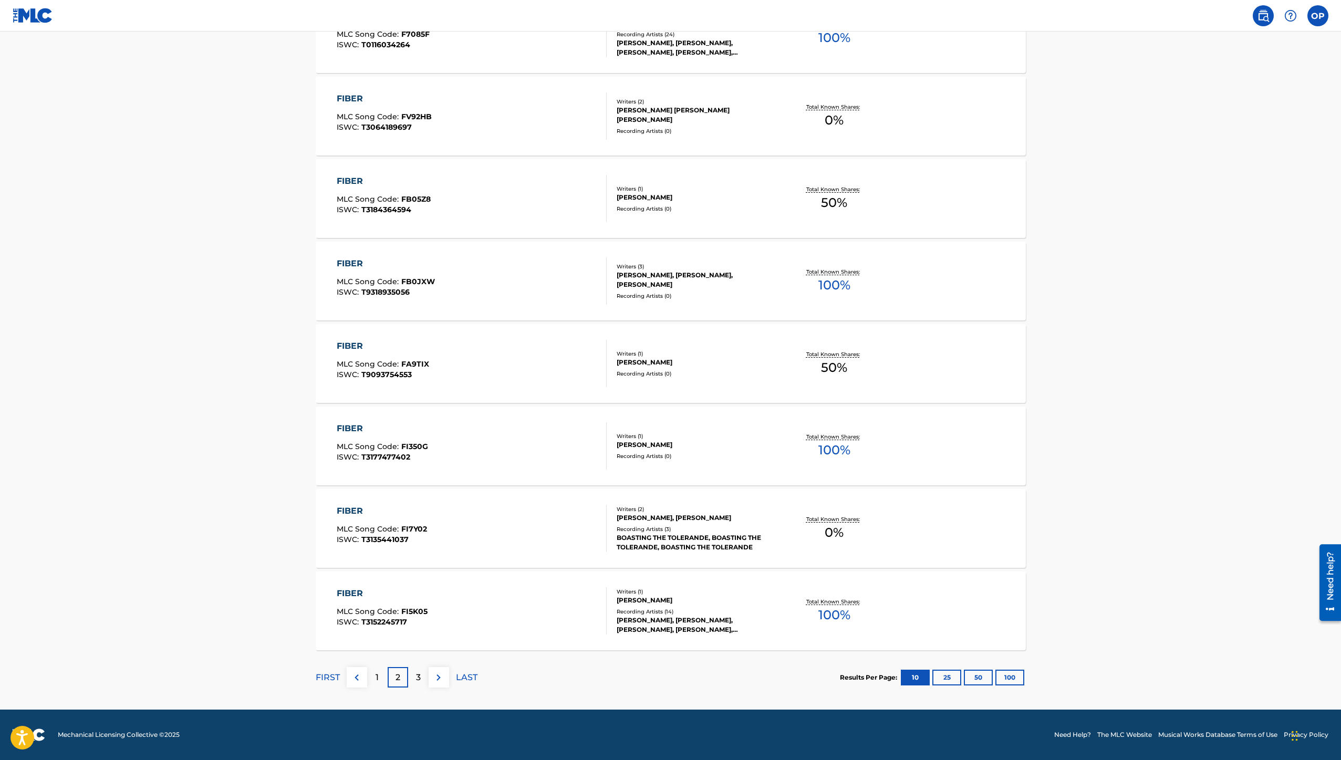
click at [418, 680] on p "3" at bounding box center [418, 677] width 5 height 13
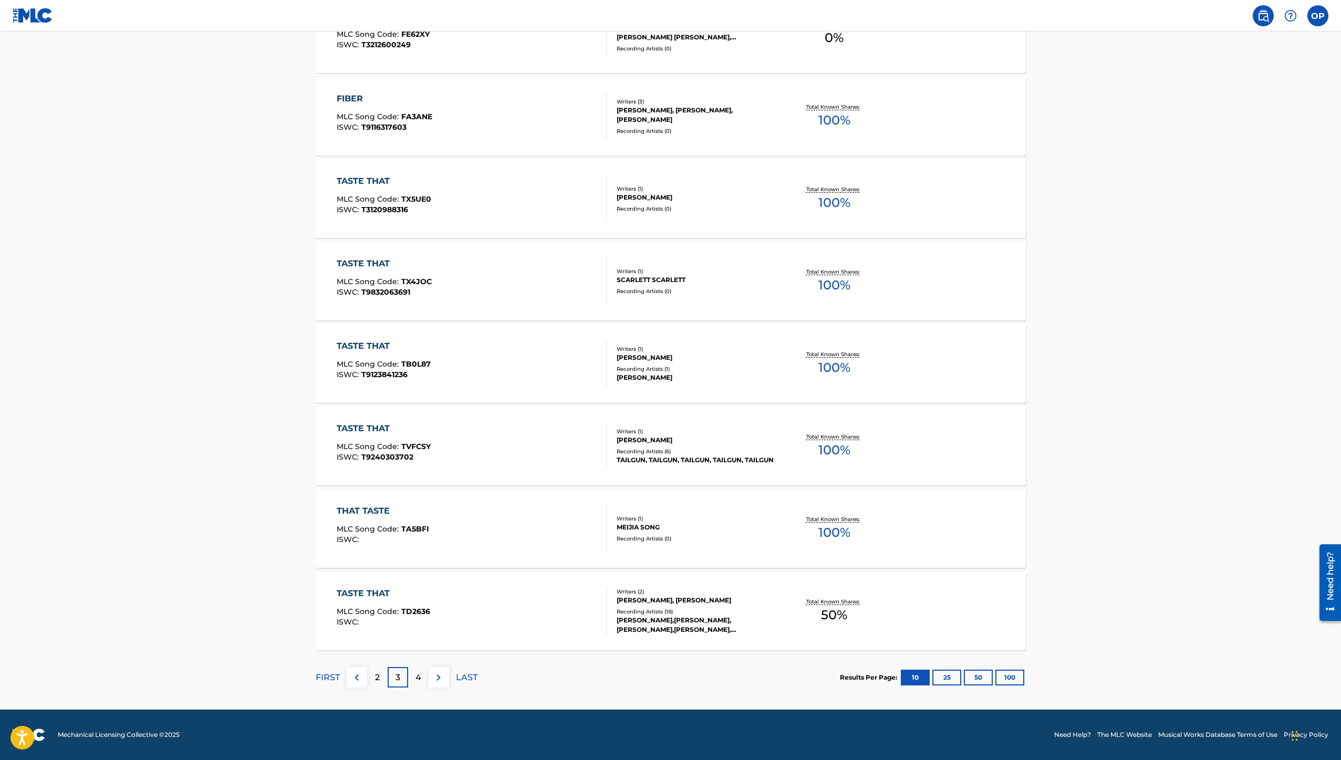
click at [420, 680] on p "4" at bounding box center [418, 677] width 6 height 13
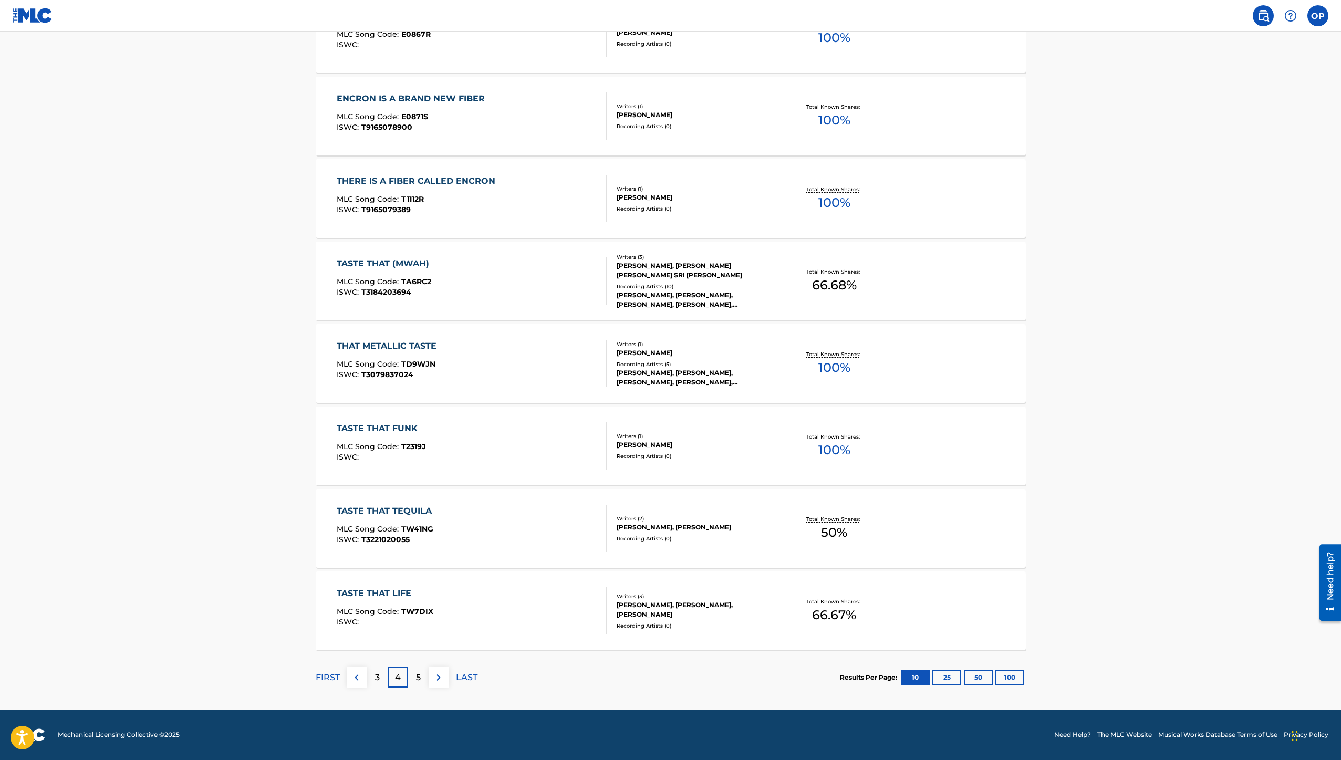
click at [421, 679] on div "5" at bounding box center [418, 677] width 20 height 20
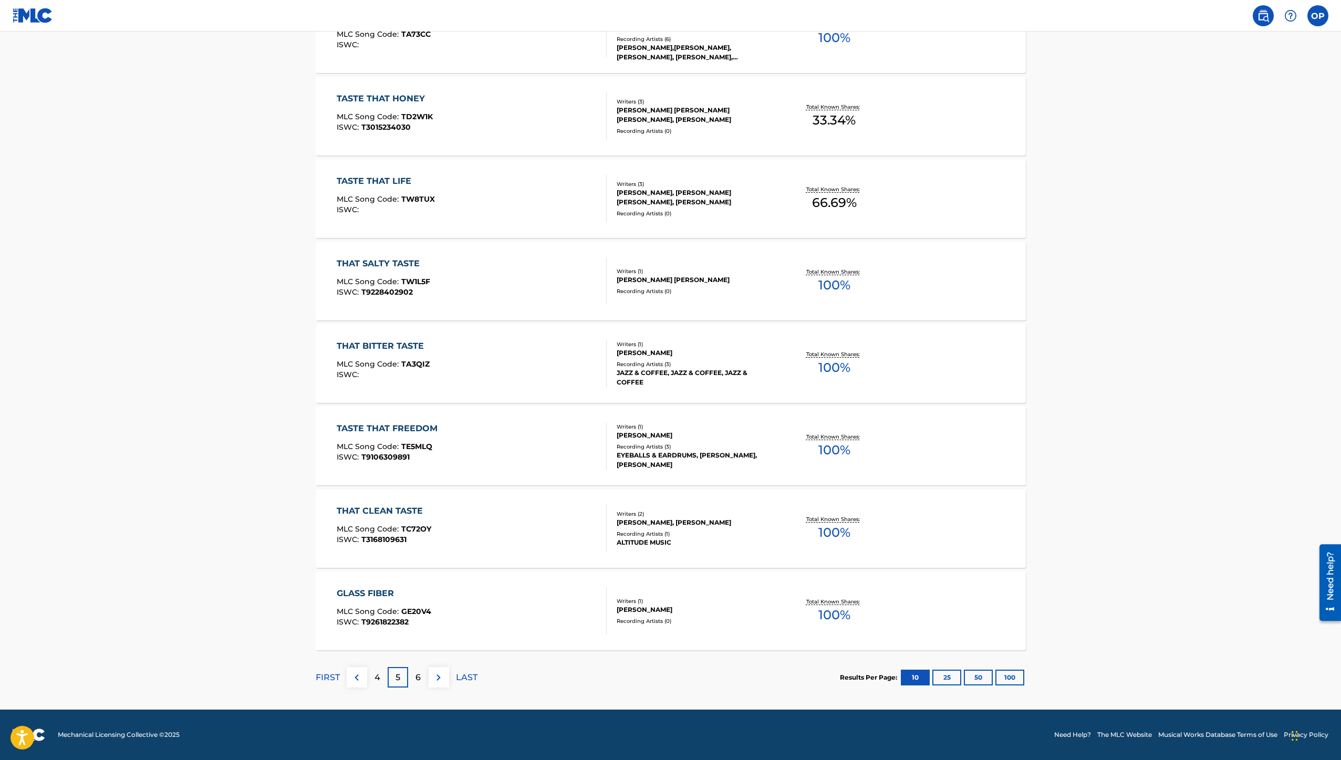
click at [422, 679] on div "6" at bounding box center [418, 677] width 20 height 20
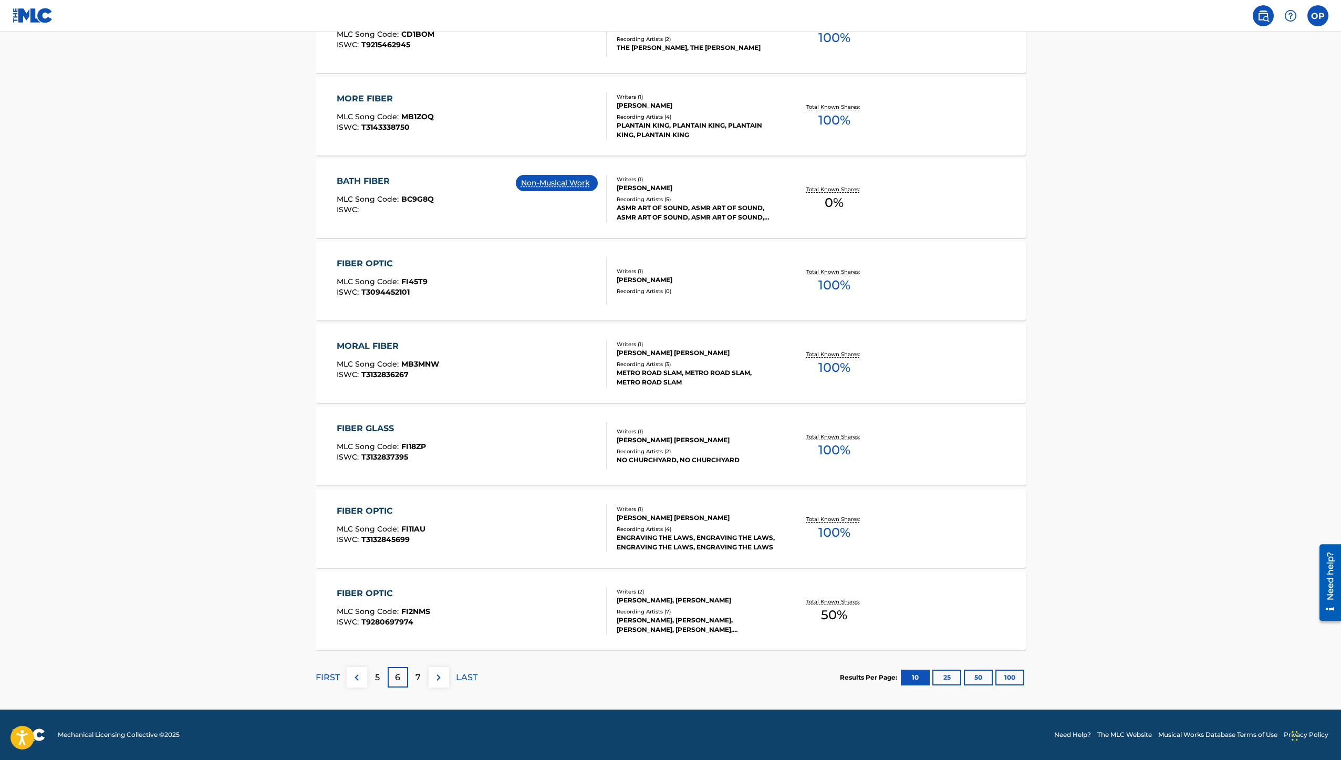
scroll to position [0, 0]
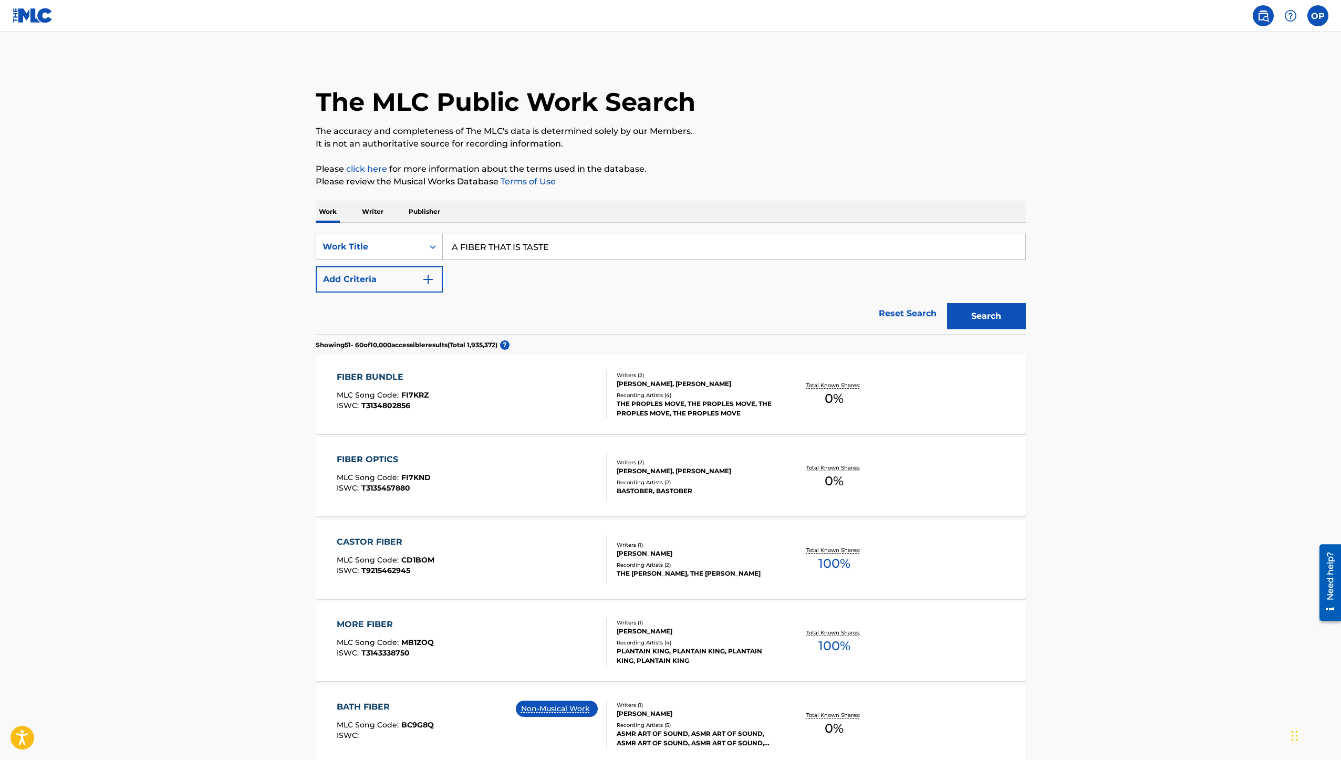
click at [985, 319] on button "Search" at bounding box center [986, 316] width 79 height 26
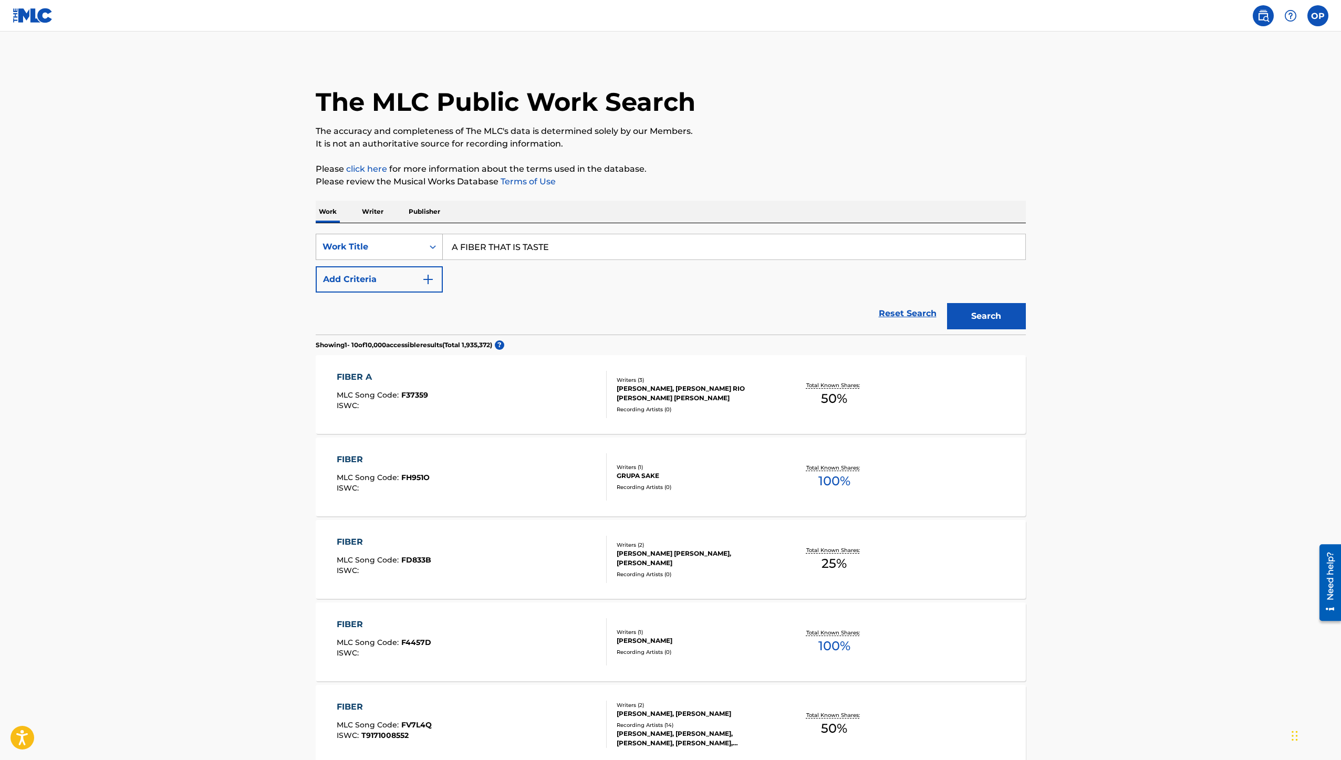
click at [421, 253] on div "Work Title" at bounding box center [369, 247] width 107 height 20
click at [434, 249] on icon "Search Form" at bounding box center [432, 247] width 11 height 11
click at [385, 282] on div "MLC Song Code" at bounding box center [379, 273] width 126 height 26
click at [499, 249] on input "Search Form" at bounding box center [734, 246] width 582 height 25
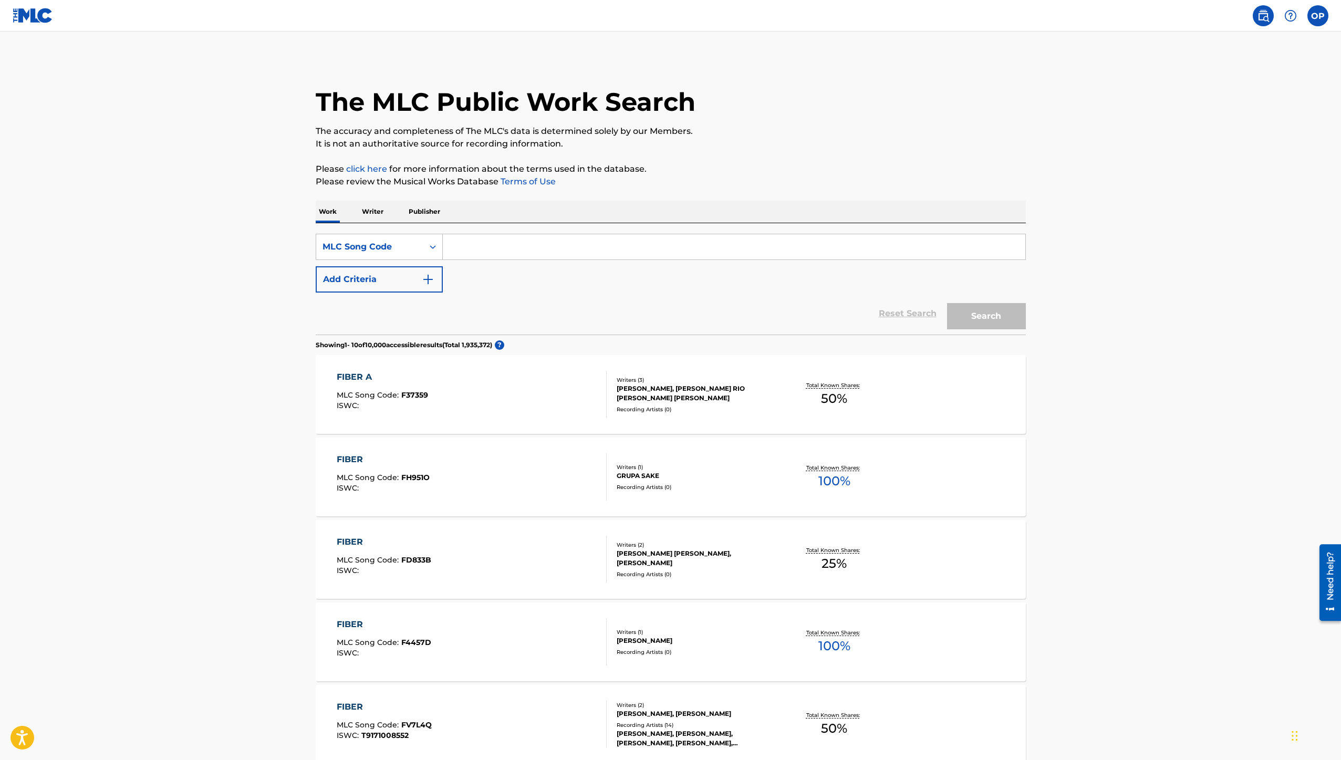
paste input "883199643"
type input "883199643"
click at [996, 321] on button "Search" at bounding box center [986, 316] width 79 height 26
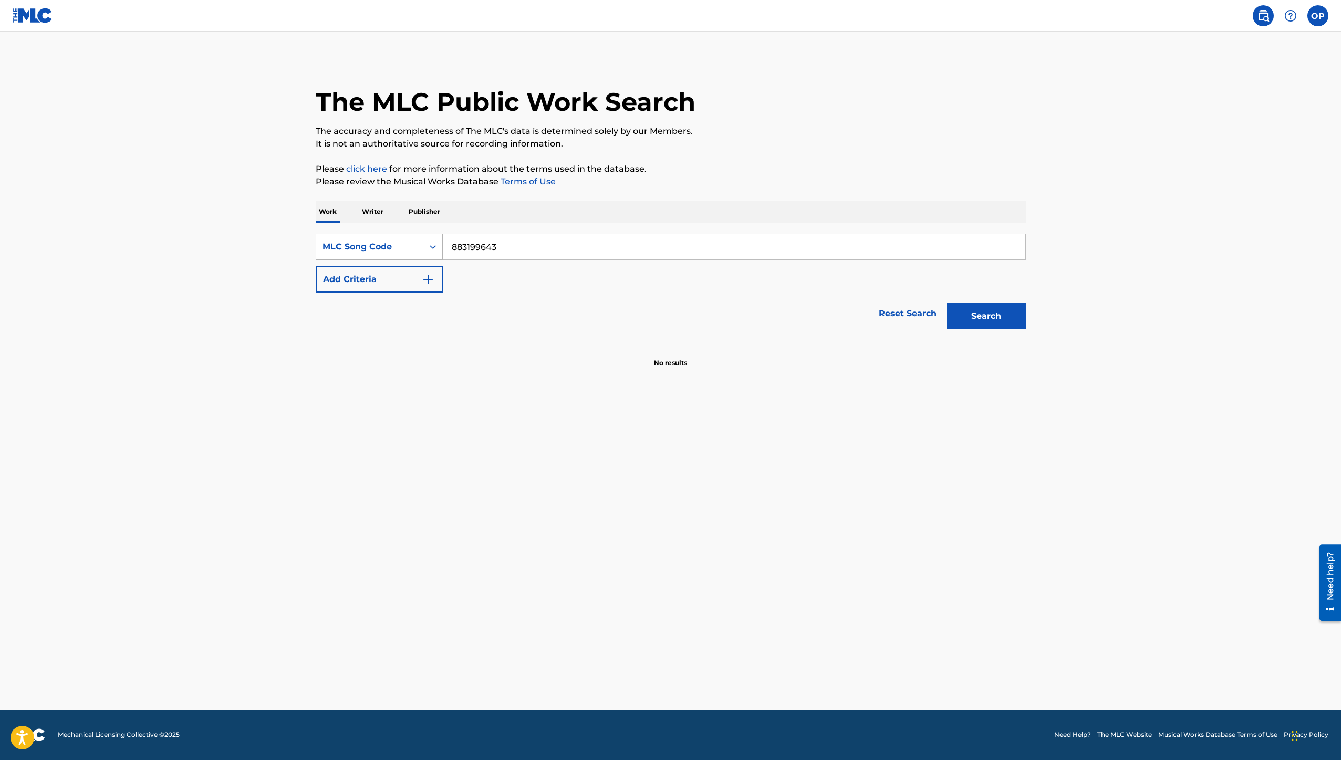
click at [417, 247] on div "MLC Song Code" at bounding box center [369, 247] width 107 height 20
click at [400, 279] on div "ISWC" at bounding box center [379, 273] width 126 height 26
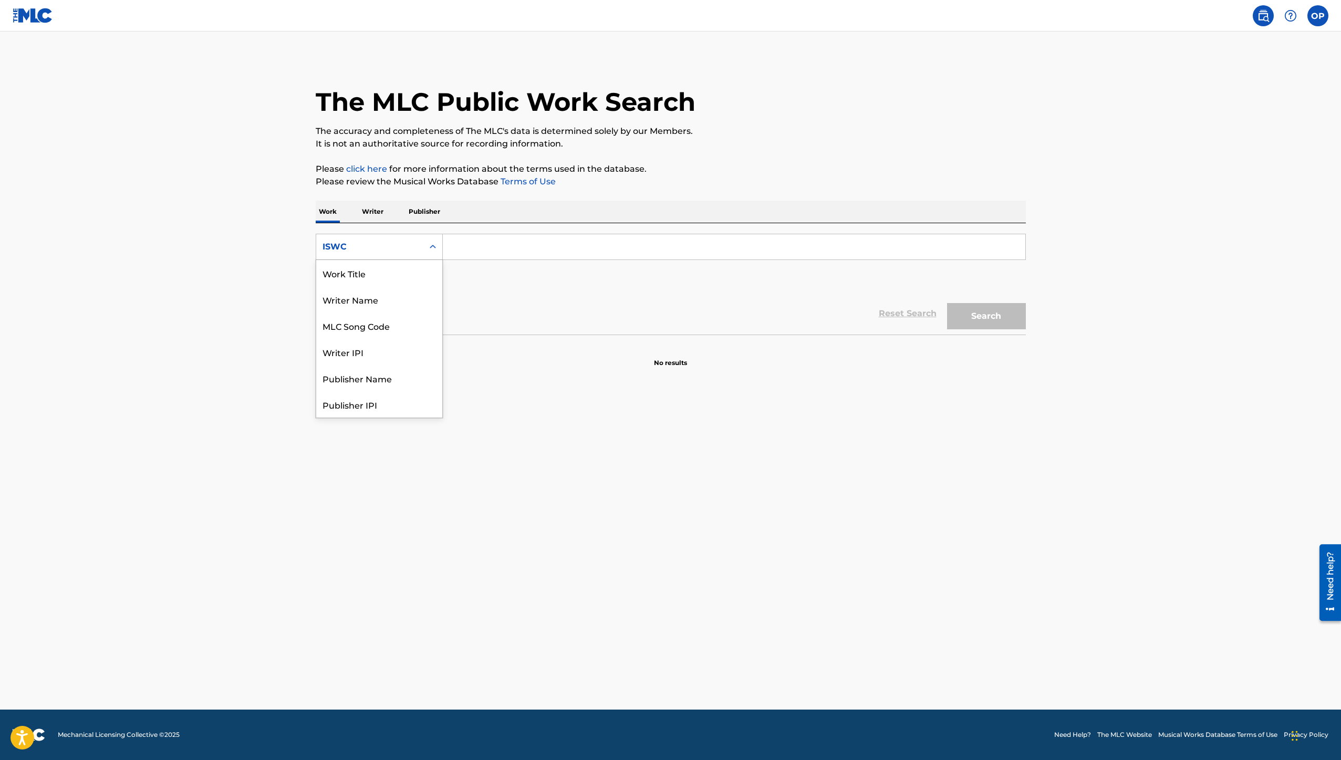
click at [396, 253] on div "ISWC" at bounding box center [369, 247] width 107 height 20
click at [385, 353] on div "Publisher IPI" at bounding box center [379, 352] width 126 height 26
click at [464, 254] on input "Search Form" at bounding box center [734, 246] width 582 height 25
click at [417, 254] on div "Publisher IPI" at bounding box center [369, 247] width 107 height 20
click at [407, 270] on div "ISWC" at bounding box center [379, 273] width 126 height 26
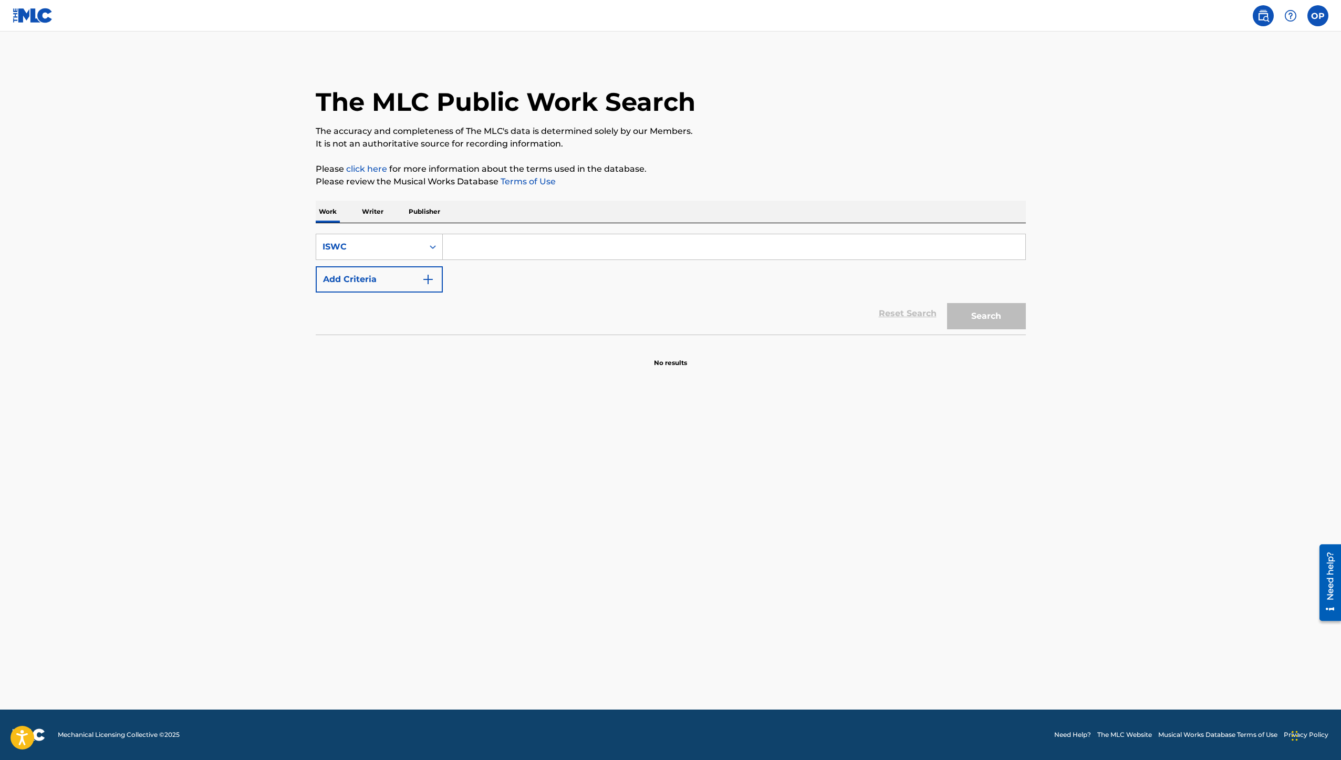
click at [484, 254] on input "Search Form" at bounding box center [734, 246] width 582 height 25
paste input "T9090788639"
type input "T9090788639"
click at [962, 319] on button "Search" at bounding box center [986, 316] width 79 height 26
click at [1269, 16] on img at bounding box center [1263, 15] width 13 height 13
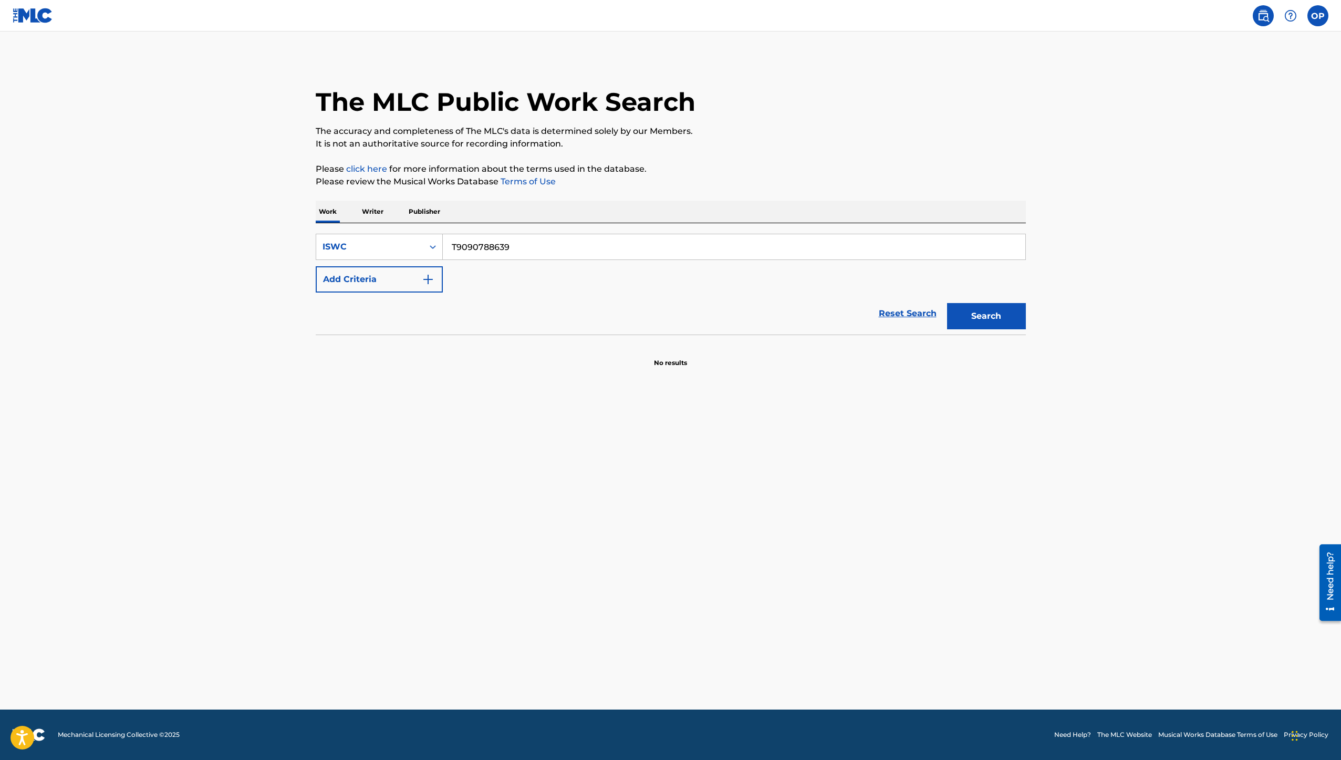
click at [1262, 24] on link at bounding box center [1262, 15] width 21 height 21
click at [1289, 17] on img at bounding box center [1290, 15] width 13 height 13
click at [1309, 20] on label at bounding box center [1317, 15] width 21 height 21
click at [1317, 16] on input "OP [PERSON_NAME] [EMAIL_ADDRESS][DOMAIN_NAME] Notification Preferences Profile …" at bounding box center [1317, 16] width 0 height 0
click at [946, 106] on div "The MLC Public Work Search" at bounding box center [671, 96] width 710 height 77
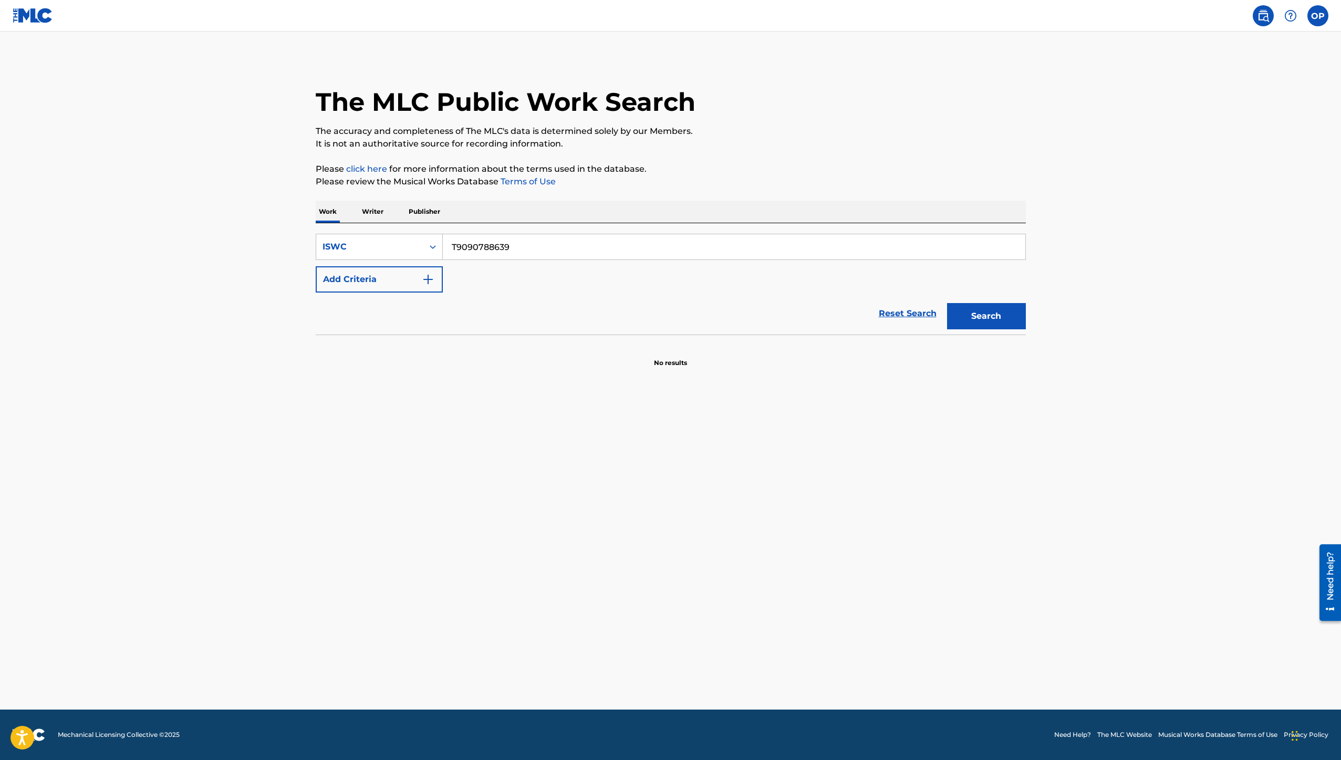
click at [34, 16] on img at bounding box center [33, 15] width 40 height 15
